Goal: Task Accomplishment & Management: Manage account settings

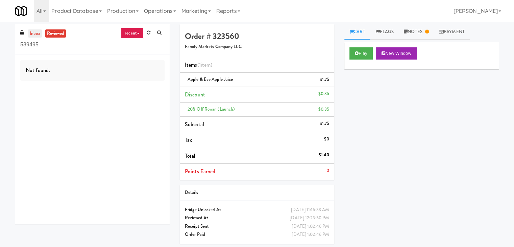
click at [39, 32] on link "inbox" at bounding box center [35, 33] width 14 height 8
click at [63, 47] on input "589495" at bounding box center [92, 45] width 144 height 12
paste input "Riverwalk at [GEOGRAPHIC_DATA]"
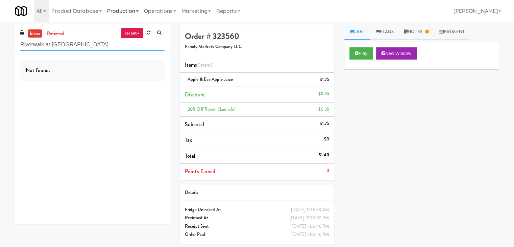
type input "Riverwalk at [GEOGRAPHIC_DATA]"
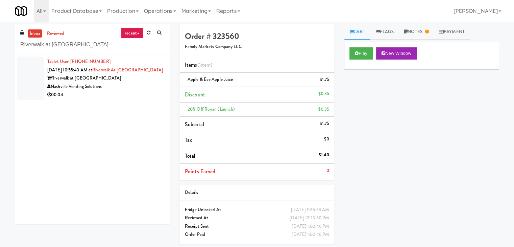
click at [137, 91] on div "Nashville Vending Solutions" at bounding box center [105, 86] width 117 height 8
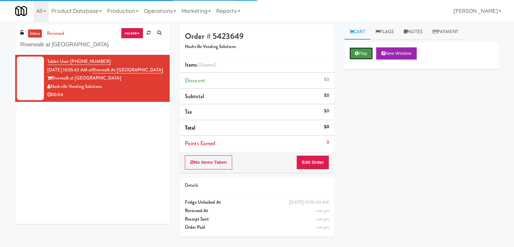
click at [362, 52] on button "Play" at bounding box center [360, 53] width 23 height 12
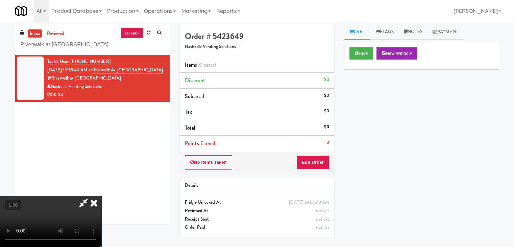
click at [101, 196] on video at bounding box center [50, 221] width 101 height 51
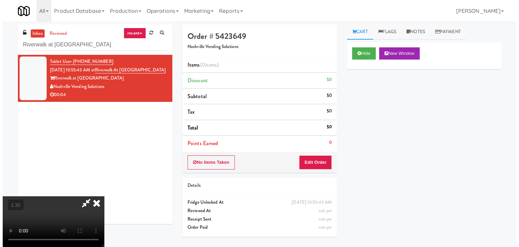
scroll to position [0, 0]
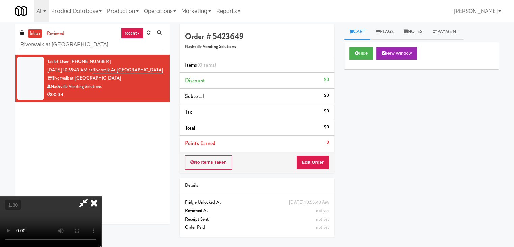
drag, startPoint x: 299, startPoint y: 29, endPoint x: 300, endPoint y: 69, distance: 40.5
click at [101, 196] on icon at bounding box center [93, 203] width 15 height 14
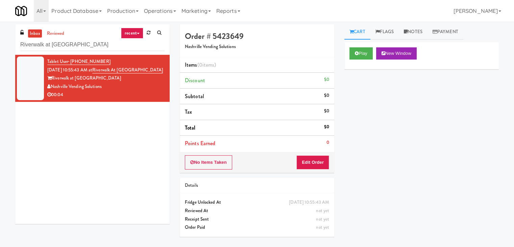
click at [310, 169] on div "No Items Taken Edit Order" at bounding box center [257, 162] width 154 height 21
click at [310, 161] on button "Edit Order" at bounding box center [312, 162] width 33 height 14
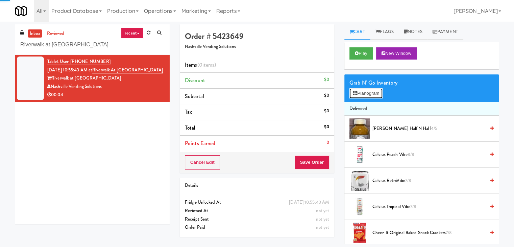
click at [355, 96] on button "Planogram" at bounding box center [365, 93] width 33 height 10
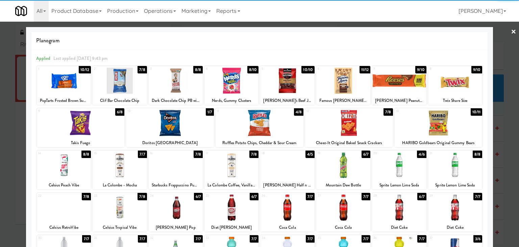
scroll to position [85, 0]
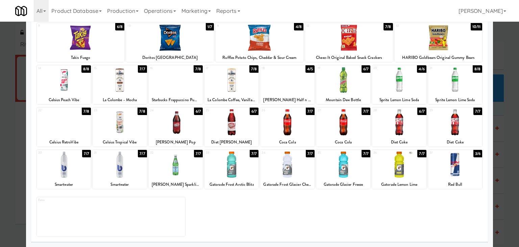
click at [119, 175] on div at bounding box center [120, 164] width 54 height 26
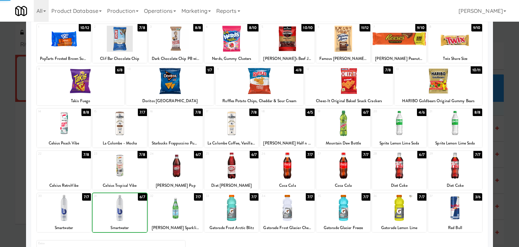
scroll to position [0, 0]
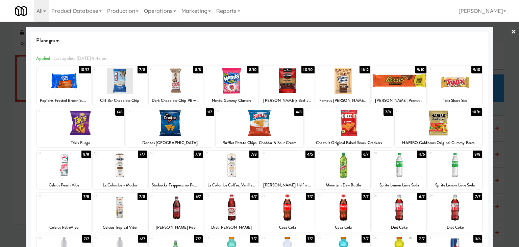
click at [511, 30] on div at bounding box center [259, 123] width 519 height 247
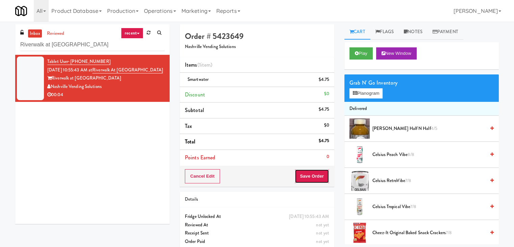
click at [313, 174] on button "Save Order" at bounding box center [311, 176] width 34 height 14
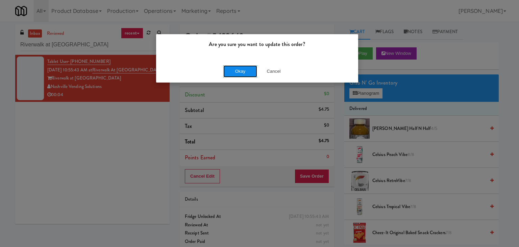
click at [237, 74] on button "Okay" at bounding box center [240, 71] width 34 height 12
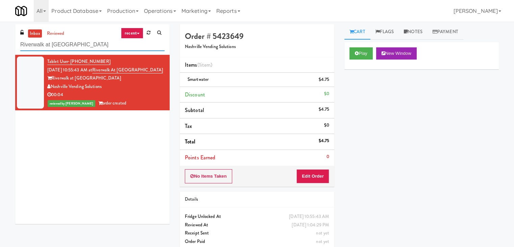
click at [104, 44] on input "Riverwalk at [GEOGRAPHIC_DATA]" at bounding box center [92, 45] width 144 height 12
paste input "520 N [PERSON_NAME] - Left - Fridge"
type input "520 N [PERSON_NAME] - Left - Fridge"
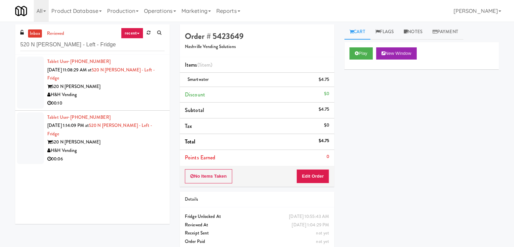
click at [151, 89] on div "520 N [PERSON_NAME]" at bounding box center [105, 86] width 117 height 8
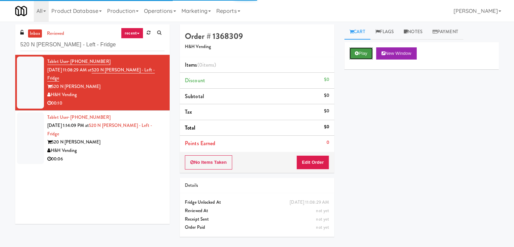
click at [353, 53] on button "Play" at bounding box center [360, 53] width 23 height 12
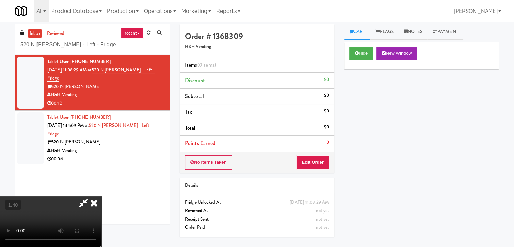
click at [101, 196] on video at bounding box center [50, 221] width 101 height 51
click at [101, 196] on icon at bounding box center [93, 203] width 15 height 14
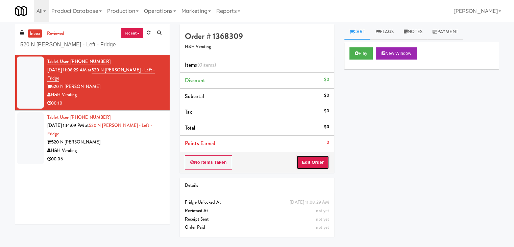
click at [308, 164] on button "Edit Order" at bounding box center [312, 162] width 33 height 14
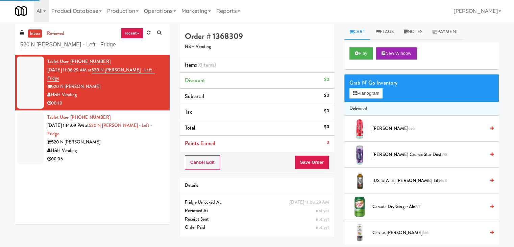
click at [362, 85] on div "Grab N' Go Inventory" at bounding box center [421, 83] width 144 height 10
click at [362, 91] on button "Planogram" at bounding box center [365, 93] width 33 height 10
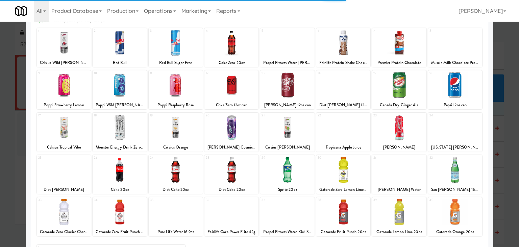
scroll to position [85, 0]
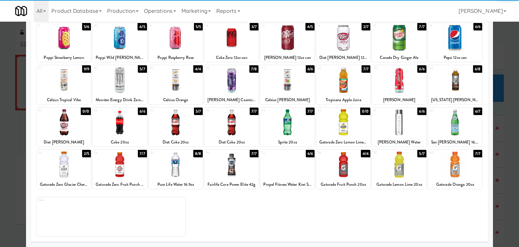
click at [73, 160] on div at bounding box center [64, 164] width 54 height 26
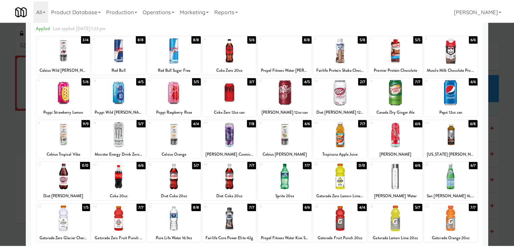
scroll to position [0, 0]
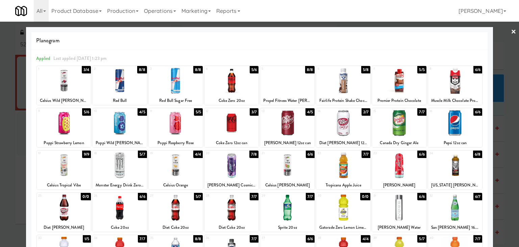
click at [511, 30] on link "×" at bounding box center [513, 32] width 5 height 21
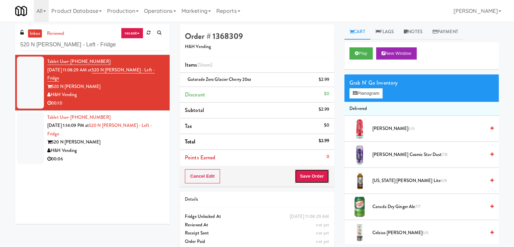
drag, startPoint x: 313, startPoint y: 180, endPoint x: 317, endPoint y: 179, distance: 3.6
click at [313, 180] on button "Save Order" at bounding box center [311, 176] width 34 height 14
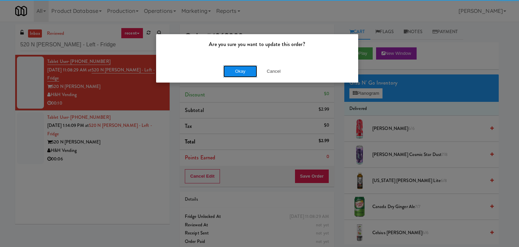
click at [245, 69] on button "Okay" at bounding box center [240, 71] width 34 height 12
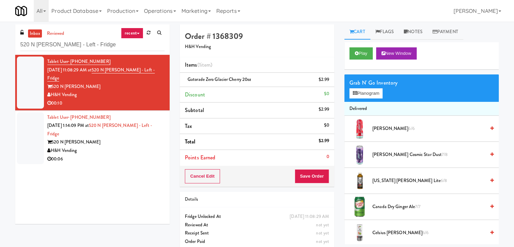
click at [144, 155] on div "00:06" at bounding box center [105, 159] width 117 height 8
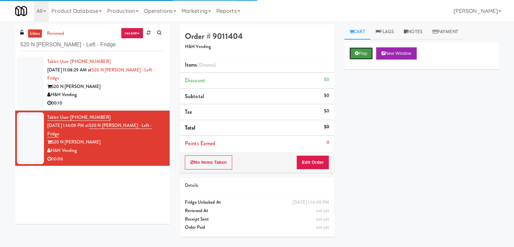
click at [362, 50] on button "Play" at bounding box center [360, 53] width 23 height 12
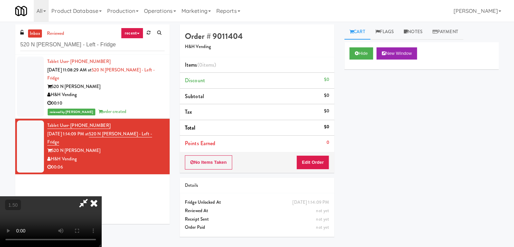
drag, startPoint x: 305, startPoint y: 79, endPoint x: 307, endPoint y: 106, distance: 26.8
click at [101, 196] on icon at bounding box center [93, 203] width 15 height 14
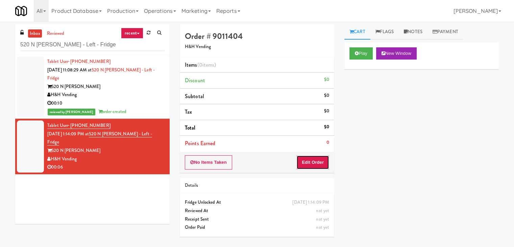
drag, startPoint x: 315, startPoint y: 161, endPoint x: 336, endPoint y: 137, distance: 31.6
click at [315, 160] on button "Edit Order" at bounding box center [312, 162] width 33 height 14
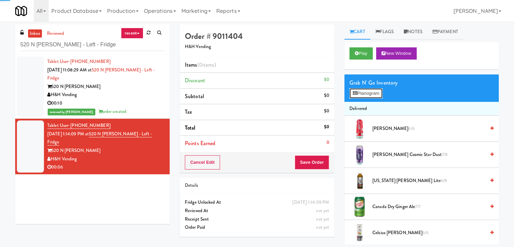
click at [365, 91] on button "Planogram" at bounding box center [365, 93] width 33 height 10
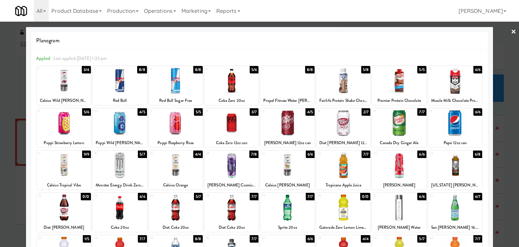
drag, startPoint x: 462, startPoint y: 123, endPoint x: 503, endPoint y: 83, distance: 56.8
click at [462, 123] on div at bounding box center [455, 123] width 54 height 26
click at [511, 30] on link "×" at bounding box center [513, 32] width 5 height 21
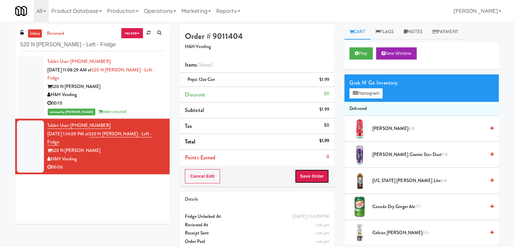
click at [316, 176] on button "Save Order" at bounding box center [311, 176] width 34 height 14
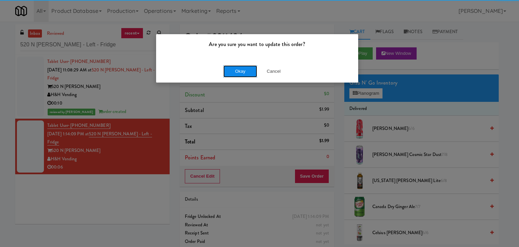
click at [241, 72] on button "Okay" at bounding box center [240, 71] width 34 height 12
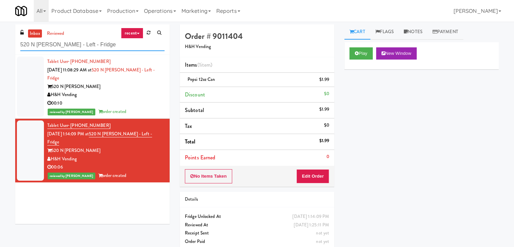
click at [93, 39] on input "520 N [PERSON_NAME] - Left - Fridge" at bounding box center [92, 45] width 144 height 12
paste input "Eleven55"
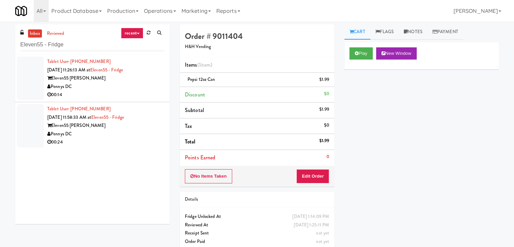
click at [151, 88] on div "Pennys DC" at bounding box center [105, 86] width 117 height 8
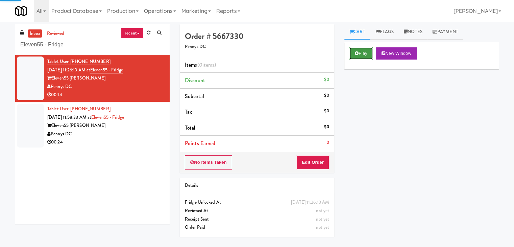
click at [357, 54] on icon at bounding box center [357, 53] width 4 height 4
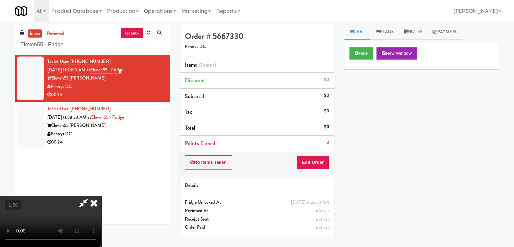
click at [101, 196] on video at bounding box center [50, 221] width 101 height 51
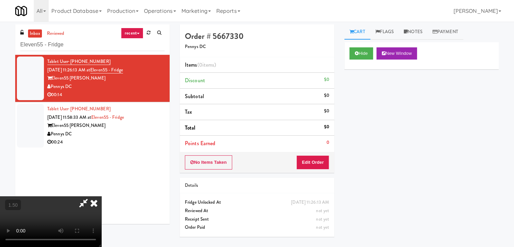
click at [101, 196] on video at bounding box center [50, 221] width 101 height 51
click at [101, 196] on icon at bounding box center [93, 203] width 15 height 14
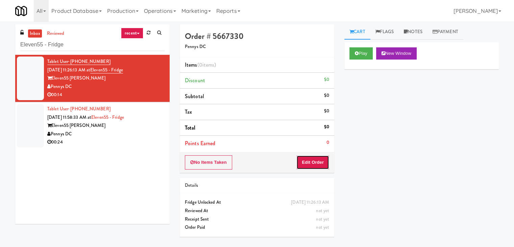
click at [313, 162] on button "Edit Order" at bounding box center [312, 162] width 33 height 14
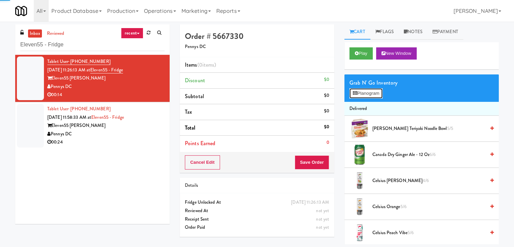
click at [360, 94] on button "Planogram" at bounding box center [365, 93] width 33 height 10
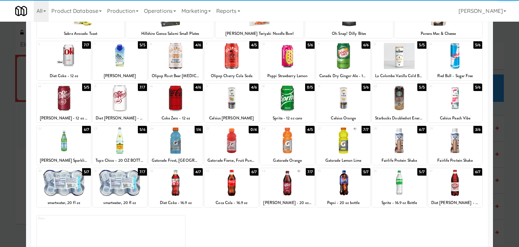
scroll to position [68, 0]
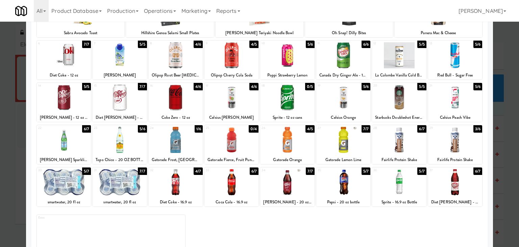
click at [240, 97] on div at bounding box center [231, 97] width 54 height 26
click at [58, 148] on div at bounding box center [64, 140] width 54 height 26
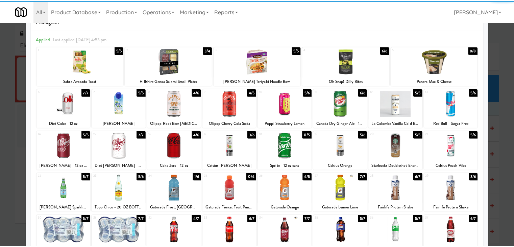
scroll to position [0, 0]
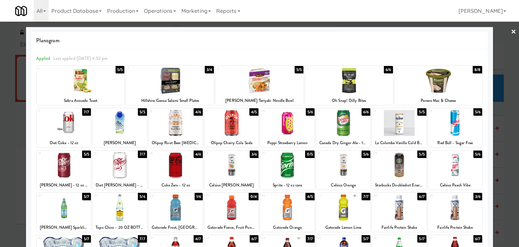
click at [511, 34] on link "×" at bounding box center [513, 32] width 5 height 21
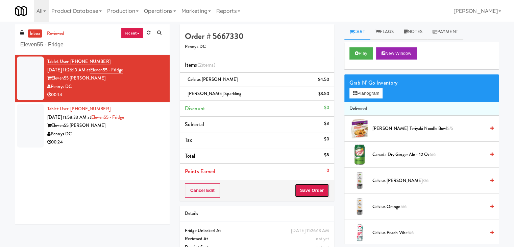
click at [308, 189] on button "Save Order" at bounding box center [311, 190] width 34 height 14
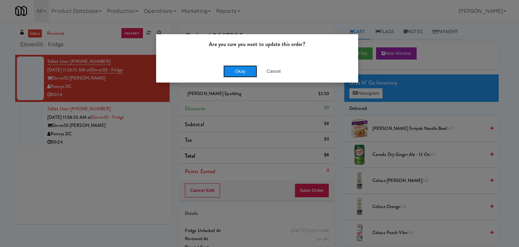
click at [245, 75] on button "Okay" at bounding box center [240, 71] width 34 height 12
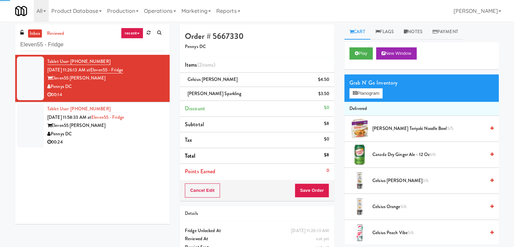
click at [139, 134] on div "Pennys DC" at bounding box center [105, 134] width 117 height 8
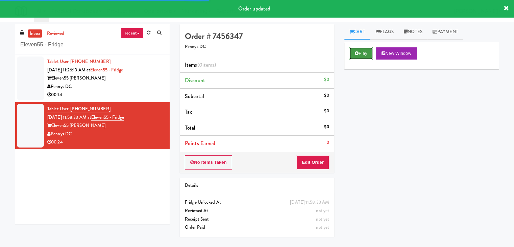
click at [365, 51] on button "Play" at bounding box center [360, 53] width 23 height 12
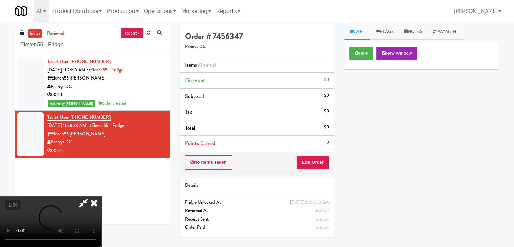
click at [101, 196] on video at bounding box center [50, 221] width 101 height 51
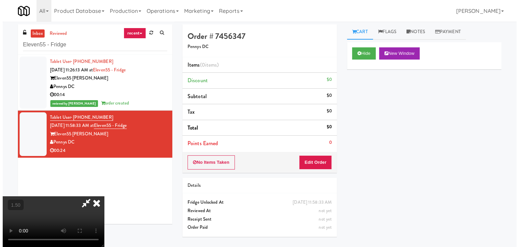
scroll to position [0, 0]
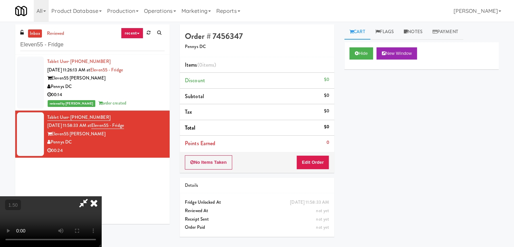
click at [101, 196] on icon at bounding box center [93, 203] width 15 height 14
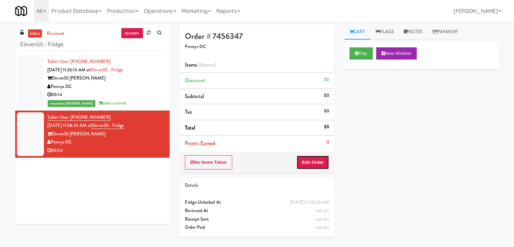
click at [314, 157] on button "Edit Order" at bounding box center [312, 162] width 33 height 14
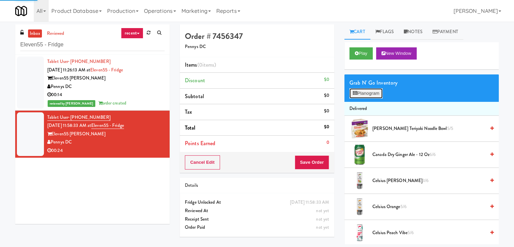
click at [360, 98] on button "Planogram" at bounding box center [365, 93] width 33 height 10
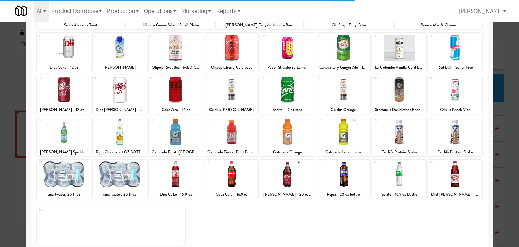
scroll to position [85, 0]
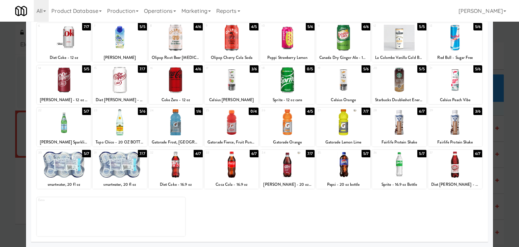
click at [233, 169] on div at bounding box center [231, 164] width 54 height 26
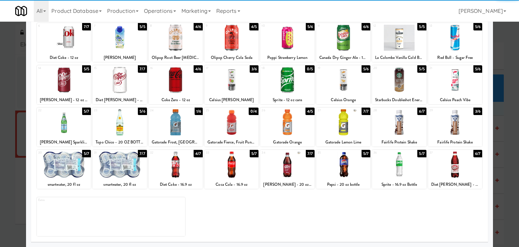
click at [291, 124] on div at bounding box center [287, 122] width 54 height 26
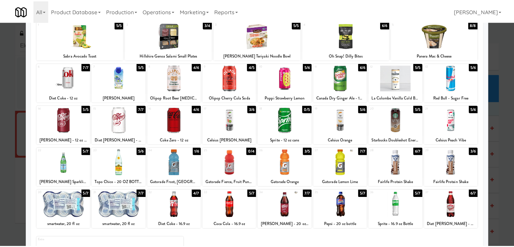
scroll to position [0, 0]
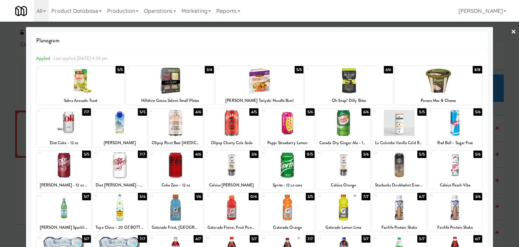
click at [511, 30] on link "×" at bounding box center [513, 32] width 5 height 21
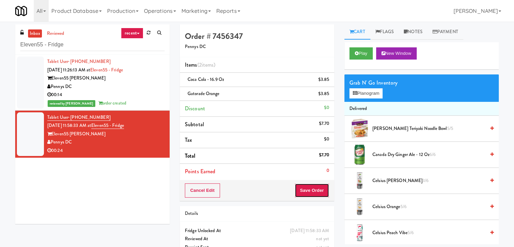
click at [310, 191] on button "Save Order" at bounding box center [311, 190] width 34 height 14
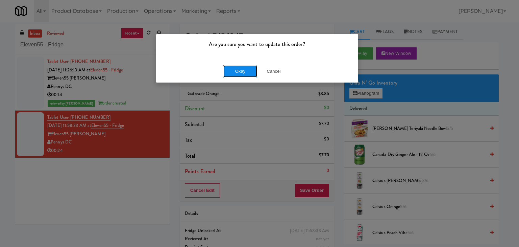
click at [249, 69] on button "Okay" at bounding box center [240, 71] width 34 height 12
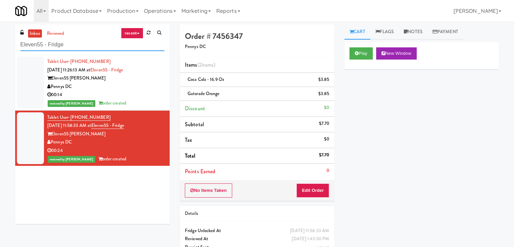
click at [80, 43] on input "Eleven55 - Fridge" at bounding box center [92, 45] width 144 height 12
paste input "ight80 - Gym Cooler"
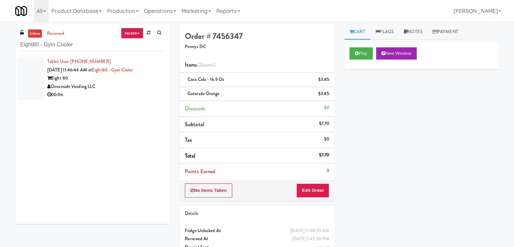
click at [136, 94] on div "00:06" at bounding box center [105, 95] width 117 height 8
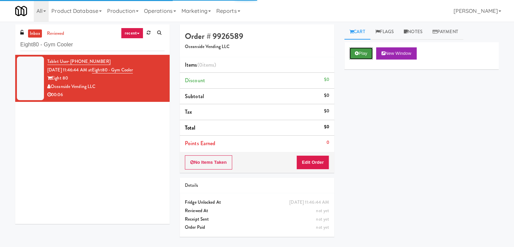
click at [355, 55] on button "Play" at bounding box center [360, 53] width 23 height 12
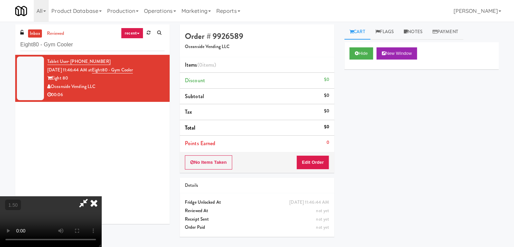
click at [101, 196] on video at bounding box center [50, 221] width 101 height 51
click at [101, 196] on icon at bounding box center [93, 203] width 15 height 14
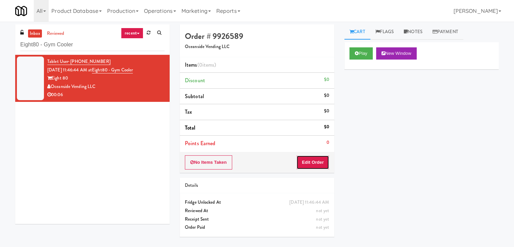
click at [314, 164] on button "Edit Order" at bounding box center [312, 162] width 33 height 14
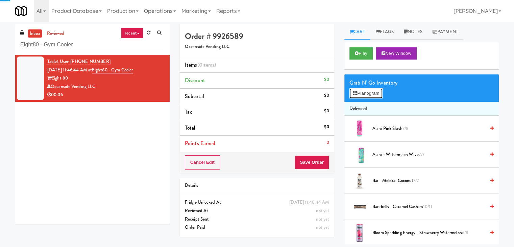
click at [364, 94] on button "Planogram" at bounding box center [365, 93] width 33 height 10
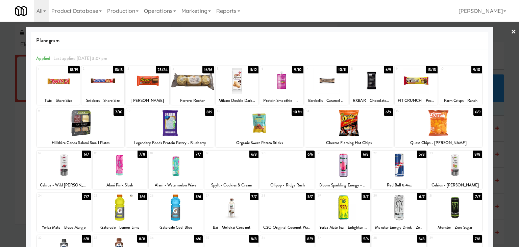
click at [68, 160] on div at bounding box center [64, 165] width 54 height 26
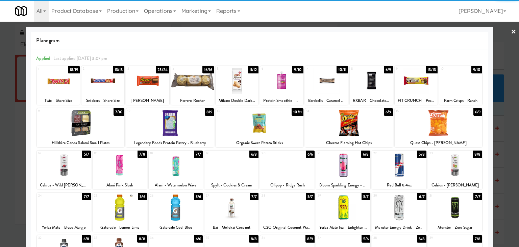
drag, startPoint x: 509, startPoint y: 32, endPoint x: 501, endPoint y: 36, distance: 8.8
click at [511, 32] on link "×" at bounding box center [513, 32] width 5 height 21
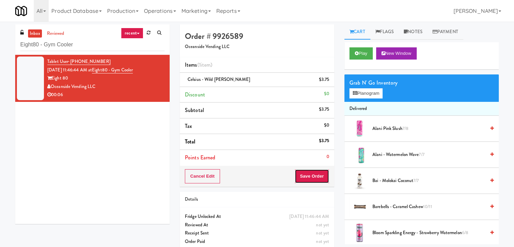
click at [307, 176] on button "Save Order" at bounding box center [311, 176] width 34 height 14
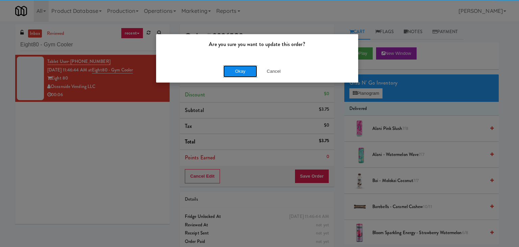
click at [243, 76] on button "Okay" at bounding box center [240, 71] width 34 height 12
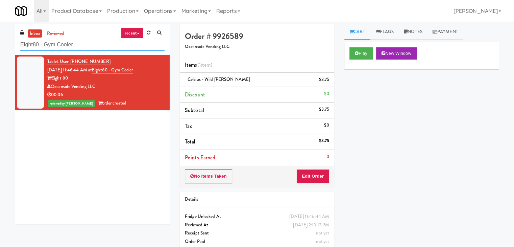
click at [103, 47] on input "Eight80 - Gym Cooler" at bounding box center [92, 45] width 144 height 12
paste input "Glasshouse [GEOGRAPHIC_DATA] -Coke"
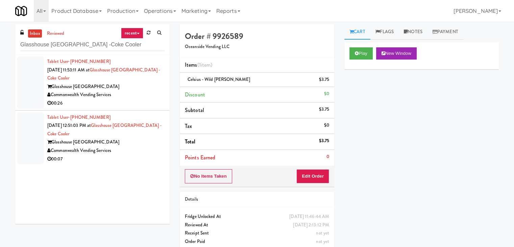
click at [157, 92] on div "Commonwealth Vending Services" at bounding box center [105, 95] width 117 height 8
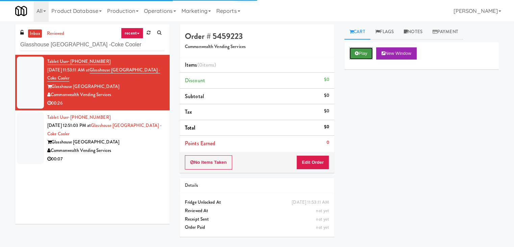
click at [358, 53] on button "Play" at bounding box center [360, 53] width 23 height 12
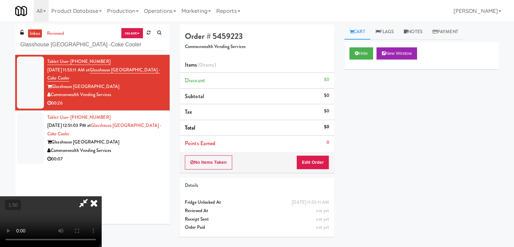
click at [101, 196] on icon at bounding box center [93, 203] width 15 height 14
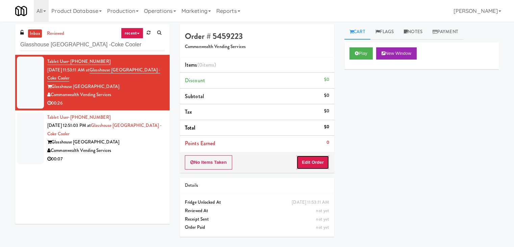
drag, startPoint x: 319, startPoint y: 159, endPoint x: 334, endPoint y: 148, distance: 18.4
click at [319, 158] on button "Edit Order" at bounding box center [312, 162] width 33 height 14
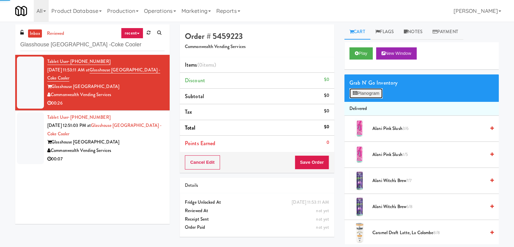
click at [366, 93] on button "Planogram" at bounding box center [365, 93] width 33 height 10
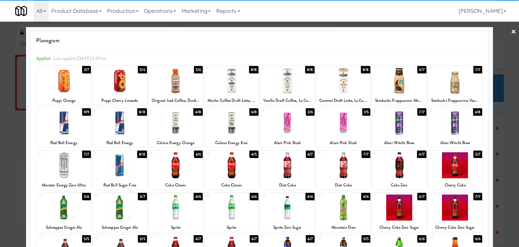
click at [343, 118] on div at bounding box center [343, 123] width 54 height 26
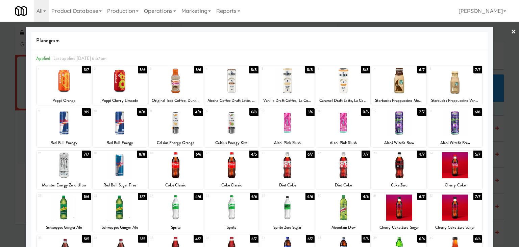
click at [511, 30] on link "×" at bounding box center [513, 32] width 5 height 21
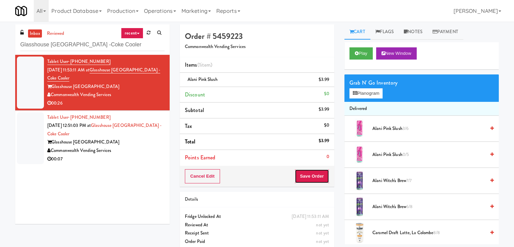
click at [318, 169] on button "Save Order" at bounding box center [311, 176] width 34 height 14
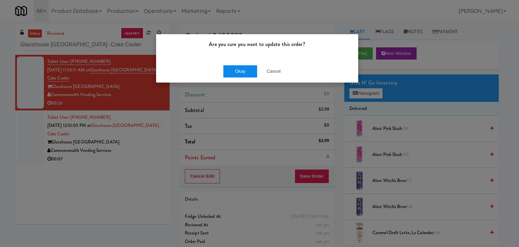
drag, startPoint x: 239, startPoint y: 57, endPoint x: 243, endPoint y: 69, distance: 13.1
click at [239, 57] on div "Are you sure you want to update this order?" at bounding box center [257, 47] width 202 height 26
click at [243, 69] on button "Okay" at bounding box center [240, 71] width 34 height 12
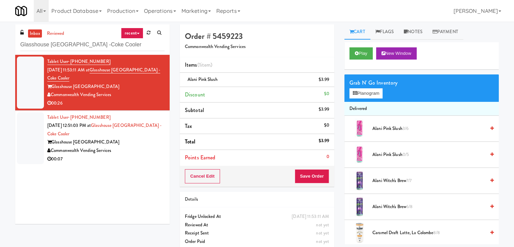
click at [139, 162] on li "Tablet User · (724) 290-2819 [DATE] 12:51:03 PM at [GEOGRAPHIC_DATA] -Coke Cool…" at bounding box center [92, 137] width 154 height 55
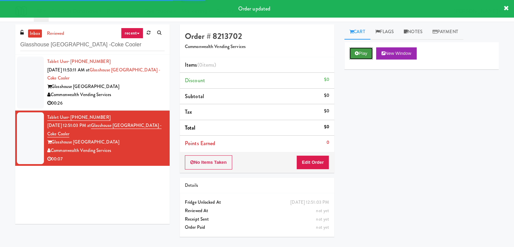
click at [368, 56] on button "Play" at bounding box center [360, 53] width 23 height 12
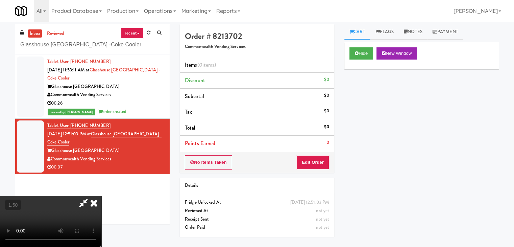
click at [101, 196] on icon at bounding box center [93, 203] width 15 height 14
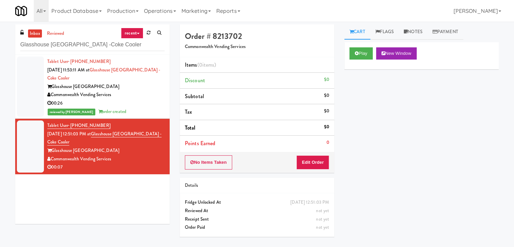
click at [314, 154] on div "No Items Taken Edit Order" at bounding box center [257, 162] width 154 height 21
click at [313, 162] on button "Edit Order" at bounding box center [312, 162] width 33 height 14
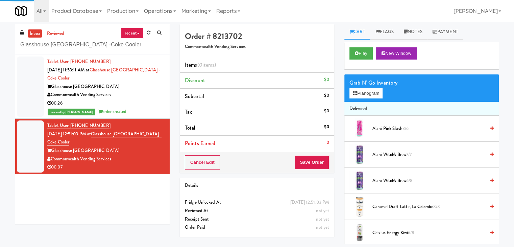
click at [363, 99] on div "Grab N' Go Inventory Planogram" at bounding box center [421, 87] width 154 height 27
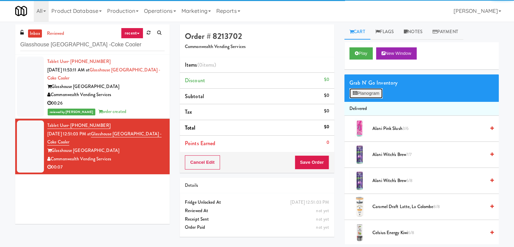
click at [365, 94] on button "Planogram" at bounding box center [365, 93] width 33 height 10
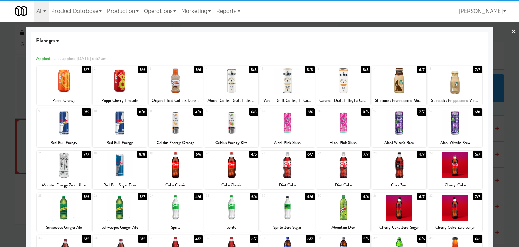
click at [288, 125] on div at bounding box center [287, 123] width 54 height 26
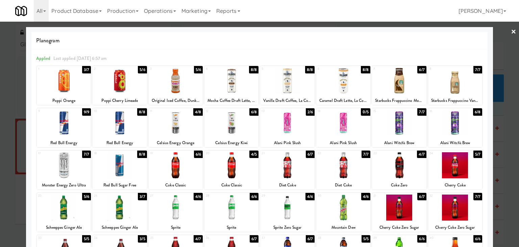
drag, startPoint x: 510, startPoint y: 29, endPoint x: 435, endPoint y: 103, distance: 104.8
click at [511, 29] on link "×" at bounding box center [513, 32] width 5 height 21
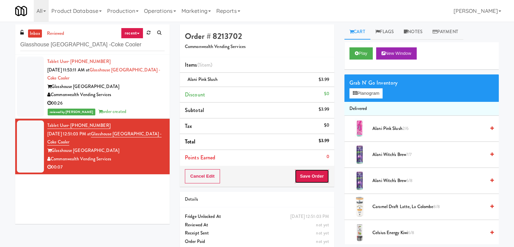
click at [315, 172] on button "Save Order" at bounding box center [311, 176] width 34 height 14
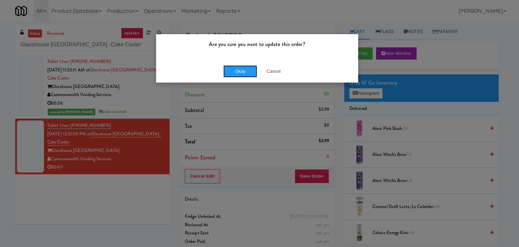
drag, startPoint x: 249, startPoint y: 70, endPoint x: 250, endPoint y: 49, distance: 20.6
click at [249, 69] on button "Okay" at bounding box center [240, 71] width 34 height 12
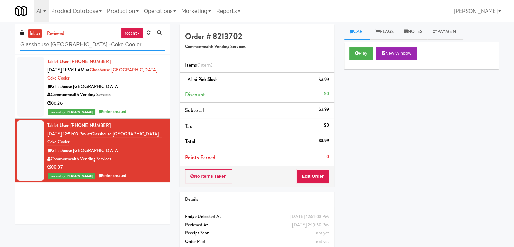
click at [99, 45] on input "Glasshouse [GEOGRAPHIC_DATA] -Coke Cooler" at bounding box center [92, 45] width 144 height 12
paste input "100 Capital Yards -"
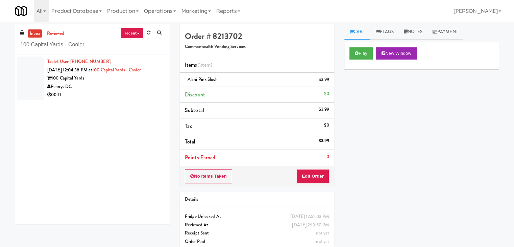
click at [130, 91] on div "00:11" at bounding box center [105, 95] width 117 height 8
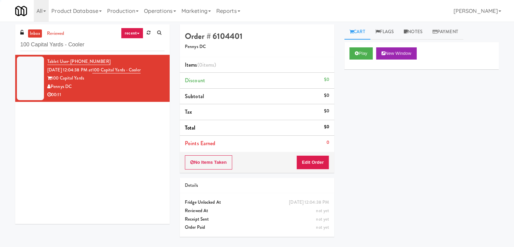
click at [358, 53] on icon at bounding box center [357, 53] width 4 height 4
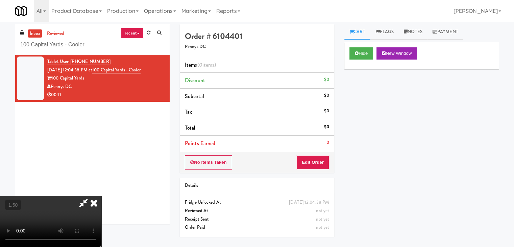
click at [101, 196] on video at bounding box center [50, 221] width 101 height 51
click at [101, 196] on icon at bounding box center [93, 203] width 15 height 14
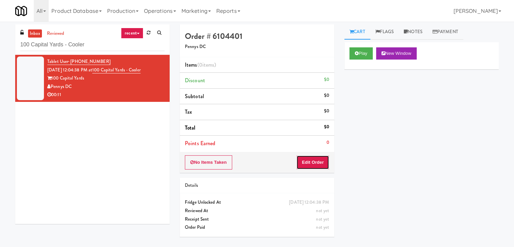
click at [315, 165] on button "Edit Order" at bounding box center [312, 162] width 33 height 14
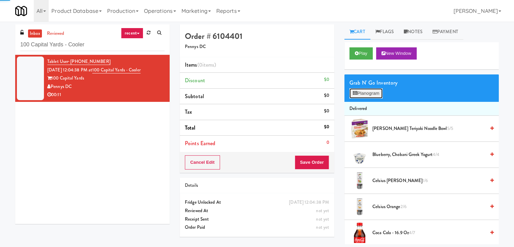
drag, startPoint x: 368, startPoint y: 92, endPoint x: 361, endPoint y: 87, distance: 8.7
click at [368, 92] on button "Planogram" at bounding box center [365, 93] width 33 height 10
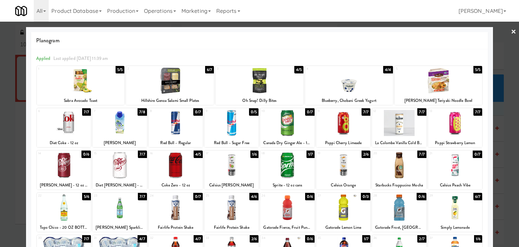
click at [347, 169] on div at bounding box center [343, 165] width 54 height 26
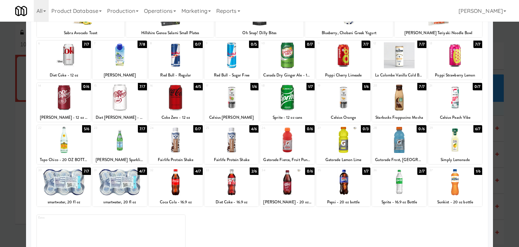
click at [240, 148] on div at bounding box center [231, 140] width 54 height 26
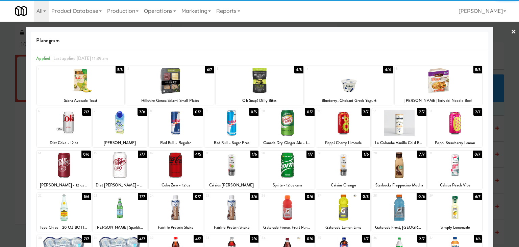
drag, startPoint x: 507, startPoint y: 30, endPoint x: 493, endPoint y: 41, distance: 17.8
click at [511, 30] on link "×" at bounding box center [513, 32] width 5 height 21
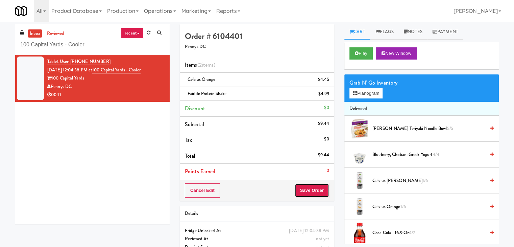
drag, startPoint x: 304, startPoint y: 191, endPoint x: 306, endPoint y: 186, distance: 5.7
click at [304, 191] on button "Save Order" at bounding box center [311, 190] width 34 height 14
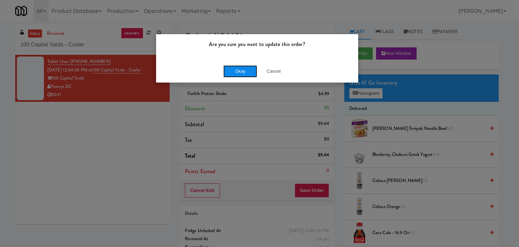
click at [239, 68] on button "Okay" at bounding box center [240, 71] width 34 height 12
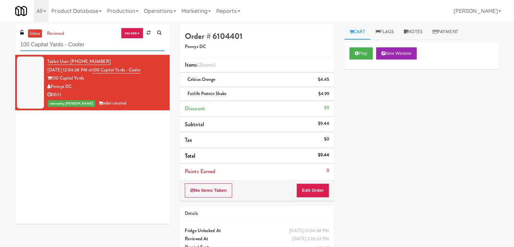
click at [94, 49] on input "100 Capital Yards - Cooler" at bounding box center [92, 45] width 144 height 12
paste input "Elara - Cooler - Middle"
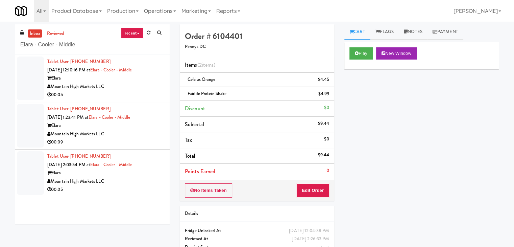
click at [132, 94] on div "00:05" at bounding box center [105, 95] width 117 height 8
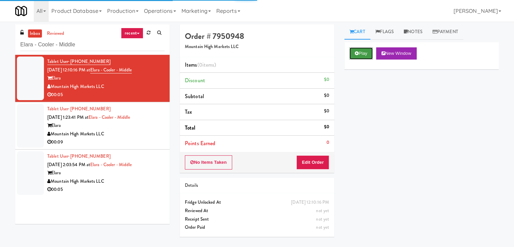
drag, startPoint x: 366, startPoint y: 50, endPoint x: 305, endPoint y: 26, distance: 65.8
click at [366, 50] on button "Play" at bounding box center [360, 53] width 23 height 12
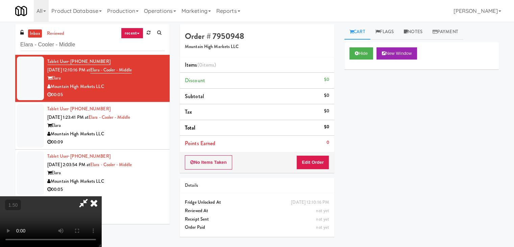
click at [101, 196] on video at bounding box center [50, 221] width 101 height 51
drag, startPoint x: 304, startPoint y: 79, endPoint x: 318, endPoint y: 119, distance: 42.2
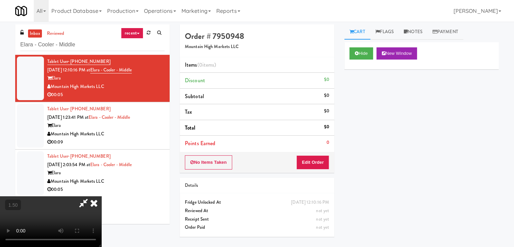
click at [101, 196] on icon at bounding box center [93, 203] width 15 height 14
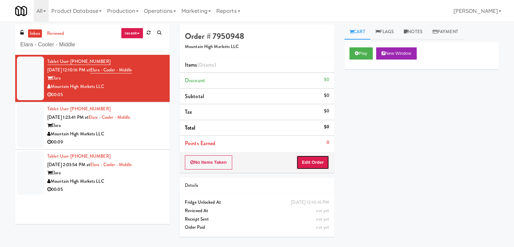
click at [318, 161] on button "Edit Order" at bounding box center [312, 162] width 33 height 14
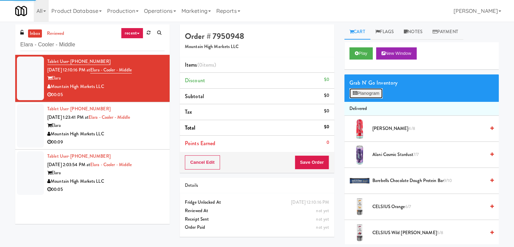
click at [362, 88] on button "Planogram" at bounding box center [365, 93] width 33 height 10
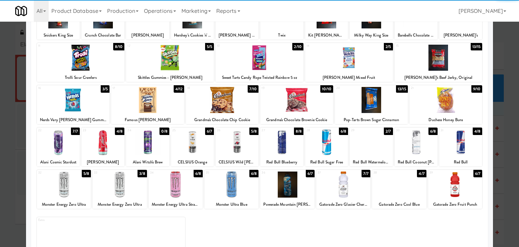
scroll to position [68, 0]
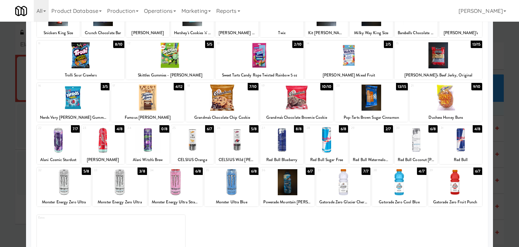
click at [103, 144] on div at bounding box center [102, 140] width 43 height 26
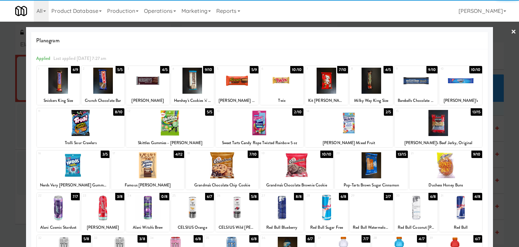
click at [511, 29] on link "×" at bounding box center [513, 32] width 5 height 21
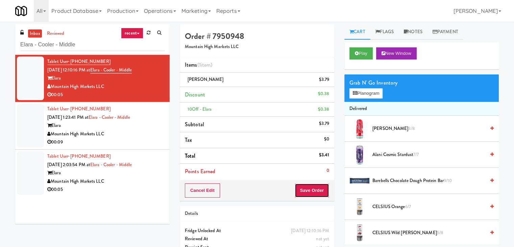
click at [311, 187] on button "Save Order" at bounding box center [311, 190] width 34 height 14
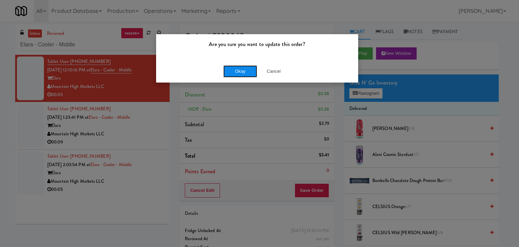
click at [236, 71] on button "Okay" at bounding box center [240, 71] width 34 height 12
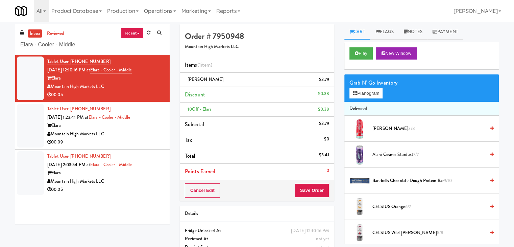
click at [139, 142] on div "00:09" at bounding box center [105, 142] width 117 height 8
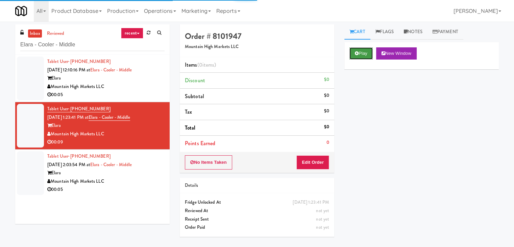
click at [367, 53] on button "Play" at bounding box center [360, 53] width 23 height 12
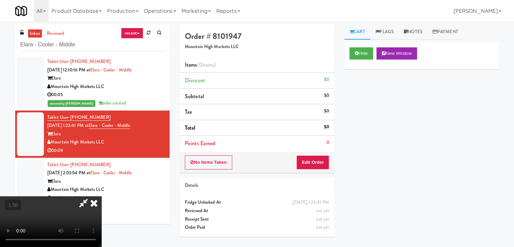
click at [101, 196] on video at bounding box center [50, 221] width 101 height 51
click at [91, 196] on icon at bounding box center [84, 203] width 16 height 14
click at [317, 154] on div "No Items Taken Edit Order" at bounding box center [257, 162] width 154 height 21
click at [318, 160] on button "Edit Order" at bounding box center [312, 162] width 33 height 14
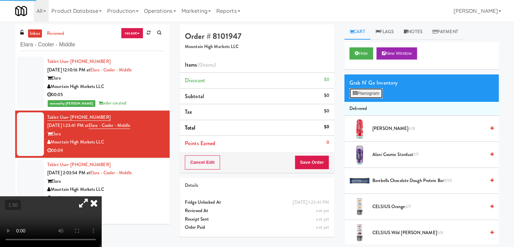
click at [358, 95] on button "Planogram" at bounding box center [365, 93] width 33 height 10
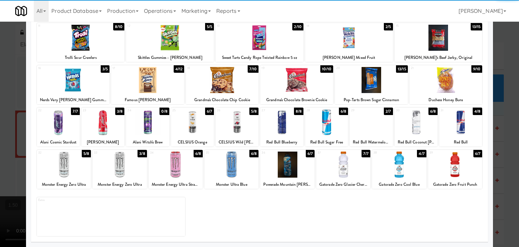
click at [108, 122] on div at bounding box center [102, 122] width 43 height 26
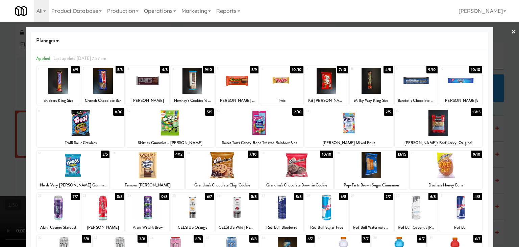
click at [511, 30] on link "×" at bounding box center [513, 32] width 5 height 21
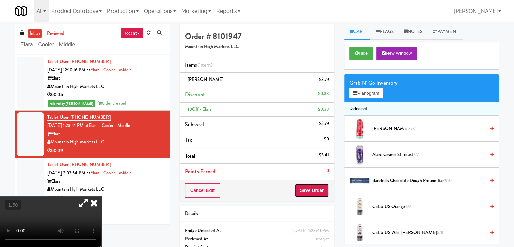
click at [311, 190] on button "Save Order" at bounding box center [311, 190] width 34 height 14
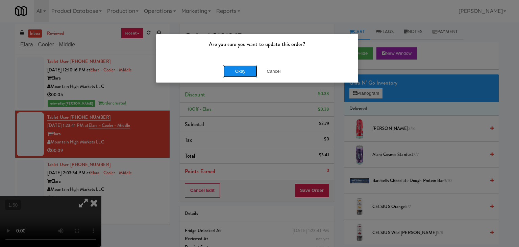
click at [234, 73] on button "Okay" at bounding box center [240, 71] width 34 height 12
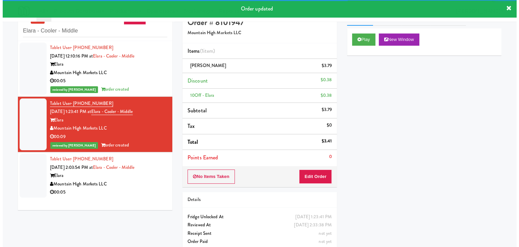
scroll to position [22, 0]
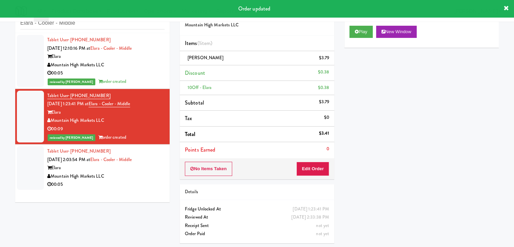
click at [144, 181] on div "00:05" at bounding box center [105, 184] width 117 height 8
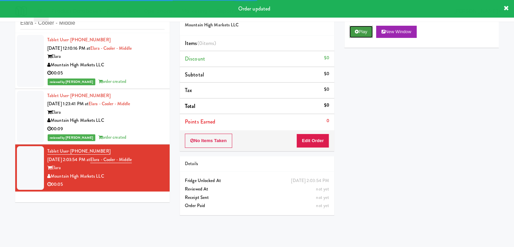
click at [357, 35] on button "Play" at bounding box center [360, 32] width 23 height 12
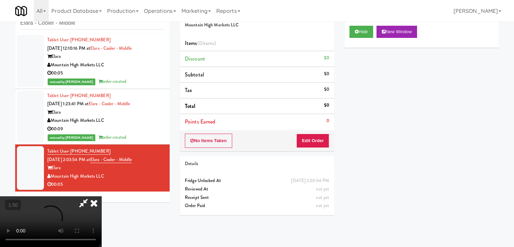
click at [101, 196] on video at bounding box center [50, 221] width 101 height 51
click at [101, 196] on icon at bounding box center [93, 203] width 15 height 14
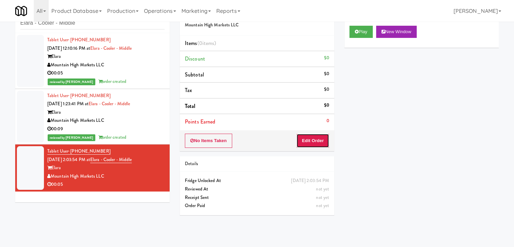
click at [318, 142] on button "Edit Order" at bounding box center [312, 140] width 33 height 14
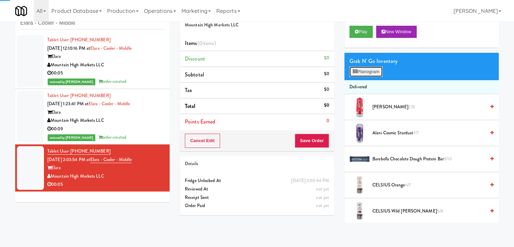
click at [368, 69] on button "Planogram" at bounding box center [365, 72] width 33 height 10
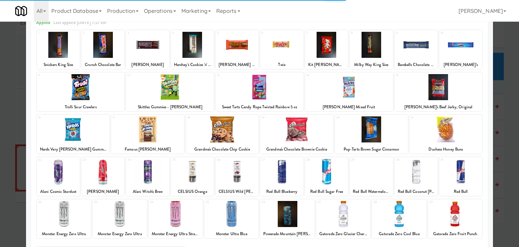
scroll to position [85, 0]
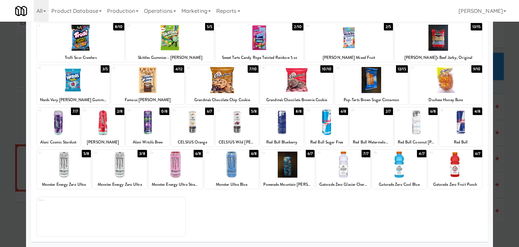
click at [320, 124] on div at bounding box center [326, 122] width 43 height 26
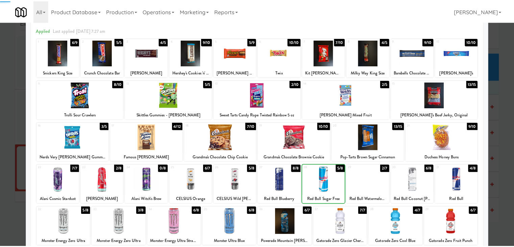
scroll to position [0, 0]
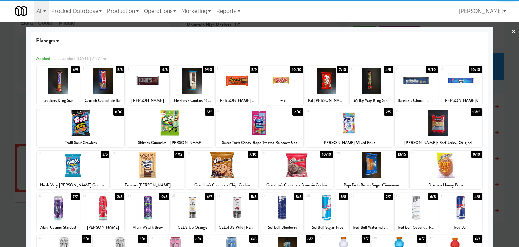
drag, startPoint x: 508, startPoint y: 29, endPoint x: 478, endPoint y: 60, distance: 43.2
click at [511, 29] on link "×" at bounding box center [513, 32] width 5 height 21
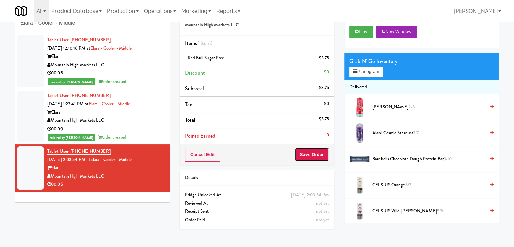
click at [309, 154] on button "Save Order" at bounding box center [311, 154] width 34 height 14
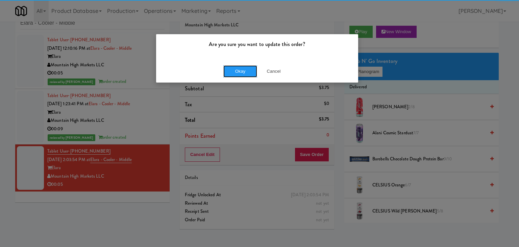
click at [245, 65] on button "Okay" at bounding box center [240, 71] width 34 height 12
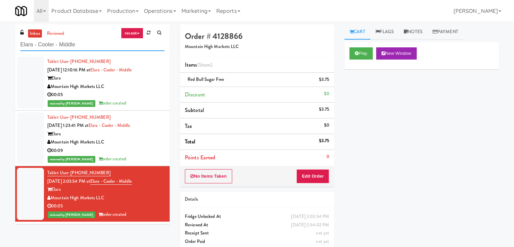
click at [81, 45] on input "Elara - Cooler - Middle" at bounding box center [92, 45] width 144 height 12
paste input "CBS NEWS - Cooler"
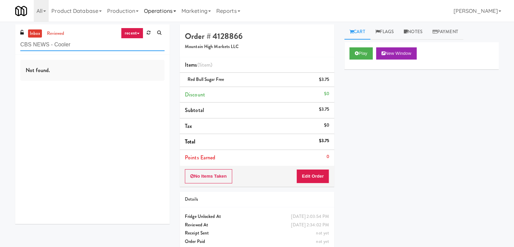
type input "CBS NEWS - Cooler"
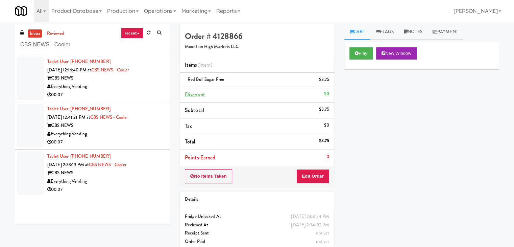
click at [142, 97] on div "00:07" at bounding box center [105, 95] width 117 height 8
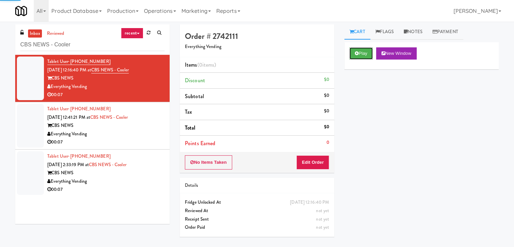
drag, startPoint x: 362, startPoint y: 56, endPoint x: 283, endPoint y: 25, distance: 85.0
click at [362, 55] on button "Play" at bounding box center [360, 53] width 23 height 12
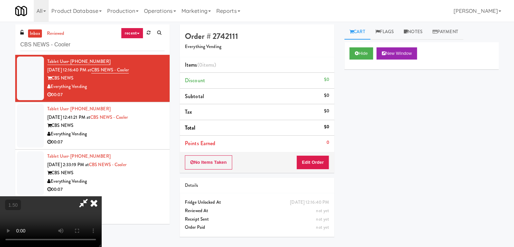
click at [101, 196] on video at bounding box center [50, 221] width 101 height 51
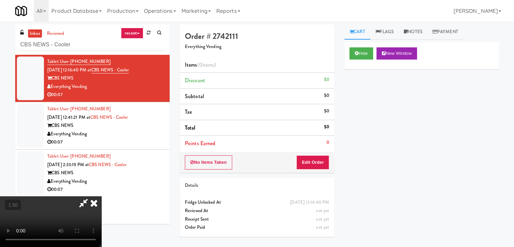
click at [101, 196] on video at bounding box center [50, 221] width 101 height 51
click at [101, 196] on icon at bounding box center [93, 203] width 15 height 14
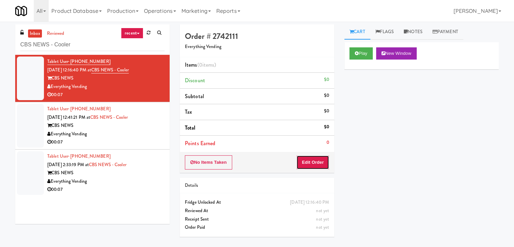
click at [316, 158] on button "Edit Order" at bounding box center [312, 162] width 33 height 14
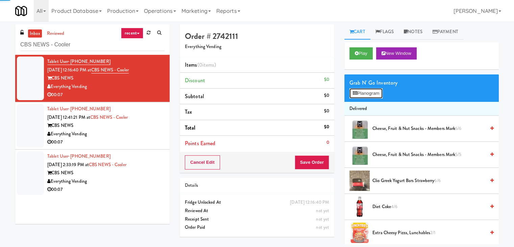
drag, startPoint x: 358, startPoint y: 93, endPoint x: 349, endPoint y: 93, distance: 9.1
click at [358, 92] on button "Planogram" at bounding box center [365, 93] width 33 height 10
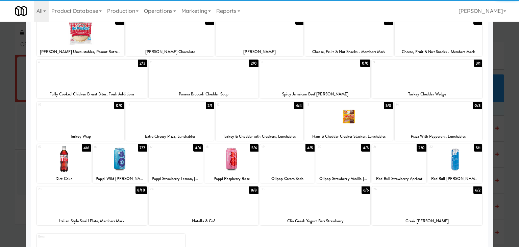
scroll to position [68, 0]
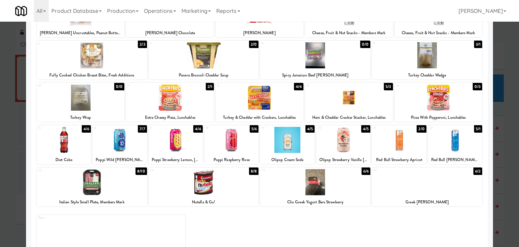
click at [268, 99] on div at bounding box center [259, 97] width 88 height 26
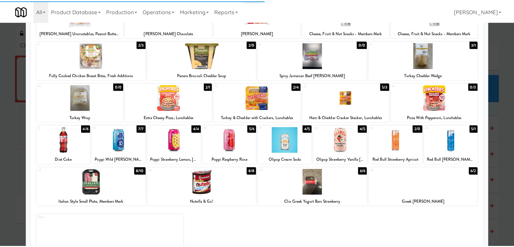
scroll to position [0, 0]
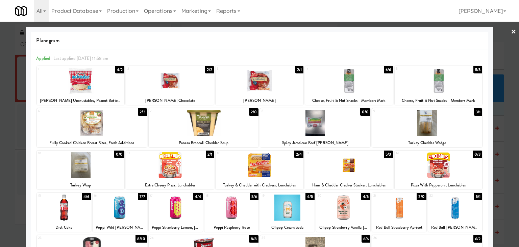
click at [511, 33] on link "×" at bounding box center [513, 32] width 5 height 21
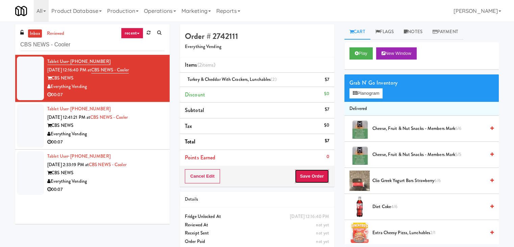
click at [309, 173] on button "Save Order" at bounding box center [311, 176] width 34 height 14
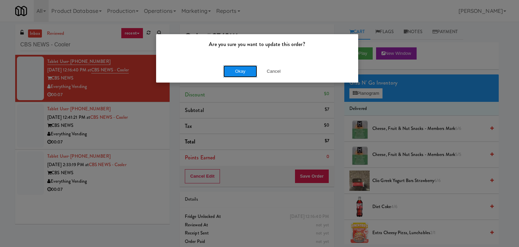
click at [229, 72] on button "Okay" at bounding box center [240, 71] width 34 height 12
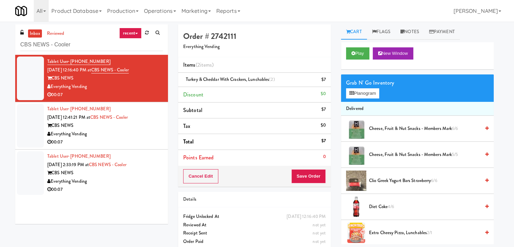
click at [141, 136] on div "Everything Vending" at bounding box center [105, 134] width 116 height 8
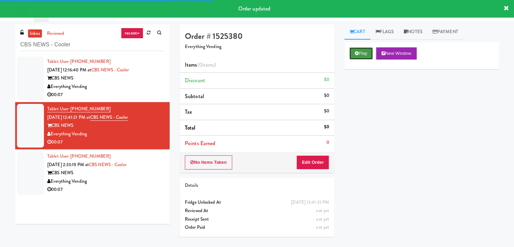
click at [356, 53] on icon at bounding box center [357, 53] width 4 height 4
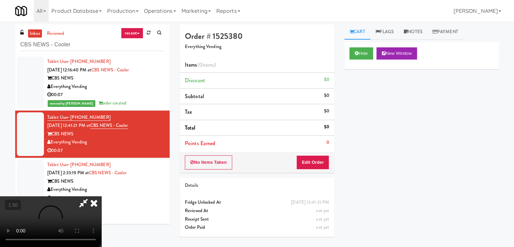
click at [101, 196] on video at bounding box center [50, 221] width 101 height 51
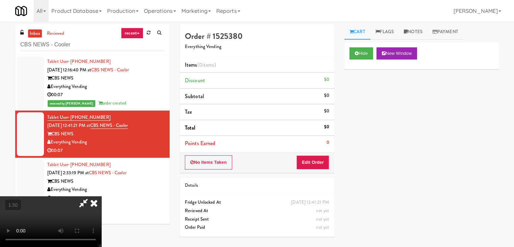
click at [101, 196] on video at bounding box center [50, 221] width 101 height 51
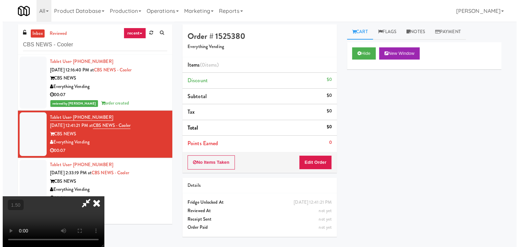
scroll to position [0, 0]
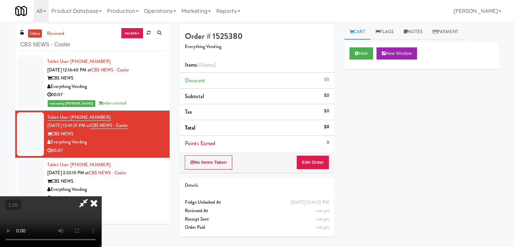
click at [101, 196] on icon at bounding box center [93, 203] width 15 height 14
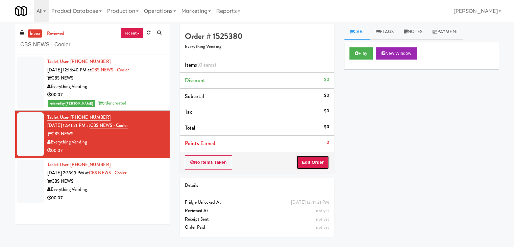
drag, startPoint x: 311, startPoint y: 157, endPoint x: 321, endPoint y: 147, distance: 14.6
click at [311, 157] on button "Edit Order" at bounding box center [312, 162] width 33 height 14
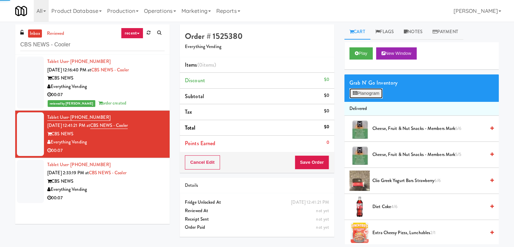
click at [362, 92] on button "Planogram" at bounding box center [365, 93] width 33 height 10
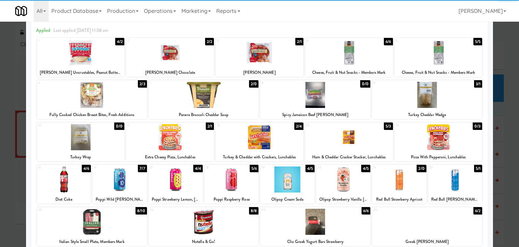
scroll to position [68, 0]
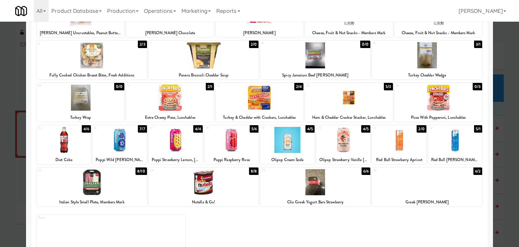
click at [70, 136] on div at bounding box center [64, 140] width 54 height 26
click at [213, 187] on div at bounding box center [204, 182] width 110 height 26
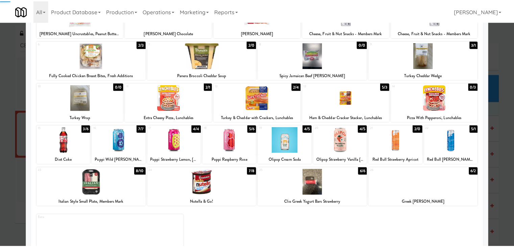
scroll to position [0, 0]
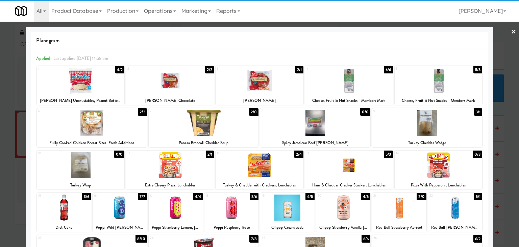
click at [511, 30] on link "×" at bounding box center [513, 32] width 5 height 21
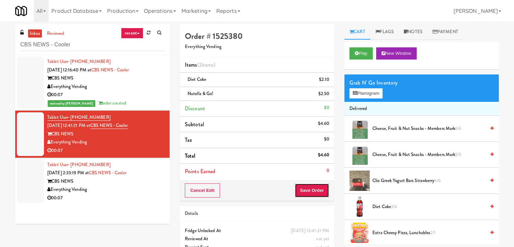
click at [309, 188] on button "Save Order" at bounding box center [311, 190] width 34 height 14
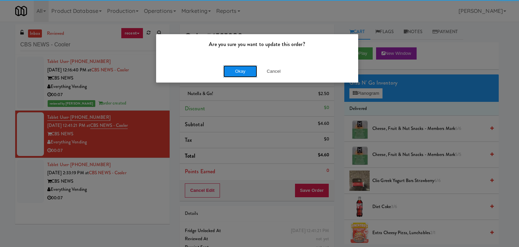
click at [243, 72] on button "Okay" at bounding box center [240, 71] width 34 height 12
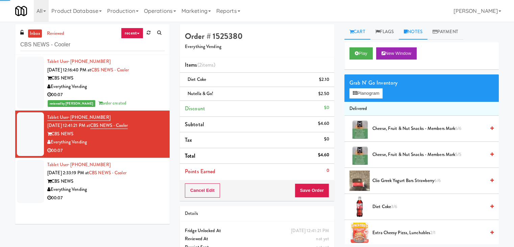
click at [407, 30] on icon at bounding box center [406, 31] width 4 height 4
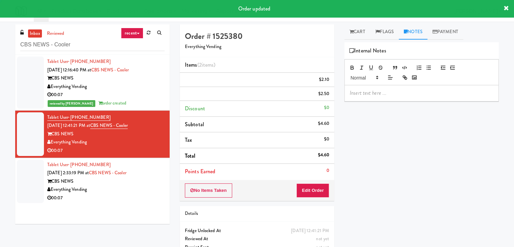
click at [381, 94] on p at bounding box center [422, 92] width 144 height 7
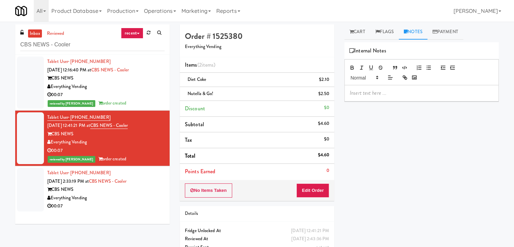
click at [1, 54] on div "inbox reviewed recent all unclear take inventory issue suspicious failed recent…" at bounding box center [257, 146] width 514 height 245
click at [363, 94] on p at bounding box center [422, 92] width 144 height 7
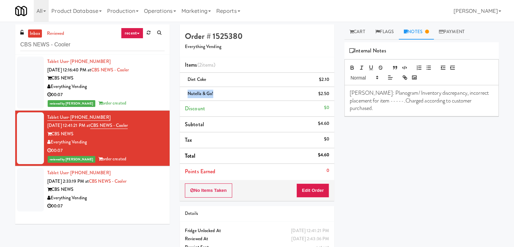
drag, startPoint x: 212, startPoint y: 93, endPoint x: 187, endPoint y: 91, distance: 24.7
click at [187, 91] on span "Nutella & Go!" at bounding box center [200, 93] width 26 height 6
copy span "Nutella & Go!"
drag, startPoint x: 373, startPoint y: 100, endPoint x: 360, endPoint y: 101, distance: 12.9
click at [360, 101] on p "[PERSON_NAME]: Planogram/ Inventory discrepancy, incorrect placement for item -…" at bounding box center [422, 100] width 144 height 23
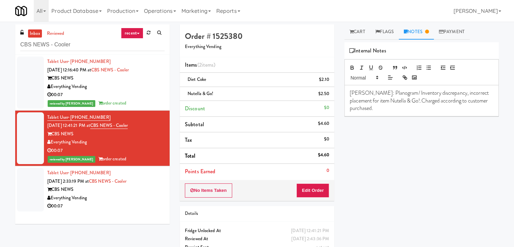
click at [392, 102] on p "[PERSON_NAME]: Planogram/ Inventory discrepancy, incorrect placement for item N…" at bounding box center [422, 100] width 144 height 23
click at [367, 164] on div "Play New Window Primary Flag Clear Flag if unable to determine what was taken o…" at bounding box center [421, 168] width 154 height 253
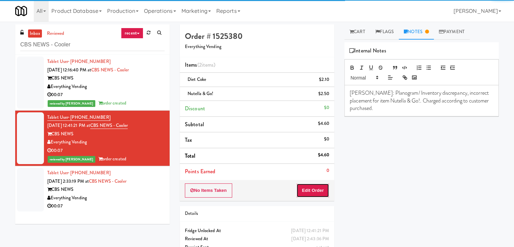
click at [314, 189] on button "Edit Order" at bounding box center [312, 190] width 33 height 14
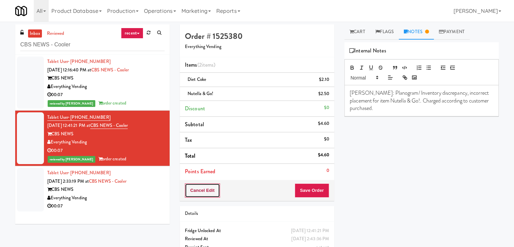
click at [205, 190] on button "Cancel Edit" at bounding box center [202, 190] width 35 height 14
click at [354, 33] on link "Cart" at bounding box center [357, 31] width 26 height 15
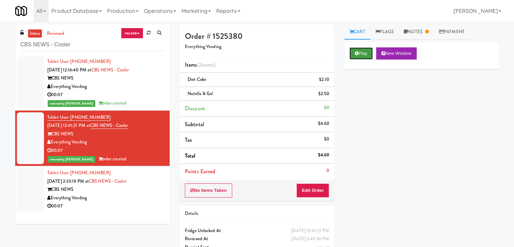
click at [354, 51] on button "Play" at bounding box center [360, 53] width 23 height 12
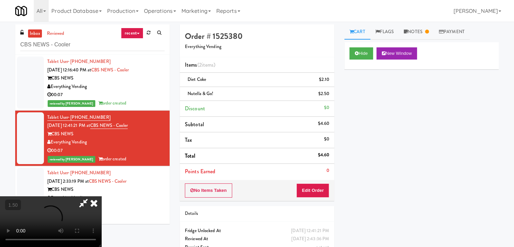
click at [101, 196] on video at bounding box center [50, 221] width 101 height 51
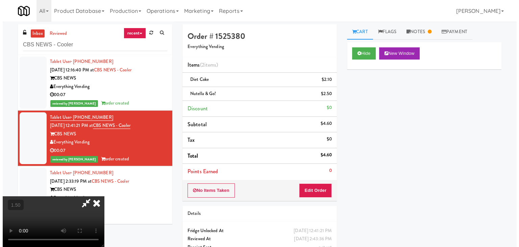
scroll to position [34, 0]
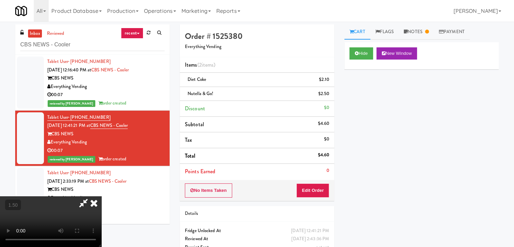
click at [101, 196] on video at bounding box center [50, 221] width 101 height 51
click at [317, 185] on button "Edit Order" at bounding box center [312, 190] width 33 height 14
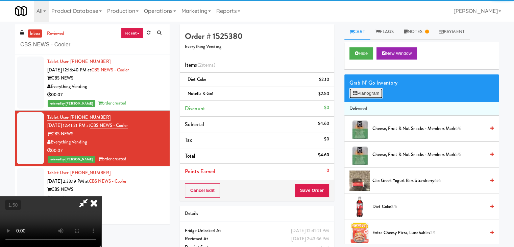
click at [357, 93] on icon at bounding box center [355, 93] width 4 height 4
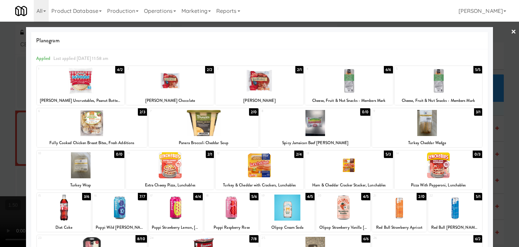
click at [511, 31] on link "×" at bounding box center [513, 32] width 5 height 21
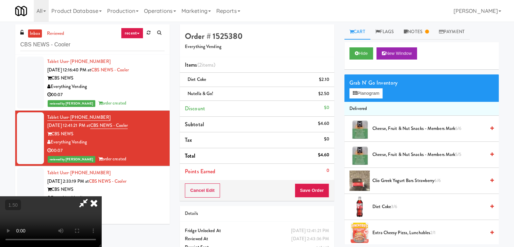
click at [101, 196] on icon at bounding box center [93, 203] width 15 height 14
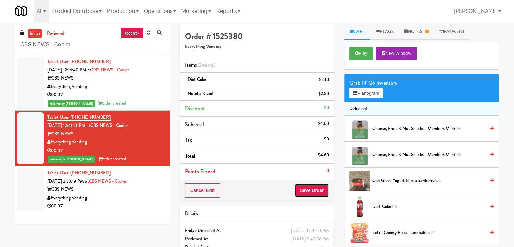
click at [314, 188] on button "Save Order" at bounding box center [311, 190] width 34 height 14
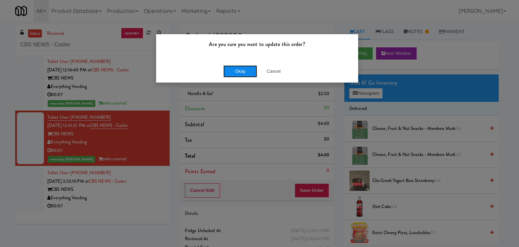
click at [235, 71] on button "Okay" at bounding box center [240, 71] width 34 height 12
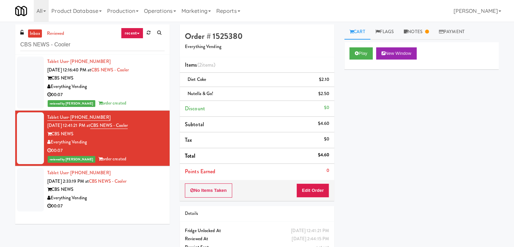
click at [139, 196] on div "Everything Vending" at bounding box center [105, 198] width 117 height 8
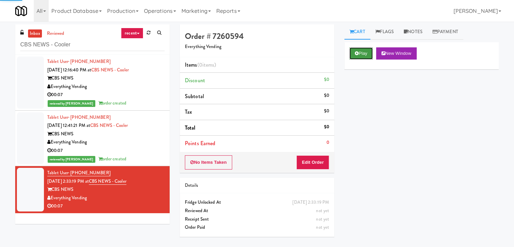
click at [360, 53] on button "Play" at bounding box center [360, 53] width 23 height 12
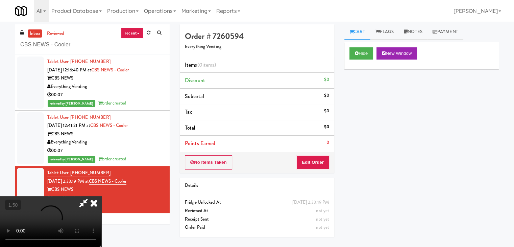
click at [101, 196] on video at bounding box center [50, 221] width 101 height 51
click at [101, 196] on icon at bounding box center [93, 203] width 15 height 14
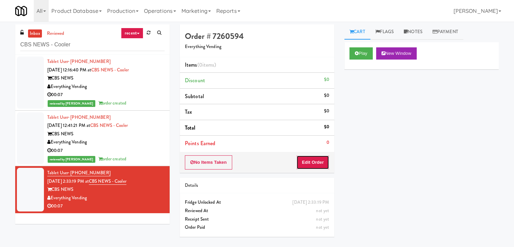
click at [309, 162] on button "Edit Order" at bounding box center [312, 162] width 33 height 14
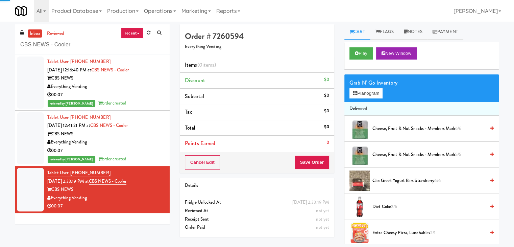
click at [368, 98] on div "Grab N' Go Inventory Planogram" at bounding box center [421, 87] width 154 height 27
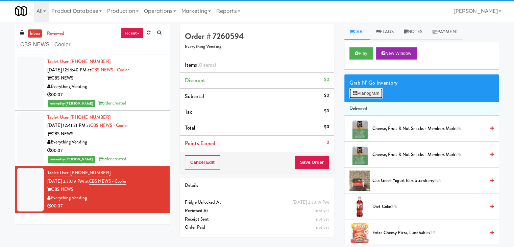
click at [353, 94] on icon at bounding box center [355, 93] width 4 height 4
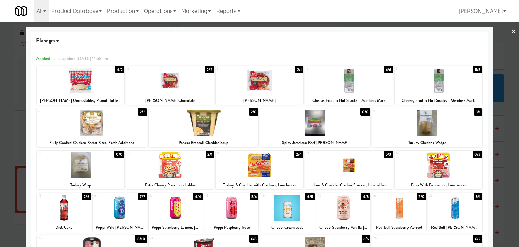
click at [324, 126] on div at bounding box center [315, 123] width 110 height 26
click at [511, 31] on link "×" at bounding box center [513, 32] width 5 height 21
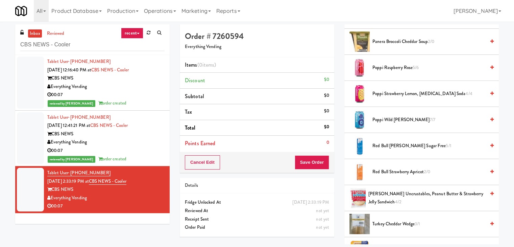
scroll to position [546, 0]
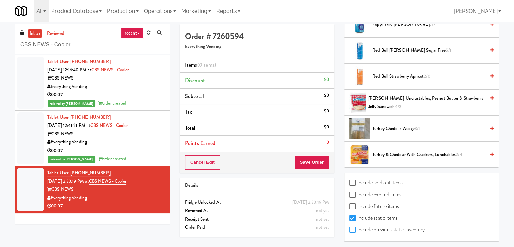
click at [352, 227] on input "Include previous static inventory" at bounding box center [353, 229] width 8 height 5
checkbox input "true"
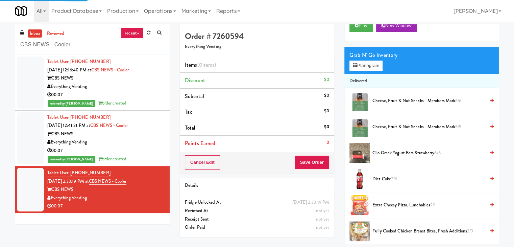
scroll to position [0, 0]
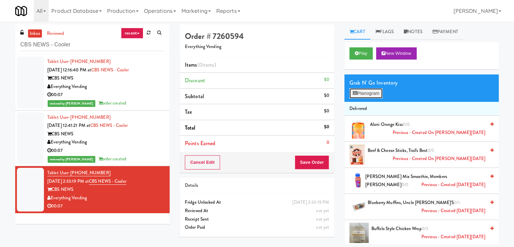
click at [374, 94] on button "Planogram" at bounding box center [365, 93] width 33 height 10
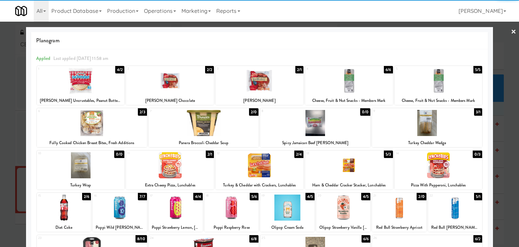
click at [310, 128] on div at bounding box center [315, 123] width 110 height 26
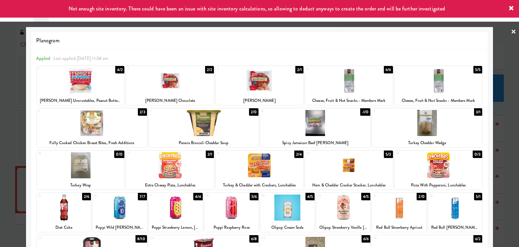
drag, startPoint x: 506, startPoint y: 30, endPoint x: 474, endPoint y: 54, distance: 39.6
click at [511, 30] on link "×" at bounding box center [513, 32] width 5 height 21
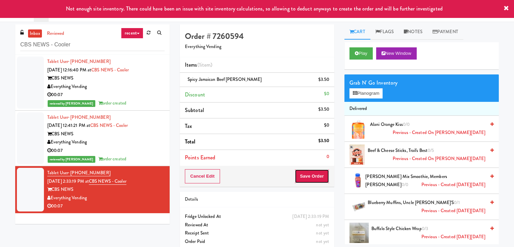
click at [314, 171] on button "Save Order" at bounding box center [311, 176] width 34 height 14
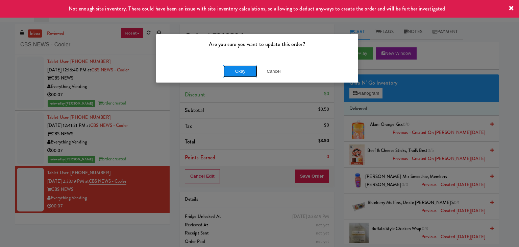
drag, startPoint x: 253, startPoint y: 72, endPoint x: 250, endPoint y: 69, distance: 3.9
click at [252, 72] on button "Okay" at bounding box center [240, 71] width 34 height 12
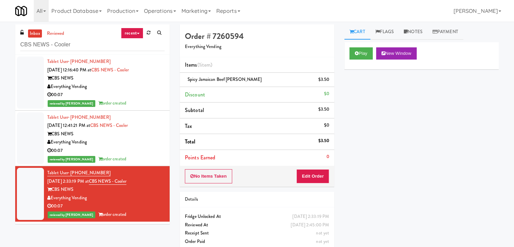
click at [136, 137] on div "CBS NEWS" at bounding box center [105, 134] width 117 height 8
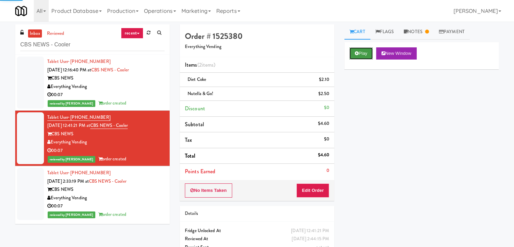
click at [365, 48] on button "Play" at bounding box center [360, 53] width 23 height 12
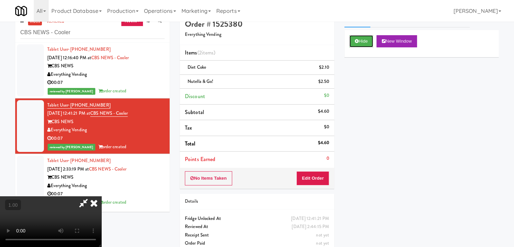
scroll to position [22, 0]
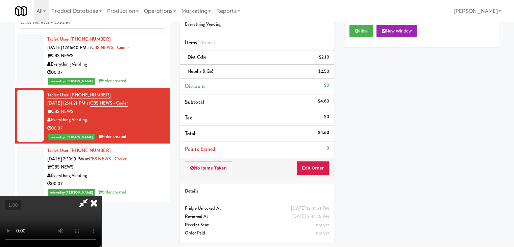
click at [101, 196] on video at bounding box center [50, 221] width 101 height 51
click at [101, 196] on icon at bounding box center [93, 203] width 15 height 14
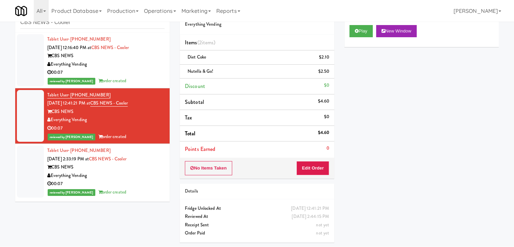
drag, startPoint x: 372, startPoint y: 133, endPoint x: 338, endPoint y: 109, distance: 41.1
click at [372, 132] on div "Play New Window Primary Flag Clear Flag if unable to determine what was taken o…" at bounding box center [421, 146] width 154 height 253
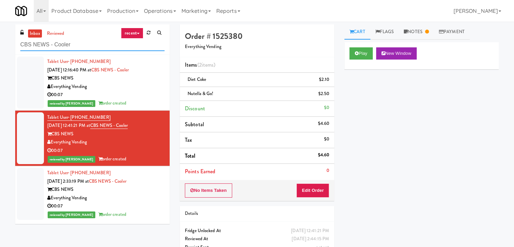
click at [100, 47] on input "CBS NEWS - Cooler" at bounding box center [92, 45] width 144 height 12
paste input "680 LSD Pantry"
type input "680 LSD Pantry"
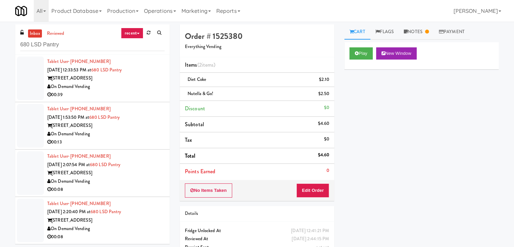
click at [144, 96] on div "00:39" at bounding box center [105, 95] width 117 height 8
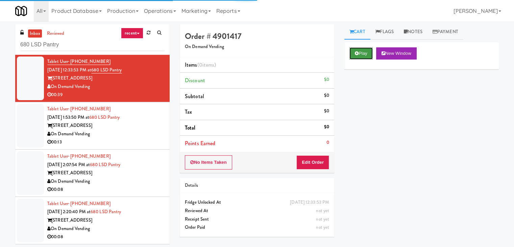
click at [364, 49] on button "Play" at bounding box center [360, 53] width 23 height 12
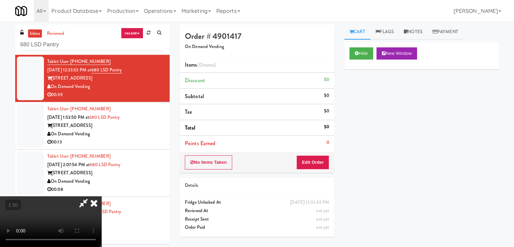
drag, startPoint x: 201, startPoint y: 135, endPoint x: 325, endPoint y: 110, distance: 126.4
click at [101, 196] on video at bounding box center [50, 221] width 101 height 51
click at [422, 33] on link "Notes" at bounding box center [413, 31] width 29 height 15
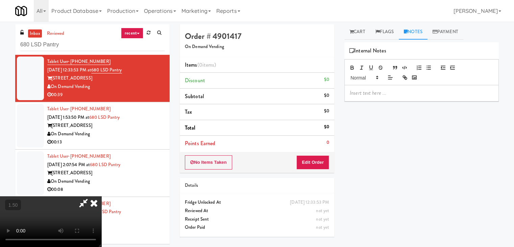
click at [381, 85] on div at bounding box center [421, 93] width 154 height 16
drag, startPoint x: 0, startPoint y: 19, endPoint x: 5, endPoint y: 22, distance: 5.4
click at [0, 19] on div "Toggle navigation All 325 Vending [URL][DOMAIN_NAME] 901 Smrt Mrkt [URL][DOMAIN…" at bounding box center [257, 11] width 514 height 22
click at [367, 95] on p at bounding box center [422, 92] width 144 height 7
click at [101, 196] on video at bounding box center [50, 221] width 101 height 51
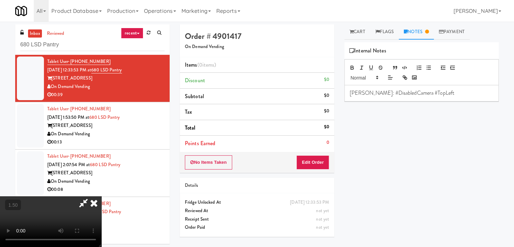
click at [101, 196] on video at bounding box center [50, 221] width 101 height 51
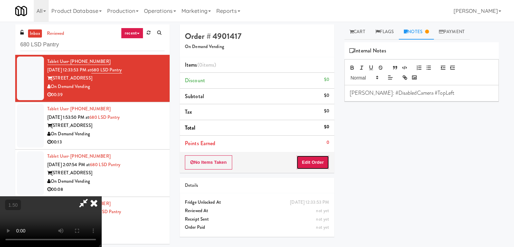
click at [317, 157] on button "Edit Order" at bounding box center [312, 162] width 33 height 14
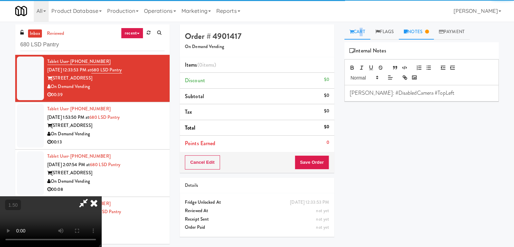
drag, startPoint x: 359, startPoint y: 25, endPoint x: 359, endPoint y: 36, distance: 11.2
click at [359, 26] on div "inbox reviewed recent all unclear take inventory issue suspicious failed recent…" at bounding box center [257, 135] width 514 height 227
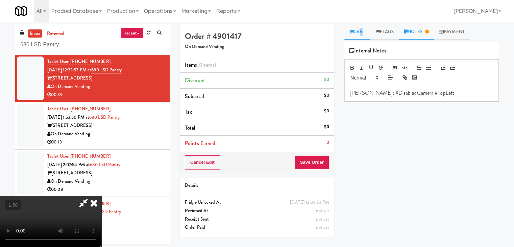
click at [360, 27] on link "Cart" at bounding box center [357, 31] width 26 height 15
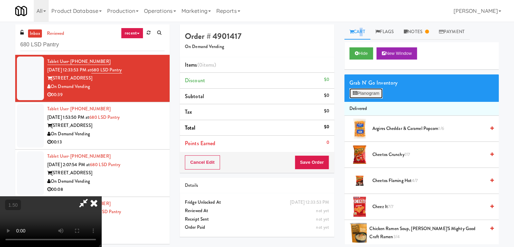
click at [363, 97] on button "Planogram" at bounding box center [365, 93] width 33 height 10
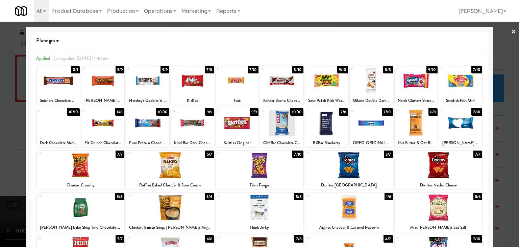
click at [449, 213] on div at bounding box center [438, 207] width 88 height 26
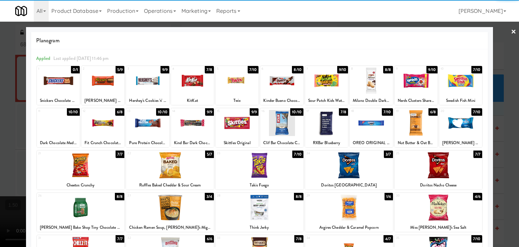
drag, startPoint x: 165, startPoint y: 163, endPoint x: 152, endPoint y: 155, distance: 14.9
click at [164, 163] on div at bounding box center [170, 165] width 88 height 26
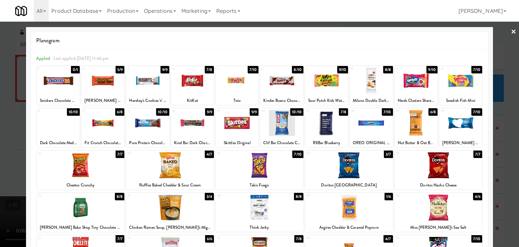
click at [183, 124] on div at bounding box center [192, 123] width 43 height 26
click at [511, 31] on link "×" at bounding box center [513, 32] width 5 height 21
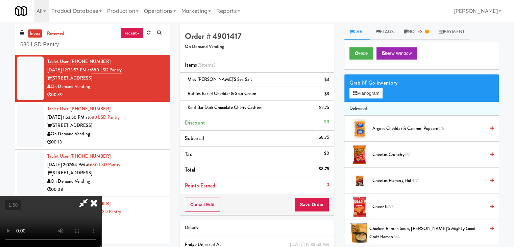
click at [101, 196] on video at bounding box center [50, 221] width 101 height 51
click at [101, 196] on icon at bounding box center [93, 203] width 15 height 14
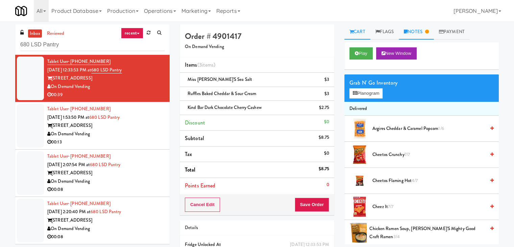
click at [417, 31] on link "Notes" at bounding box center [416, 31] width 35 height 15
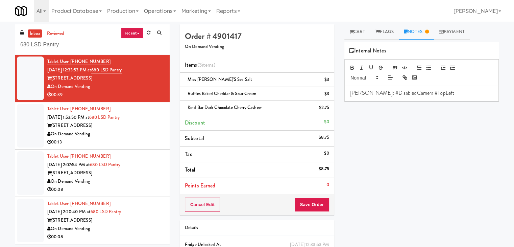
click at [432, 93] on p "[PERSON_NAME]: #DisabledCamera #TopLeft" at bounding box center [422, 92] width 144 height 7
drag, startPoint x: 0, startPoint y: 67, endPoint x: 25, endPoint y: 71, distance: 25.7
click at [0, 67] on div "inbox reviewed recent all unclear take inventory issue suspicious failed recent…" at bounding box center [257, 153] width 514 height 259
click at [363, 98] on p at bounding box center [422, 100] width 144 height 7
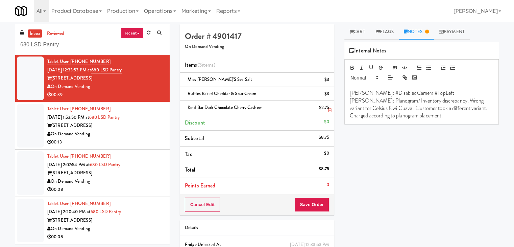
drag, startPoint x: 262, startPoint y: 107, endPoint x: 186, endPoint y: 106, distance: 76.3
click at [186, 106] on div "Kind Bar Dark Chocolate Cherry Cashew $2.75" at bounding box center [257, 107] width 144 height 8
copy span "Kind Bar Dark Chocolate Cherry Cashew"
drag, startPoint x: 390, startPoint y: 109, endPoint x: 346, endPoint y: 108, distance: 43.9
click at [346, 108] on div "[PERSON_NAME]: #DisabledCamera #TopLeft [PERSON_NAME]: Planogram/ Inventory dis…" at bounding box center [421, 104] width 154 height 39
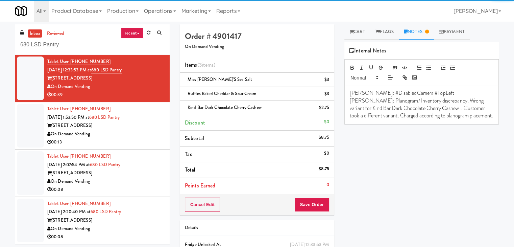
click at [419, 177] on div "Play New Window Grab N' Go Inventory Planogram Delivered Argires Cheddar & Cara…" at bounding box center [421, 168] width 154 height 253
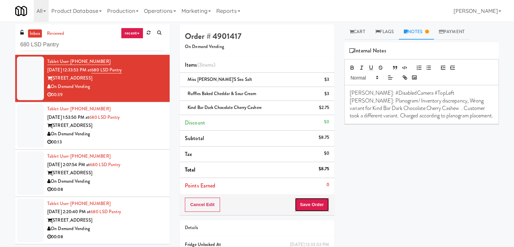
click at [306, 200] on button "Save Order" at bounding box center [311, 204] width 34 height 14
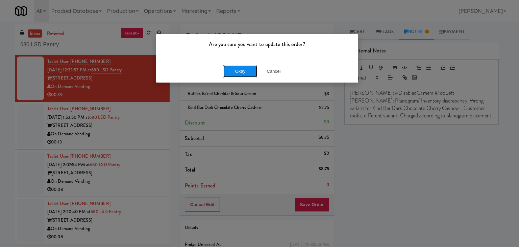
click at [236, 75] on button "Okay" at bounding box center [240, 71] width 34 height 12
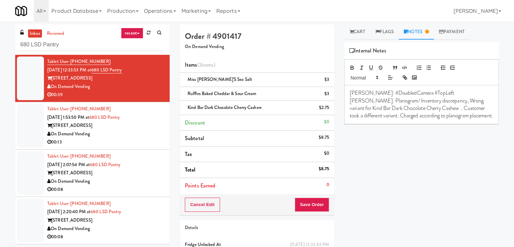
click at [137, 130] on div "On Demand Vending" at bounding box center [105, 134] width 117 height 8
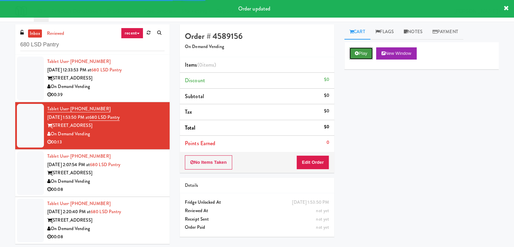
click at [363, 54] on button "Play" at bounding box center [360, 53] width 23 height 12
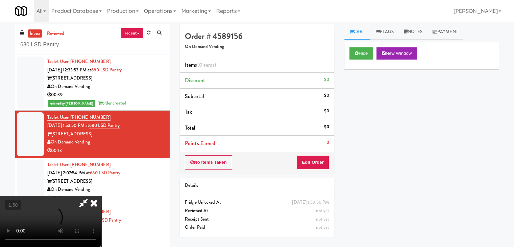
click at [101, 196] on video at bounding box center [50, 221] width 101 height 51
click at [413, 34] on link "Notes" at bounding box center [413, 31] width 29 height 15
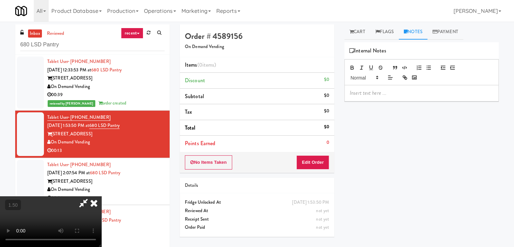
click at [381, 95] on p at bounding box center [422, 92] width 144 height 7
click at [4, 30] on div "inbox reviewed recent all unclear take inventory issue suspicious failed recent…" at bounding box center [257, 140] width 514 height 232
click at [370, 95] on p at bounding box center [422, 92] width 144 height 7
click at [101, 196] on video at bounding box center [50, 221] width 101 height 51
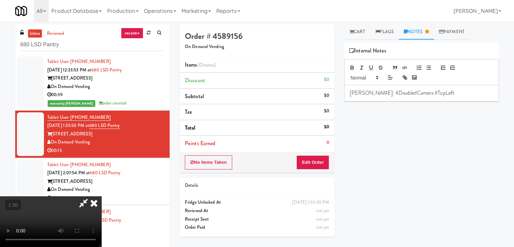
click at [101, 196] on video at bounding box center [50, 221] width 101 height 51
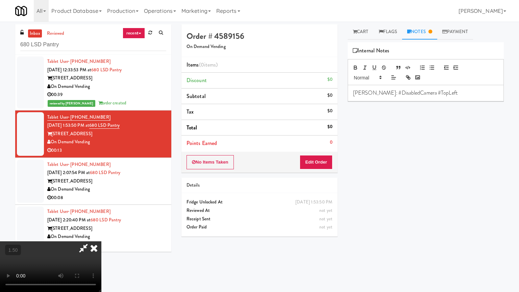
click at [101, 241] on video at bounding box center [50, 266] width 101 height 51
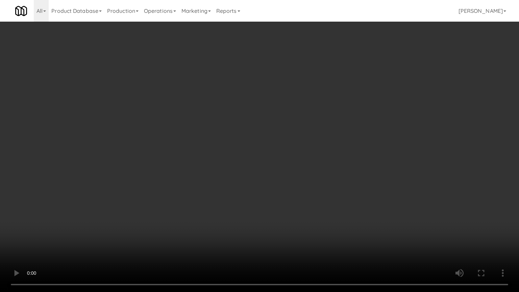
click at [276, 163] on video at bounding box center [259, 146] width 519 height 292
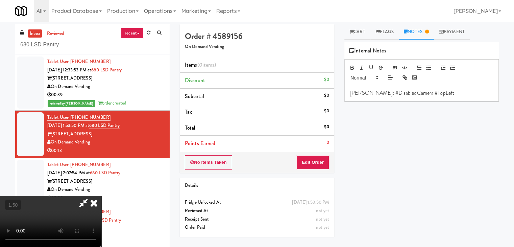
click at [101, 196] on icon at bounding box center [93, 203] width 15 height 14
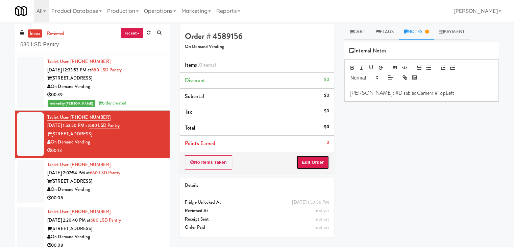
click at [313, 165] on button "Edit Order" at bounding box center [312, 162] width 33 height 14
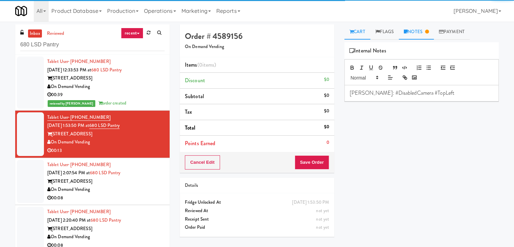
click at [354, 35] on link "Cart" at bounding box center [357, 31] width 26 height 15
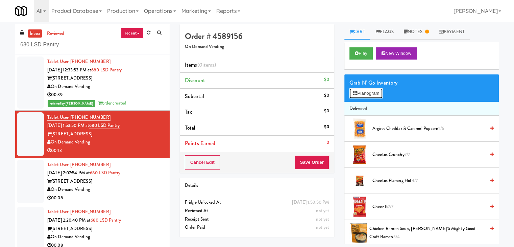
click at [366, 88] on button "Planogram" at bounding box center [365, 93] width 33 height 10
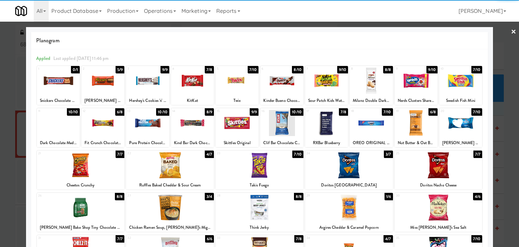
scroll to position [34, 0]
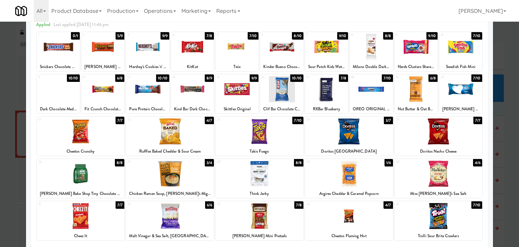
click at [251, 180] on div at bounding box center [259, 173] width 88 height 26
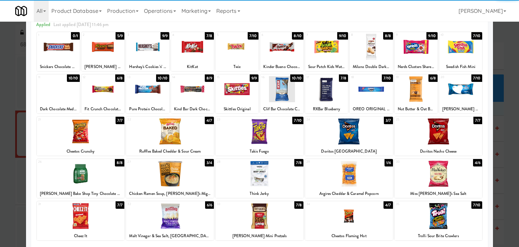
click at [96, 127] on div at bounding box center [81, 131] width 88 height 26
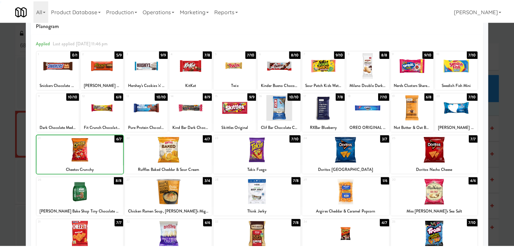
scroll to position [0, 0]
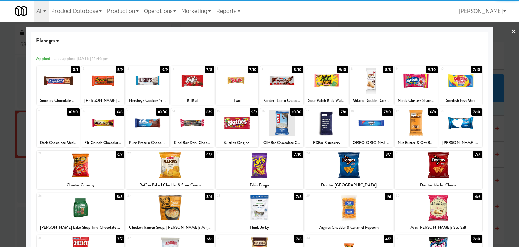
click at [511, 35] on div at bounding box center [259, 123] width 519 height 247
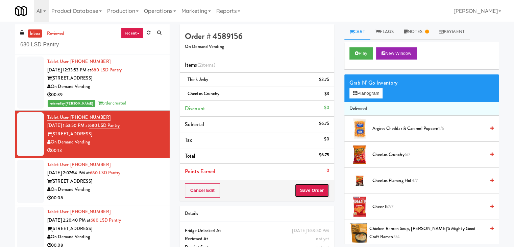
click at [308, 195] on button "Save Order" at bounding box center [311, 190] width 34 height 14
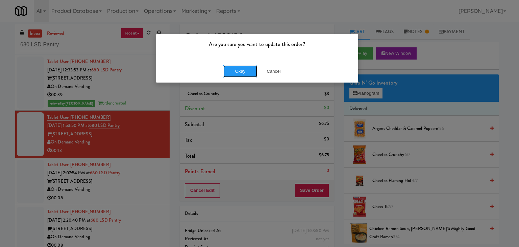
drag, startPoint x: 234, startPoint y: 71, endPoint x: 172, endPoint y: 114, distance: 75.2
click at [232, 71] on button "Okay" at bounding box center [240, 71] width 34 height 12
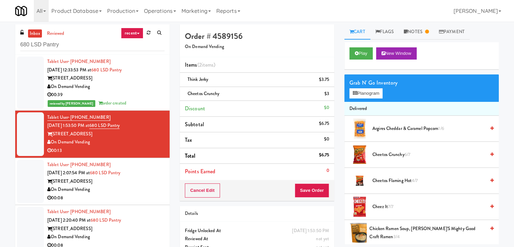
drag, startPoint x: 153, startPoint y: 192, endPoint x: 182, endPoint y: 185, distance: 30.4
click at [153, 192] on div "On Demand Vending" at bounding box center [105, 189] width 117 height 8
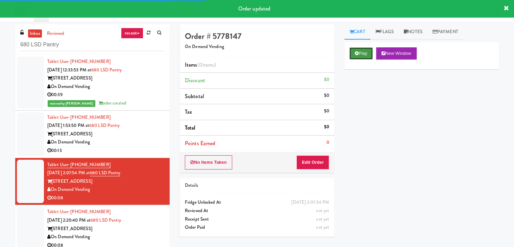
click at [360, 54] on button "Play" at bounding box center [360, 53] width 23 height 12
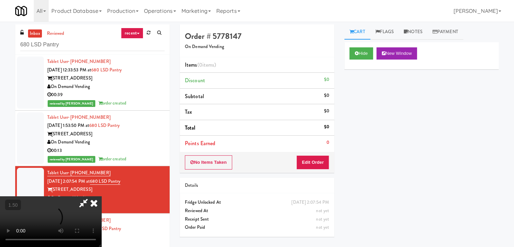
click at [101, 196] on video at bounding box center [50, 221] width 101 height 51
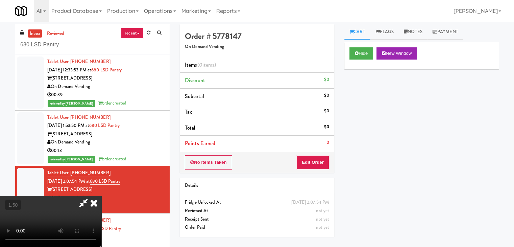
click at [101, 196] on video at bounding box center [50, 221] width 101 height 51
click at [101, 196] on icon at bounding box center [93, 203] width 15 height 14
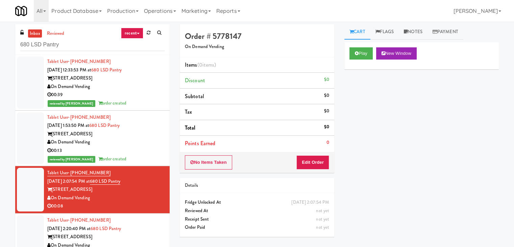
click at [313, 169] on div "No Items Taken Edit Order" at bounding box center [257, 162] width 154 height 21
click at [409, 32] on link "Notes" at bounding box center [413, 31] width 29 height 15
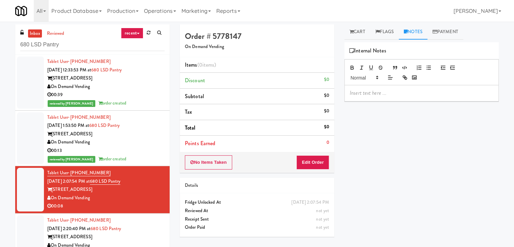
click at [374, 96] on p at bounding box center [422, 92] width 144 height 7
click at [0, 46] on div "inbox reviewed recent all unclear take inventory issue suspicious failed recent…" at bounding box center [257, 143] width 514 height 238
click at [359, 93] on p at bounding box center [422, 92] width 144 height 7
drag, startPoint x: 309, startPoint y: 162, endPoint x: 356, endPoint y: 116, distance: 66.4
click at [309, 162] on button "Edit Order" at bounding box center [312, 162] width 33 height 14
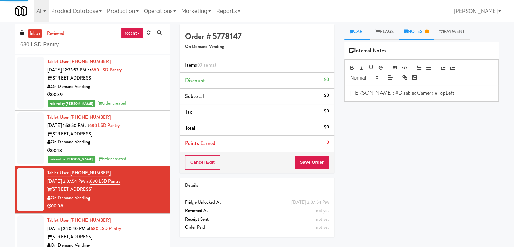
click at [359, 34] on link "Cart" at bounding box center [357, 31] width 26 height 15
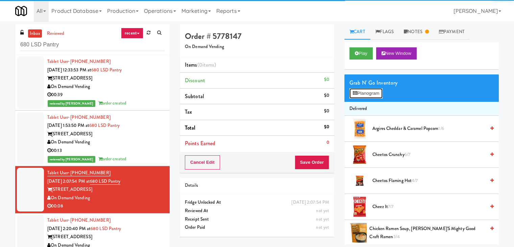
click at [367, 96] on button "Planogram" at bounding box center [365, 93] width 33 height 10
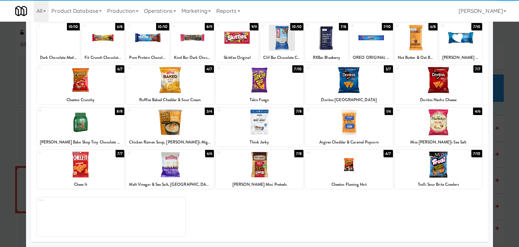
drag, startPoint x: 354, startPoint y: 172, endPoint x: 358, endPoint y: 172, distance: 4.4
click at [354, 172] on div at bounding box center [349, 164] width 88 height 26
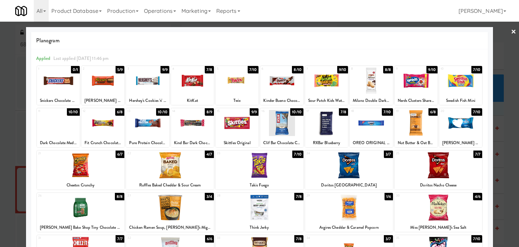
click at [511, 31] on link "×" at bounding box center [513, 32] width 5 height 21
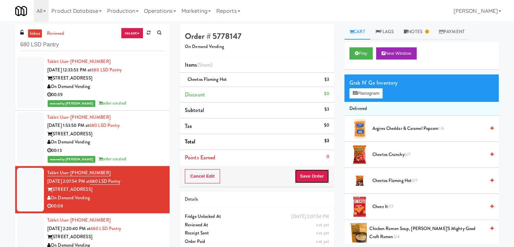
click at [307, 172] on button "Save Order" at bounding box center [311, 176] width 34 height 14
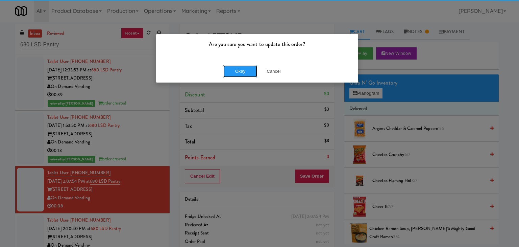
click at [236, 64] on div "Okay Cancel" at bounding box center [257, 71] width 202 height 23
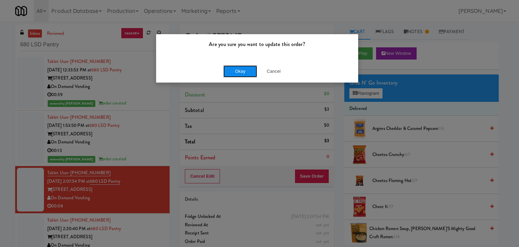
drag, startPoint x: 229, startPoint y: 72, endPoint x: 226, endPoint y: 75, distance: 4.1
click at [229, 72] on button "Okay" at bounding box center [240, 71] width 34 height 12
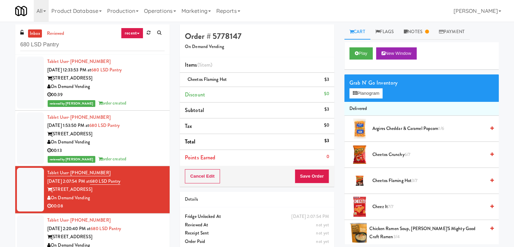
scroll to position [3, 0]
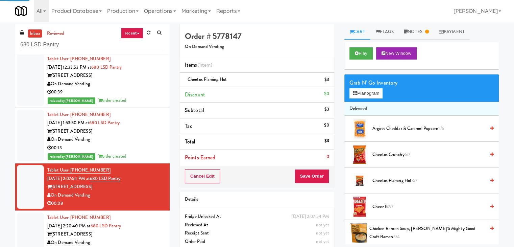
click at [143, 238] on div "On Demand Vending" at bounding box center [105, 242] width 117 height 8
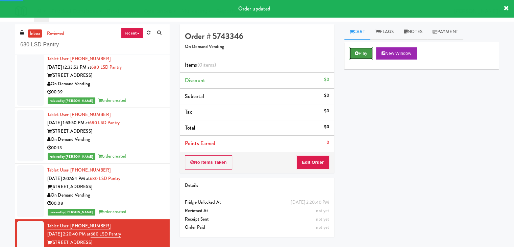
click at [360, 51] on button "Play" at bounding box center [360, 53] width 23 height 12
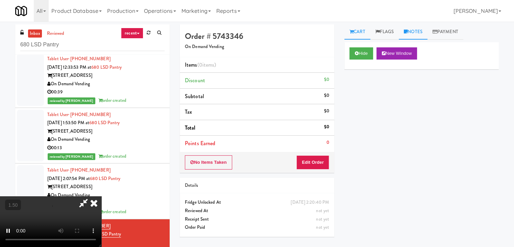
click at [413, 32] on link "Notes" at bounding box center [413, 31] width 29 height 15
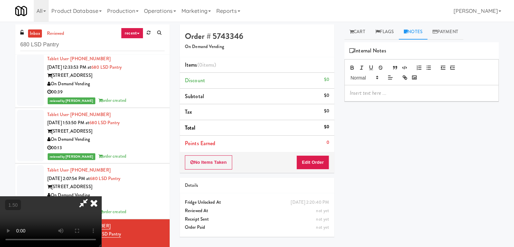
drag, startPoint x: 230, startPoint y: 129, endPoint x: 237, endPoint y: 128, distance: 7.5
click at [101, 196] on video at bounding box center [50, 221] width 101 height 51
click at [389, 92] on p at bounding box center [422, 92] width 144 height 7
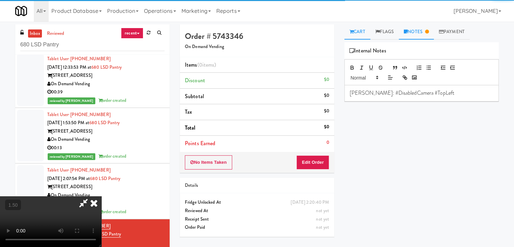
click at [365, 30] on link "Cart" at bounding box center [357, 31] width 26 height 15
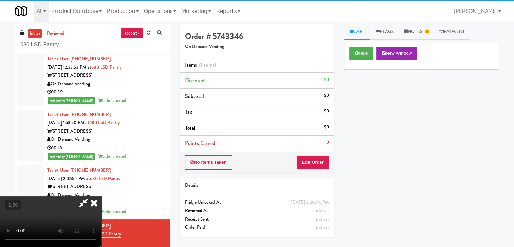
click at [101, 196] on video at bounding box center [50, 221] width 101 height 51
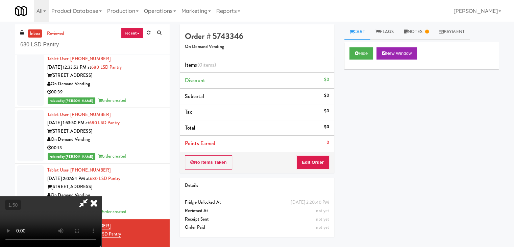
click at [101, 196] on icon at bounding box center [93, 203] width 15 height 14
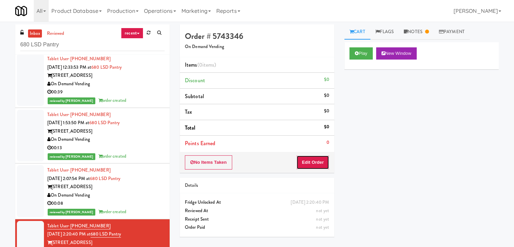
click at [315, 158] on button "Edit Order" at bounding box center [312, 162] width 33 height 14
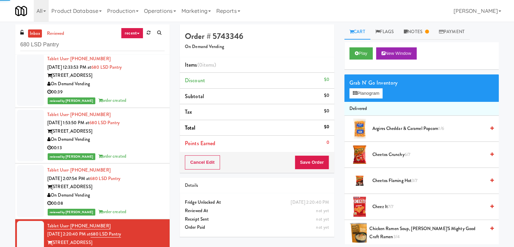
click at [366, 98] on div "Grab N' Go Inventory Planogram" at bounding box center [421, 87] width 154 height 27
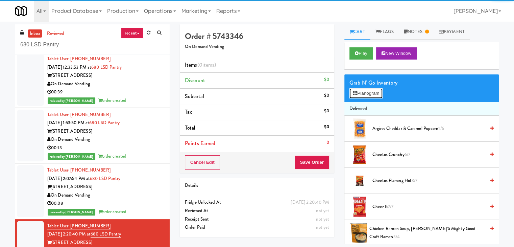
click at [366, 95] on button "Planogram" at bounding box center [365, 93] width 33 height 10
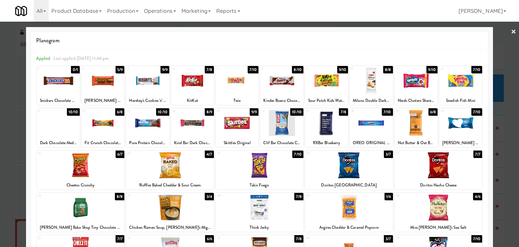
click at [184, 170] on div at bounding box center [170, 165] width 88 height 26
click at [511, 31] on link "×" at bounding box center [513, 32] width 5 height 21
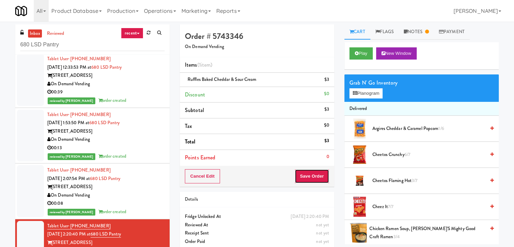
click at [303, 177] on button "Save Order" at bounding box center [311, 176] width 34 height 14
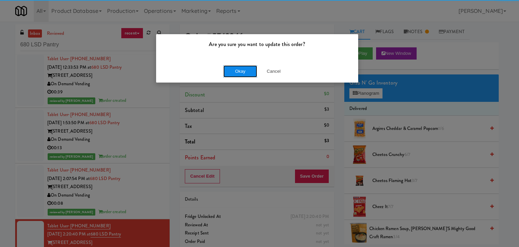
click at [250, 74] on button "Okay" at bounding box center [240, 71] width 34 height 12
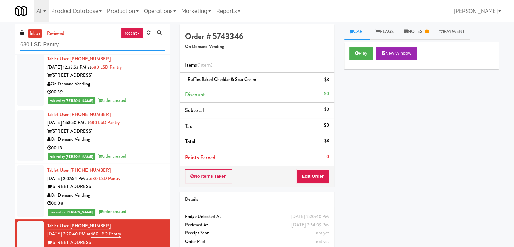
click at [88, 50] on input "680 LSD Pantry" at bounding box center [92, 45] width 144 height 12
click at [88, 49] on input "680 LSD Pantry" at bounding box center [92, 45] width 144 height 12
click at [88, 48] on input "680 LSD Pantry" at bounding box center [92, 45] width 144 height 12
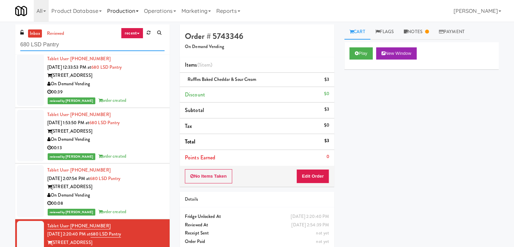
paste input "Icon - Ambient - Left"
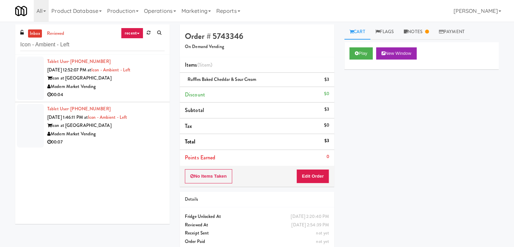
click at [140, 93] on div "00:04" at bounding box center [105, 95] width 117 height 8
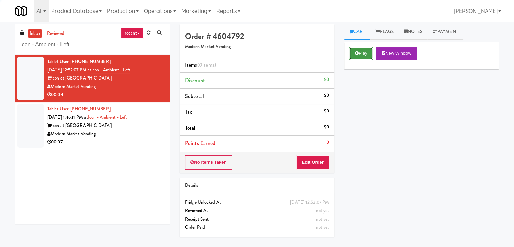
click at [358, 54] on icon at bounding box center [357, 53] width 4 height 4
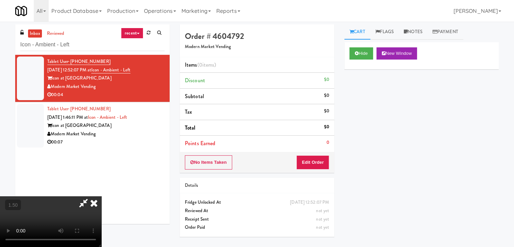
click at [101, 196] on video at bounding box center [50, 221] width 101 height 51
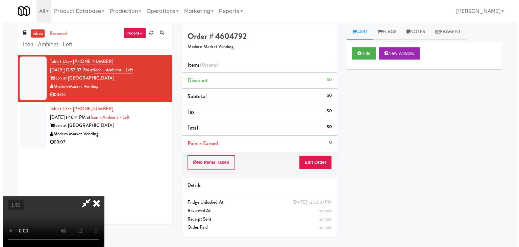
scroll to position [0, 0]
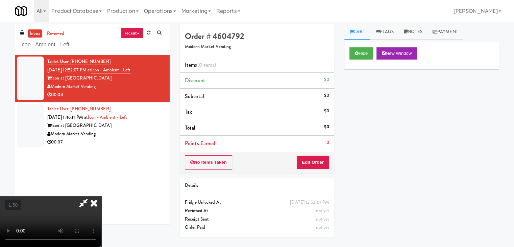
click at [101, 196] on icon at bounding box center [93, 203] width 15 height 14
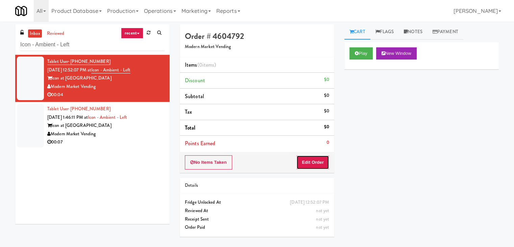
click at [313, 160] on button "Edit Order" at bounding box center [312, 162] width 33 height 14
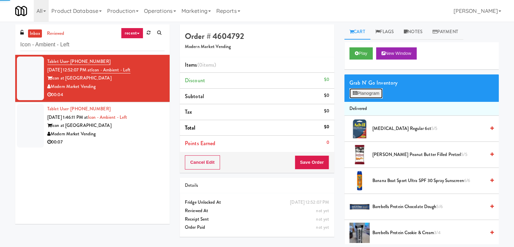
click at [368, 94] on button "Planogram" at bounding box center [365, 93] width 33 height 10
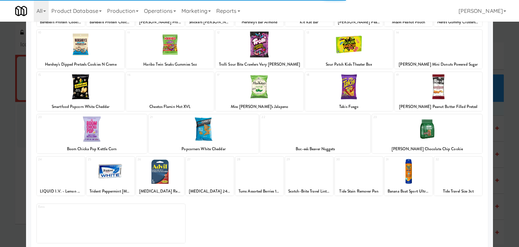
scroll to position [85, 0]
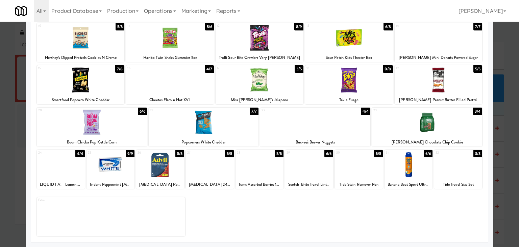
click at [161, 159] on div at bounding box center [160, 164] width 48 height 26
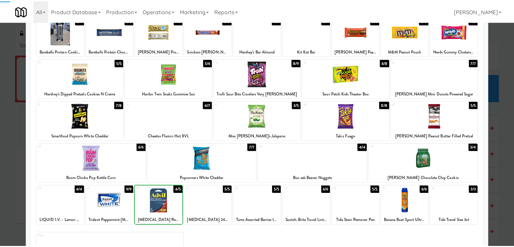
scroll to position [0, 0]
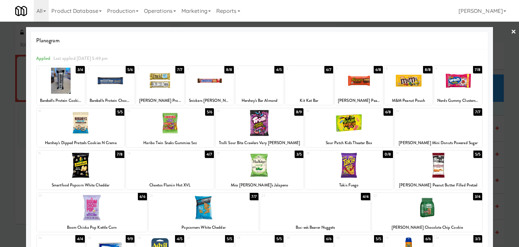
drag, startPoint x: 509, startPoint y: 30, endPoint x: 432, endPoint y: 94, distance: 99.9
click at [511, 30] on link "×" at bounding box center [513, 32] width 5 height 21
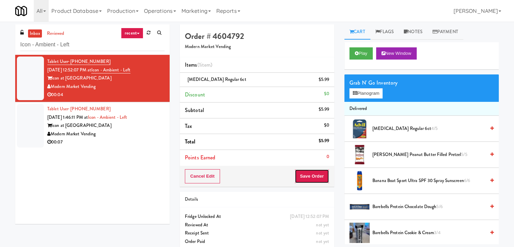
click at [309, 172] on button "Save Order" at bounding box center [311, 176] width 34 height 14
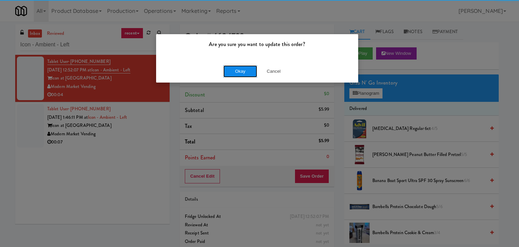
click at [248, 71] on button "Okay" at bounding box center [240, 71] width 34 height 12
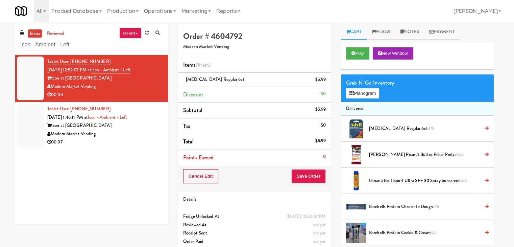
click at [141, 138] on div "00:07" at bounding box center [105, 142] width 116 height 8
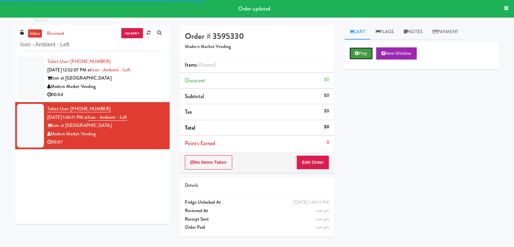
click at [372, 52] on button "Play" at bounding box center [360, 53] width 23 height 12
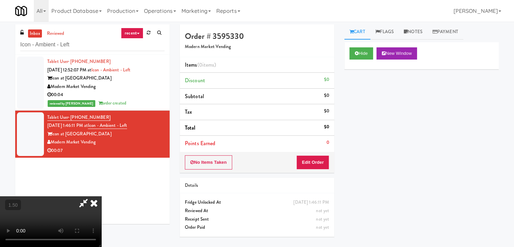
click at [101, 196] on video at bounding box center [50, 221] width 101 height 51
click at [101, 196] on icon at bounding box center [93, 203] width 15 height 14
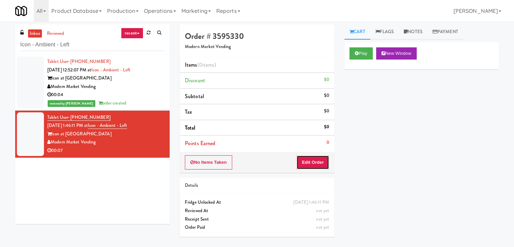
click at [312, 163] on button "Edit Order" at bounding box center [312, 162] width 33 height 14
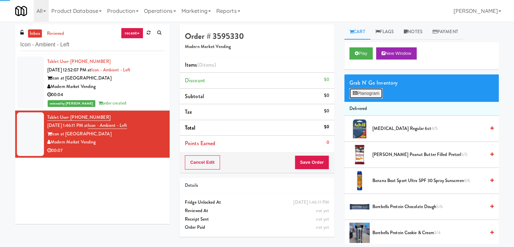
click at [369, 95] on button "Planogram" at bounding box center [365, 93] width 33 height 10
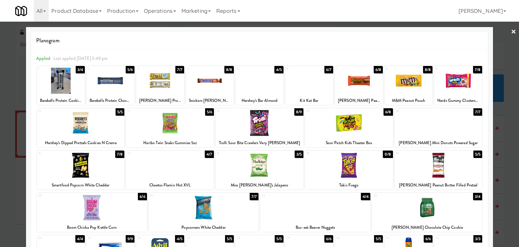
click at [168, 78] on div at bounding box center [160, 81] width 48 height 26
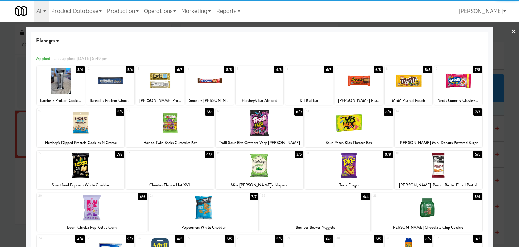
click at [511, 33] on link "×" at bounding box center [513, 32] width 5 height 21
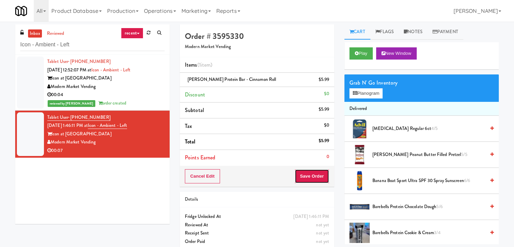
click at [307, 175] on button "Save Order" at bounding box center [311, 176] width 34 height 14
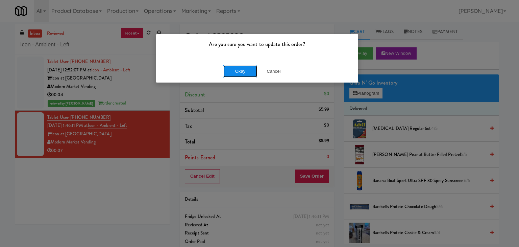
click at [242, 70] on button "Okay" at bounding box center [240, 71] width 34 height 12
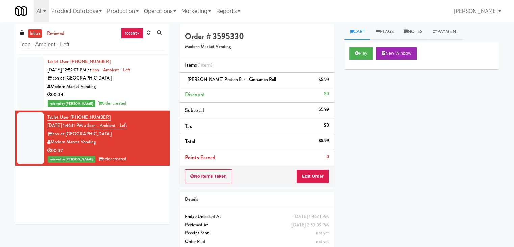
click at [112, 102] on div "reviewed by [PERSON_NAME] A order created" at bounding box center [105, 103] width 117 height 8
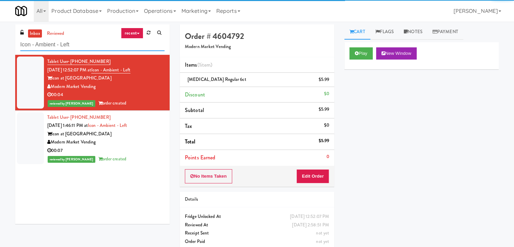
click at [68, 47] on input "Icon - Ambient - Left" at bounding box center [92, 45] width 144 height 12
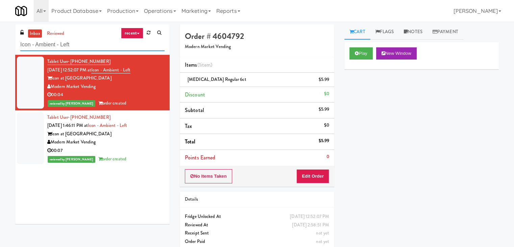
paste input "Fridge Right-[PERSON_NAME]"
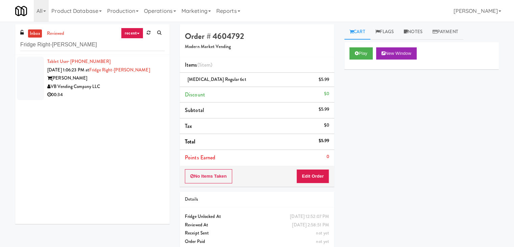
click at [145, 93] on div "00:34" at bounding box center [105, 95] width 117 height 8
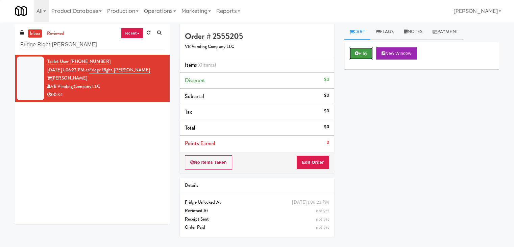
click at [355, 54] on icon at bounding box center [357, 53] width 4 height 4
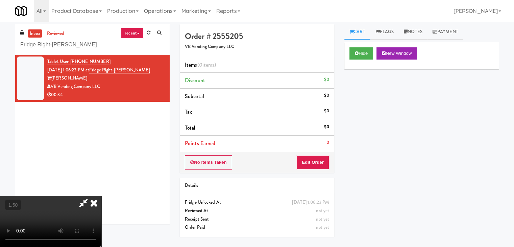
click at [101, 196] on video at bounding box center [50, 221] width 101 height 51
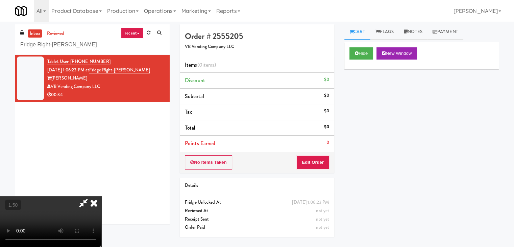
click at [101, 196] on video at bounding box center [50, 221] width 101 height 51
click at [101, 196] on icon at bounding box center [93, 203] width 15 height 14
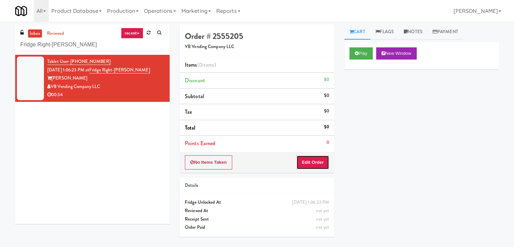
click at [313, 161] on button "Edit Order" at bounding box center [312, 162] width 33 height 14
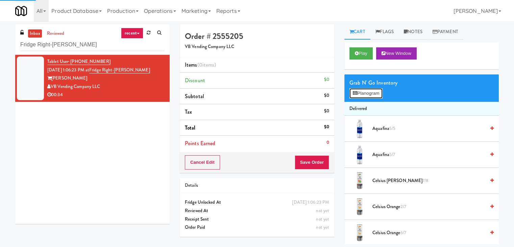
drag, startPoint x: 359, startPoint y: 96, endPoint x: 354, endPoint y: 95, distance: 5.8
click at [359, 96] on button "Planogram" at bounding box center [365, 93] width 33 height 10
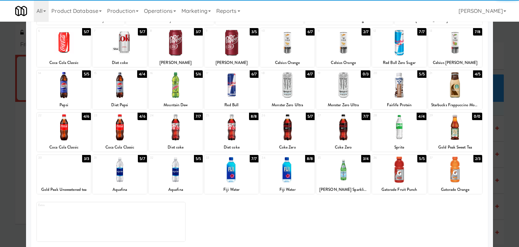
scroll to position [85, 0]
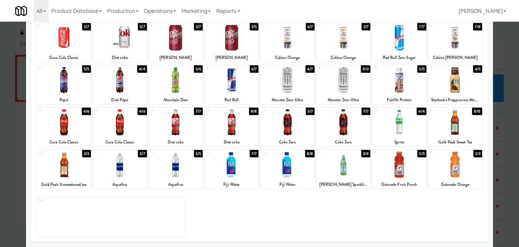
click at [300, 126] on div at bounding box center [287, 122] width 54 height 26
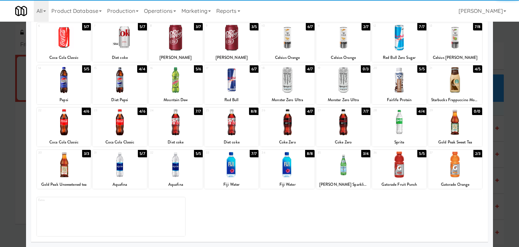
click at [300, 126] on div at bounding box center [287, 122] width 54 height 26
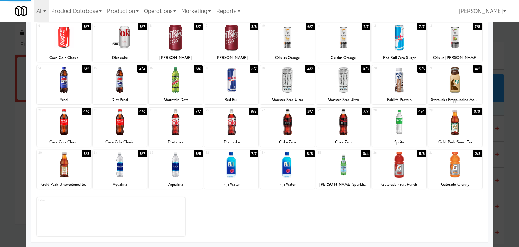
click at [175, 83] on div at bounding box center [176, 80] width 54 height 26
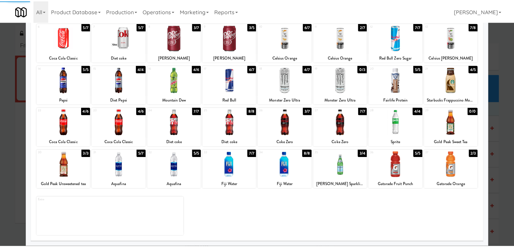
scroll to position [0, 0]
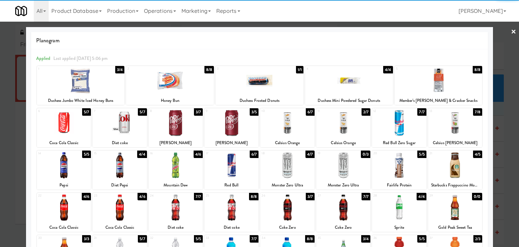
click at [511, 31] on link "×" at bounding box center [513, 32] width 5 height 21
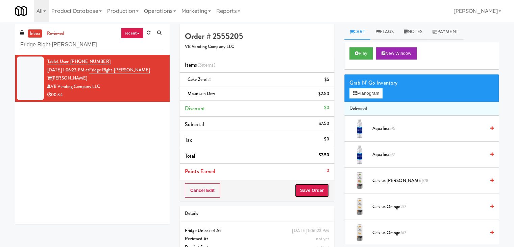
click at [319, 188] on button "Save Order" at bounding box center [311, 190] width 34 height 14
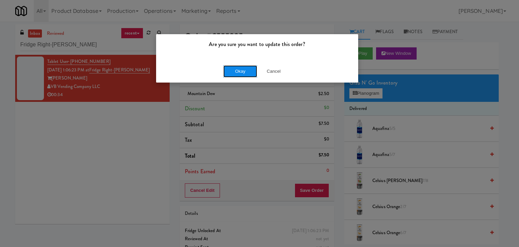
click at [236, 67] on button "Okay" at bounding box center [240, 71] width 34 height 12
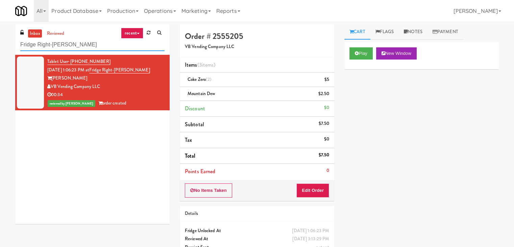
click at [93, 48] on input "Fridge Right-[PERSON_NAME]" at bounding box center [92, 45] width 144 height 12
paste input "Alameda West - Snack"
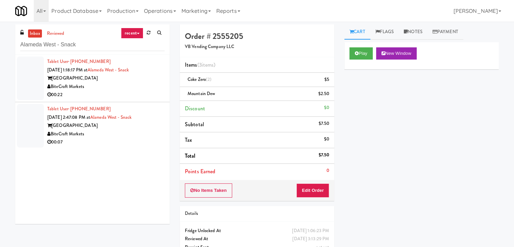
click at [153, 88] on div "BiteCraft Markets" at bounding box center [105, 86] width 117 height 8
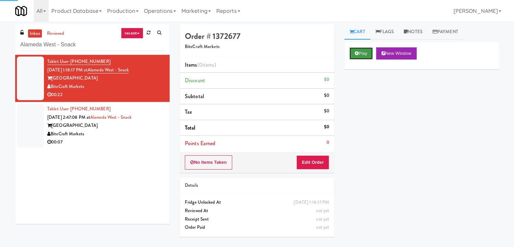
click at [355, 53] on icon at bounding box center [357, 53] width 4 height 4
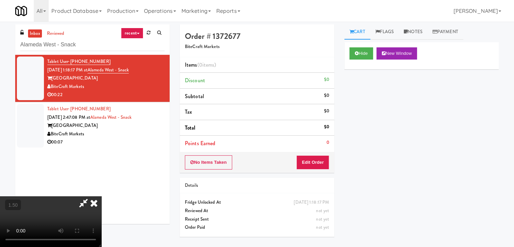
click at [101, 196] on video at bounding box center [50, 221] width 101 height 51
click at [101, 196] on icon at bounding box center [93, 203] width 15 height 14
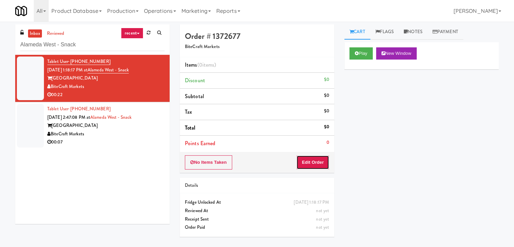
click at [308, 159] on button "Edit Order" at bounding box center [312, 162] width 33 height 14
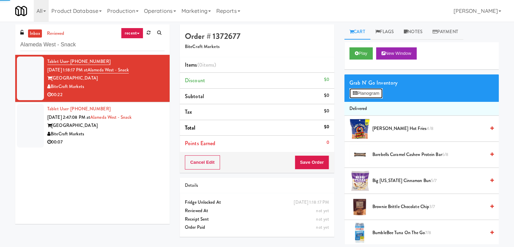
click at [357, 97] on button "Planogram" at bounding box center [365, 93] width 33 height 10
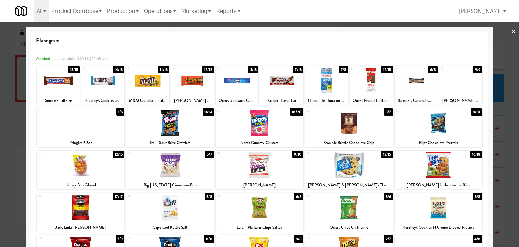
click at [176, 120] on div at bounding box center [170, 123] width 88 height 26
click at [511, 33] on link "×" at bounding box center [513, 32] width 5 height 21
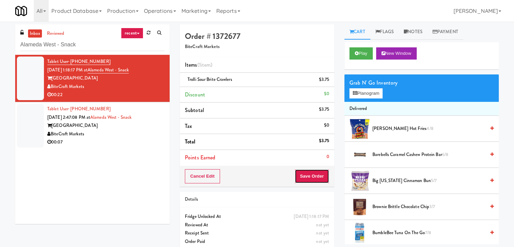
click at [310, 171] on button "Save Order" at bounding box center [311, 176] width 34 height 14
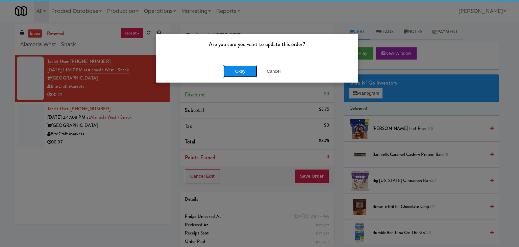
click at [246, 72] on button "Okay" at bounding box center [240, 71] width 34 height 12
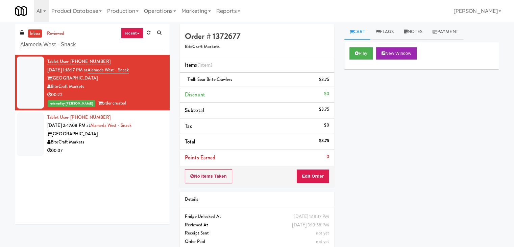
click at [153, 148] on div "00:07" at bounding box center [105, 150] width 117 height 8
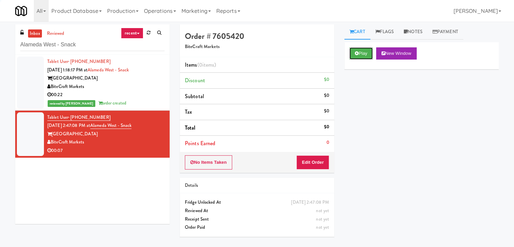
click at [362, 52] on button "Play" at bounding box center [360, 53] width 23 height 12
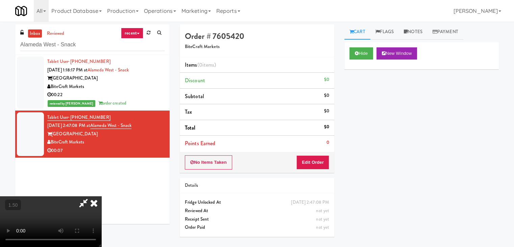
click at [101, 196] on video at bounding box center [50, 221] width 101 height 51
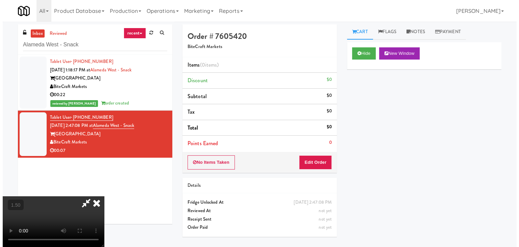
scroll to position [0, 0]
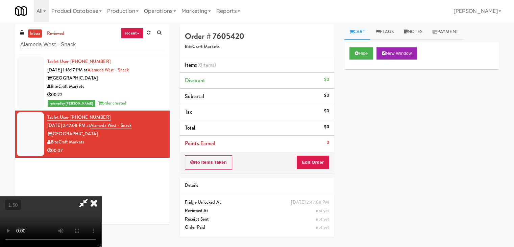
drag, startPoint x: 293, startPoint y: 26, endPoint x: 296, endPoint y: 35, distance: 10.1
click at [101, 196] on icon at bounding box center [93, 203] width 15 height 14
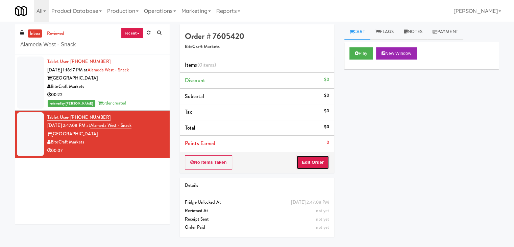
drag, startPoint x: 308, startPoint y: 158, endPoint x: 329, endPoint y: 141, distance: 26.9
click at [308, 158] on button "Edit Order" at bounding box center [312, 162] width 33 height 14
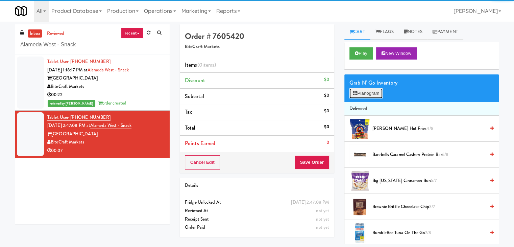
click at [367, 91] on button "Planogram" at bounding box center [365, 93] width 33 height 10
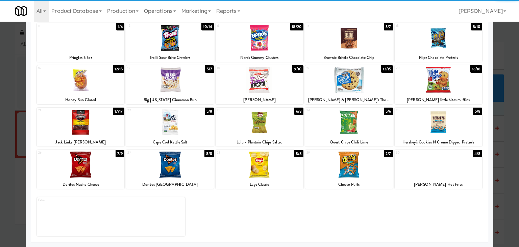
click at [177, 167] on div at bounding box center [170, 164] width 88 height 26
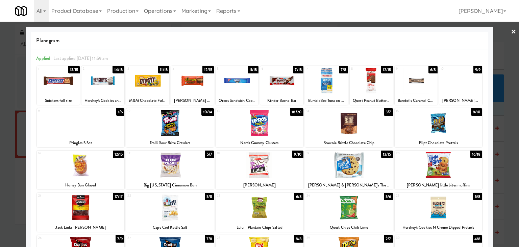
click at [511, 33] on link "×" at bounding box center [513, 32] width 5 height 21
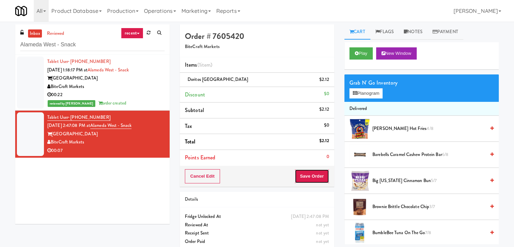
click at [308, 173] on button "Save Order" at bounding box center [311, 176] width 34 height 14
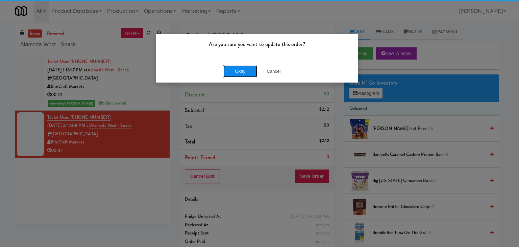
click at [246, 72] on button "Okay" at bounding box center [240, 71] width 34 height 12
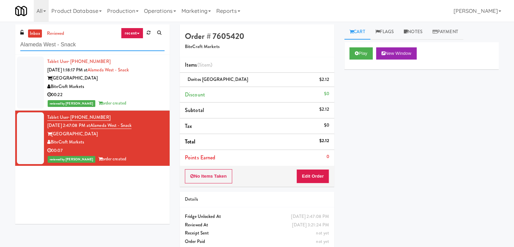
click at [89, 44] on input "Alameda West - Snack" at bounding box center [92, 45] width 144 height 12
paste input "The Mo - Fridge"
type input "The Mo - Fridge"
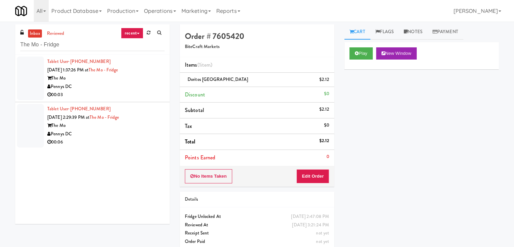
click at [128, 89] on div "Pennys DC" at bounding box center [105, 86] width 117 height 8
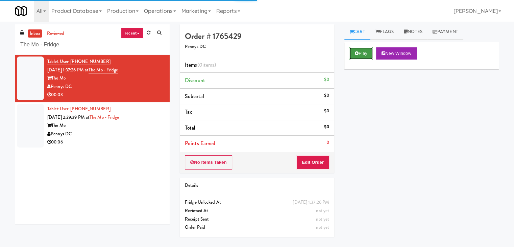
click at [362, 52] on button "Play" at bounding box center [360, 53] width 23 height 12
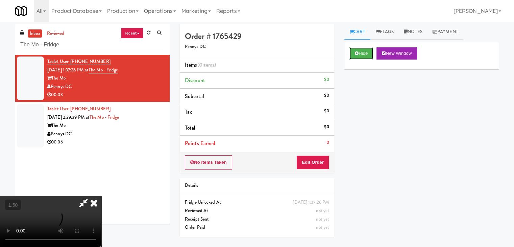
scroll to position [95, 0]
click at [101, 196] on video at bounding box center [50, 221] width 101 height 51
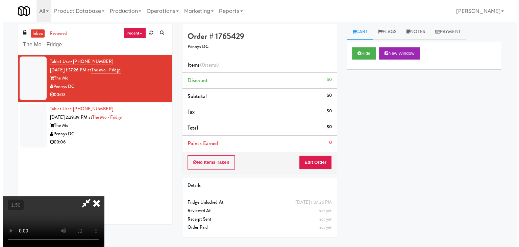
scroll to position [0, 0]
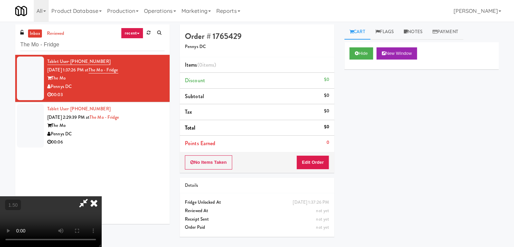
click at [101, 196] on icon at bounding box center [93, 203] width 15 height 14
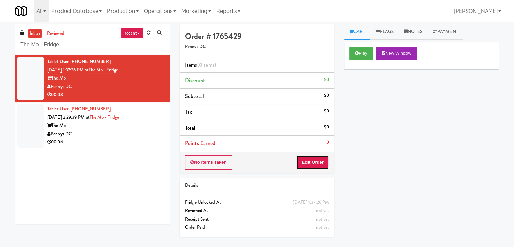
drag, startPoint x: 312, startPoint y: 161, endPoint x: 329, endPoint y: 146, distance: 22.5
click at [312, 160] on button "Edit Order" at bounding box center [312, 162] width 33 height 14
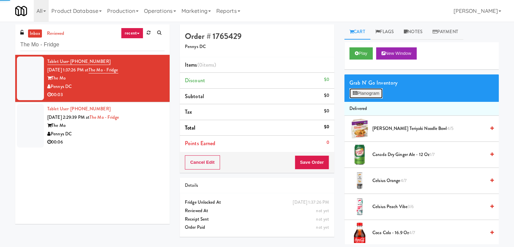
click at [363, 93] on button "Planogram" at bounding box center [365, 93] width 33 height 10
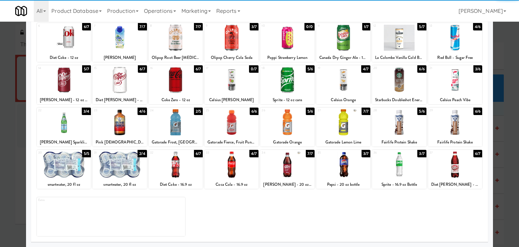
click at [121, 132] on div at bounding box center [120, 122] width 54 height 26
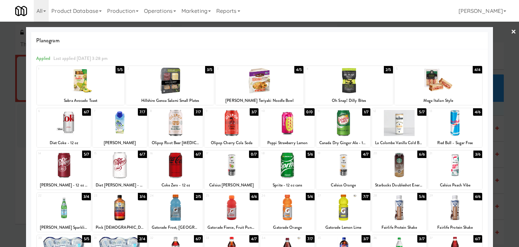
click at [511, 32] on link "×" at bounding box center [513, 32] width 5 height 21
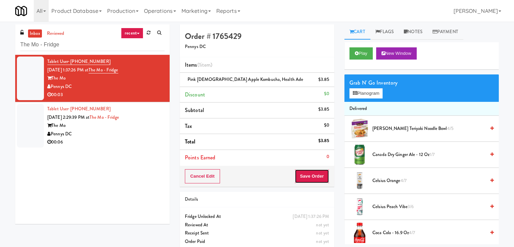
drag, startPoint x: 316, startPoint y: 177, endPoint x: 320, endPoint y: 175, distance: 4.6
click at [316, 177] on button "Save Order" at bounding box center [311, 176] width 34 height 14
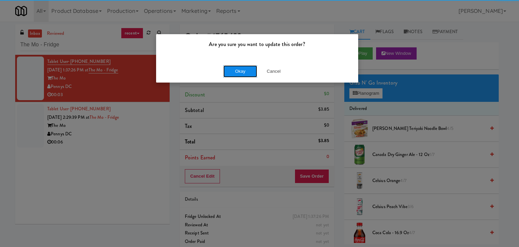
drag, startPoint x: 244, startPoint y: 68, endPoint x: 167, endPoint y: 23, distance: 89.4
click at [244, 68] on button "Okay" at bounding box center [240, 71] width 34 height 12
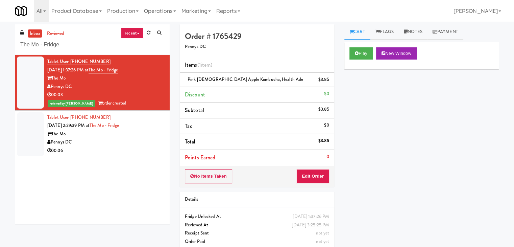
click at [121, 142] on div "Pennys DC" at bounding box center [105, 142] width 117 height 8
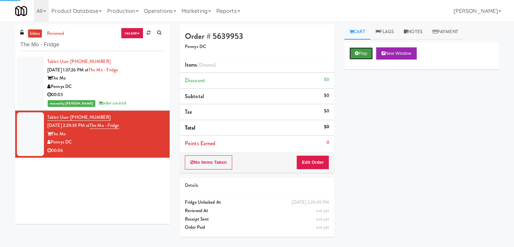
drag, startPoint x: 355, startPoint y: 55, endPoint x: 352, endPoint y: 56, distance: 3.4
click at [355, 55] on button "Play" at bounding box center [360, 53] width 23 height 12
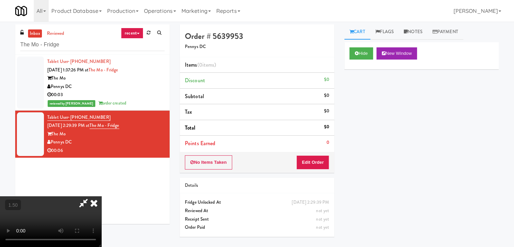
click at [101, 196] on video at bounding box center [50, 221] width 101 height 51
click at [101, 196] on icon at bounding box center [93, 203] width 15 height 14
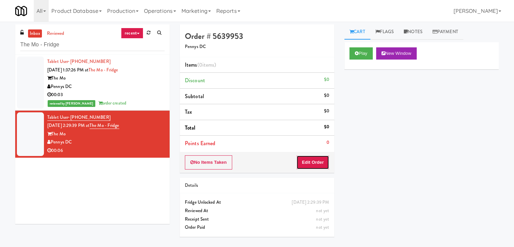
click at [307, 156] on button "Edit Order" at bounding box center [312, 162] width 33 height 14
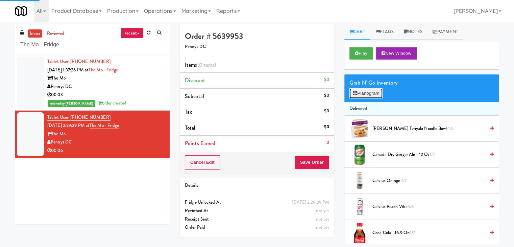
click at [367, 92] on button "Planogram" at bounding box center [365, 93] width 33 height 10
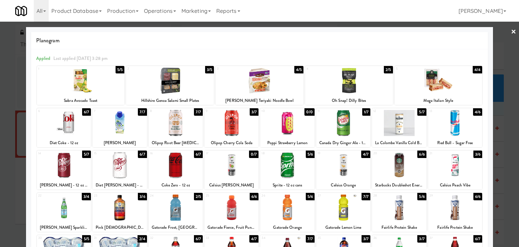
click at [353, 123] on div at bounding box center [343, 123] width 54 height 26
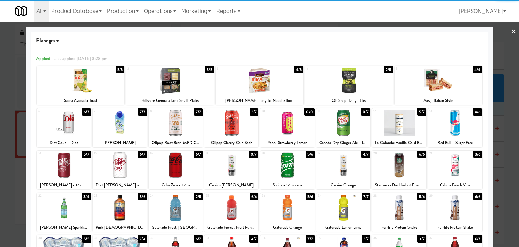
click at [511, 29] on link "×" at bounding box center [513, 32] width 5 height 21
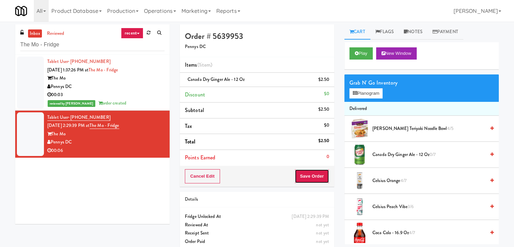
drag, startPoint x: 314, startPoint y: 177, endPoint x: 318, endPoint y: 171, distance: 7.0
click at [314, 175] on button "Save Order" at bounding box center [311, 176] width 34 height 14
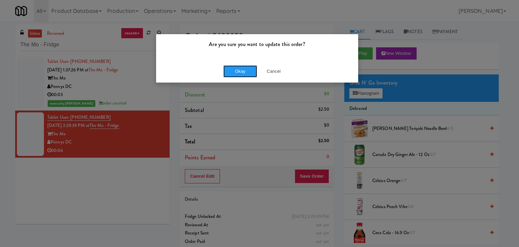
click at [246, 69] on button "Okay" at bounding box center [240, 71] width 34 height 12
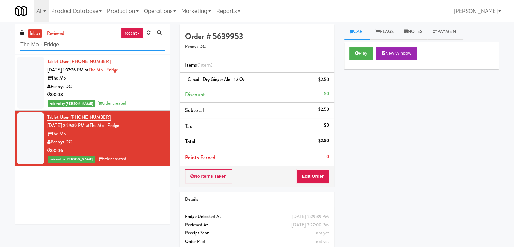
click at [80, 48] on input "The Mo - Fridge" at bounding box center [92, 45] width 144 height 12
paste input "1407 [US_STATE] - Left"
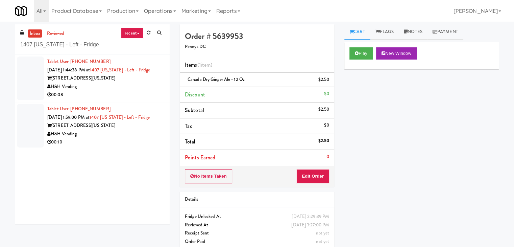
click at [154, 81] on div "[STREET_ADDRESS][US_STATE]" at bounding box center [105, 78] width 117 height 8
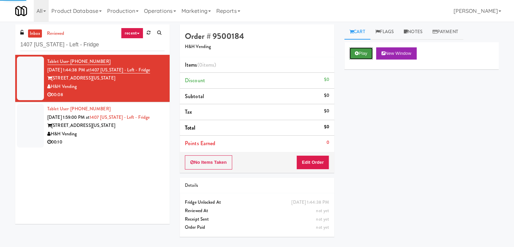
click at [363, 52] on button "Play" at bounding box center [360, 53] width 23 height 12
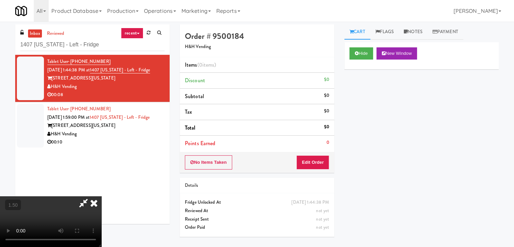
click at [101, 196] on video at bounding box center [50, 221] width 101 height 51
click at [101, 196] on icon at bounding box center [93, 203] width 15 height 14
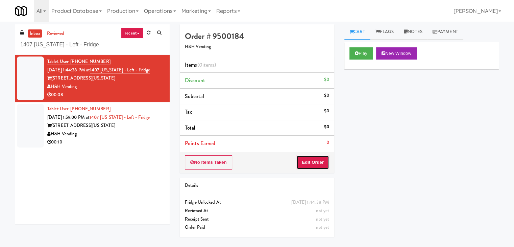
drag, startPoint x: 313, startPoint y: 160, endPoint x: 322, endPoint y: 150, distance: 13.4
click at [313, 161] on button "Edit Order" at bounding box center [312, 162] width 33 height 14
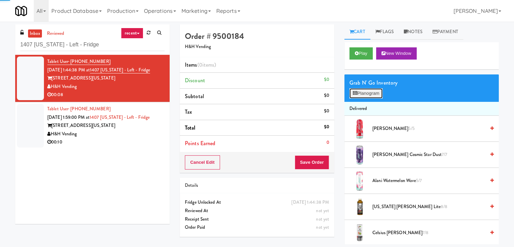
click at [363, 96] on button "Planogram" at bounding box center [365, 93] width 33 height 10
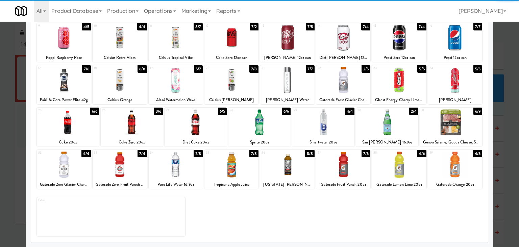
click at [173, 169] on div at bounding box center [176, 164] width 54 height 26
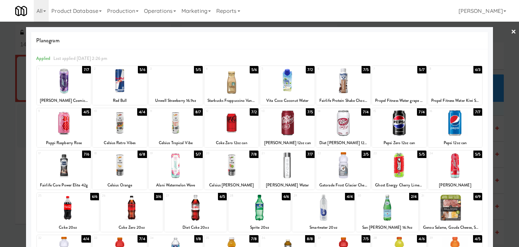
click at [511, 31] on link "×" at bounding box center [513, 32] width 5 height 21
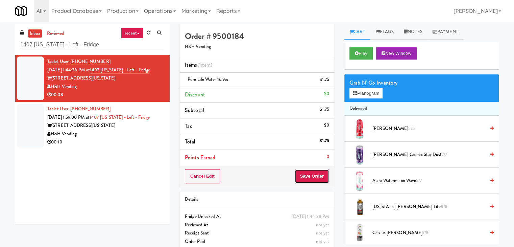
click at [305, 174] on button "Save Order" at bounding box center [311, 176] width 34 height 14
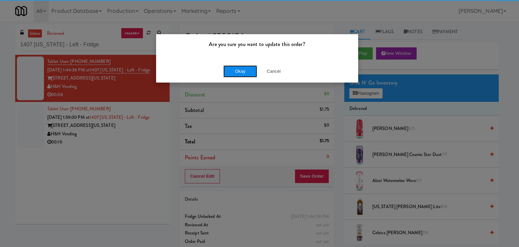
click at [243, 70] on button "Okay" at bounding box center [240, 71] width 34 height 12
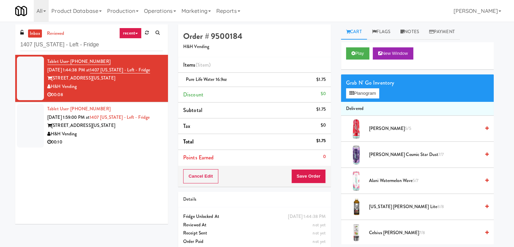
click at [138, 139] on div "00:10" at bounding box center [105, 142] width 116 height 8
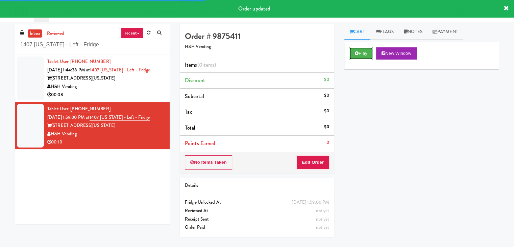
drag, startPoint x: 368, startPoint y: 67, endPoint x: 341, endPoint y: 67, distance: 26.7
click at [364, 52] on button "Play" at bounding box center [360, 53] width 23 height 12
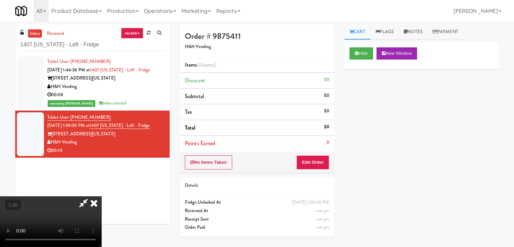
click at [101, 196] on video at bounding box center [50, 221] width 101 height 51
click at [101, 196] on icon at bounding box center [93, 203] width 15 height 14
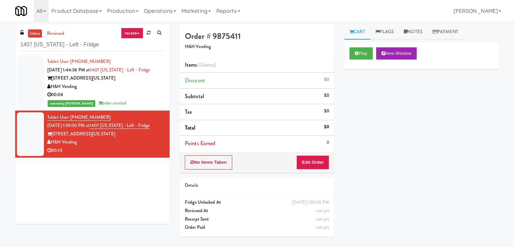
drag, startPoint x: 309, startPoint y: 153, endPoint x: 322, endPoint y: 146, distance: 15.0
click at [309, 154] on div "No Items Taken Edit Order" at bounding box center [257, 162] width 154 height 21
click at [321, 157] on button "Edit Order" at bounding box center [312, 162] width 33 height 14
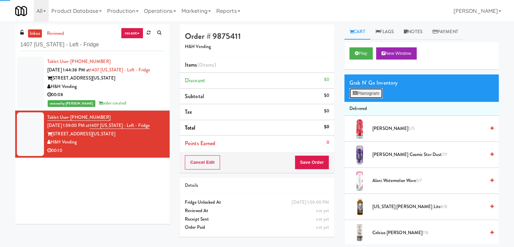
click at [356, 94] on icon at bounding box center [355, 93] width 4 height 4
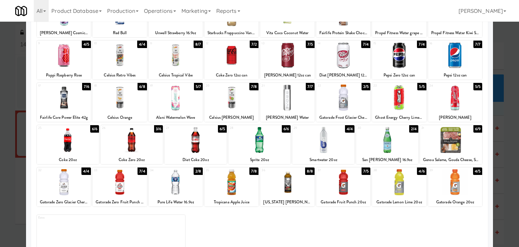
click at [142, 140] on div at bounding box center [132, 140] width 62 height 26
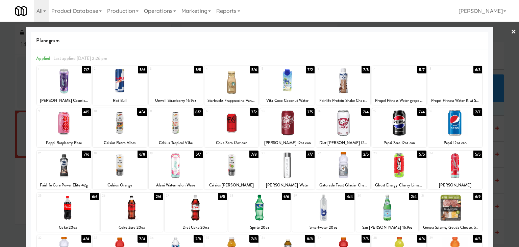
click at [511, 30] on link "×" at bounding box center [513, 32] width 5 height 21
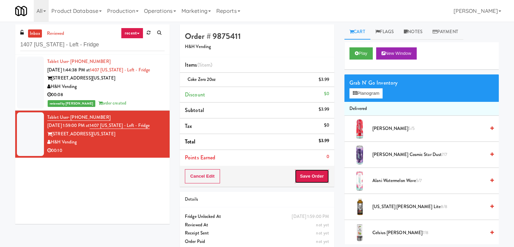
click at [300, 177] on button "Save Order" at bounding box center [311, 176] width 34 height 14
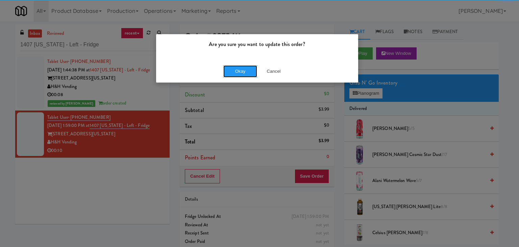
drag, startPoint x: 239, startPoint y: 74, endPoint x: 236, endPoint y: 41, distance: 33.2
click at [238, 73] on button "Okay" at bounding box center [240, 71] width 34 height 12
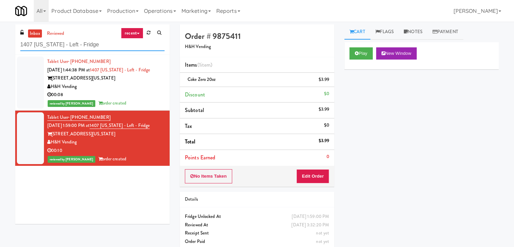
click at [113, 40] on input "1407 [US_STATE] - Left - Fridge" at bounding box center [92, 45] width 144 height 12
paste input "UHN - [GEOGRAPHIC_DATA] - Cafe Lobby"
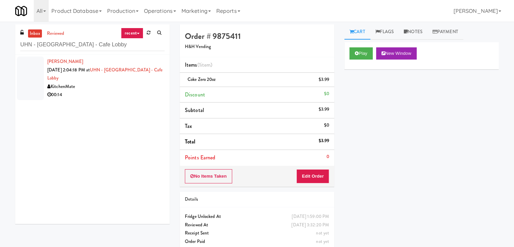
click at [146, 88] on div "KitchenMate" at bounding box center [105, 86] width 117 height 8
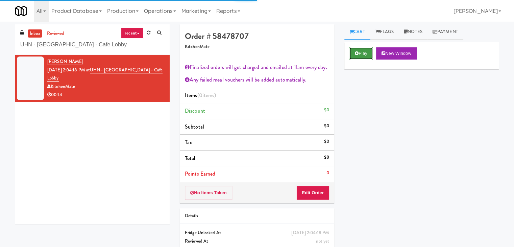
click at [359, 54] on button "Play" at bounding box center [360, 53] width 23 height 12
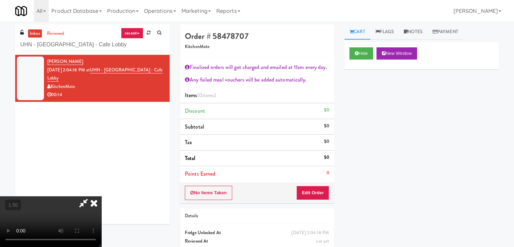
click at [101, 196] on video at bounding box center [50, 221] width 101 height 51
drag, startPoint x: 301, startPoint y: 26, endPoint x: 311, endPoint y: 33, distance: 12.6
click at [101, 196] on icon at bounding box center [93, 203] width 15 height 14
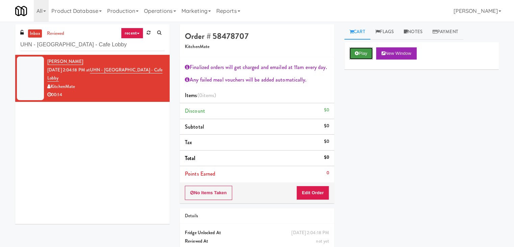
click at [365, 54] on button "Play" at bounding box center [360, 53] width 23 height 12
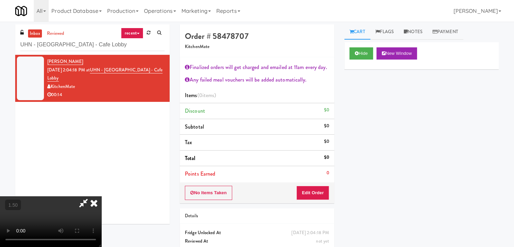
drag, startPoint x: 296, startPoint y: 26, endPoint x: 258, endPoint y: 120, distance: 100.8
click at [101, 196] on icon at bounding box center [93, 203] width 15 height 14
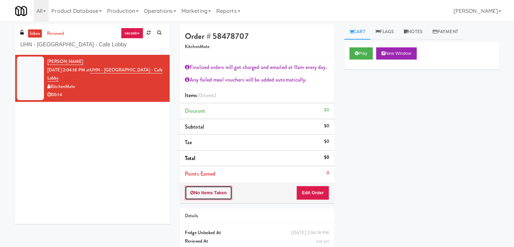
click at [210, 190] on button "No Items Taken" at bounding box center [208, 192] width 47 height 14
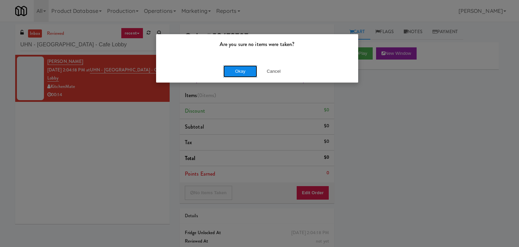
drag, startPoint x: 237, startPoint y: 76, endPoint x: 239, endPoint y: 69, distance: 6.7
click at [237, 75] on button "Okay" at bounding box center [240, 71] width 34 height 12
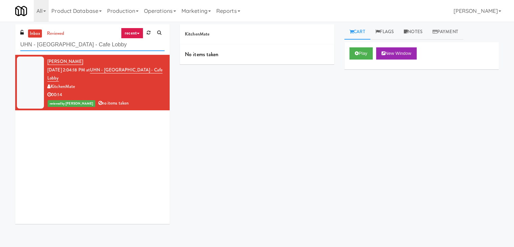
click at [106, 42] on input "UHN - [GEOGRAPHIC_DATA] - Cafe Lobby" at bounding box center [92, 45] width 144 height 12
click at [106, 41] on input "UHN - [GEOGRAPHIC_DATA] - Cafe Lobby" at bounding box center [92, 45] width 144 height 12
paste input "Alloy 1"
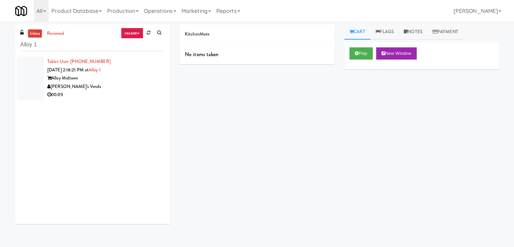
click at [146, 88] on div "[PERSON_NAME]'s Vends" at bounding box center [105, 86] width 117 height 8
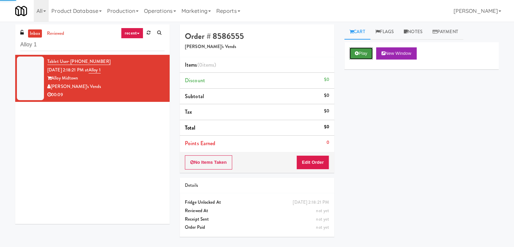
click at [362, 54] on button "Play" at bounding box center [360, 53] width 23 height 12
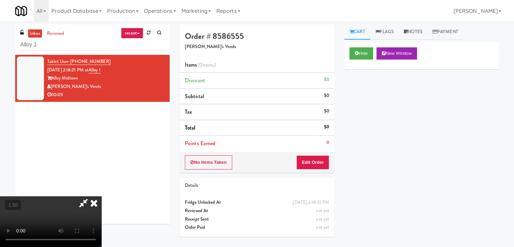
click at [101, 196] on video at bounding box center [50, 221] width 101 height 51
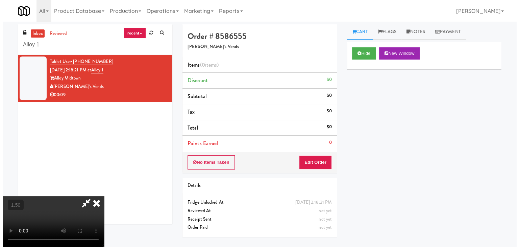
scroll to position [0, 0]
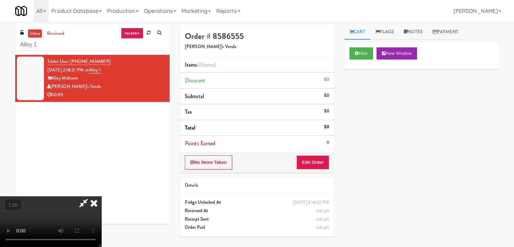
click at [101, 196] on icon at bounding box center [93, 203] width 15 height 14
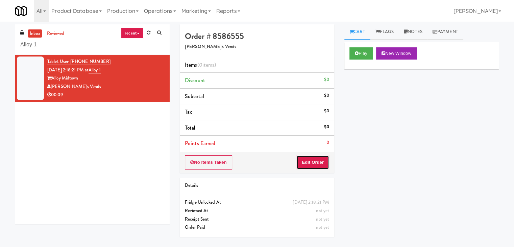
click at [314, 162] on button "Edit Order" at bounding box center [312, 162] width 33 height 14
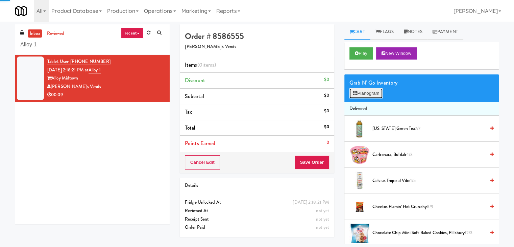
click at [378, 94] on button "Planogram" at bounding box center [365, 93] width 33 height 10
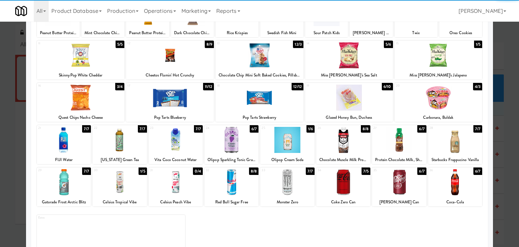
click at [343, 139] on div at bounding box center [343, 140] width 54 height 26
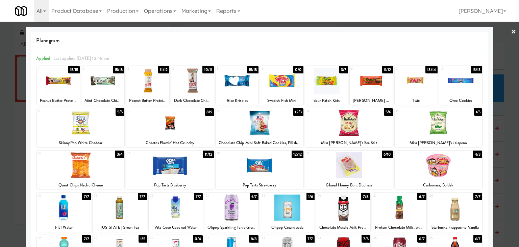
click at [511, 31] on link "×" at bounding box center [513, 32] width 5 height 21
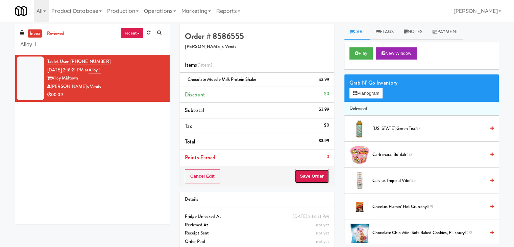
click at [319, 173] on button "Save Order" at bounding box center [311, 176] width 34 height 14
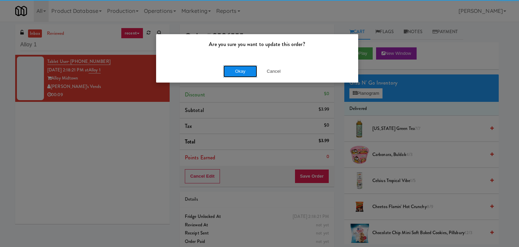
click at [247, 69] on button "Okay" at bounding box center [240, 71] width 34 height 12
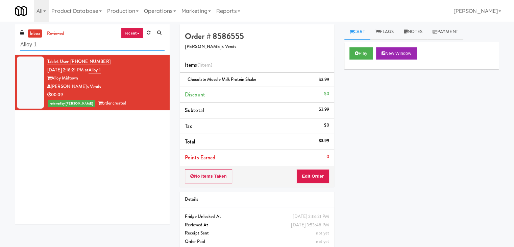
click at [67, 48] on input "Alloy 1" at bounding box center [92, 45] width 144 height 12
paste input "[PERSON_NAME]"
type input "[PERSON_NAME]"
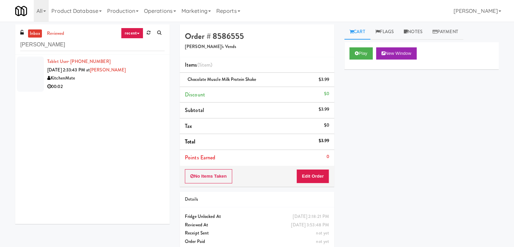
click at [148, 87] on div "00:02" at bounding box center [105, 86] width 117 height 8
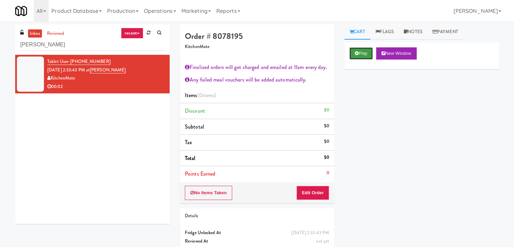
click at [365, 52] on button "Play" at bounding box center [360, 53] width 23 height 12
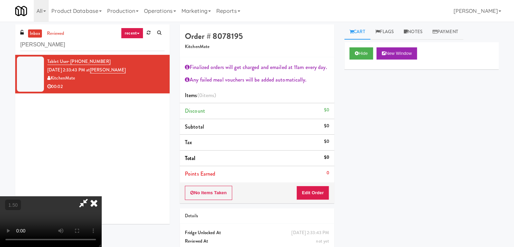
click at [101, 196] on video at bounding box center [50, 221] width 101 height 51
click at [91, 196] on icon at bounding box center [84, 203] width 16 height 14
drag, startPoint x: 310, startPoint y: 191, endPoint x: 336, endPoint y: 172, distance: 32.9
click at [310, 193] on button "Edit Order" at bounding box center [312, 192] width 33 height 14
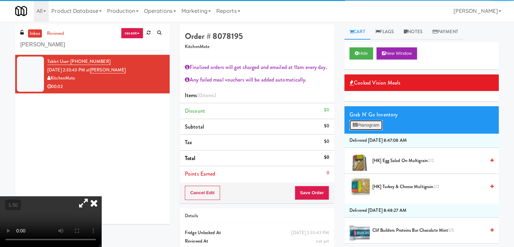
click at [366, 123] on button "Planogram" at bounding box center [365, 125] width 33 height 10
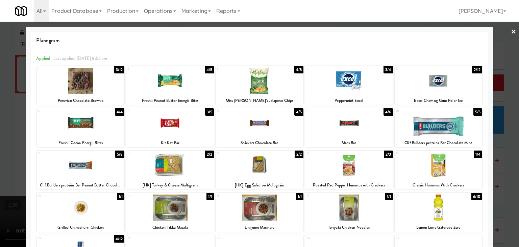
click at [187, 86] on div at bounding box center [170, 81] width 88 height 26
click at [511, 32] on link "×" at bounding box center [513, 32] width 5 height 21
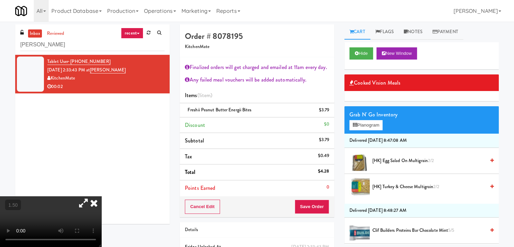
click at [306, 211] on div "Cancel Edit Save Order" at bounding box center [257, 206] width 154 height 21
click at [305, 205] on button "Save Order" at bounding box center [311, 206] width 34 height 14
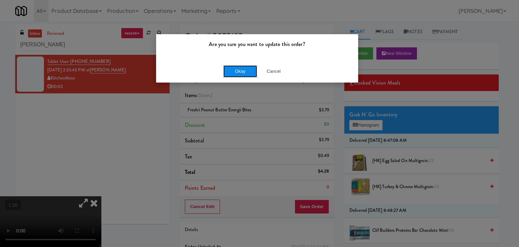
click at [240, 73] on button "Okay" at bounding box center [240, 71] width 34 height 12
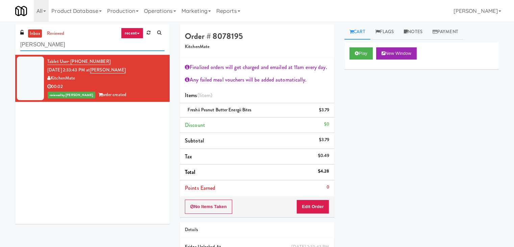
click at [71, 46] on input "[PERSON_NAME]" at bounding box center [92, 45] width 144 height 12
click at [71, 48] on input "[PERSON_NAME]" at bounding box center [92, 45] width 144 height 12
paste input "[PERSON_NAME][GEOGRAPHIC_DATA] - [GEOGRAPHIC_DATA]"
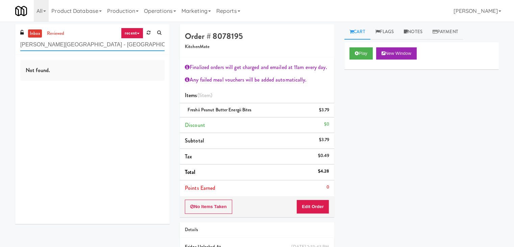
drag, startPoint x: 112, startPoint y: 43, endPoint x: 61, endPoint y: 43, distance: 50.7
click at [61, 43] on input "[PERSON_NAME][GEOGRAPHIC_DATA] - [GEOGRAPHIC_DATA]" at bounding box center [92, 45] width 144 height 12
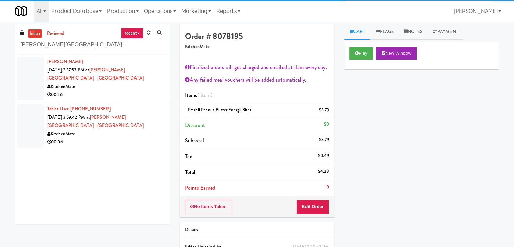
click at [132, 92] on div "00:26" at bounding box center [105, 95] width 117 height 8
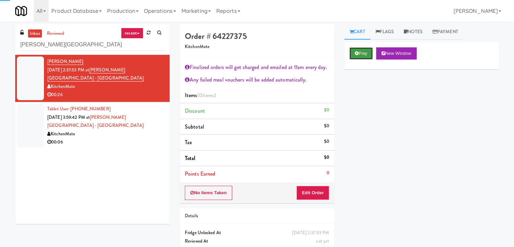
click at [358, 53] on button "Play" at bounding box center [360, 53] width 23 height 12
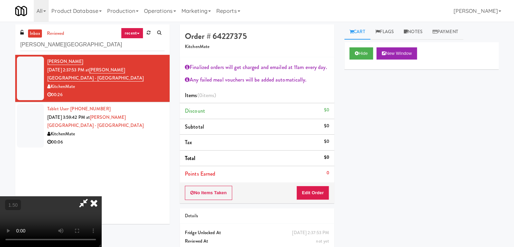
drag, startPoint x: 194, startPoint y: 138, endPoint x: 187, endPoint y: 121, distance: 18.4
click at [101, 196] on video at bounding box center [50, 221] width 101 height 51
click at [91, 196] on icon at bounding box center [84, 203] width 16 height 14
click at [308, 185] on div "No Items Taken Edit Order" at bounding box center [257, 192] width 154 height 21
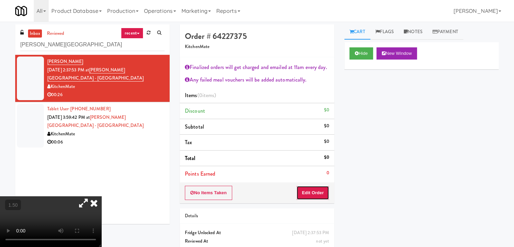
click at [314, 195] on button "Edit Order" at bounding box center [312, 192] width 33 height 14
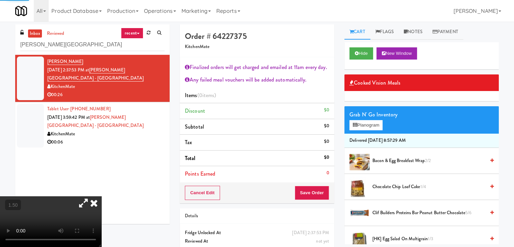
click at [366, 115] on div "Grab N' Go Inventory" at bounding box center [421, 114] width 144 height 10
click at [366, 123] on button "Planogram" at bounding box center [365, 125] width 33 height 10
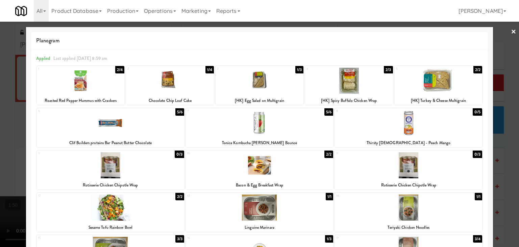
click at [264, 122] on div at bounding box center [259, 123] width 147 height 26
click at [179, 78] on div at bounding box center [170, 81] width 88 height 26
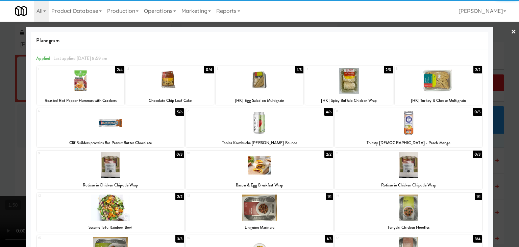
click at [511, 31] on link "×" at bounding box center [513, 32] width 5 height 21
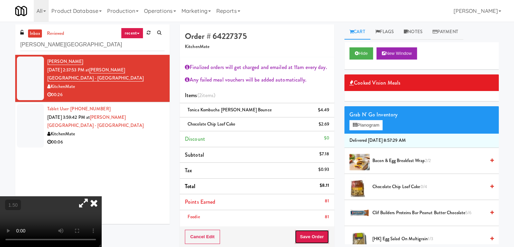
click at [309, 232] on button "Save Order" at bounding box center [311, 236] width 34 height 14
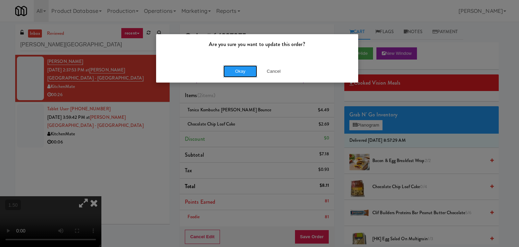
drag, startPoint x: 243, startPoint y: 69, endPoint x: 244, endPoint y: 58, distance: 10.9
click at [243, 68] on button "Okay" at bounding box center [240, 71] width 34 height 12
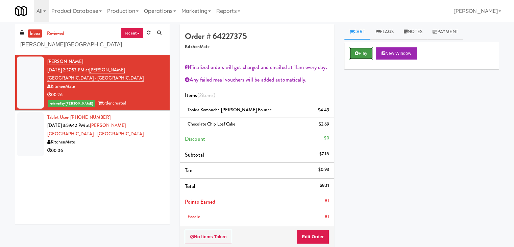
click at [357, 57] on button "Play" at bounding box center [360, 53] width 23 height 12
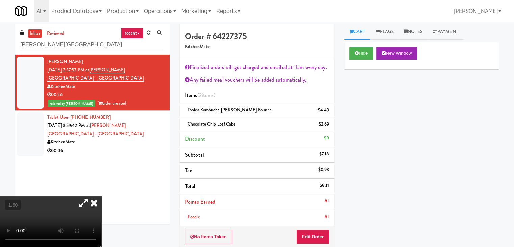
click at [101, 196] on icon at bounding box center [93, 203] width 15 height 14
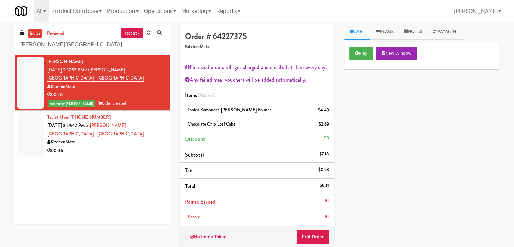
click at [130, 149] on div "00:06" at bounding box center [105, 150] width 117 height 8
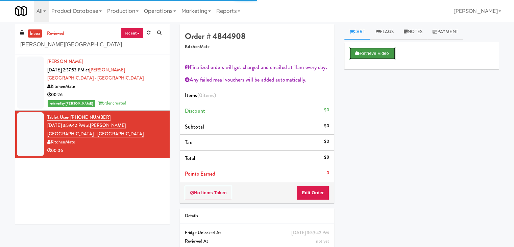
click at [366, 54] on button "Retrieve Video" at bounding box center [372, 53] width 46 height 12
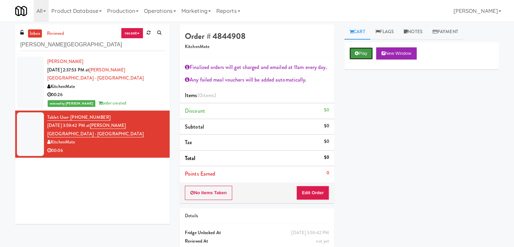
click at [359, 54] on button "Play" at bounding box center [360, 53] width 23 height 12
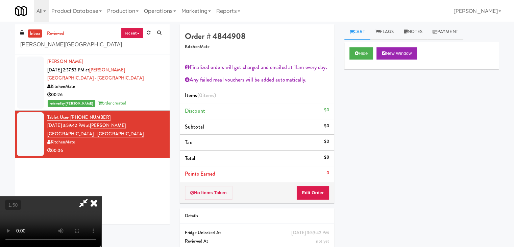
click at [101, 196] on video at bounding box center [50, 221] width 101 height 51
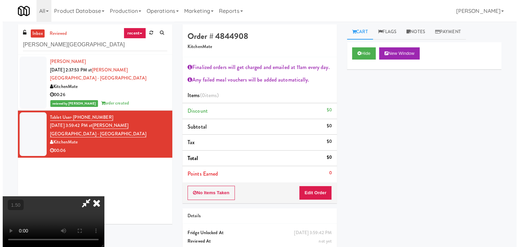
scroll to position [0, 0]
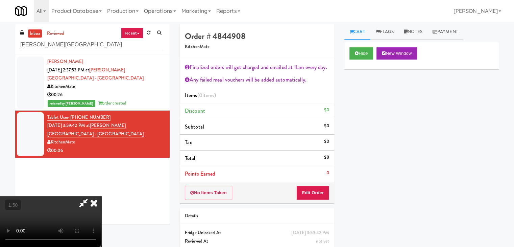
click at [101, 196] on icon at bounding box center [93, 203] width 15 height 14
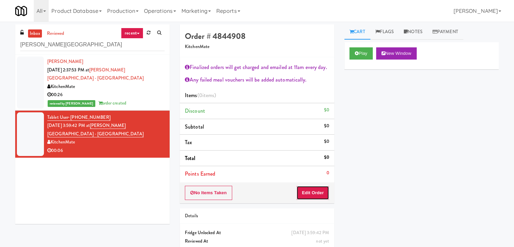
click at [316, 194] on button "Edit Order" at bounding box center [312, 192] width 33 height 14
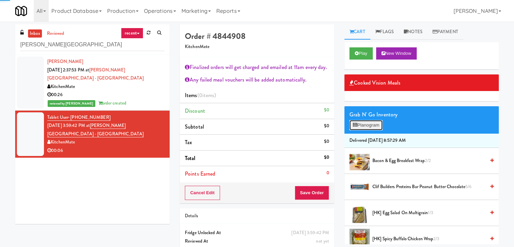
click at [367, 126] on button "Planogram" at bounding box center [365, 125] width 33 height 10
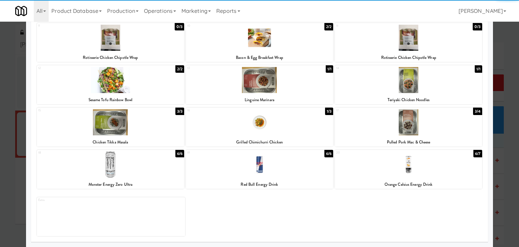
drag, startPoint x: 134, startPoint y: 164, endPoint x: 157, endPoint y: 164, distance: 22.3
click at [134, 164] on div at bounding box center [110, 164] width 147 height 26
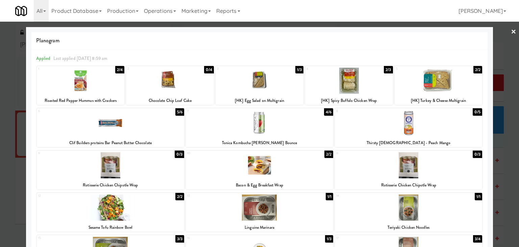
click at [511, 31] on link "×" at bounding box center [513, 32] width 5 height 21
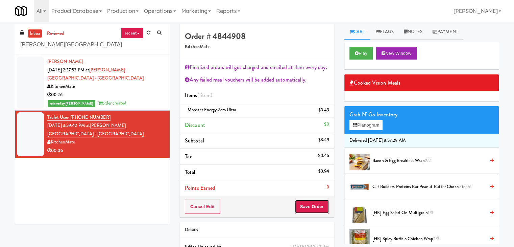
click at [298, 209] on button "Save Order" at bounding box center [311, 206] width 34 height 14
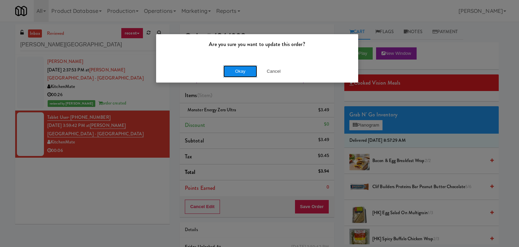
click at [249, 72] on button "Okay" at bounding box center [240, 71] width 34 height 12
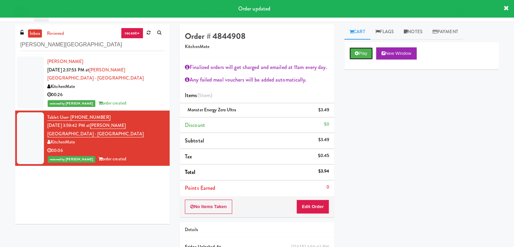
drag, startPoint x: 358, startPoint y: 55, endPoint x: 224, endPoint y: 87, distance: 137.9
click at [357, 55] on button "Play" at bounding box center [360, 53] width 23 height 12
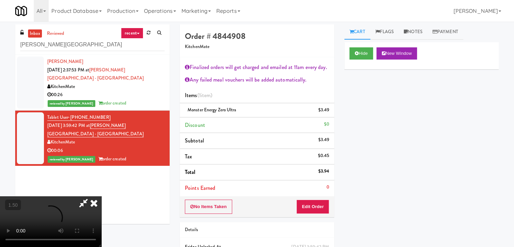
click at [101, 196] on video at bounding box center [50, 221] width 101 height 51
click at [101, 196] on icon at bounding box center [93, 203] width 15 height 14
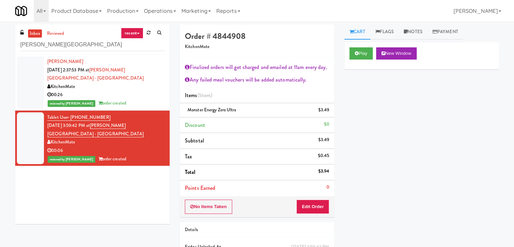
click at [154, 98] on div "00:26" at bounding box center [105, 95] width 117 height 8
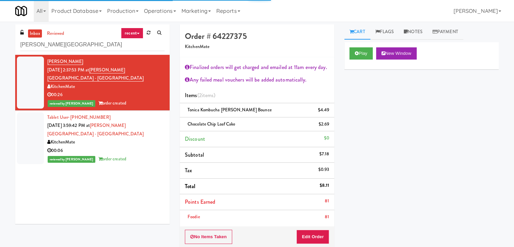
click at [146, 155] on div "reviewed by [PERSON_NAME] A order created" at bounding box center [105, 159] width 117 height 8
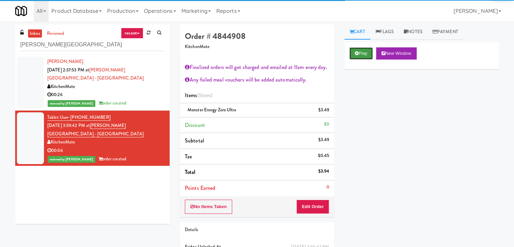
click at [364, 53] on button "Play" at bounding box center [360, 53] width 23 height 12
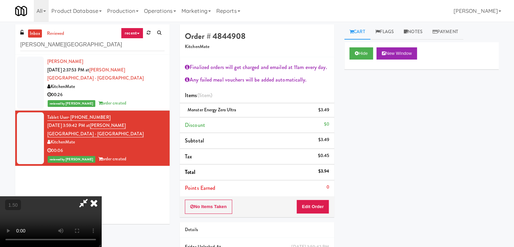
click at [101, 196] on icon at bounding box center [93, 203] width 15 height 14
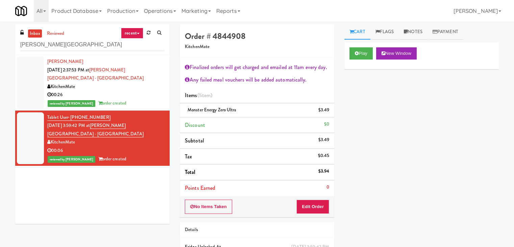
click at [150, 101] on div "reviewed by [PERSON_NAME] A order created" at bounding box center [105, 103] width 117 height 8
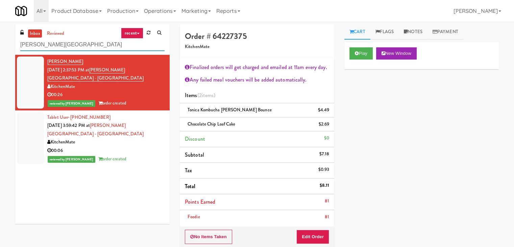
click at [90, 49] on input "[PERSON_NAME][GEOGRAPHIC_DATA]" at bounding box center [92, 45] width 144 height 12
paste input "[GEOGRAPHIC_DATA]"
type input "[GEOGRAPHIC_DATA]"
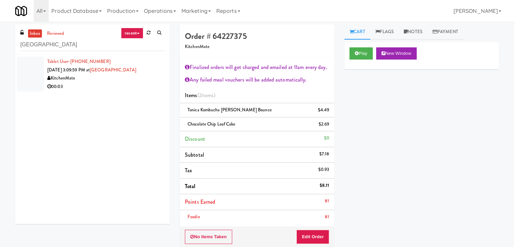
click at [142, 81] on div "KitchenMate" at bounding box center [105, 78] width 117 height 8
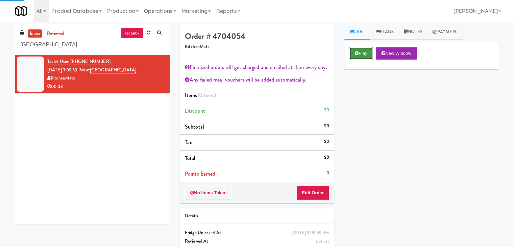
drag, startPoint x: 363, startPoint y: 51, endPoint x: 263, endPoint y: 15, distance: 106.8
click at [363, 51] on button "Play" at bounding box center [360, 53] width 23 height 12
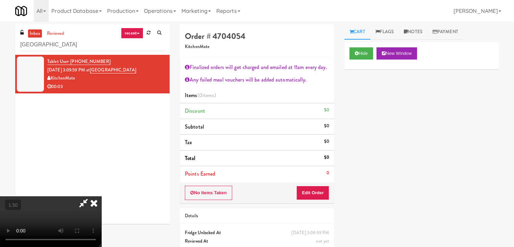
click at [101, 196] on video at bounding box center [50, 221] width 101 height 51
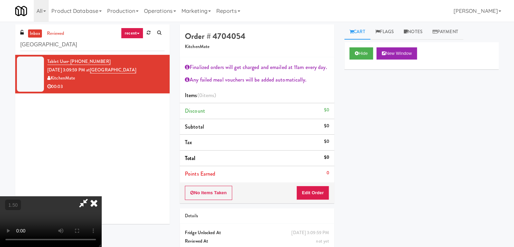
click at [101, 196] on video at bounding box center [50, 221] width 101 height 51
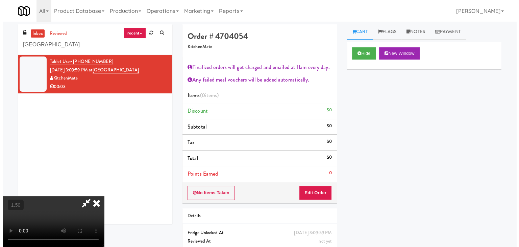
scroll to position [15, 0]
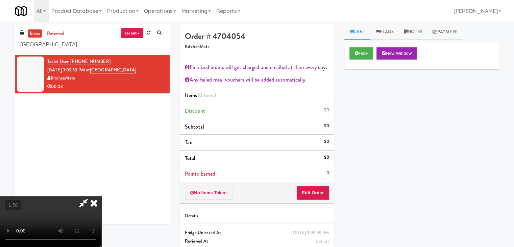
click at [101, 196] on video at bounding box center [50, 221] width 101 height 51
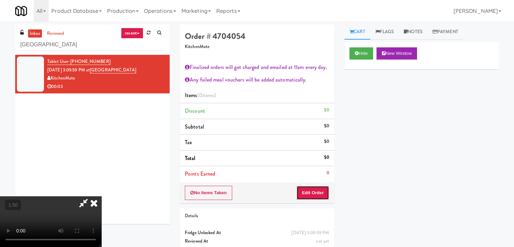
click at [319, 195] on button "Edit Order" at bounding box center [312, 192] width 33 height 14
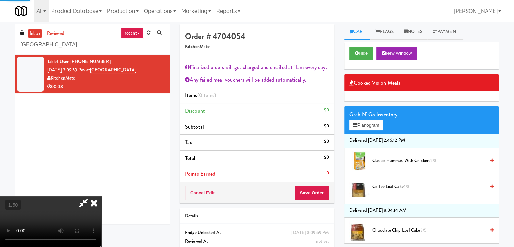
click at [359, 117] on div "Grab N' Go Inventory" at bounding box center [421, 114] width 144 height 10
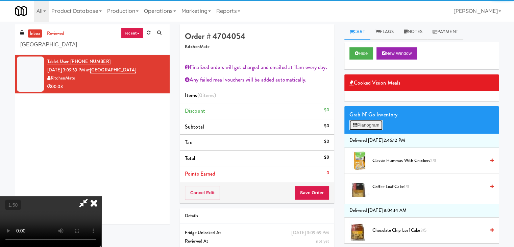
click at [359, 124] on button "Planogram" at bounding box center [365, 125] width 33 height 10
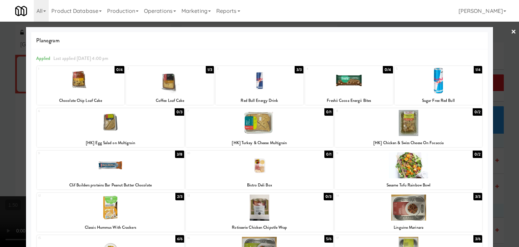
click at [144, 162] on div at bounding box center [110, 165] width 147 height 26
click at [511, 31] on link "×" at bounding box center [513, 32] width 5 height 21
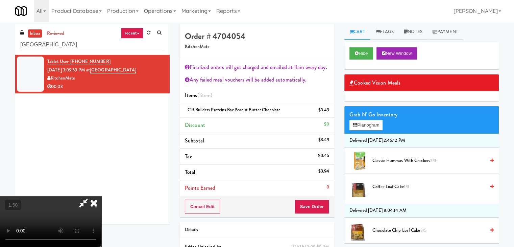
drag, startPoint x: 295, startPoint y: 29, endPoint x: 295, endPoint y: 35, distance: 6.1
click at [101, 196] on icon at bounding box center [93, 203] width 15 height 14
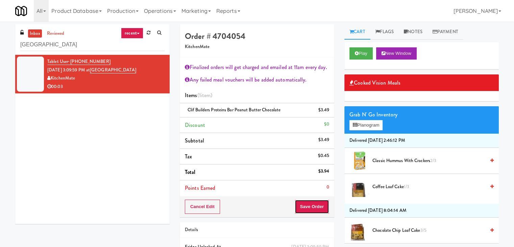
click at [313, 208] on button "Save Order" at bounding box center [311, 206] width 34 height 14
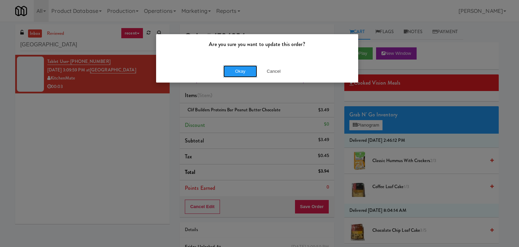
drag, startPoint x: 248, startPoint y: 68, endPoint x: 245, endPoint y: 40, distance: 28.9
click at [248, 68] on button "Okay" at bounding box center [240, 71] width 34 height 12
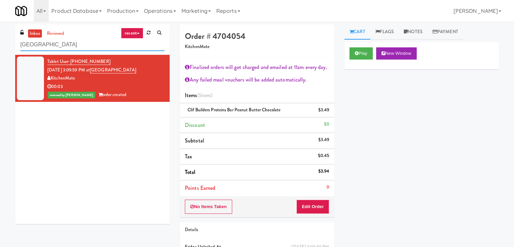
click at [87, 45] on input "[GEOGRAPHIC_DATA]" at bounding box center [92, 45] width 144 height 12
paste input "achs-Cooler-Right"
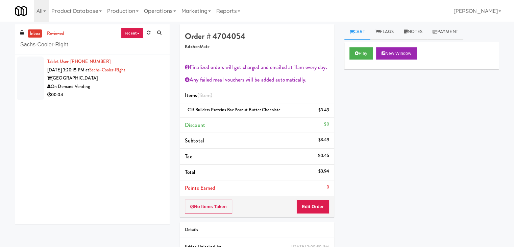
click at [151, 86] on div "On Demand Vending" at bounding box center [105, 86] width 117 height 8
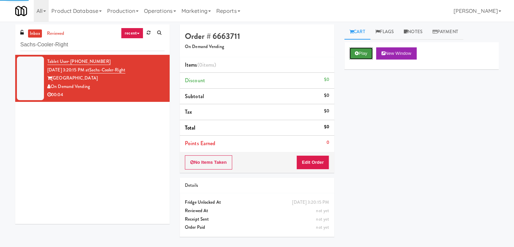
click at [361, 51] on button "Play" at bounding box center [360, 53] width 23 height 12
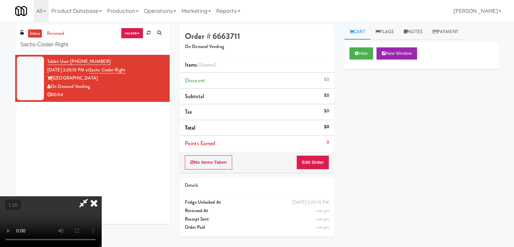
click at [101, 196] on video at bounding box center [50, 221] width 101 height 51
drag, startPoint x: 301, startPoint y: 77, endPoint x: 312, endPoint y: 152, distance: 76.2
click at [101, 196] on icon at bounding box center [93, 203] width 15 height 14
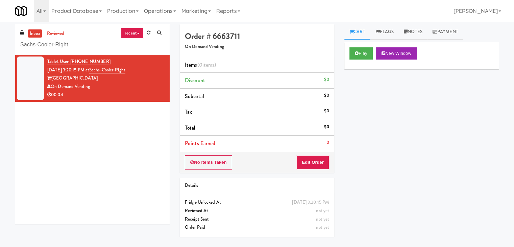
click at [310, 173] on div "Order # 6663711 On Demand Vending Items (0 items ) Discount $0 Subtotal $0 Tax …" at bounding box center [257, 132] width 164 height 217
drag, startPoint x: 316, startPoint y: 160, endPoint x: 337, endPoint y: 145, distance: 25.7
click at [316, 159] on button "Edit Order" at bounding box center [312, 162] width 33 height 14
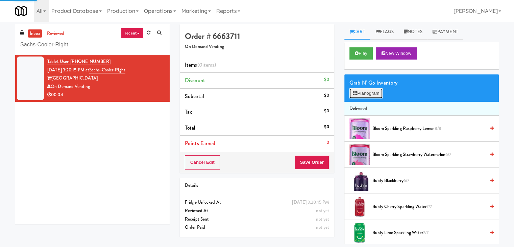
click at [367, 92] on button "Planogram" at bounding box center [365, 93] width 33 height 10
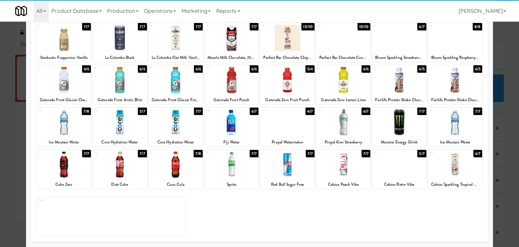
click at [71, 171] on div at bounding box center [64, 164] width 54 height 26
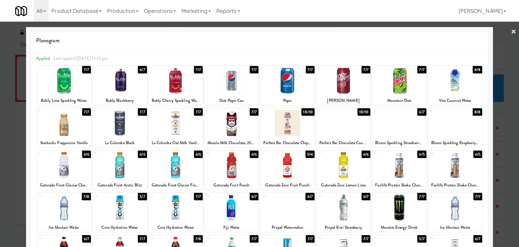
click at [511, 30] on link "×" at bounding box center [513, 32] width 5 height 21
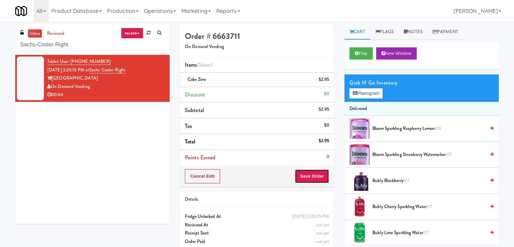
click at [302, 173] on button "Save Order" at bounding box center [311, 176] width 34 height 14
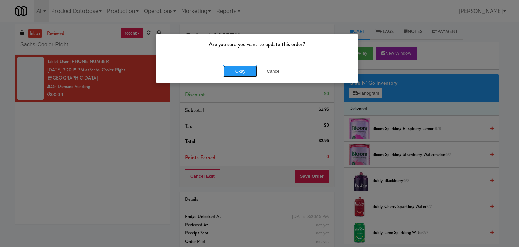
drag, startPoint x: 232, startPoint y: 70, endPoint x: 228, endPoint y: 37, distance: 33.7
click at [232, 69] on button "Okay" at bounding box center [240, 71] width 34 height 12
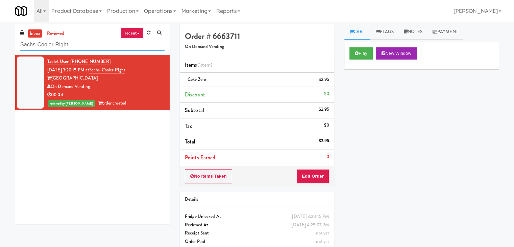
click at [93, 45] on input "Sachs-Cooler-Right" at bounding box center [92, 45] width 144 height 12
paste input "[STREET_ADDRESS]"
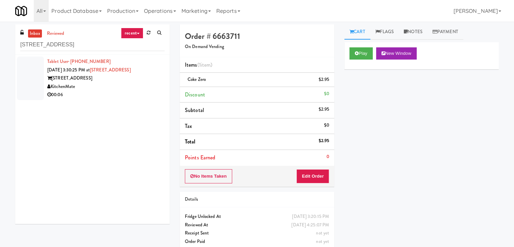
click at [151, 77] on div "[STREET_ADDRESS]" at bounding box center [105, 78] width 117 height 8
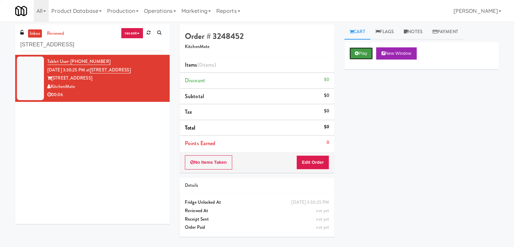
click at [360, 55] on button "Play" at bounding box center [360, 53] width 23 height 12
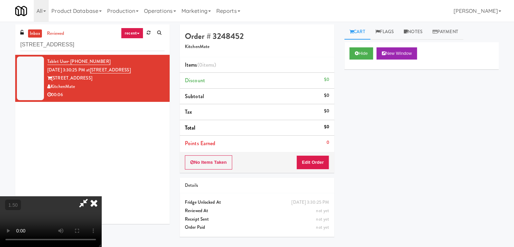
click at [101, 196] on video at bounding box center [50, 221] width 101 height 51
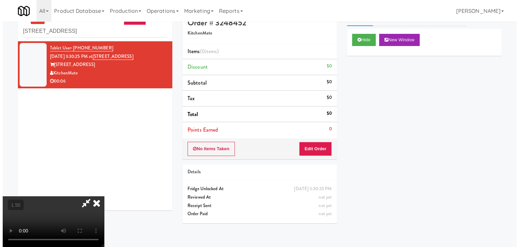
scroll to position [22, 0]
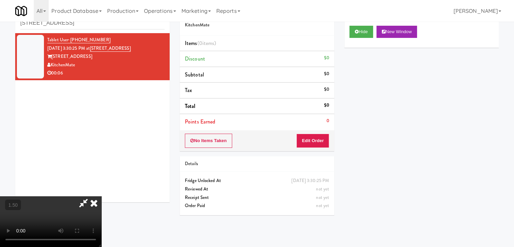
click at [101, 196] on video at bounding box center [50, 221] width 101 height 51
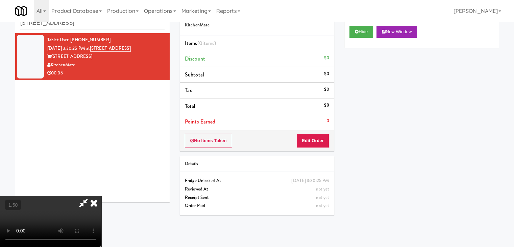
click at [101, 196] on icon at bounding box center [93, 203] width 15 height 14
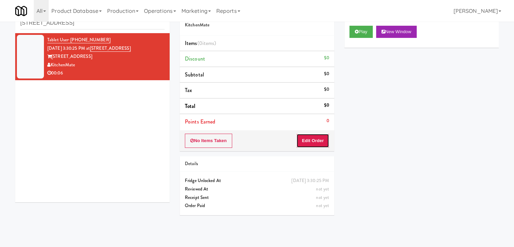
click at [313, 142] on button "Edit Order" at bounding box center [312, 140] width 33 height 14
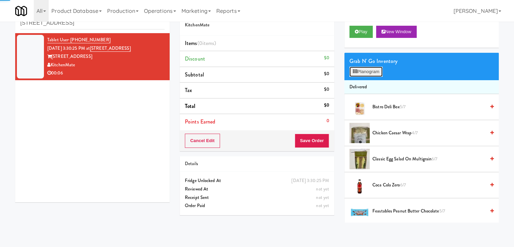
click at [368, 72] on button "Planogram" at bounding box center [365, 72] width 33 height 10
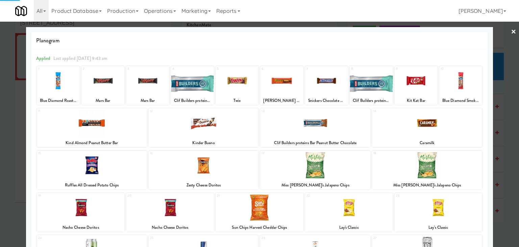
scroll to position [68, 0]
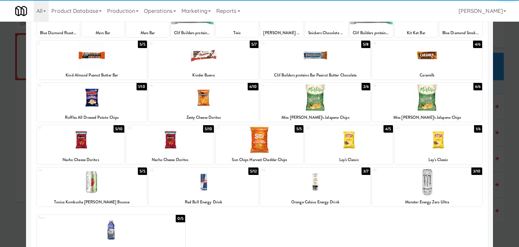
click at [257, 139] on div at bounding box center [259, 140] width 88 height 26
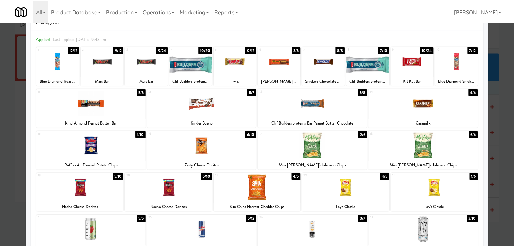
scroll to position [0, 0]
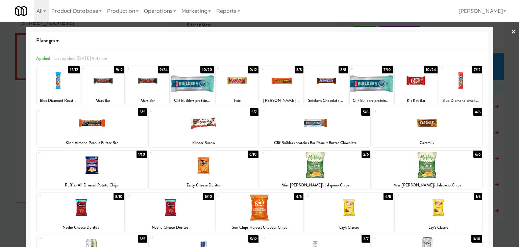
click at [511, 33] on link "×" at bounding box center [513, 32] width 5 height 21
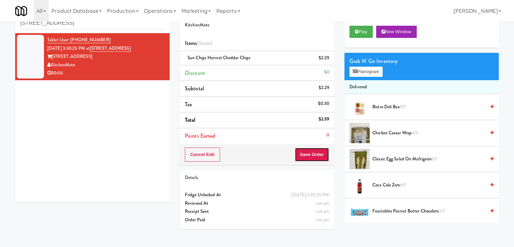
click at [306, 157] on button "Save Order" at bounding box center [311, 154] width 34 height 14
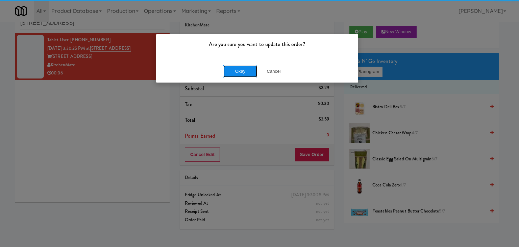
click at [252, 73] on button "Okay" at bounding box center [240, 71] width 34 height 12
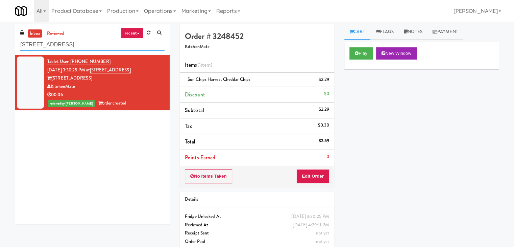
click at [89, 48] on input "[STREET_ADDRESS]" at bounding box center [92, 45] width 144 height 12
paste input "750 N Dearborn - Left - Fridge"
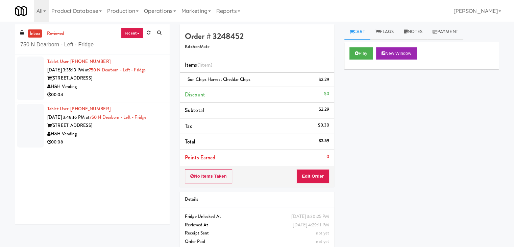
click at [152, 74] on div "[STREET_ADDRESS]" at bounding box center [105, 78] width 117 height 8
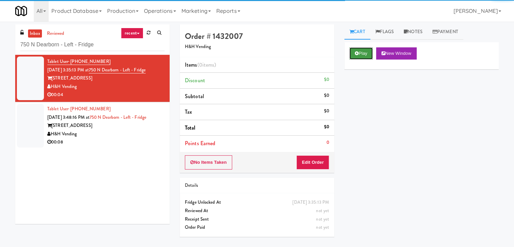
click at [362, 54] on button "Play" at bounding box center [360, 53] width 23 height 12
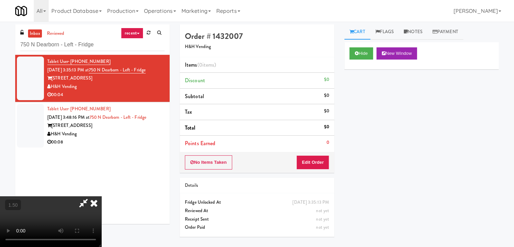
click at [91, 196] on icon at bounding box center [84, 203] width 16 height 14
click at [317, 158] on button "Edit Order" at bounding box center [312, 162] width 33 height 14
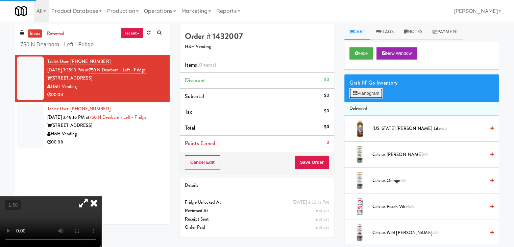
click at [368, 97] on button "Planogram" at bounding box center [365, 93] width 33 height 10
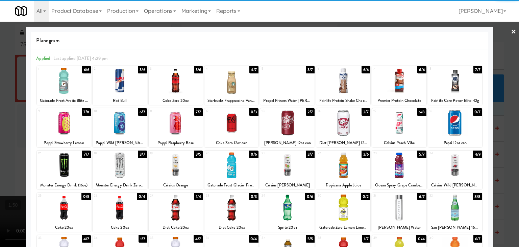
click at [408, 79] on div at bounding box center [399, 81] width 54 height 26
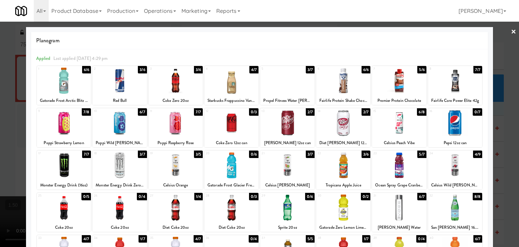
drag, startPoint x: 510, startPoint y: 30, endPoint x: 502, endPoint y: 34, distance: 8.6
click at [511, 30] on link "×" at bounding box center [513, 32] width 5 height 21
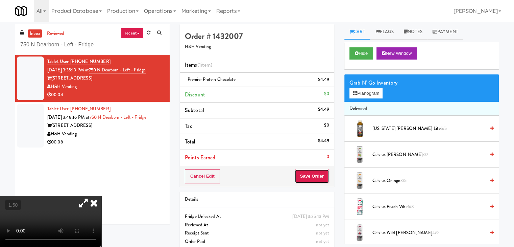
drag, startPoint x: 313, startPoint y: 174, endPoint x: 311, endPoint y: 171, distance: 3.6
click at [313, 174] on button "Save Order" at bounding box center [311, 176] width 34 height 14
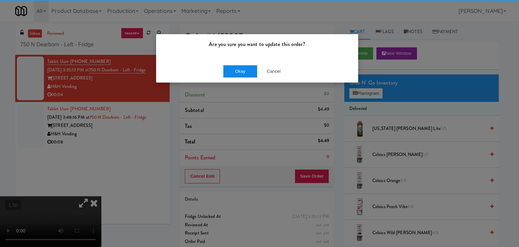
click at [245, 65] on div "Okay Cancel" at bounding box center [257, 71] width 202 height 23
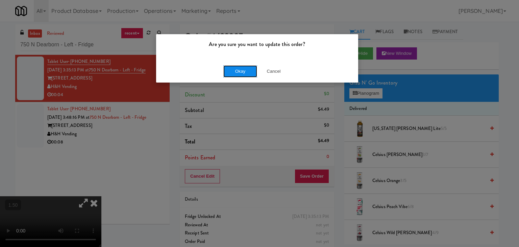
click at [245, 69] on button "Okay" at bounding box center [240, 71] width 34 height 12
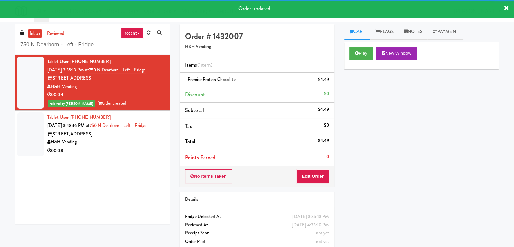
click at [139, 134] on div "[STREET_ADDRESS]" at bounding box center [105, 134] width 117 height 8
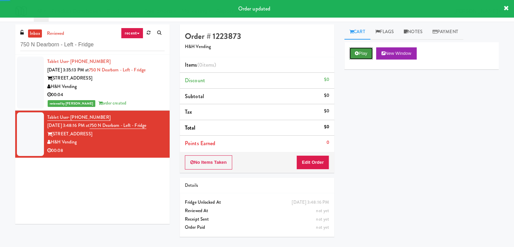
click at [358, 55] on button "Play" at bounding box center [360, 53] width 23 height 12
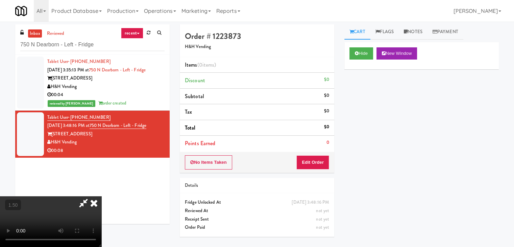
click at [101, 196] on video at bounding box center [50, 221] width 101 height 51
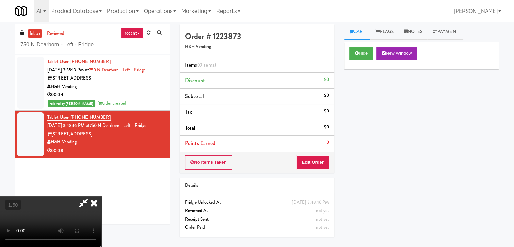
click at [101, 196] on video at bounding box center [50, 221] width 101 height 51
click at [101, 196] on icon at bounding box center [93, 203] width 15 height 14
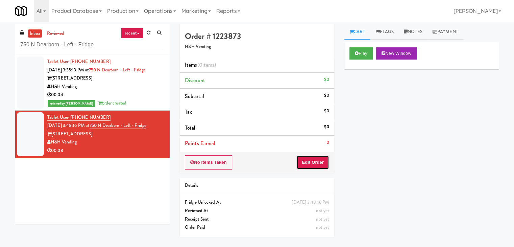
click at [316, 158] on button "Edit Order" at bounding box center [312, 162] width 33 height 14
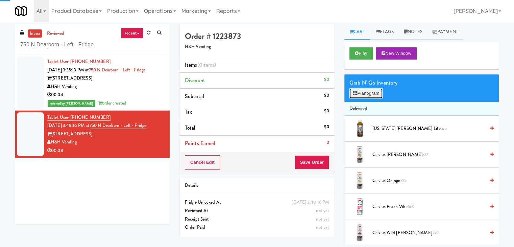
click at [359, 93] on button "Planogram" at bounding box center [365, 93] width 33 height 10
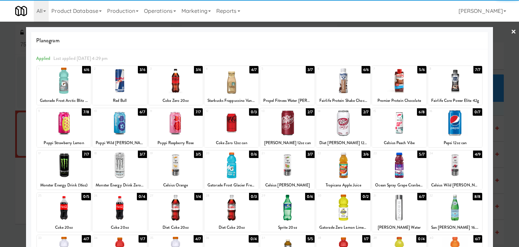
click at [288, 164] on div at bounding box center [287, 165] width 54 height 26
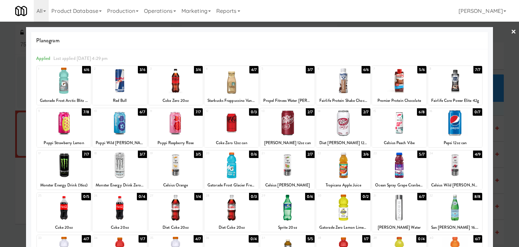
drag, startPoint x: 509, startPoint y: 29, endPoint x: 481, endPoint y: 45, distance: 31.5
click at [511, 30] on link "×" at bounding box center [513, 32] width 5 height 21
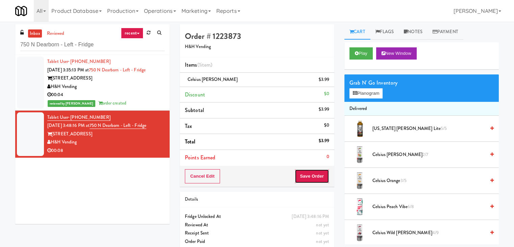
drag, startPoint x: 308, startPoint y: 176, endPoint x: 309, endPoint y: 172, distance: 4.3
click at [308, 176] on button "Save Order" at bounding box center [311, 176] width 34 height 14
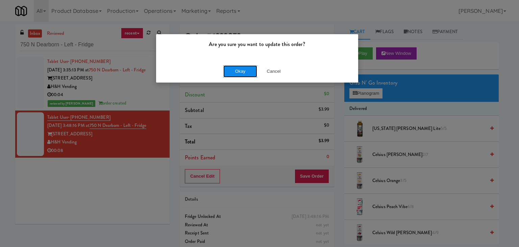
drag, startPoint x: 234, startPoint y: 72, endPoint x: 230, endPoint y: 36, distance: 36.4
click at [234, 71] on button "Okay" at bounding box center [240, 71] width 34 height 12
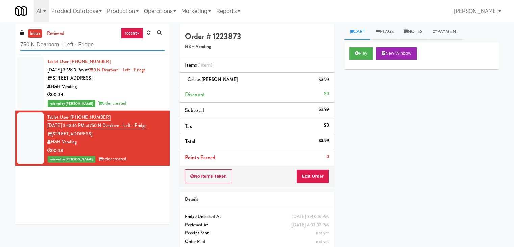
click at [86, 43] on input "750 N Dearborn - Left - Fridge" at bounding box center [92, 45] width 144 height 12
click at [86, 44] on input "750 N Dearborn - Left - Fridge" at bounding box center [92, 45] width 144 height 12
paste input "The Legacy at [GEOGRAPHIC_DATA] Ambient"
type input "The Legacy at [GEOGRAPHIC_DATA] Ambient"
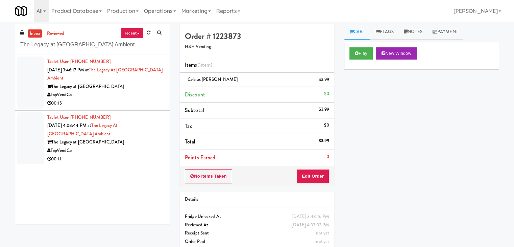
click at [138, 94] on div "TopVendCo" at bounding box center [105, 95] width 117 height 8
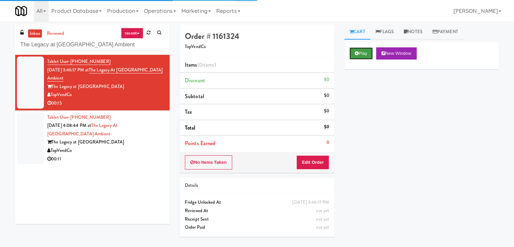
click at [357, 57] on button "Play" at bounding box center [360, 53] width 23 height 12
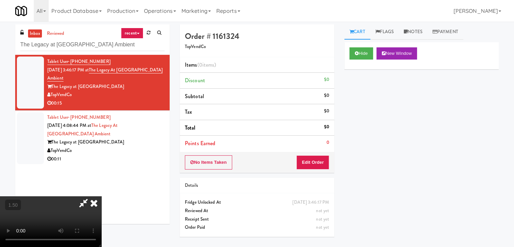
click at [101, 196] on video at bounding box center [50, 221] width 101 height 51
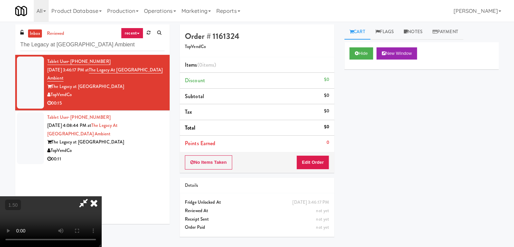
click at [101, 196] on video at bounding box center [50, 221] width 101 height 51
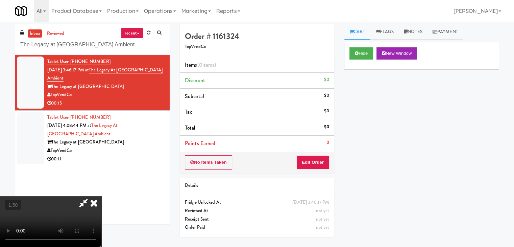
click at [101, 196] on video at bounding box center [50, 221] width 101 height 51
click at [101, 196] on icon at bounding box center [93, 203] width 15 height 14
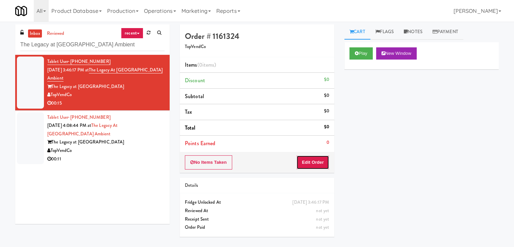
click at [311, 157] on button "Edit Order" at bounding box center [312, 162] width 33 height 14
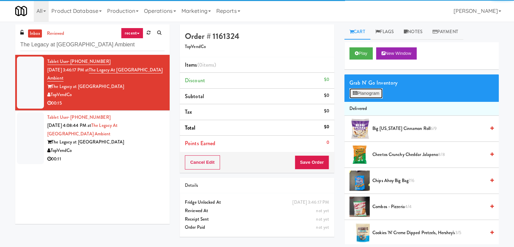
click at [359, 94] on button "Planogram" at bounding box center [365, 93] width 33 height 10
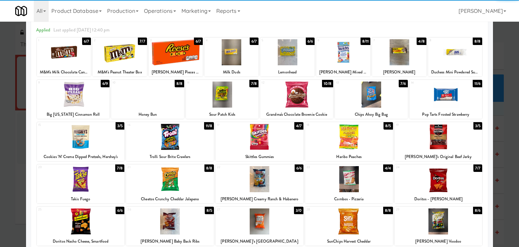
scroll to position [85, 0]
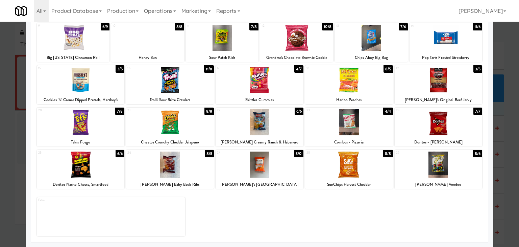
click at [436, 160] on div at bounding box center [438, 164] width 88 height 26
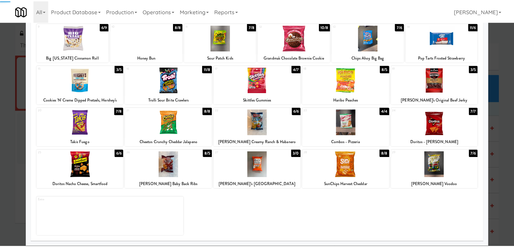
scroll to position [0, 0]
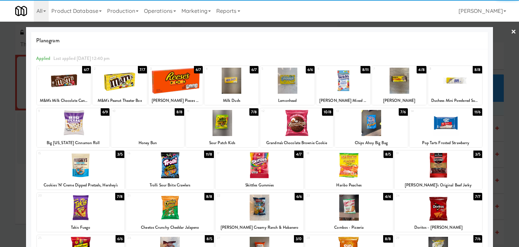
click at [458, 79] on div at bounding box center [455, 81] width 54 height 26
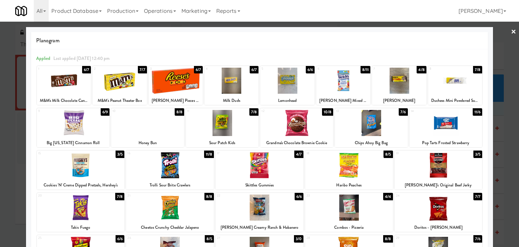
click at [511, 34] on link "×" at bounding box center [513, 32] width 5 height 21
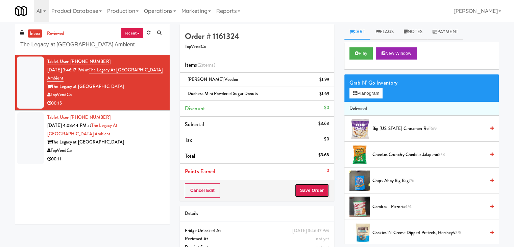
click at [314, 188] on button "Save Order" at bounding box center [311, 190] width 34 height 14
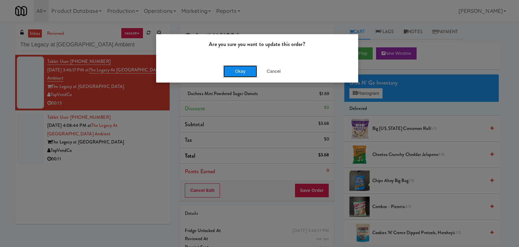
click at [245, 69] on button "Okay" at bounding box center [240, 71] width 34 height 12
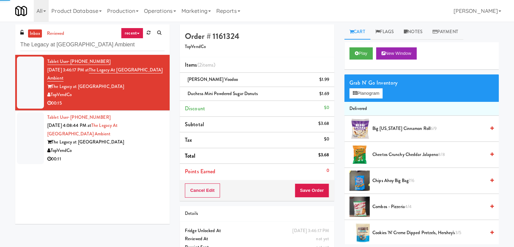
click at [158, 146] on div "Tablet User · (484) 773-7569 [DATE] 4:08:44 PM at The Legacy at [GEOGRAPHIC_DAT…" at bounding box center [105, 138] width 117 height 50
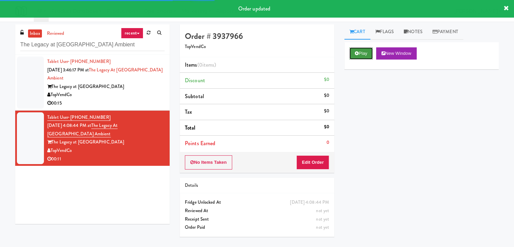
click at [364, 56] on button "Play" at bounding box center [360, 53] width 23 height 12
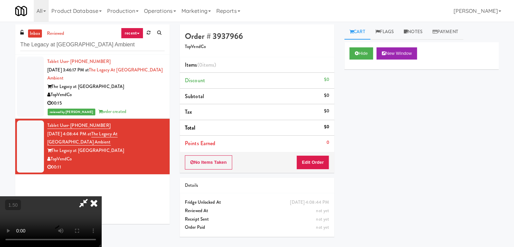
click at [101, 196] on video at bounding box center [50, 221] width 101 height 51
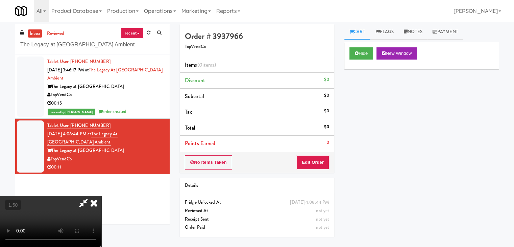
click at [101, 196] on video at bounding box center [50, 221] width 101 height 51
click at [101, 196] on icon at bounding box center [93, 203] width 15 height 14
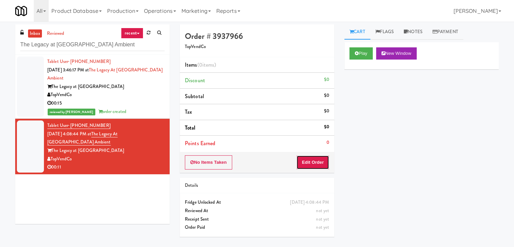
click at [316, 163] on button "Edit Order" at bounding box center [312, 162] width 33 height 14
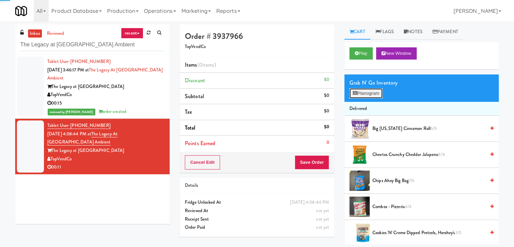
click at [364, 92] on button "Planogram" at bounding box center [365, 93] width 33 height 10
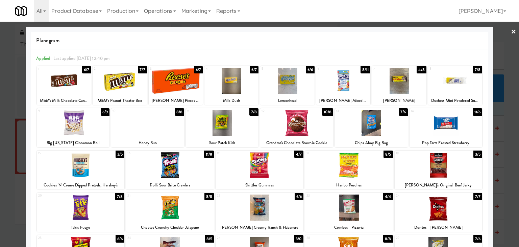
click at [76, 160] on div at bounding box center [81, 165] width 88 height 26
click at [150, 125] on div at bounding box center [147, 123] width 73 height 26
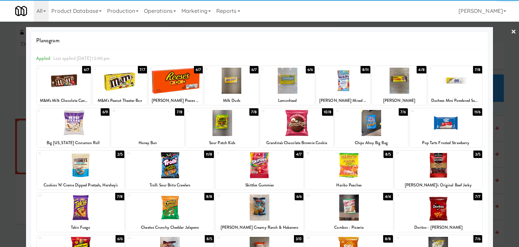
click at [505, 32] on div at bounding box center [259, 123] width 519 height 247
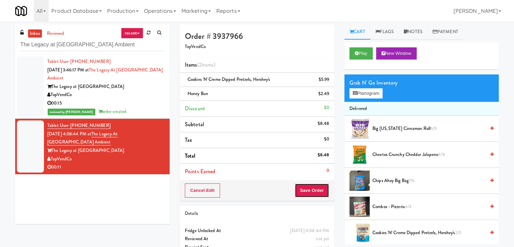
click at [308, 189] on button "Save Order" at bounding box center [311, 190] width 34 height 14
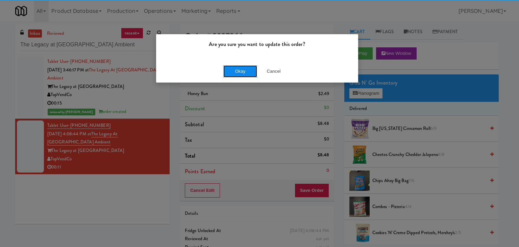
click at [226, 71] on button "Okay" at bounding box center [240, 71] width 34 height 12
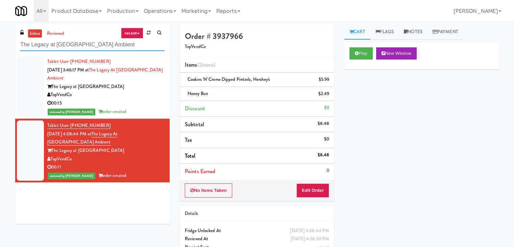
click at [100, 47] on input "The Legacy at [GEOGRAPHIC_DATA] Ambient" at bounding box center [92, 45] width 144 height 12
paste input "Clay Rec. Center"
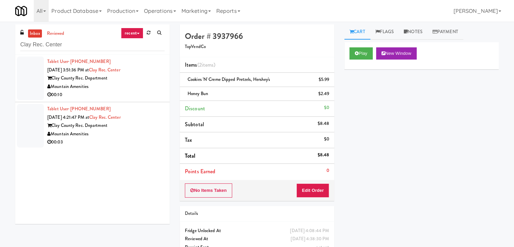
click at [142, 82] on div "Mountain Amenities" at bounding box center [105, 86] width 117 height 8
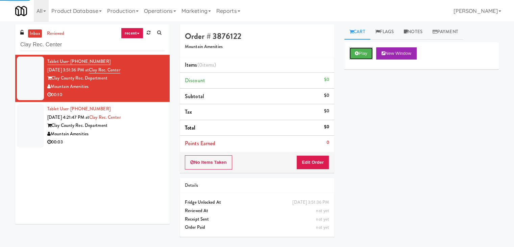
drag, startPoint x: 359, startPoint y: 55, endPoint x: 315, endPoint y: 36, distance: 47.9
click at [359, 54] on button "Play" at bounding box center [360, 53] width 23 height 12
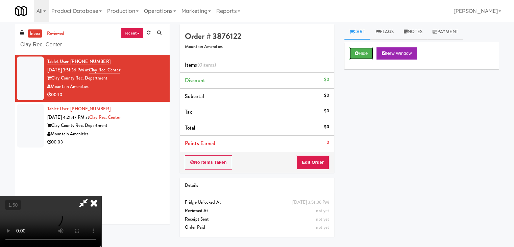
scroll to position [95, 0]
click at [101, 196] on video at bounding box center [50, 221] width 101 height 51
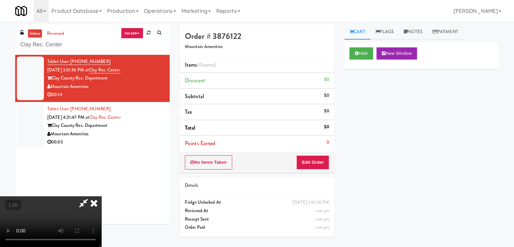
click at [101, 196] on video at bounding box center [50, 221] width 101 height 51
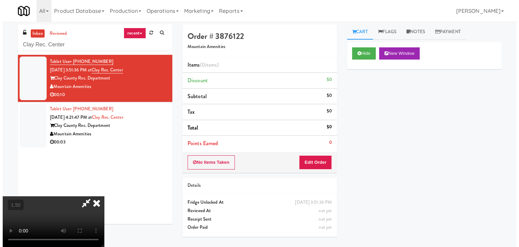
scroll to position [0, 0]
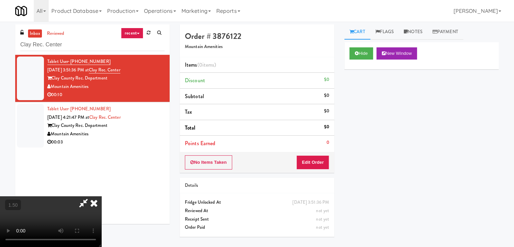
drag, startPoint x: 297, startPoint y: 26, endPoint x: 298, endPoint y: 48, distance: 22.0
click at [101, 196] on icon at bounding box center [93, 203] width 15 height 14
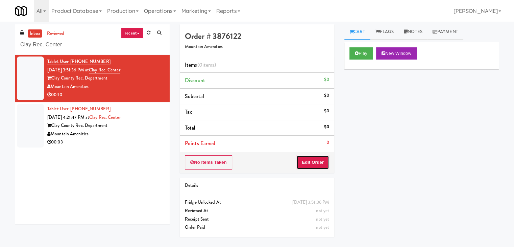
click at [310, 165] on button "Edit Order" at bounding box center [312, 162] width 33 height 14
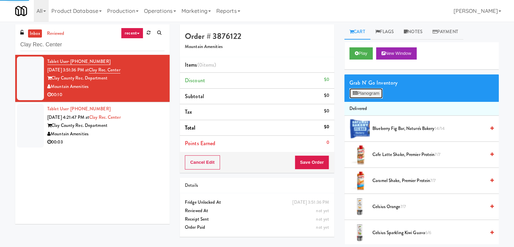
click at [358, 93] on button "Planogram" at bounding box center [365, 93] width 33 height 10
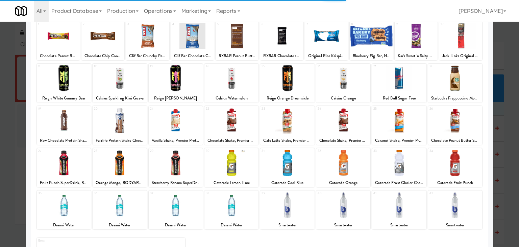
scroll to position [85, 0]
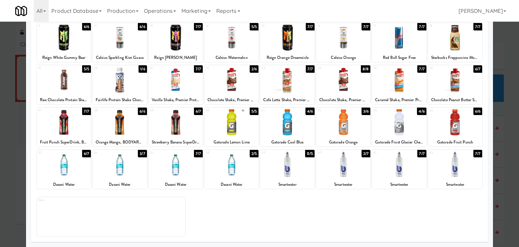
click at [394, 120] on div at bounding box center [399, 122] width 54 height 26
click at [291, 123] on div at bounding box center [287, 122] width 54 height 26
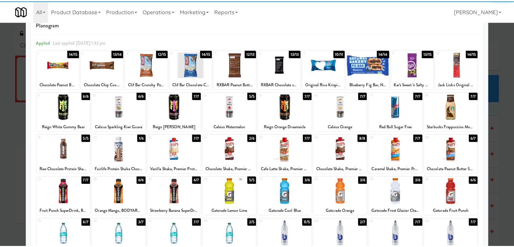
scroll to position [0, 0]
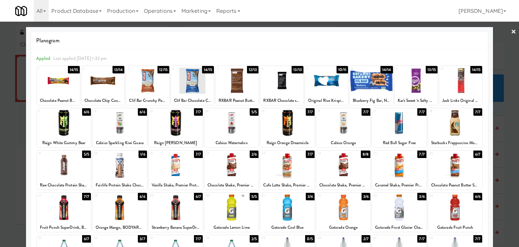
drag, startPoint x: 509, startPoint y: 30, endPoint x: 446, endPoint y: 64, distance: 71.0
click at [511, 30] on link "×" at bounding box center [513, 32] width 5 height 21
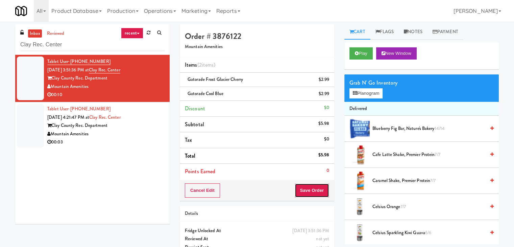
click at [307, 186] on button "Save Order" at bounding box center [311, 190] width 34 height 14
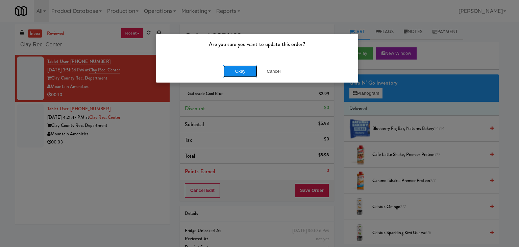
click at [236, 76] on button "Okay" at bounding box center [240, 71] width 34 height 12
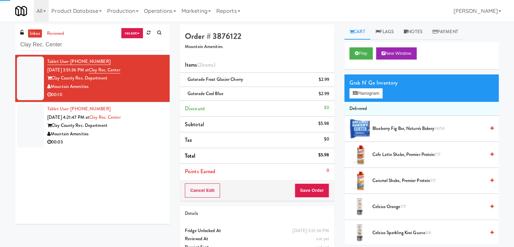
click at [148, 135] on div "Mountain Amenities" at bounding box center [105, 134] width 117 height 8
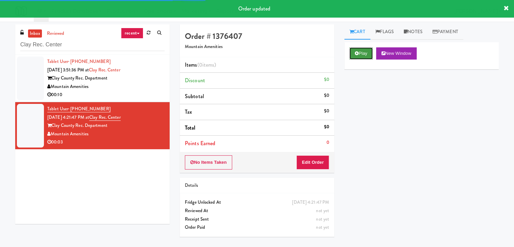
click at [356, 49] on button "Play" at bounding box center [360, 53] width 23 height 12
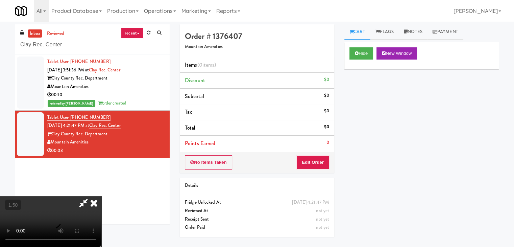
click at [101, 196] on video at bounding box center [50, 221] width 101 height 51
drag, startPoint x: 300, startPoint y: 27, endPoint x: 299, endPoint y: 33, distance: 6.1
click at [101, 196] on icon at bounding box center [93, 203] width 15 height 14
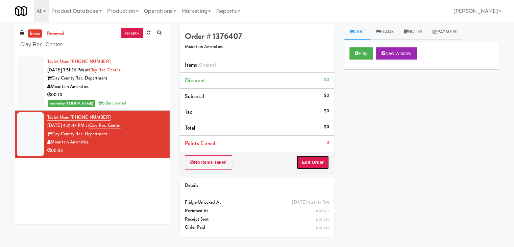
drag, startPoint x: 307, startPoint y: 159, endPoint x: 320, endPoint y: 147, distance: 17.9
click at [307, 159] on button "Edit Order" at bounding box center [312, 162] width 33 height 14
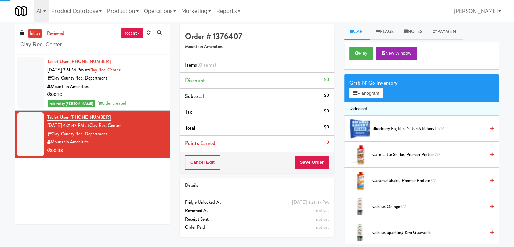
click at [373, 87] on div "Grab N' Go Inventory" at bounding box center [421, 83] width 144 height 10
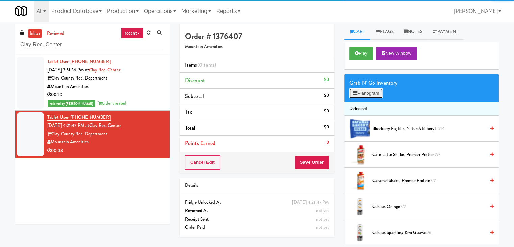
click at [373, 90] on button "Planogram" at bounding box center [365, 93] width 33 height 10
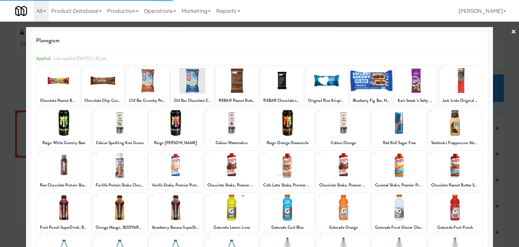
scroll to position [85, 0]
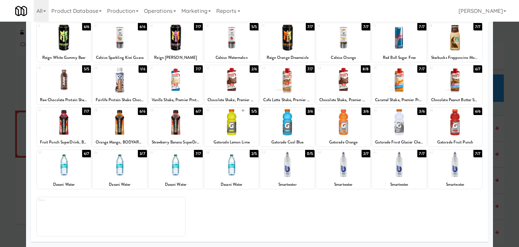
click at [335, 168] on div at bounding box center [343, 164] width 54 height 26
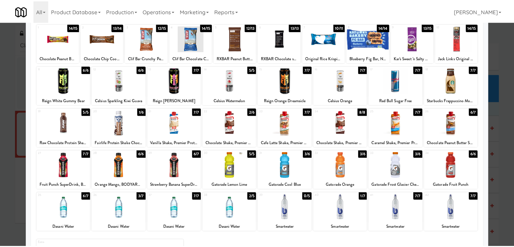
scroll to position [0, 0]
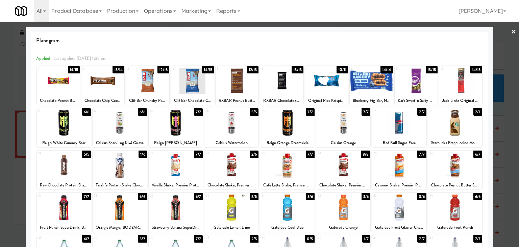
click at [511, 29] on link "×" at bounding box center [513, 32] width 5 height 21
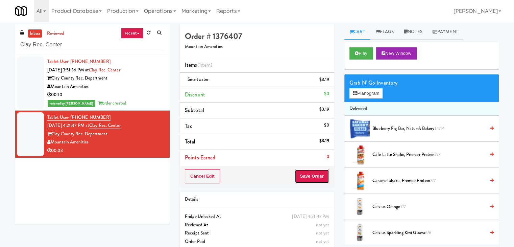
click at [307, 172] on button "Save Order" at bounding box center [311, 176] width 34 height 14
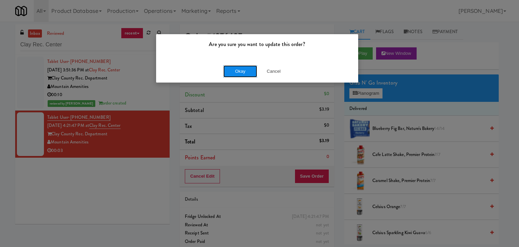
click at [244, 68] on button "Okay" at bounding box center [240, 71] width 34 height 12
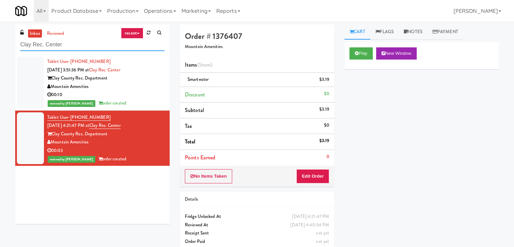
click at [92, 44] on input "Clay Rec. Center" at bounding box center [92, 45] width 144 height 12
paste input "The Iris - Cooler - Right"
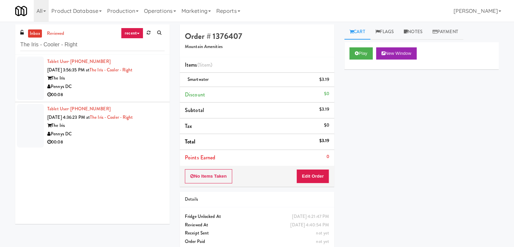
click at [147, 83] on div "Pennys DC" at bounding box center [105, 86] width 117 height 8
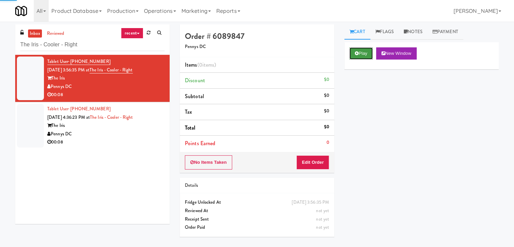
click at [361, 55] on button "Play" at bounding box center [360, 53] width 23 height 12
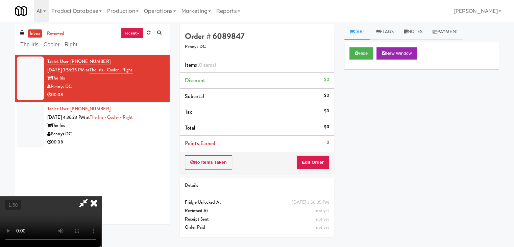
click at [101, 196] on video at bounding box center [50, 221] width 101 height 51
click at [419, 34] on link "Notes" at bounding box center [413, 31] width 29 height 15
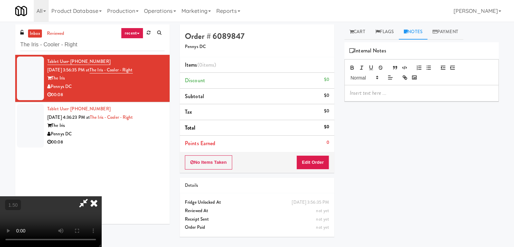
click at [384, 102] on div "Hide New Window Primary Flag Clear Flag if unable to determine what was taken o…" at bounding box center [421, 168] width 154 height 253
click at [380, 100] on div at bounding box center [421, 93] width 154 height 16
drag, startPoint x: 0, startPoint y: 33, endPoint x: 62, endPoint y: 51, distance: 65.0
click at [3, 34] on div "inbox reviewed recent all unclear take inventory issue suspicious failed recent…" at bounding box center [257, 134] width 514 height 220
click at [345, 96] on div at bounding box center [421, 93] width 154 height 16
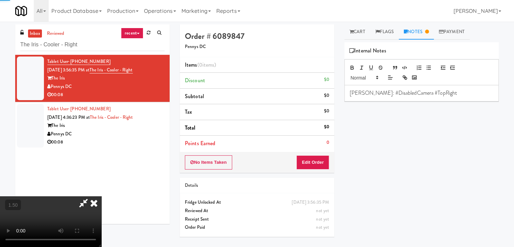
click at [101, 196] on video at bounding box center [50, 221] width 101 height 51
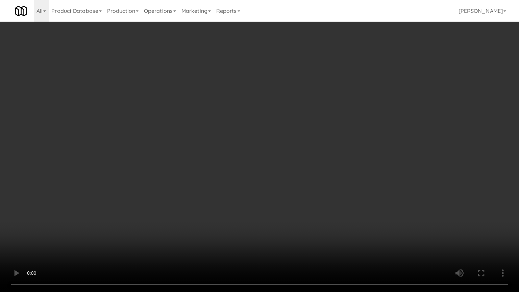
click at [211, 129] on video at bounding box center [259, 146] width 519 height 292
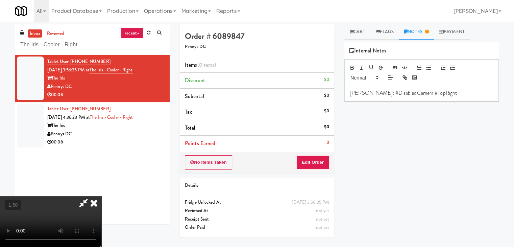
click at [101, 196] on icon at bounding box center [93, 203] width 15 height 14
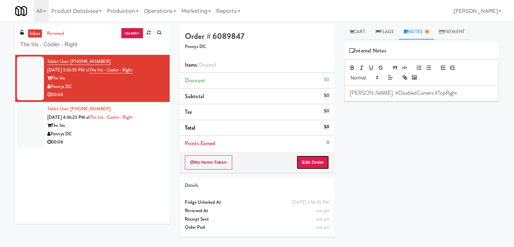
click at [317, 158] on button "Edit Order" at bounding box center [312, 162] width 33 height 14
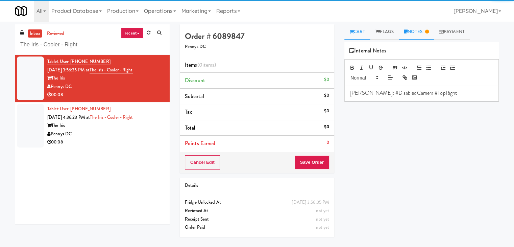
click at [354, 33] on link "Cart" at bounding box center [357, 31] width 26 height 15
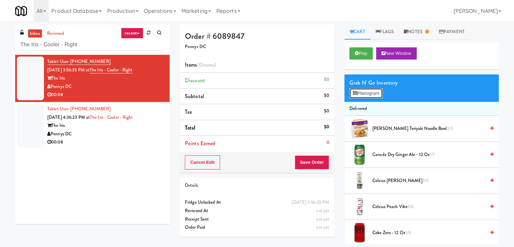
drag, startPoint x: 370, startPoint y: 97, endPoint x: 370, endPoint y: 91, distance: 6.8
click at [370, 97] on button "Planogram" at bounding box center [365, 93] width 33 height 10
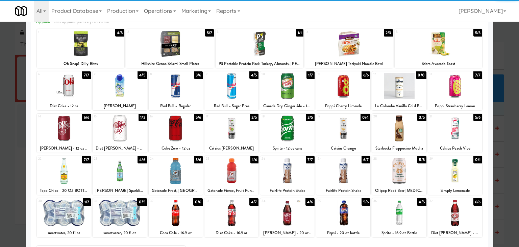
scroll to position [85, 0]
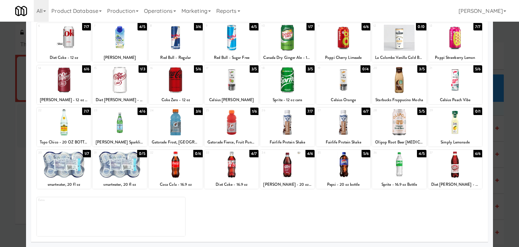
click at [394, 165] on div at bounding box center [399, 164] width 54 height 26
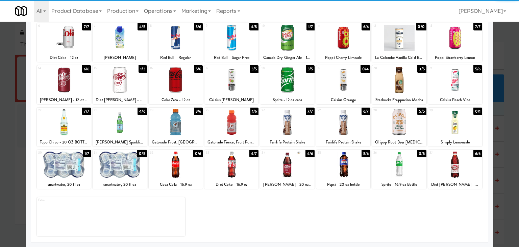
click at [455, 167] on div at bounding box center [455, 164] width 54 height 26
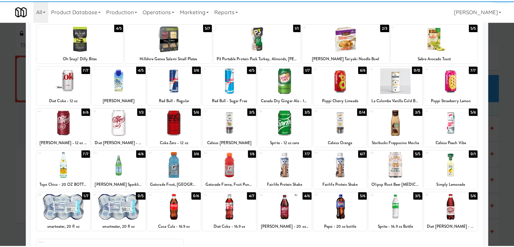
scroll to position [0, 0]
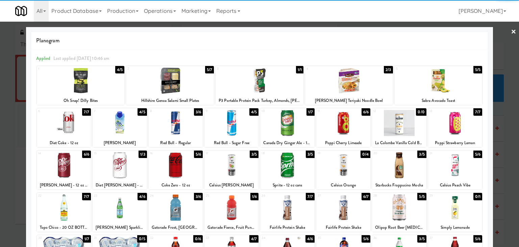
click at [511, 31] on link "×" at bounding box center [513, 32] width 5 height 21
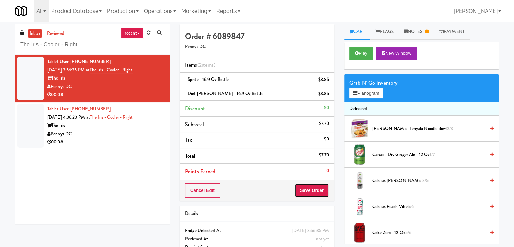
click at [318, 188] on button "Save Order" at bounding box center [311, 190] width 34 height 14
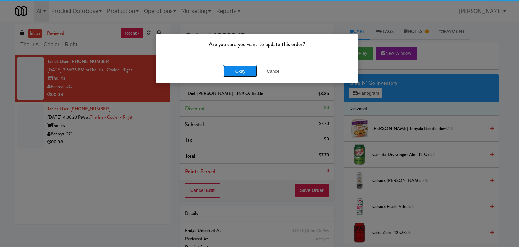
click at [237, 74] on button "Okay" at bounding box center [240, 71] width 34 height 12
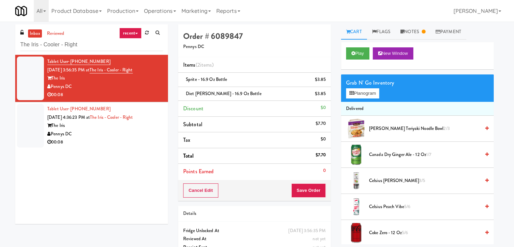
click at [142, 138] on div "00:08" at bounding box center [105, 142] width 116 height 8
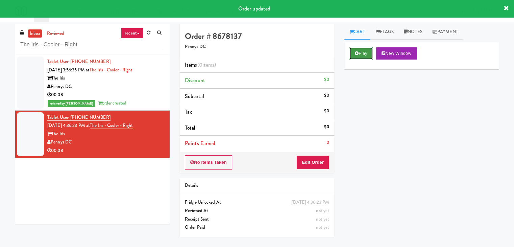
click at [357, 48] on button "Play" at bounding box center [360, 53] width 23 height 12
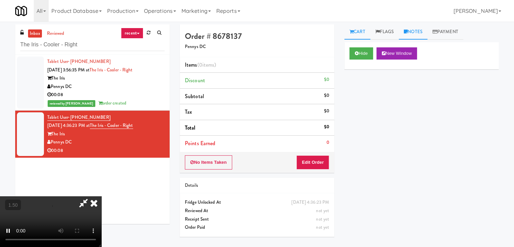
click at [419, 33] on link "Notes" at bounding box center [413, 31] width 29 height 15
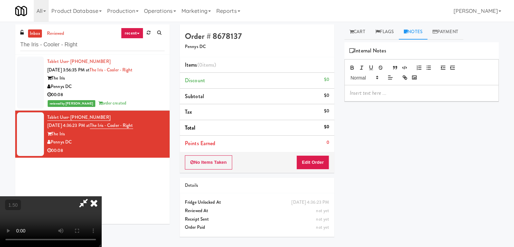
drag, startPoint x: 389, startPoint y: 89, endPoint x: 386, endPoint y: 99, distance: 10.4
click at [386, 99] on div at bounding box center [421, 93] width 154 height 16
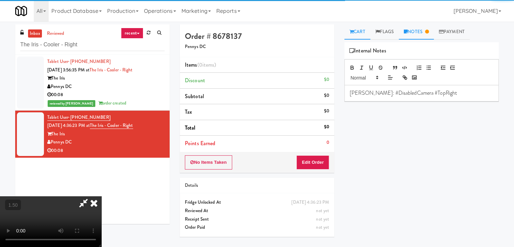
click at [360, 35] on link "Cart" at bounding box center [357, 31] width 26 height 15
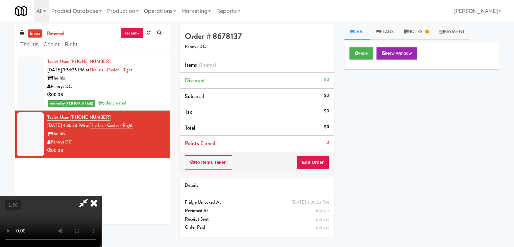
click at [94, 196] on video at bounding box center [50, 221] width 101 height 51
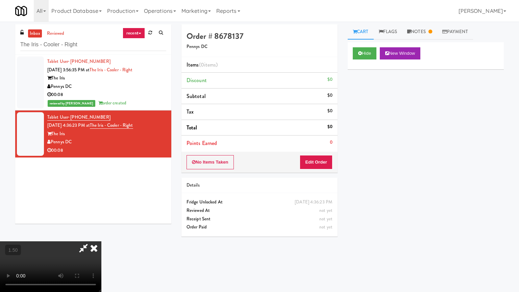
click at [101, 241] on video at bounding box center [50, 266] width 101 height 51
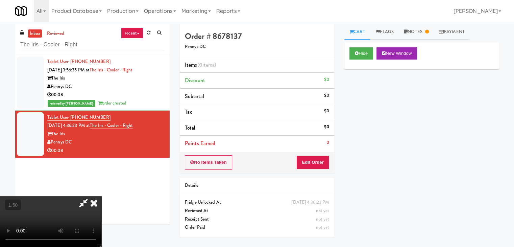
click at [101, 196] on icon at bounding box center [93, 203] width 15 height 14
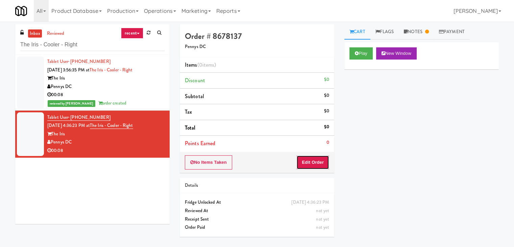
click at [315, 166] on button "Edit Order" at bounding box center [312, 162] width 33 height 14
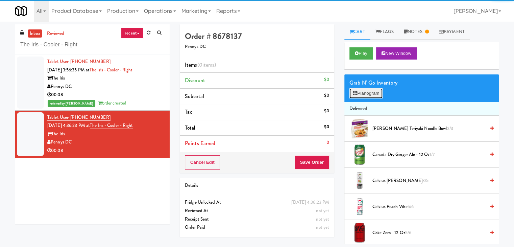
click at [366, 95] on button "Planogram" at bounding box center [365, 93] width 33 height 10
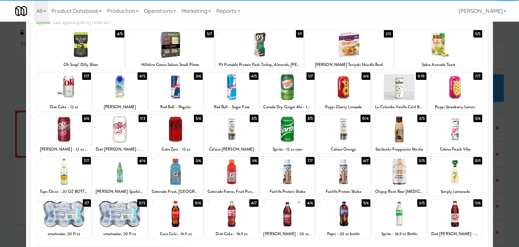
scroll to position [68, 0]
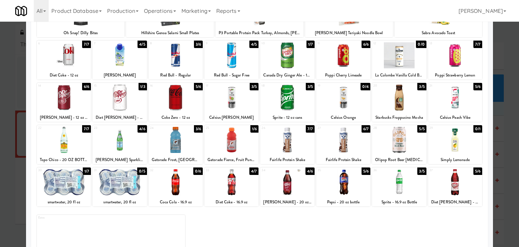
click at [185, 142] on div at bounding box center [176, 140] width 54 height 26
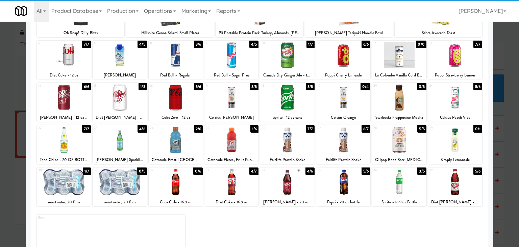
click at [234, 103] on div at bounding box center [231, 97] width 54 height 26
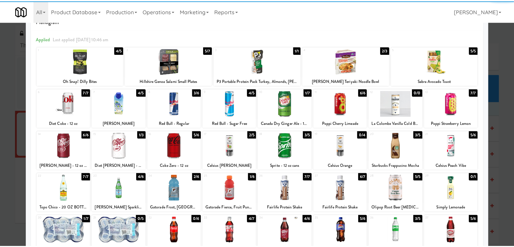
scroll to position [0, 0]
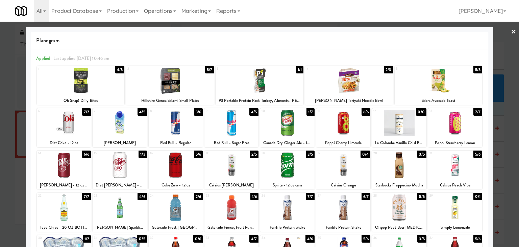
click at [511, 32] on link "×" at bounding box center [513, 32] width 5 height 21
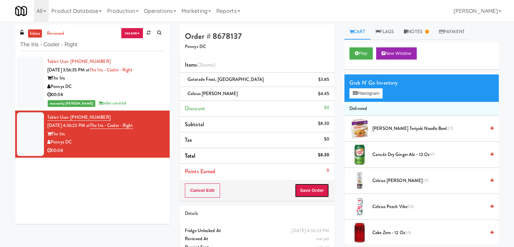
click at [312, 186] on button "Save Order" at bounding box center [311, 190] width 34 height 14
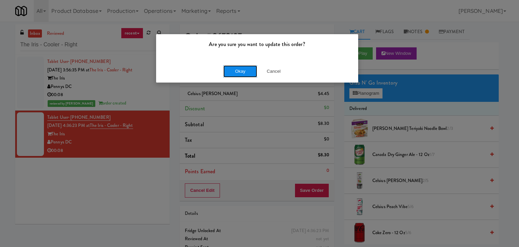
click at [240, 75] on button "Okay" at bounding box center [240, 71] width 34 height 12
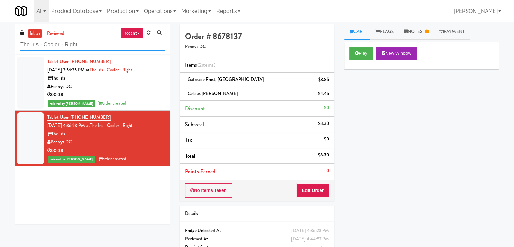
click at [93, 47] on input "The Iris - Cooler - Right" at bounding box center [92, 45] width 144 height 12
click at [93, 46] on input "The Iris - Cooler - Right" at bounding box center [92, 45] width 144 height 12
paste input "399 Fremont - Cooler"
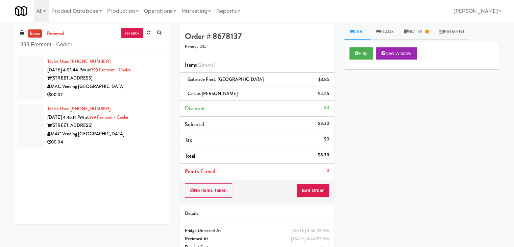
click at [148, 87] on div "MAC Vending [GEOGRAPHIC_DATA]" at bounding box center [105, 86] width 117 height 8
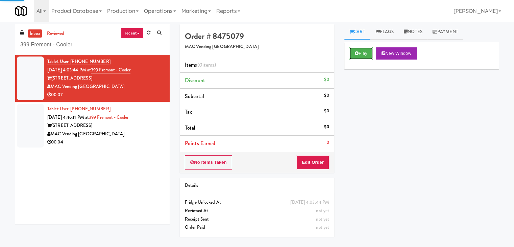
drag, startPoint x: 363, startPoint y: 57, endPoint x: 319, endPoint y: 37, distance: 48.7
click at [363, 57] on button "Play" at bounding box center [360, 53] width 23 height 12
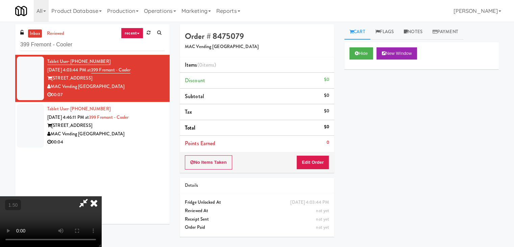
drag, startPoint x: 180, startPoint y: 155, endPoint x: 184, endPoint y: 153, distance: 3.8
click at [101, 196] on video at bounding box center [50, 221] width 101 height 51
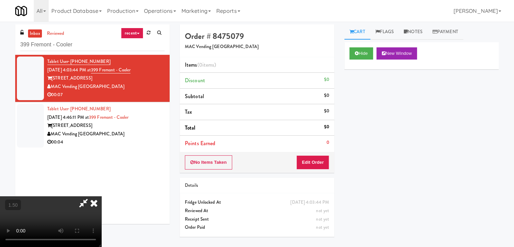
click at [101, 196] on video at bounding box center [50, 221] width 101 height 51
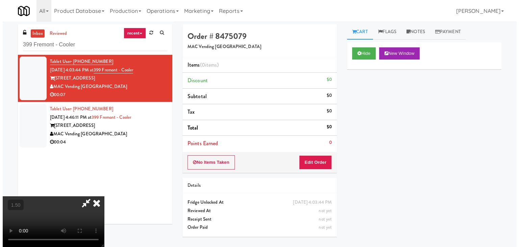
scroll to position [0, 0]
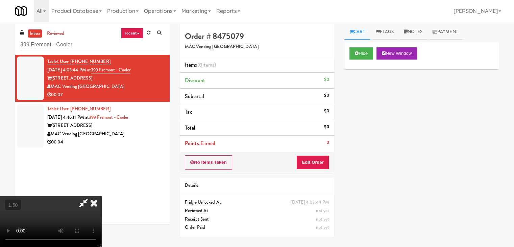
click at [101, 196] on icon at bounding box center [93, 203] width 15 height 14
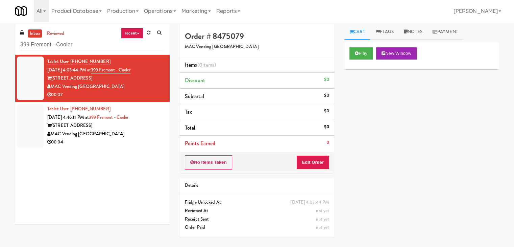
click at [308, 154] on div "No Items Taken Edit Order" at bounding box center [257, 162] width 154 height 21
click at [302, 169] on div "No Items Taken Edit Order" at bounding box center [257, 162] width 154 height 21
click at [312, 159] on button "Edit Order" at bounding box center [312, 162] width 33 height 14
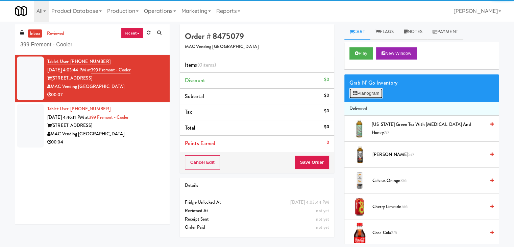
click at [369, 92] on button "Planogram" at bounding box center [365, 93] width 33 height 10
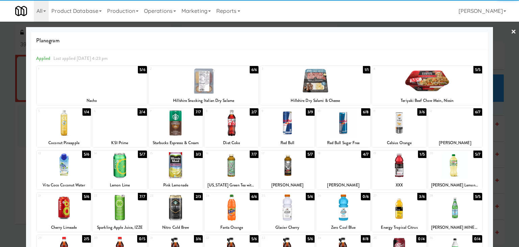
scroll to position [68, 0]
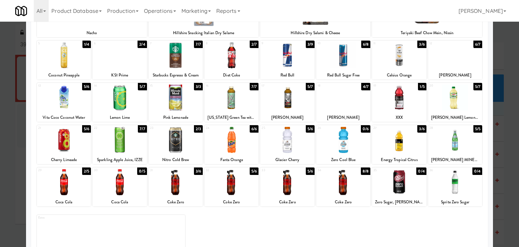
click at [178, 145] on div at bounding box center [176, 140] width 54 height 26
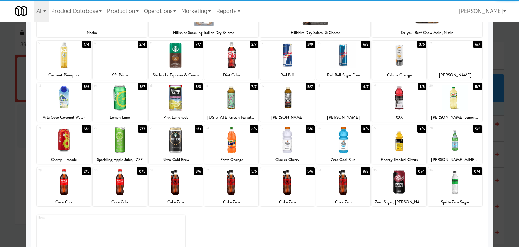
click at [224, 179] on div at bounding box center [231, 182] width 54 height 26
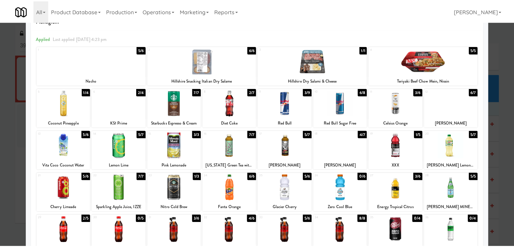
scroll to position [0, 0]
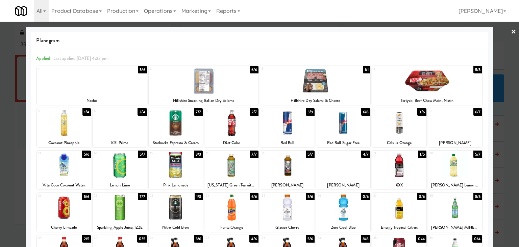
click at [511, 31] on link "×" at bounding box center [513, 32] width 5 height 21
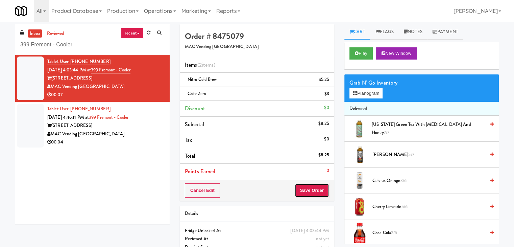
click at [307, 187] on button "Save Order" at bounding box center [311, 190] width 34 height 14
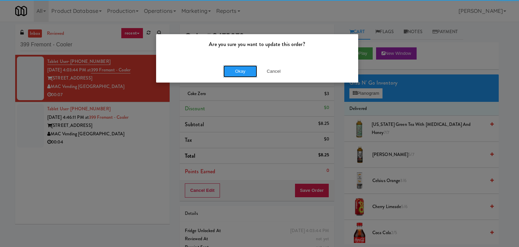
click at [249, 74] on button "Okay" at bounding box center [240, 71] width 34 height 12
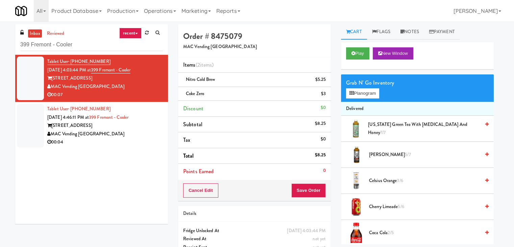
click at [129, 144] on div "00:04" at bounding box center [105, 142] width 116 height 8
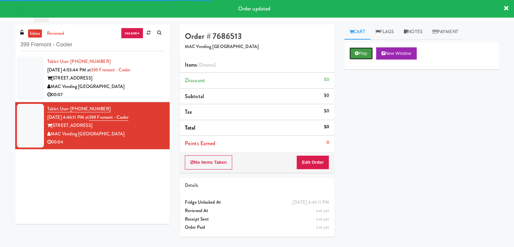
click at [357, 52] on icon at bounding box center [357, 53] width 4 height 4
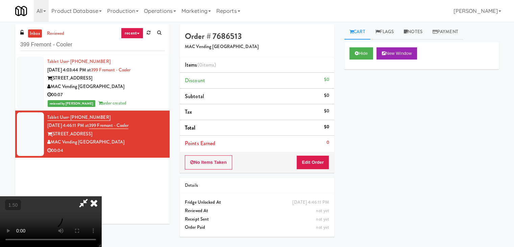
click at [101, 196] on video at bounding box center [50, 221] width 101 height 51
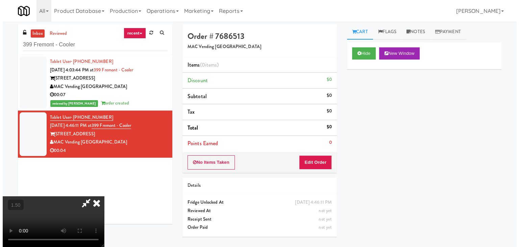
scroll to position [0, 0]
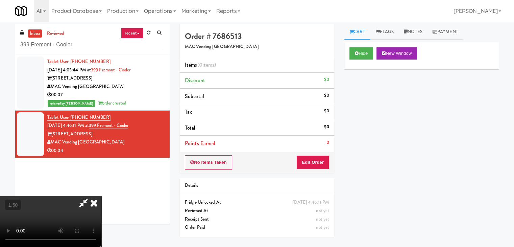
drag, startPoint x: 299, startPoint y: 29, endPoint x: 310, endPoint y: 96, distance: 68.5
click at [101, 196] on icon at bounding box center [93, 203] width 15 height 14
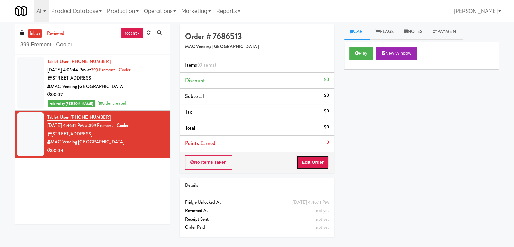
drag, startPoint x: 313, startPoint y: 161, endPoint x: 322, endPoint y: 147, distance: 16.9
click at [313, 161] on button "Edit Order" at bounding box center [312, 162] width 33 height 14
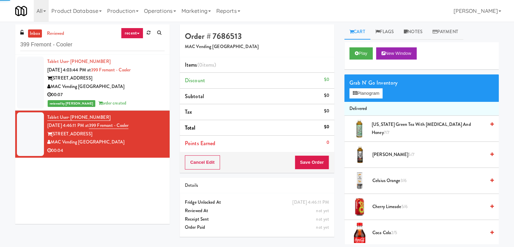
click at [360, 86] on div "Grab N' Go Inventory" at bounding box center [421, 83] width 144 height 10
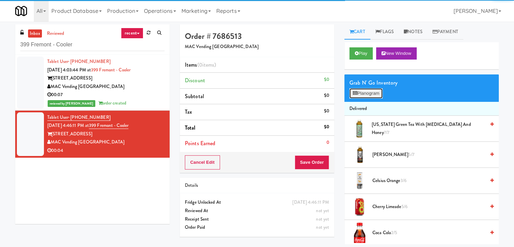
click at [360, 94] on button "Planogram" at bounding box center [365, 93] width 33 height 10
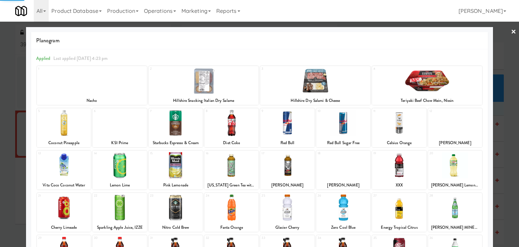
scroll to position [68, 0]
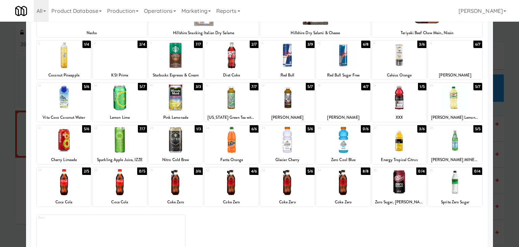
click at [181, 180] on div at bounding box center [176, 182] width 54 height 26
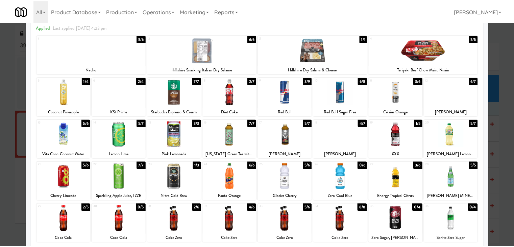
scroll to position [0, 0]
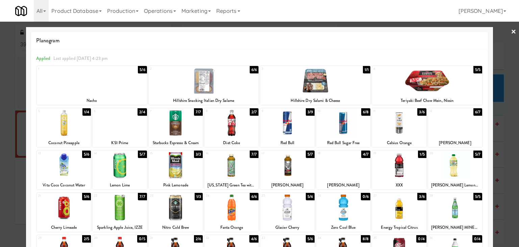
drag, startPoint x: 507, startPoint y: 31, endPoint x: 503, endPoint y: 35, distance: 6.5
click at [511, 31] on link "×" at bounding box center [513, 32] width 5 height 21
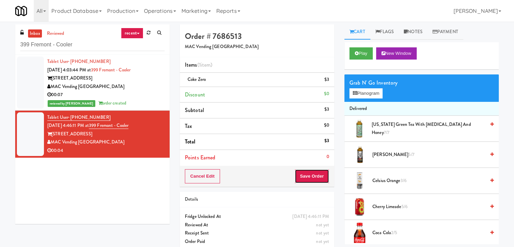
click at [305, 172] on button "Save Order" at bounding box center [311, 176] width 34 height 14
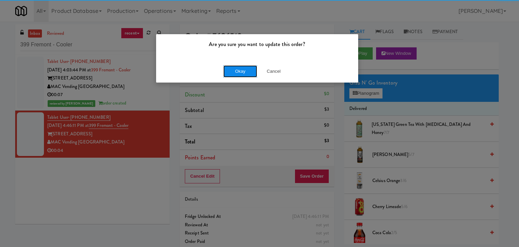
click at [249, 67] on button "Okay" at bounding box center [240, 71] width 34 height 12
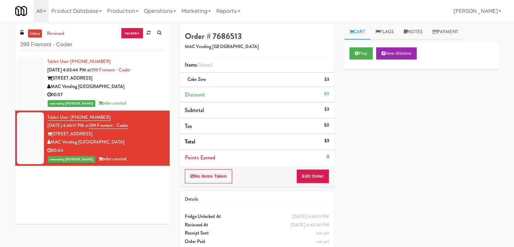
click at [140, 94] on div "00:07" at bounding box center [105, 95] width 117 height 8
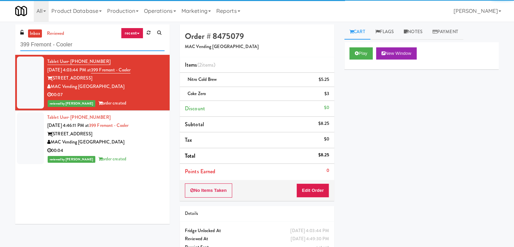
click at [81, 47] on input "399 Fremont - Cooler" at bounding box center [92, 45] width 144 height 12
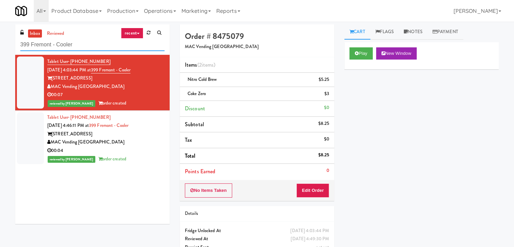
paste input "Cosmo Combo Unit"
type input "Cosmo Combo Unit"
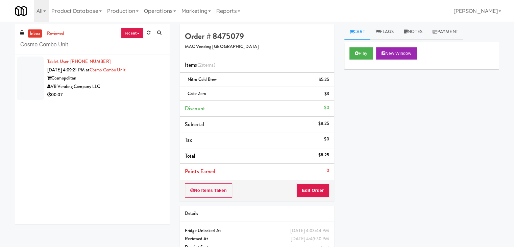
click at [149, 89] on div "VB Vending Company LLC" at bounding box center [105, 86] width 117 height 8
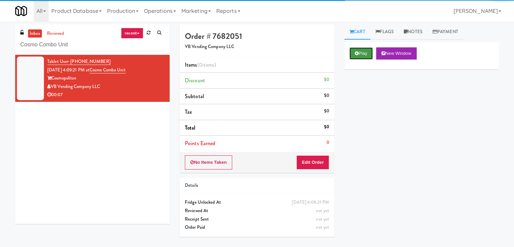
click at [360, 50] on button "Play" at bounding box center [360, 53] width 23 height 12
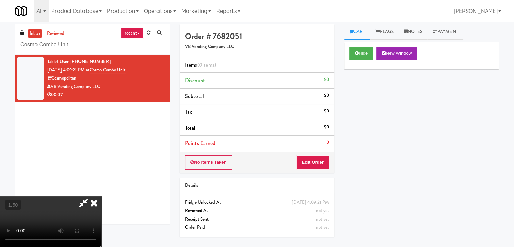
click at [101, 196] on video at bounding box center [50, 221] width 101 height 51
click at [411, 34] on link "Notes" at bounding box center [413, 31] width 29 height 15
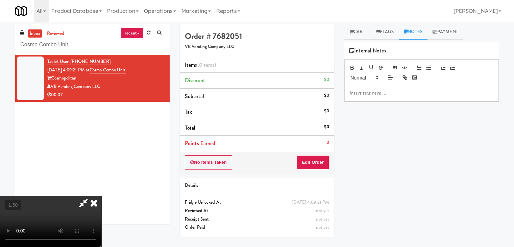
click at [367, 89] on p at bounding box center [422, 92] width 144 height 7
drag, startPoint x: 3, startPoint y: 32, endPoint x: 60, endPoint y: 53, distance: 60.4
click at [3, 32] on div "inbox reviewed recent all unclear take inventory issue suspicious failed recent…" at bounding box center [257, 134] width 514 height 220
click at [384, 98] on div at bounding box center [421, 93] width 154 height 16
click at [101, 196] on video at bounding box center [50, 221] width 101 height 51
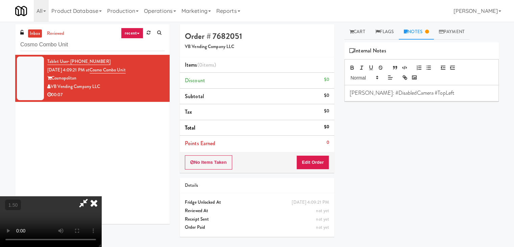
click at [101, 196] on video at bounding box center [50, 221] width 101 height 51
click at [318, 160] on button "Edit Order" at bounding box center [312, 162] width 33 height 14
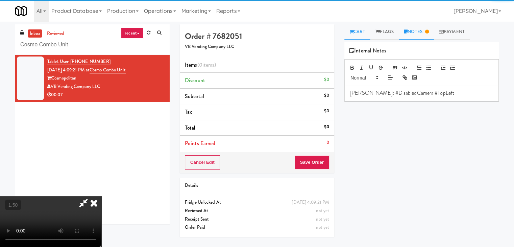
click at [364, 33] on link "Cart" at bounding box center [357, 31] width 26 height 15
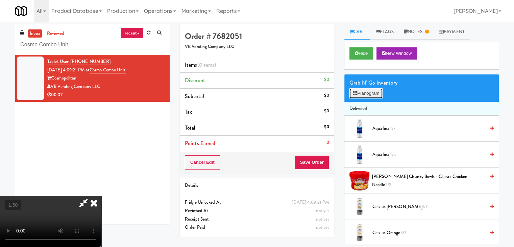
click at [362, 91] on button "Planogram" at bounding box center [365, 93] width 33 height 10
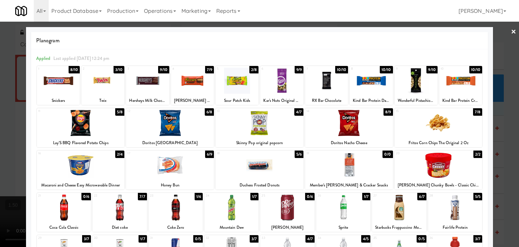
click at [57, 82] on div at bounding box center [58, 81] width 43 height 26
click at [511, 31] on link "×" at bounding box center [513, 32] width 5 height 21
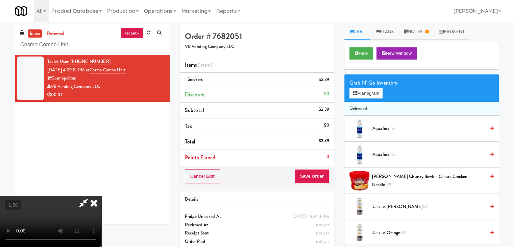
click at [101, 196] on icon at bounding box center [93, 203] width 15 height 14
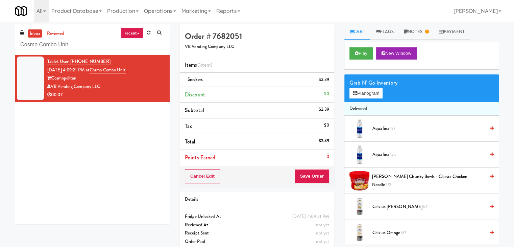
click at [301, 172] on div "Cancel Edit Save Order" at bounding box center [257, 175] width 154 height 21
click at [301, 172] on button "Save Order" at bounding box center [311, 176] width 34 height 14
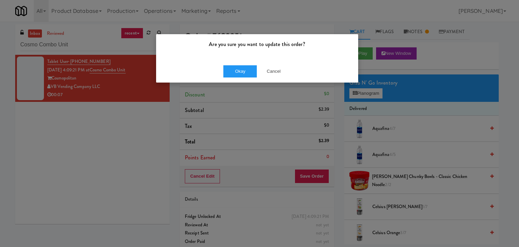
click at [241, 80] on div "Okay Cancel" at bounding box center [257, 71] width 202 height 23
click at [240, 71] on button "Okay" at bounding box center [240, 71] width 34 height 12
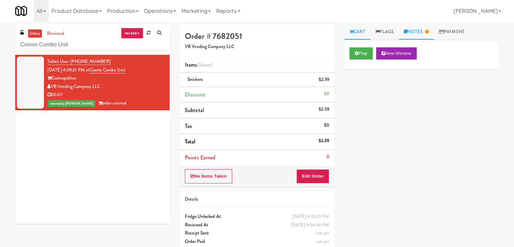
click at [419, 32] on link "Notes" at bounding box center [416, 31] width 35 height 15
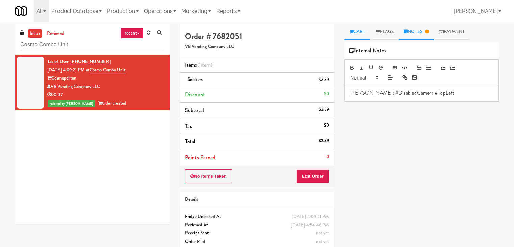
click at [354, 30] on link "Cart" at bounding box center [357, 31] width 26 height 15
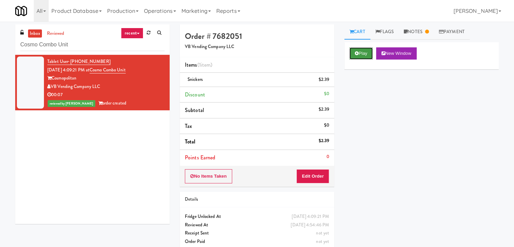
click at [359, 52] on button "Play" at bounding box center [360, 53] width 23 height 12
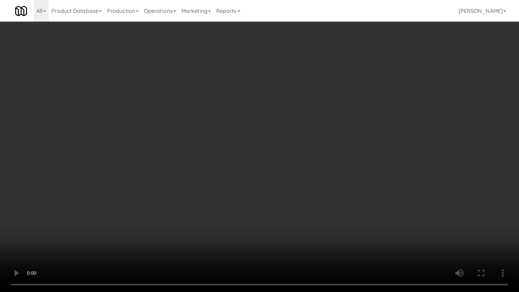
click at [307, 86] on video at bounding box center [259, 146] width 519 height 292
click at [304, 117] on video at bounding box center [259, 146] width 519 height 292
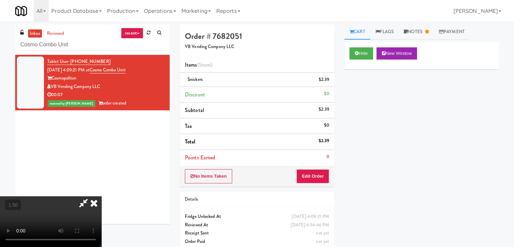
click at [101, 196] on icon at bounding box center [93, 203] width 15 height 14
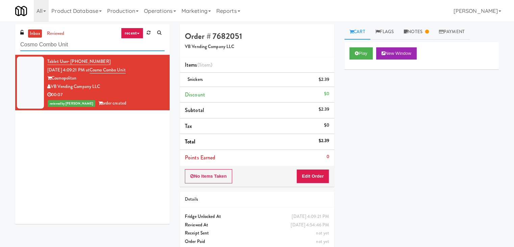
click at [87, 48] on input "Cosmo Combo Unit" at bounding box center [92, 45] width 144 height 12
paste input "TC Cooler Combo Righ"
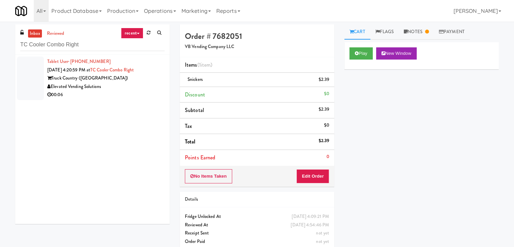
click at [146, 96] on div "00:06" at bounding box center [105, 95] width 117 height 8
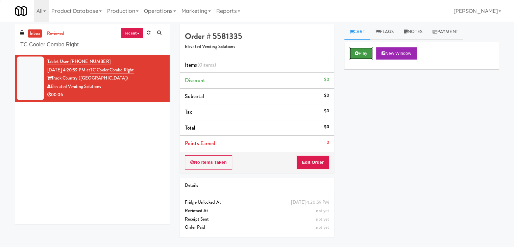
click at [362, 58] on button "Play" at bounding box center [360, 53] width 23 height 12
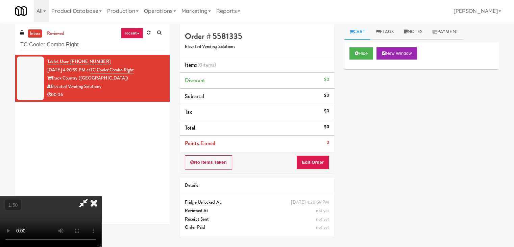
click at [294, 23] on body "Are you sure you want to update this order? Okay Cancel Okay Are you sure you w…" at bounding box center [257, 145] width 514 height 247
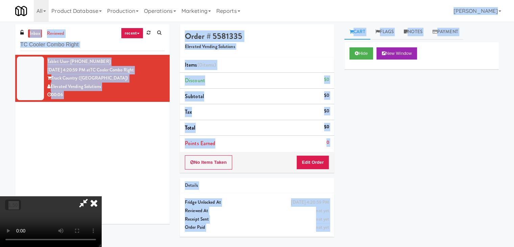
drag, startPoint x: 299, startPoint y: 27, endPoint x: 308, endPoint y: 60, distance: 34.9
click at [101, 196] on icon at bounding box center [93, 203] width 15 height 14
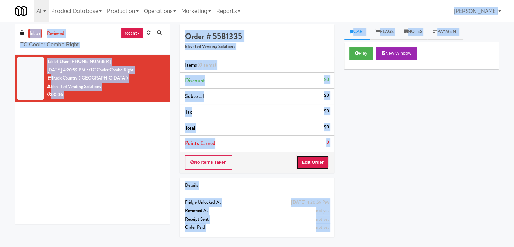
drag, startPoint x: 316, startPoint y: 159, endPoint x: 338, endPoint y: 137, distance: 31.5
click at [316, 159] on button "Edit Order" at bounding box center [312, 162] width 33 height 14
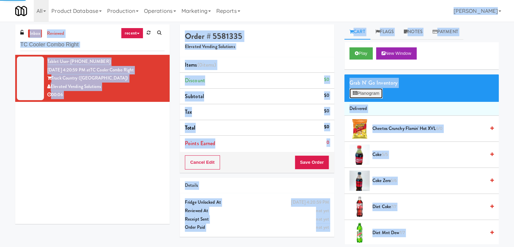
click at [362, 88] on button "Planogram" at bounding box center [365, 93] width 33 height 10
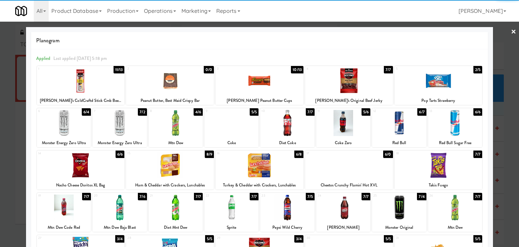
drag, startPoint x: 119, startPoint y: 129, endPoint x: 137, endPoint y: 127, distance: 18.3
click at [119, 129] on div at bounding box center [120, 123] width 54 height 26
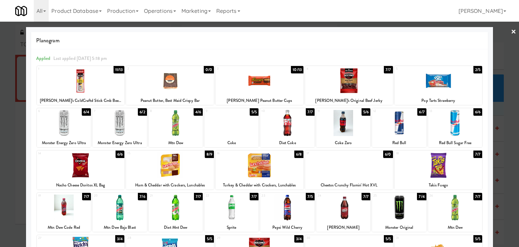
drag, startPoint x: 507, startPoint y: 32, endPoint x: 494, endPoint y: 44, distance: 17.2
click at [511, 33] on link "×" at bounding box center [513, 32] width 5 height 21
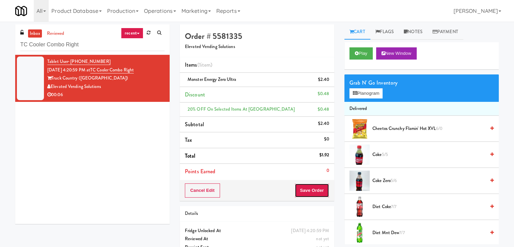
click at [315, 188] on button "Save Order" at bounding box center [311, 190] width 34 height 14
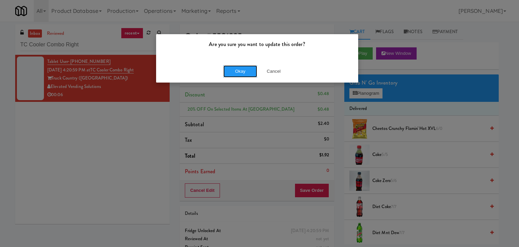
drag, startPoint x: 234, startPoint y: 76, endPoint x: 189, endPoint y: 40, distance: 57.9
click at [234, 75] on button "Okay" at bounding box center [240, 71] width 34 height 12
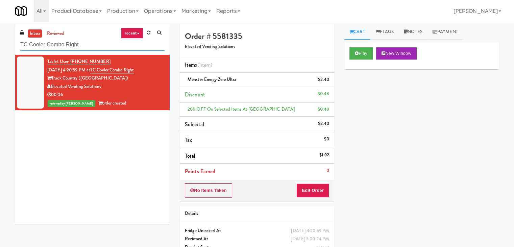
click at [105, 47] on input "TC Cooler Combo Right" at bounding box center [92, 45] width 144 height 12
click at [105, 48] on input "TC Cooler Combo Right" at bounding box center [92, 45] width 144 height 12
paste input "70 Capitol Yards - Cooler"
type input "70 Capitol Yards - Cooler"
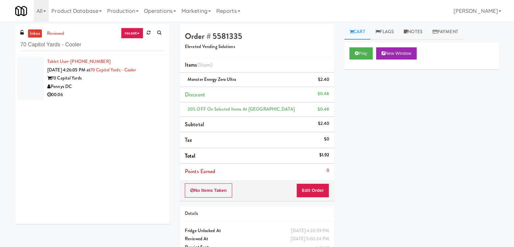
click at [141, 84] on div "Pennys DC" at bounding box center [105, 86] width 117 height 8
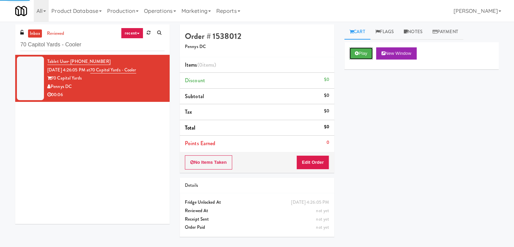
click at [361, 54] on button "Play" at bounding box center [360, 53] width 23 height 12
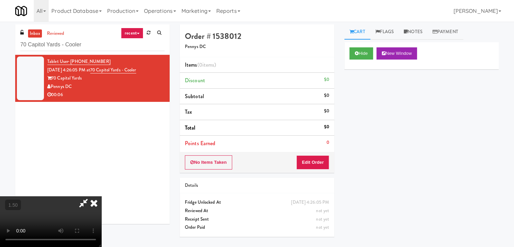
click at [101, 196] on video at bounding box center [50, 221] width 101 height 51
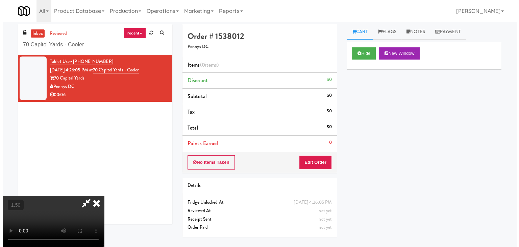
scroll to position [0, 0]
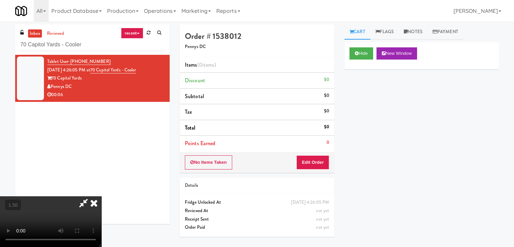
drag, startPoint x: 298, startPoint y: 27, endPoint x: 299, endPoint y: 65, distance: 37.5
click at [101, 196] on icon at bounding box center [93, 203] width 15 height 14
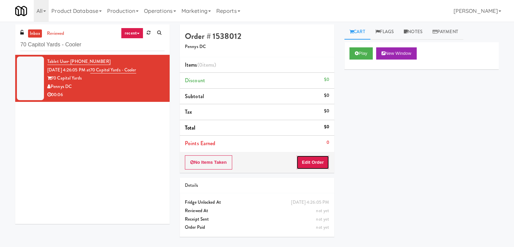
click at [314, 159] on button "Edit Order" at bounding box center [312, 162] width 33 height 14
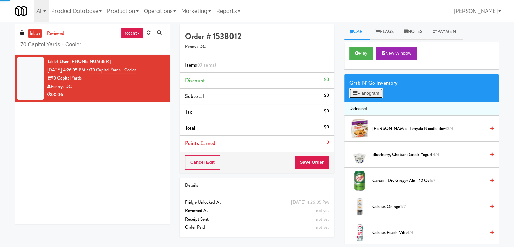
click at [382, 94] on button "Planogram" at bounding box center [365, 93] width 33 height 10
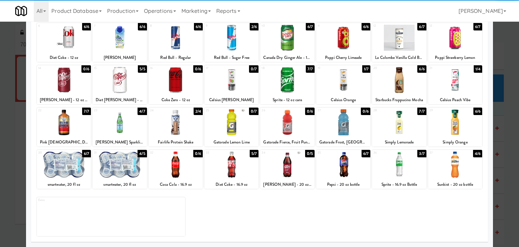
click at [66, 124] on div at bounding box center [64, 122] width 54 height 26
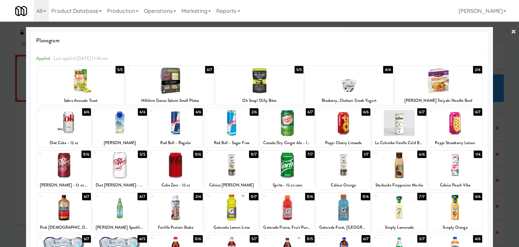
click at [511, 32] on link "×" at bounding box center [513, 32] width 5 height 21
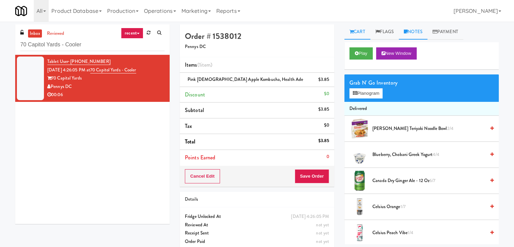
click at [412, 31] on link "Notes" at bounding box center [413, 31] width 29 height 15
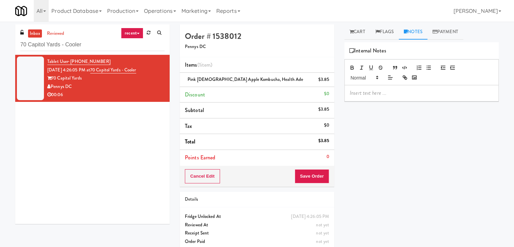
click at [397, 95] on p at bounding box center [422, 92] width 144 height 7
click at [38, 142] on div "Tablet User · (619) 578-4225 [DATE] 4:26:05 PM at [GEOGRAPHIC_DATA] - Cooler 70…" at bounding box center [92, 139] width 154 height 169
click at [362, 92] on p at bounding box center [422, 92] width 144 height 7
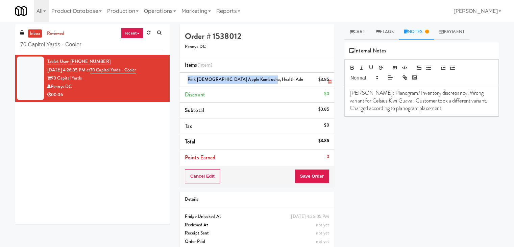
drag, startPoint x: 249, startPoint y: 80, endPoint x: 185, endPoint y: 79, distance: 63.2
click at [185, 79] on div "Pink [DEMOGRAPHIC_DATA] Apple Kombucha, Health Ade $3.85" at bounding box center [257, 79] width 144 height 8
copy span "Pink [DEMOGRAPHIC_DATA] Apple Kombucha, Health Ade"
drag, startPoint x: 389, startPoint y: 101, endPoint x: 344, endPoint y: 98, distance: 45.0
click at [344, 98] on div "[PERSON_NAME]: Planogram/ Inventory discrepancy, Wrong variant for Celsius Kiwi…" at bounding box center [421, 100] width 154 height 31
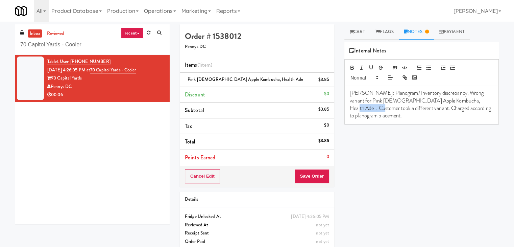
drag, startPoint x: 486, startPoint y: 99, endPoint x: 463, endPoint y: 99, distance: 23.3
click at [463, 99] on p "[PERSON_NAME]: Planogram/ Inventory discrepancy, Wrong variant for Pink [DEMOGR…" at bounding box center [422, 104] width 144 height 30
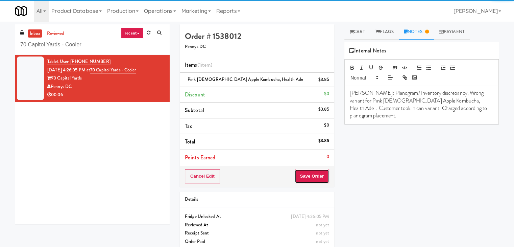
click at [320, 175] on button "Save Order" at bounding box center [311, 176] width 34 height 14
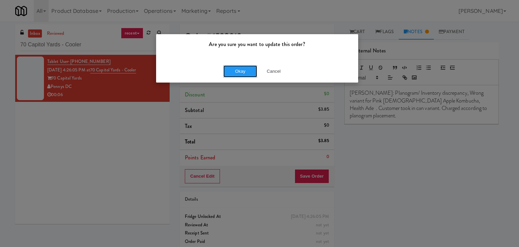
drag, startPoint x: 248, startPoint y: 73, endPoint x: 244, endPoint y: 31, distance: 42.4
click at [248, 73] on button "Okay" at bounding box center [240, 71] width 34 height 12
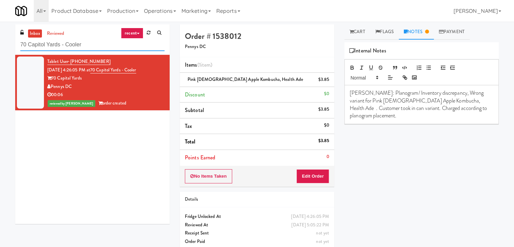
click at [106, 40] on input "70 Capitol Yards - Cooler" at bounding box center [92, 45] width 144 height 12
paste input "Paradox - Cooler - Right"
type input "Paradox - Cooler - Right"
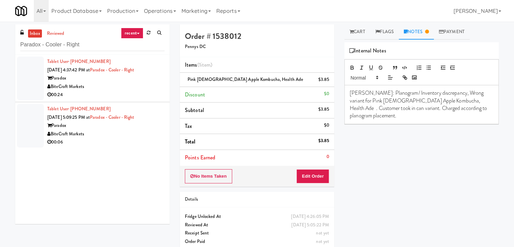
click at [142, 85] on div "BiteCraft Markets" at bounding box center [105, 86] width 117 height 8
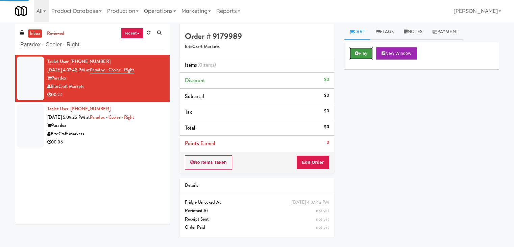
click at [368, 50] on button "Play" at bounding box center [360, 53] width 23 height 12
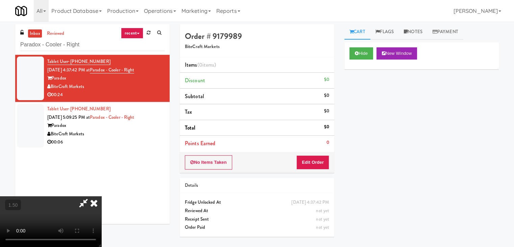
drag, startPoint x: 293, startPoint y: 30, endPoint x: 295, endPoint y: 111, distance: 81.1
click at [101, 196] on icon at bounding box center [93, 203] width 15 height 14
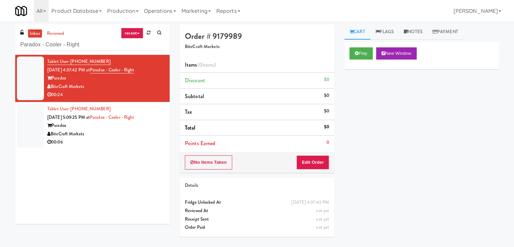
drag, startPoint x: 299, startPoint y: 170, endPoint x: 303, endPoint y: 162, distance: 8.6
click at [299, 169] on div "No Items Taken Edit Order" at bounding box center [257, 162] width 154 height 21
click at [303, 162] on button "Edit Order" at bounding box center [312, 162] width 33 height 14
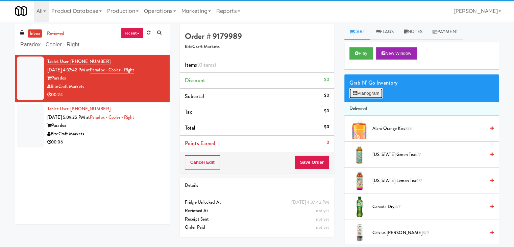
click at [374, 95] on button "Planogram" at bounding box center [365, 93] width 33 height 10
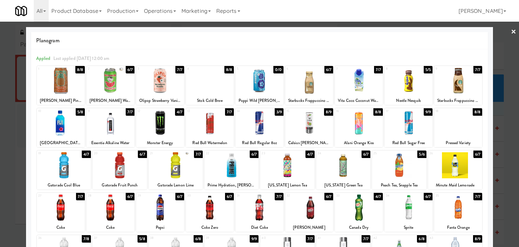
click at [410, 118] on div at bounding box center [408, 123] width 48 height 26
click at [511, 28] on link "×" at bounding box center [513, 32] width 5 height 21
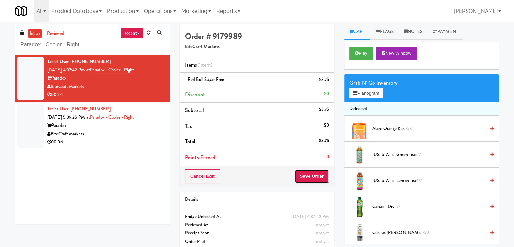
click at [311, 176] on button "Save Order" at bounding box center [311, 176] width 34 height 14
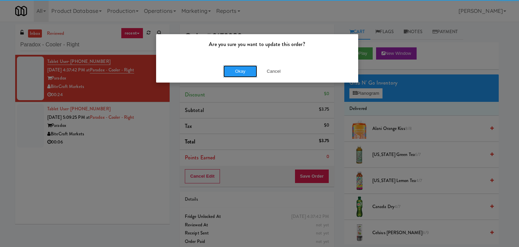
drag, startPoint x: 238, startPoint y: 75, endPoint x: 233, endPoint y: 77, distance: 5.5
click at [238, 74] on button "Okay" at bounding box center [240, 71] width 34 height 12
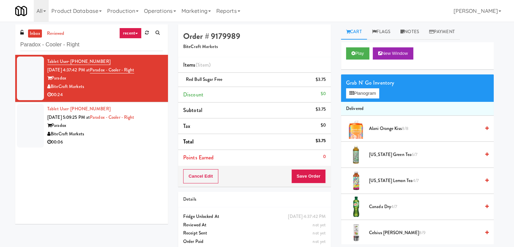
click at [138, 143] on div "00:06" at bounding box center [105, 142] width 116 height 8
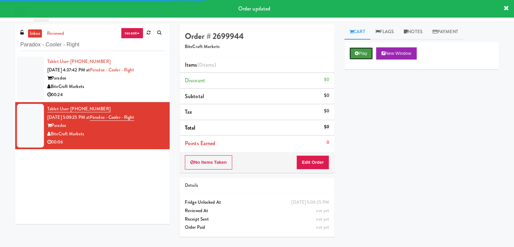
click at [366, 55] on button "Play" at bounding box center [360, 53] width 23 height 12
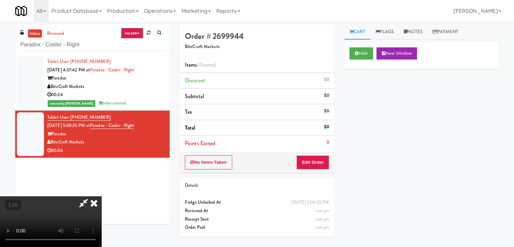
click at [101, 196] on video at bounding box center [50, 221] width 101 height 51
click at [422, 36] on link "Notes" at bounding box center [413, 31] width 29 height 15
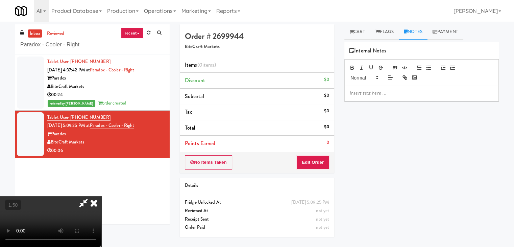
click at [368, 89] on p at bounding box center [422, 92] width 144 height 7
drag, startPoint x: 3, startPoint y: 11, endPoint x: 6, endPoint y: 14, distance: 4.6
click at [3, 11] on div "Toggle navigation All 325 Vending [URL][DOMAIN_NAME] 901 Smrt Mrkt [URL][DOMAIN…" at bounding box center [257, 11] width 514 height 22
click at [359, 89] on p at bounding box center [422, 92] width 144 height 7
paste div
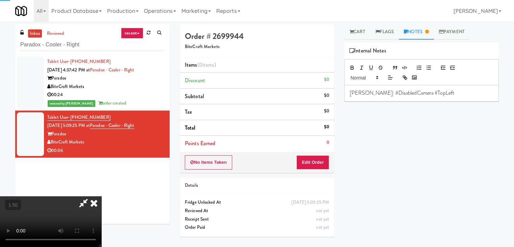
click at [101, 196] on video at bounding box center [50, 221] width 101 height 51
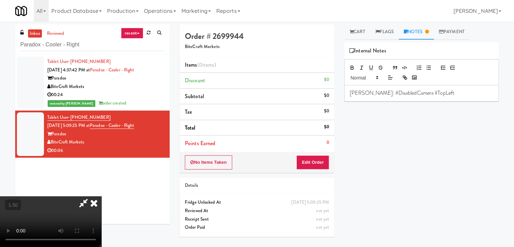
click at [101, 196] on video at bounding box center [50, 221] width 101 height 51
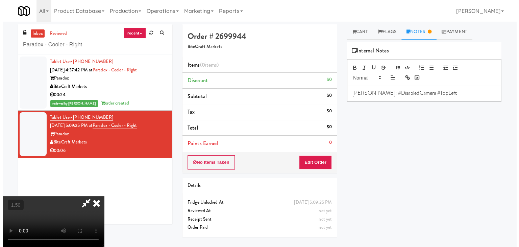
scroll to position [0, 0]
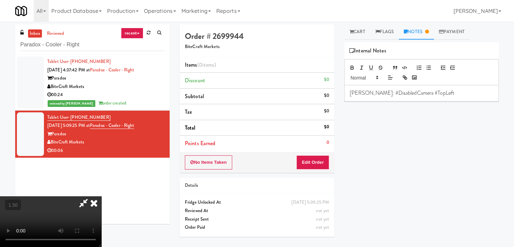
click at [101, 196] on icon at bounding box center [93, 203] width 15 height 14
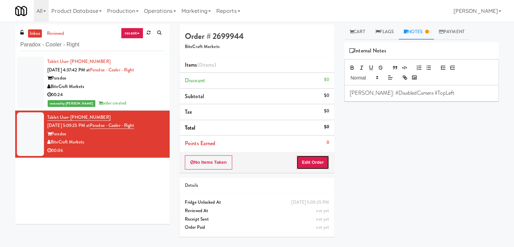
drag, startPoint x: 307, startPoint y: 163, endPoint x: 337, endPoint y: 145, distance: 35.0
click at [307, 163] on button "Edit Order" at bounding box center [312, 162] width 33 height 14
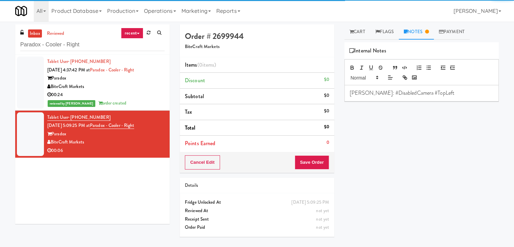
click at [353, 33] on link "Cart" at bounding box center [357, 31] width 26 height 15
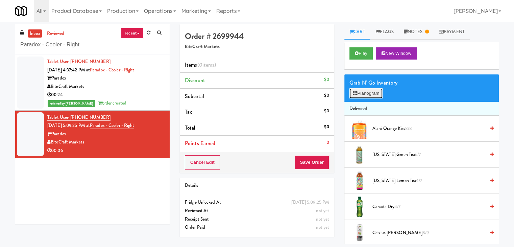
click at [365, 93] on button "Planogram" at bounding box center [365, 93] width 33 height 10
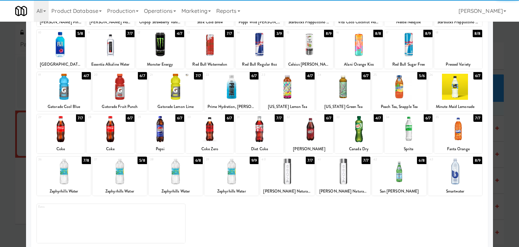
scroll to position [85, 0]
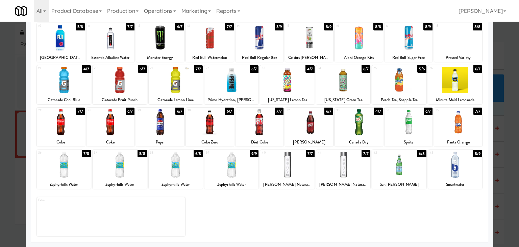
click at [454, 122] on div at bounding box center [458, 122] width 48 height 26
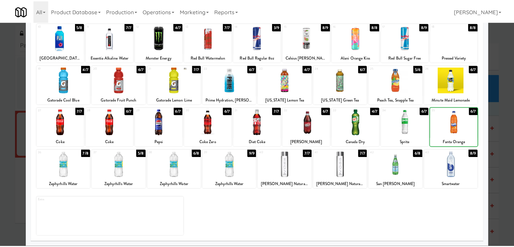
scroll to position [0, 0]
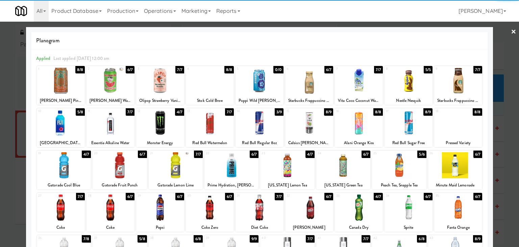
click at [511, 33] on link "×" at bounding box center [513, 32] width 5 height 21
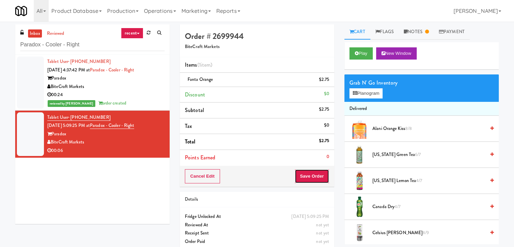
click at [309, 172] on button "Save Order" at bounding box center [311, 176] width 34 height 14
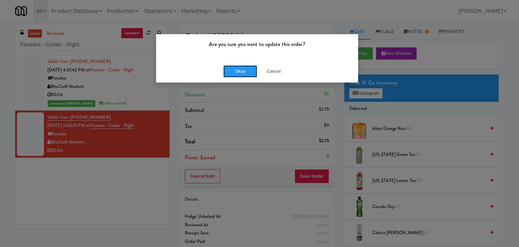
drag, startPoint x: 237, startPoint y: 67, endPoint x: 246, endPoint y: 21, distance: 47.2
click at [236, 66] on button "Okay" at bounding box center [240, 71] width 34 height 12
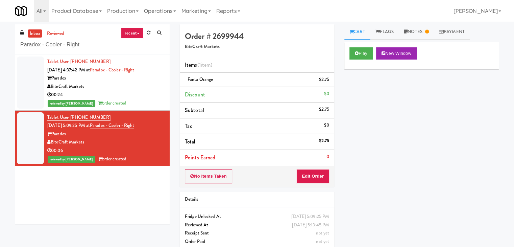
click at [106, 38] on div "Paradox - Cooler - Right" at bounding box center [92, 44] width 144 height 13
click at [102, 46] on input "Paradox - Cooler - Right" at bounding box center [92, 45] width 144 height 12
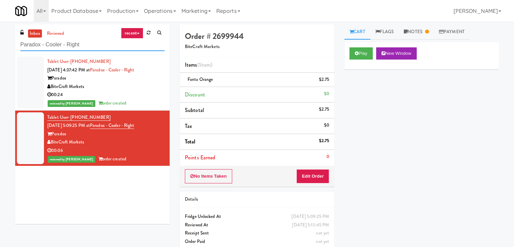
paste input "Cosmopolitan at [GEOGRAPHIC_DATA] - Cooler #2"
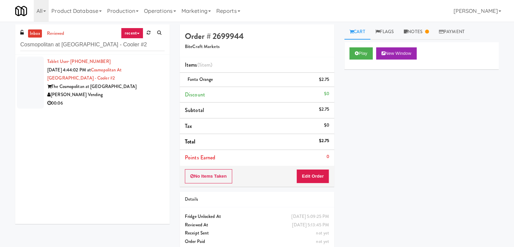
click at [136, 82] on div "The Cosmopolitan at [GEOGRAPHIC_DATA]" at bounding box center [105, 86] width 117 height 8
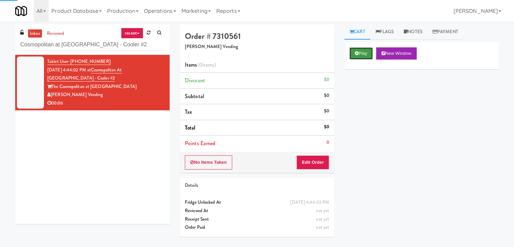
click at [358, 50] on button "Play" at bounding box center [360, 53] width 23 height 12
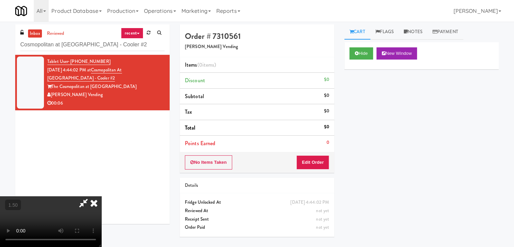
click at [101, 196] on video at bounding box center [50, 221] width 101 height 51
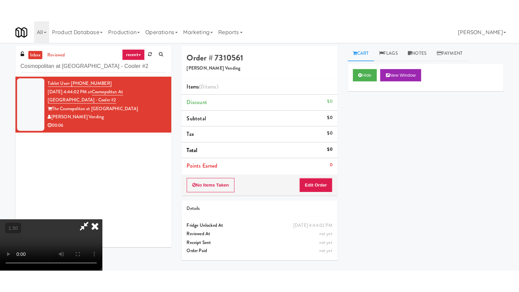
scroll to position [68, 0]
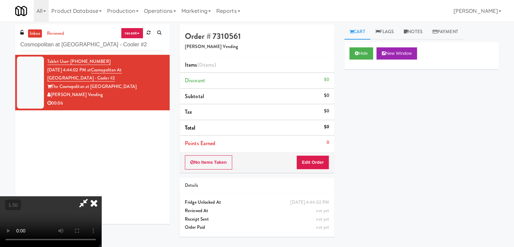
click at [101, 196] on video at bounding box center [50, 221] width 101 height 51
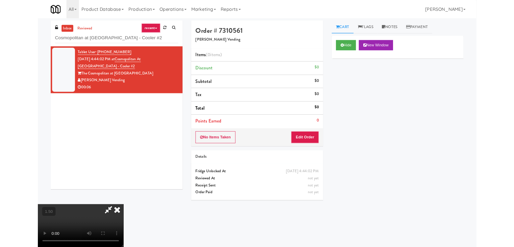
scroll to position [14, 0]
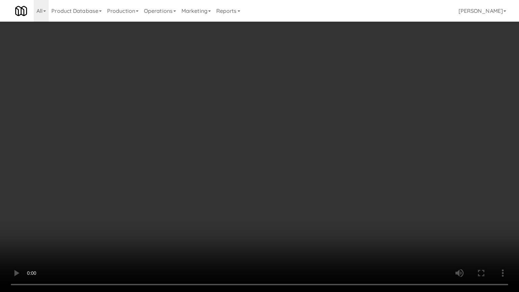
click at [150, 154] on video at bounding box center [259, 146] width 519 height 292
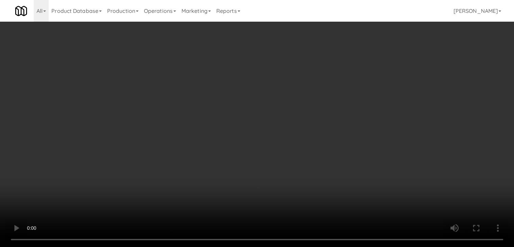
scroll to position [95, 0]
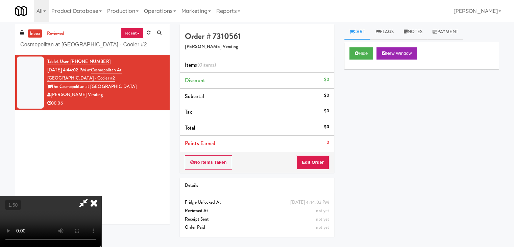
click at [101, 196] on video at bounding box center [50, 221] width 101 height 51
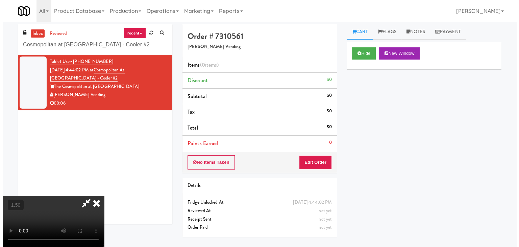
scroll to position [0, 0]
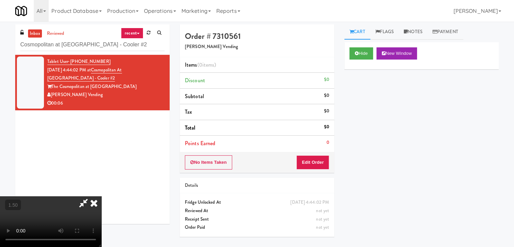
click at [101, 196] on icon at bounding box center [93, 203] width 15 height 14
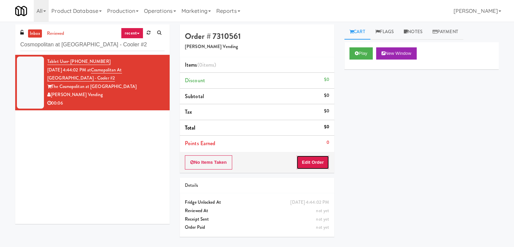
click at [313, 164] on button "Edit Order" at bounding box center [312, 162] width 33 height 14
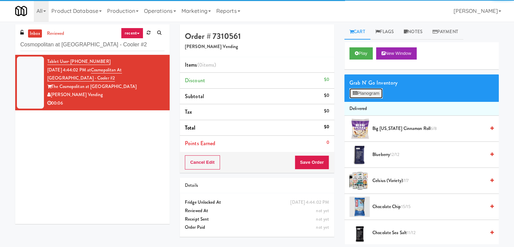
click at [369, 97] on button "Planogram" at bounding box center [365, 93] width 33 height 10
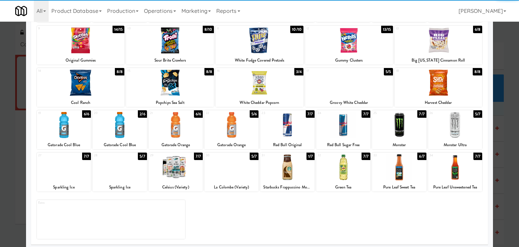
scroll to position [85, 0]
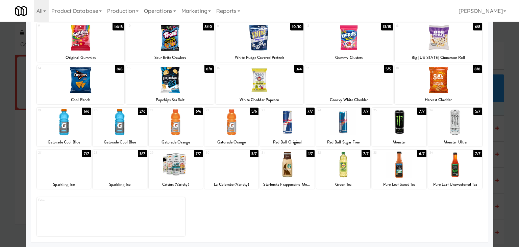
click at [463, 121] on div at bounding box center [455, 122] width 54 height 26
click at [175, 81] on div at bounding box center [170, 80] width 88 height 26
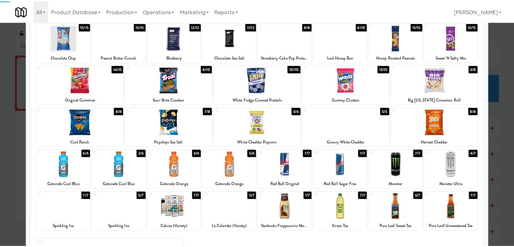
scroll to position [0, 0]
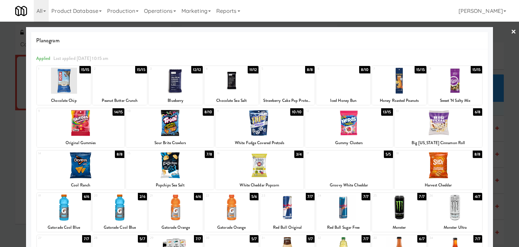
click at [511, 30] on link "×" at bounding box center [513, 32] width 5 height 21
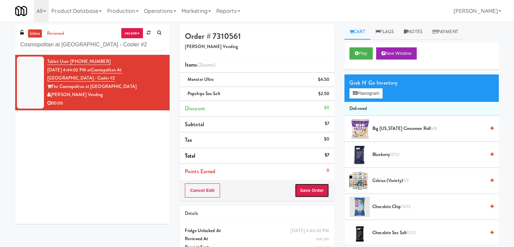
click at [321, 184] on button "Save Order" at bounding box center [311, 190] width 34 height 14
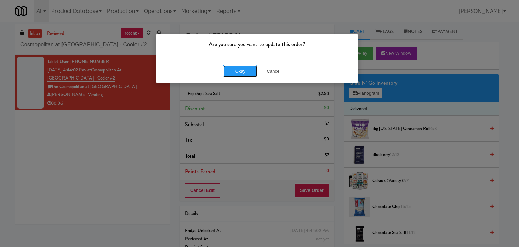
drag, startPoint x: 247, startPoint y: 71, endPoint x: 248, endPoint y: 22, distance: 48.7
click at [246, 69] on button "Okay" at bounding box center [240, 71] width 34 height 12
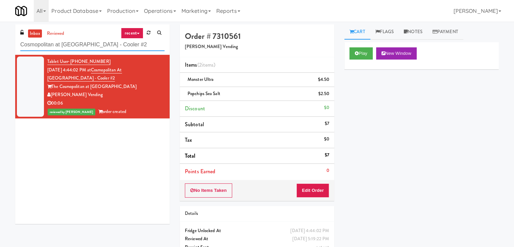
click at [86, 48] on input "Cosmopolitan at [GEOGRAPHIC_DATA] - Cooler #2" at bounding box center [92, 45] width 144 height 12
paste input "[PERSON_NAME] - Cooler - Left"
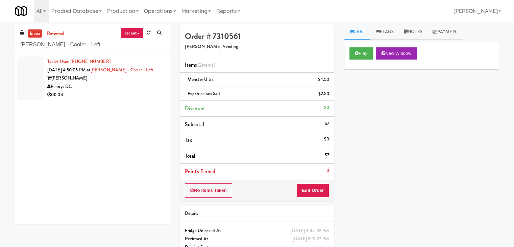
click at [145, 94] on div "00:04" at bounding box center [105, 95] width 117 height 8
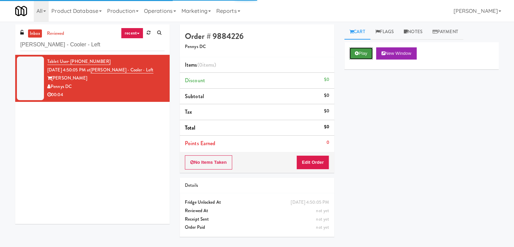
click at [357, 49] on button "Play" at bounding box center [360, 53] width 23 height 12
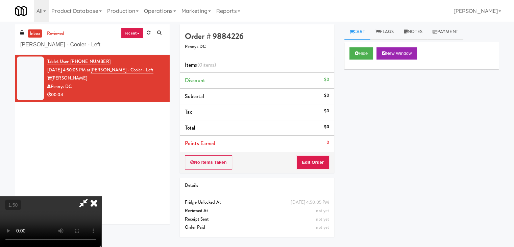
click at [101, 196] on video at bounding box center [50, 221] width 101 height 51
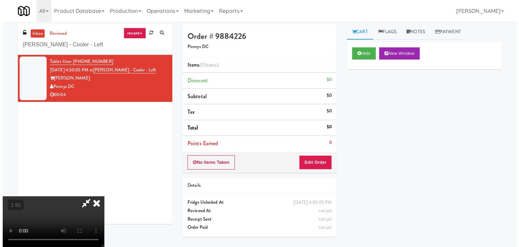
scroll to position [0, 0]
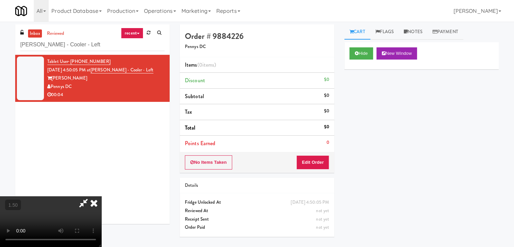
click at [101, 196] on icon at bounding box center [93, 203] width 15 height 14
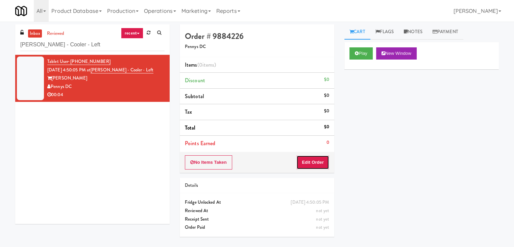
click at [306, 159] on button "Edit Order" at bounding box center [312, 162] width 33 height 14
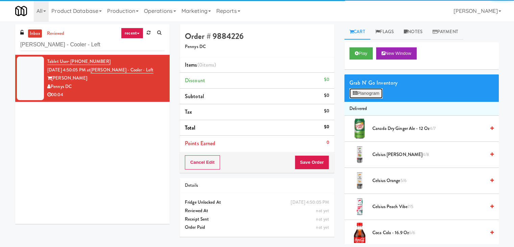
click at [357, 91] on button "Planogram" at bounding box center [365, 93] width 33 height 10
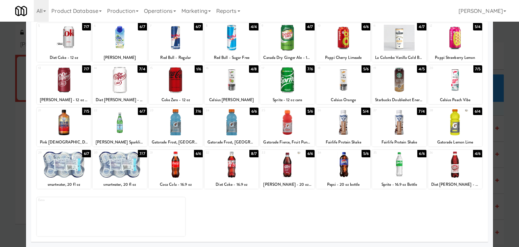
click at [126, 164] on div at bounding box center [120, 164] width 54 height 26
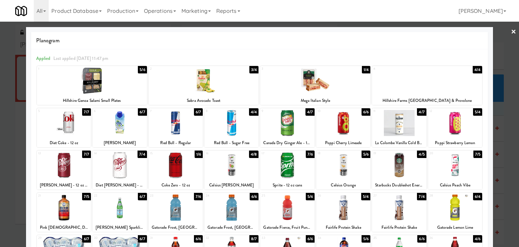
drag, startPoint x: 511, startPoint y: 32, endPoint x: 482, endPoint y: 35, distance: 29.6
click at [511, 32] on div at bounding box center [259, 123] width 519 height 247
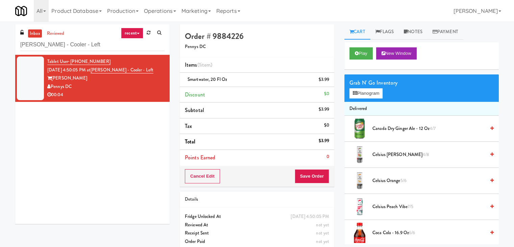
click at [417, 33] on link "Notes" at bounding box center [413, 31] width 29 height 15
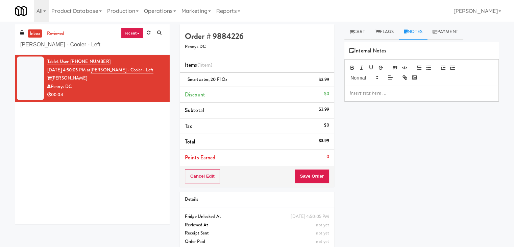
click at [392, 99] on div at bounding box center [421, 93] width 154 height 16
drag, startPoint x: 39, startPoint y: 143, endPoint x: 152, endPoint y: 147, distance: 112.5
click at [41, 143] on div "Tablet User · (202) 818-9745 [DATE] 4:50:05 PM at [PERSON_NAME][GEOGRAPHIC_DATA…" at bounding box center [92, 139] width 154 height 169
click at [377, 95] on p at bounding box center [422, 92] width 144 height 7
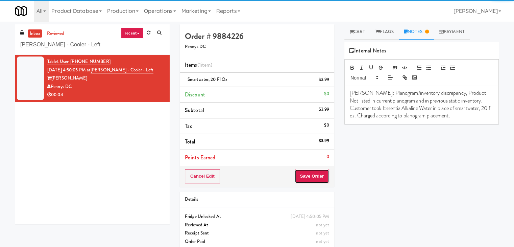
click at [303, 177] on button "Save Order" at bounding box center [311, 176] width 34 height 14
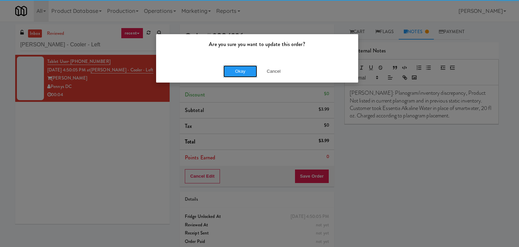
drag, startPoint x: 236, startPoint y: 72, endPoint x: 245, endPoint y: 37, distance: 35.5
click at [236, 71] on button "Okay" at bounding box center [240, 71] width 34 height 12
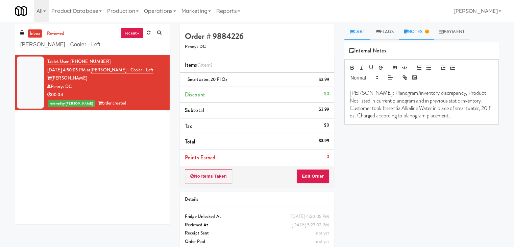
click at [363, 32] on link "Cart" at bounding box center [357, 31] width 26 height 15
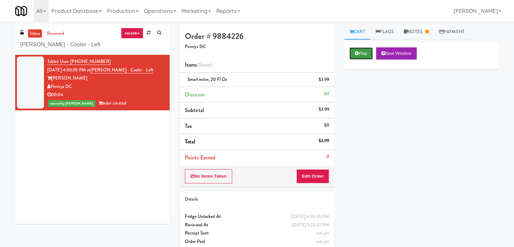
click at [365, 54] on button "Play" at bounding box center [360, 53] width 23 height 12
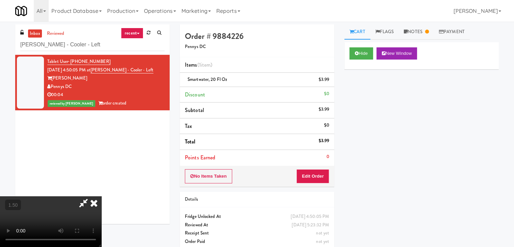
click at [101, 196] on video at bounding box center [50, 221] width 101 height 51
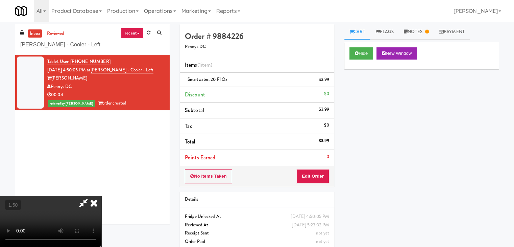
click at [101, 196] on video at bounding box center [50, 221] width 101 height 51
click at [101, 196] on icon at bounding box center [93, 203] width 15 height 14
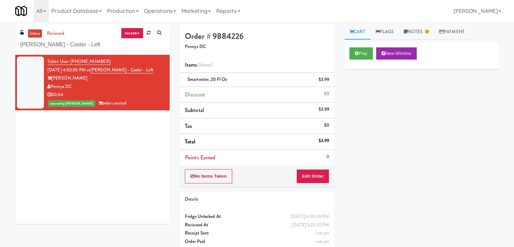
click at [106, 34] on div "inbox reviewed recent all unclear take inventory issue suspicious failed recent…" at bounding box center [92, 39] width 154 height 30
click at [106, 35] on div "inbox reviewed recent all unclear take inventory issue suspicious failed recent…" at bounding box center [92, 39] width 154 height 30
click at [98, 48] on input "[PERSON_NAME] - Cooler - Left" at bounding box center [92, 45] width 144 height 12
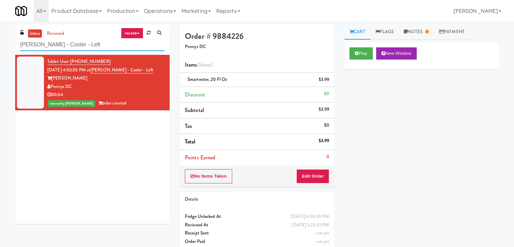
click at [98, 48] on input "[PERSON_NAME] - Cooler - Left" at bounding box center [92, 45] width 144 height 12
paste input "Eleven North Fridge"
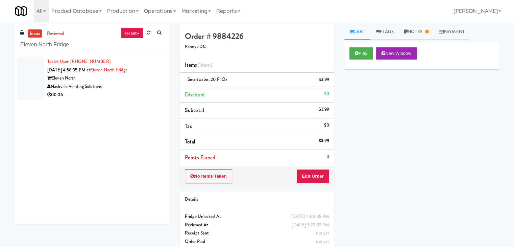
drag, startPoint x: 142, startPoint y: 97, endPoint x: 216, endPoint y: 91, distance: 74.6
click at [142, 97] on div "00:06" at bounding box center [105, 95] width 117 height 8
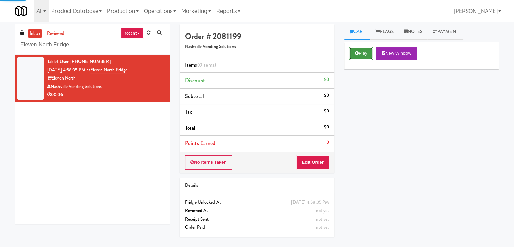
click at [369, 50] on button "Play" at bounding box center [360, 53] width 23 height 12
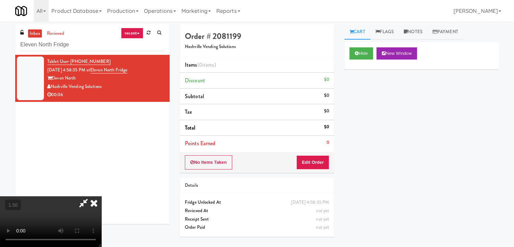
click at [101, 196] on video at bounding box center [50, 221] width 101 height 51
click at [101, 196] on icon at bounding box center [93, 203] width 15 height 14
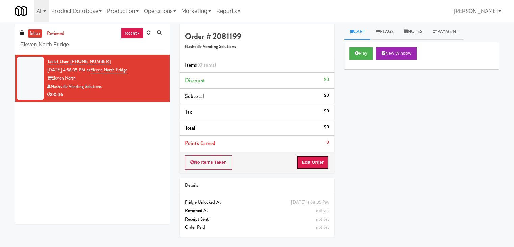
click at [314, 160] on button "Edit Order" at bounding box center [312, 162] width 33 height 14
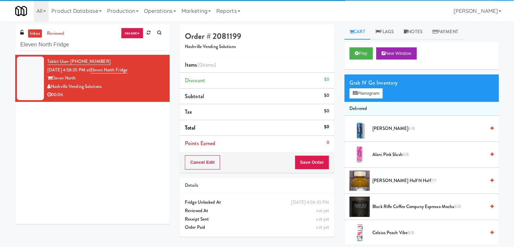
click at [366, 87] on div "Grab N' Go Inventory" at bounding box center [421, 83] width 144 height 10
click at [366, 94] on button "Planogram" at bounding box center [365, 93] width 33 height 10
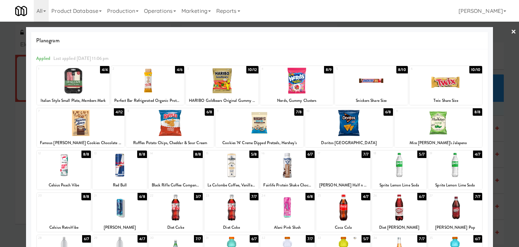
drag, startPoint x: 441, startPoint y: 83, endPoint x: 494, endPoint y: 59, distance: 58.0
click at [441, 83] on div at bounding box center [445, 81] width 73 height 26
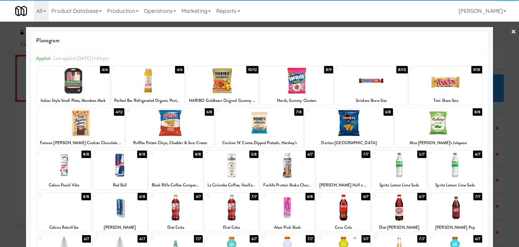
click at [511, 32] on link "×" at bounding box center [513, 32] width 5 height 21
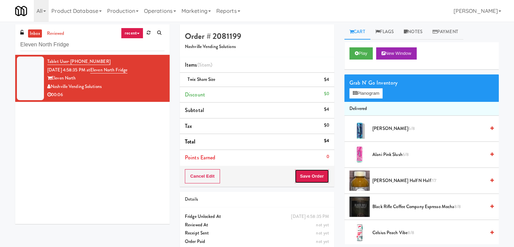
click at [304, 174] on button "Save Order" at bounding box center [311, 176] width 34 height 14
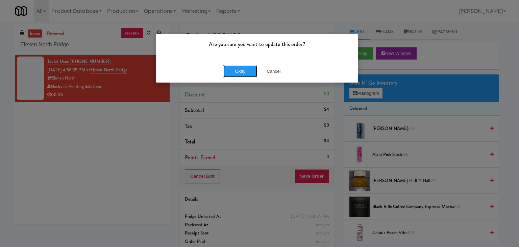
drag, startPoint x: 243, startPoint y: 67, endPoint x: 245, endPoint y: 44, distance: 23.0
click at [242, 67] on button "Okay" at bounding box center [240, 71] width 34 height 12
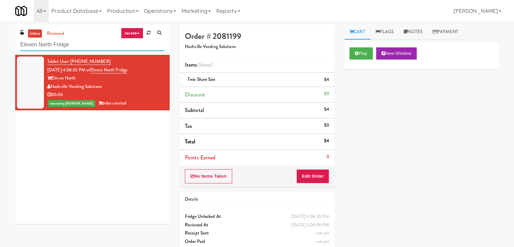
click at [94, 49] on input "Eleven North Fridge" at bounding box center [92, 45] width 144 height 12
paste input "IKEA [GEOGRAPHIC_DATA]"
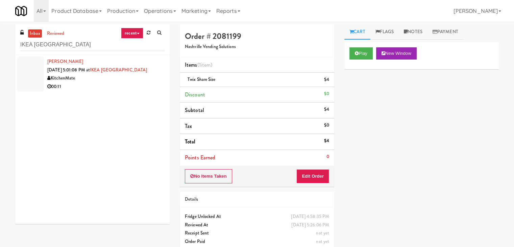
click at [156, 78] on div "KitchenMate" at bounding box center [105, 78] width 117 height 8
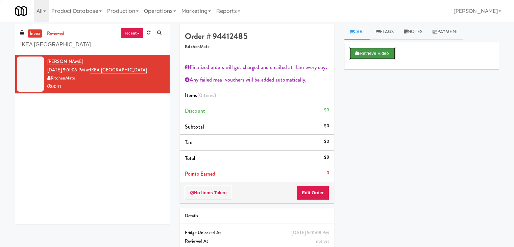
click at [351, 50] on button "Retrieve Video" at bounding box center [372, 53] width 46 height 12
click at [319, 188] on button "Edit Order" at bounding box center [312, 192] width 33 height 14
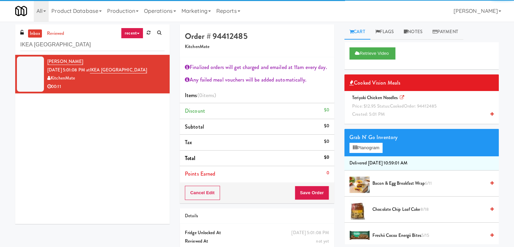
click at [379, 99] on span "Teriyaki Chicken Noodles Price: $12.95 Status: cooked Order: 94412485 Created: …" at bounding box center [395, 105] width 92 height 23
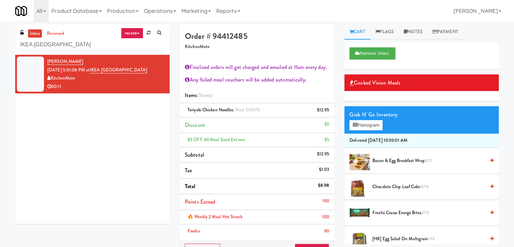
drag, startPoint x: 413, startPoint y: 31, endPoint x: 395, endPoint y: 82, distance: 53.6
click at [413, 32] on link "Notes" at bounding box center [413, 31] width 29 height 15
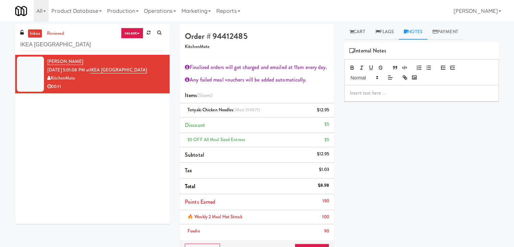
click at [384, 102] on div "Retrieve Video Cooked Vision Meals Grab N' Go Inventory Planogram Delivered [DA…" at bounding box center [421, 168] width 154 height 253
click at [380, 94] on p at bounding box center [422, 92] width 144 height 7
drag, startPoint x: 0, startPoint y: 37, endPoint x: 37, endPoint y: 49, distance: 38.6
click at [1, 38] on div "inbox reviewed recent all unclear take inventory issue suspicious failed recent…" at bounding box center [257, 176] width 514 height 305
click at [376, 90] on p at bounding box center [422, 92] width 144 height 7
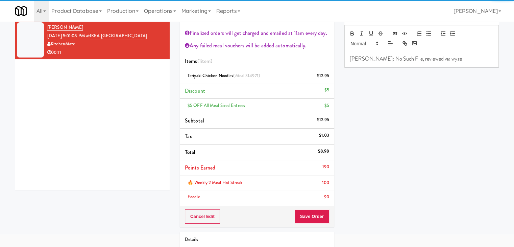
scroll to position [68, 0]
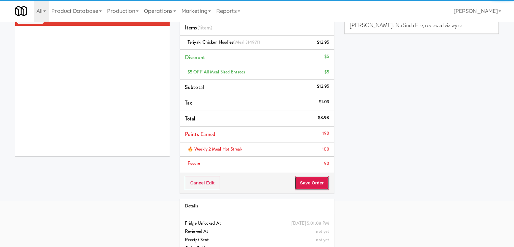
click at [315, 181] on button "Save Order" at bounding box center [311, 183] width 34 height 14
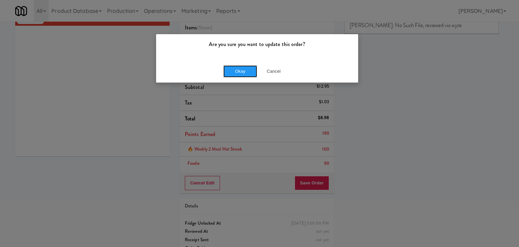
drag, startPoint x: 245, startPoint y: 70, endPoint x: 195, endPoint y: 35, distance: 60.5
click at [244, 70] on button "Okay" at bounding box center [240, 71] width 34 height 12
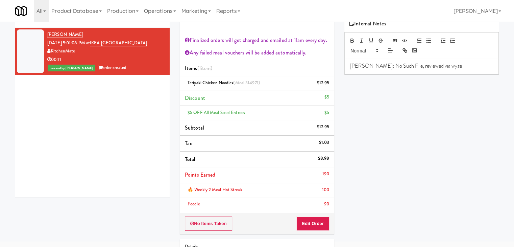
scroll to position [0, 0]
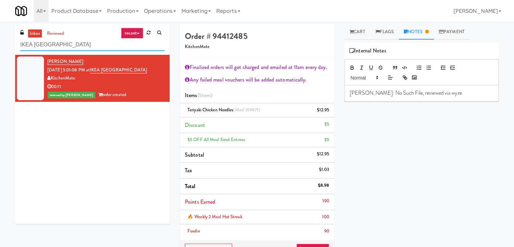
click at [107, 46] on input "IKEA [GEOGRAPHIC_DATA]" at bounding box center [92, 45] width 144 height 12
paste input "Sentral Fridg"
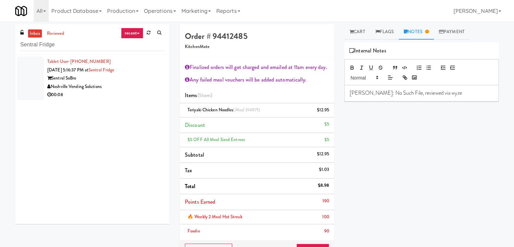
drag, startPoint x: 137, startPoint y: 91, endPoint x: 145, endPoint y: 92, distance: 8.2
click at [137, 91] on div "00:08" at bounding box center [105, 95] width 117 height 8
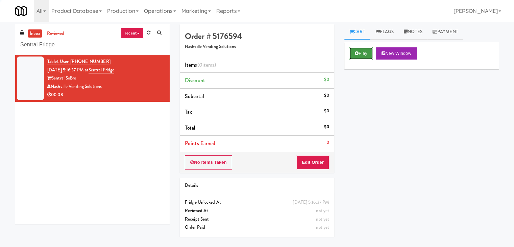
click at [353, 52] on button "Play" at bounding box center [360, 53] width 23 height 12
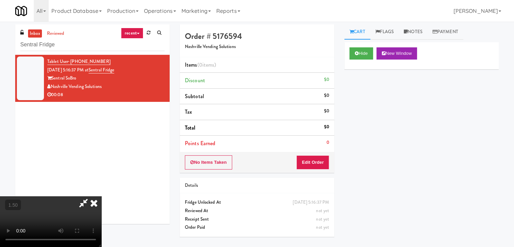
click at [101, 196] on video at bounding box center [50, 221] width 101 height 51
click at [101, 196] on icon at bounding box center [93, 203] width 15 height 14
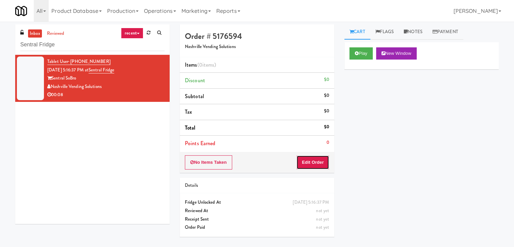
click at [305, 162] on button "Edit Order" at bounding box center [312, 162] width 33 height 14
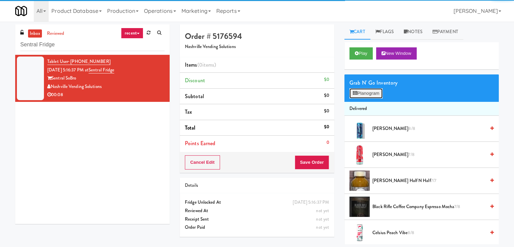
click at [358, 91] on button "Planogram" at bounding box center [365, 93] width 33 height 10
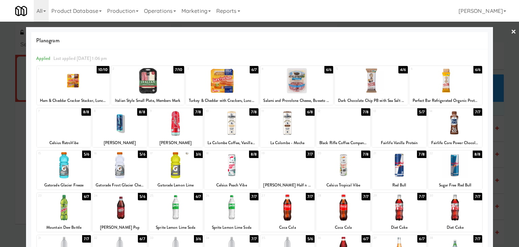
click at [168, 81] on div at bounding box center [147, 81] width 73 height 26
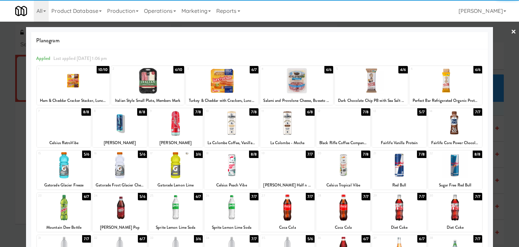
click at [511, 33] on link "×" at bounding box center [513, 32] width 5 height 21
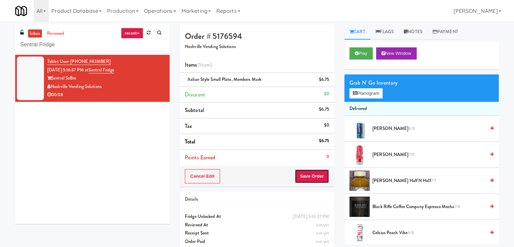
click at [312, 175] on button "Save Order" at bounding box center [311, 176] width 34 height 14
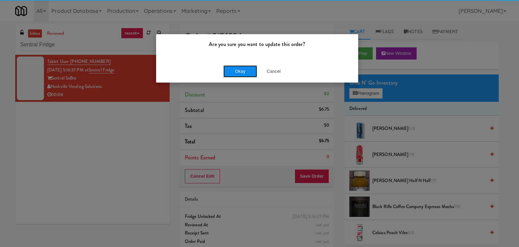
click at [242, 74] on button "Okay" at bounding box center [240, 71] width 34 height 12
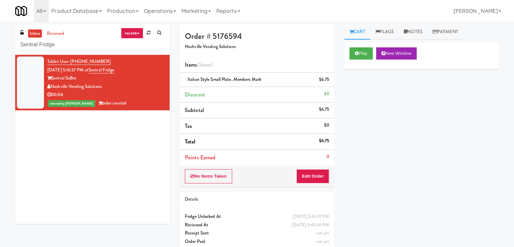
click at [88, 37] on div "inbox reviewed recent all unclear take inventory issue suspicious failed recent…" at bounding box center [92, 39] width 154 height 30
click at [87, 46] on input "Sentral Fridge" at bounding box center [92, 45] width 144 height 12
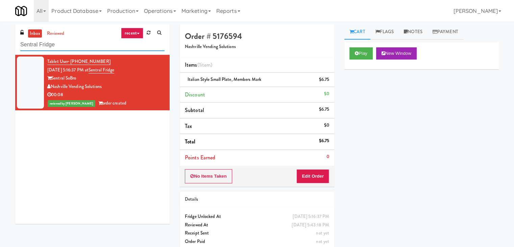
paste input "Fine - Employee Lounge-Cooler-Right"
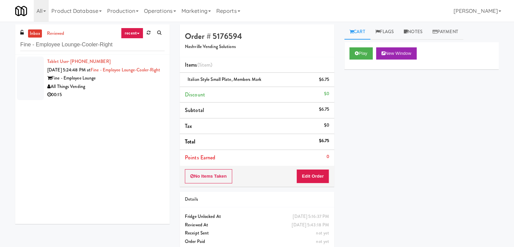
drag, startPoint x: 144, startPoint y: 87, endPoint x: 224, endPoint y: 83, distance: 80.5
click at [145, 82] on div "Fine - Employee Lounge" at bounding box center [105, 78] width 117 height 8
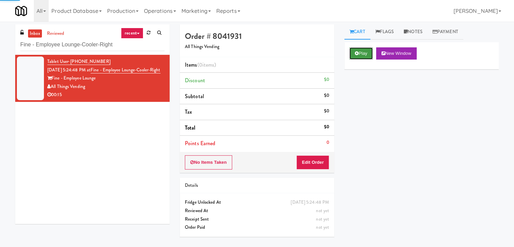
click at [355, 51] on icon at bounding box center [357, 53] width 4 height 4
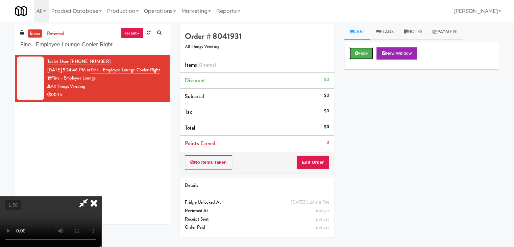
scroll to position [95, 0]
click at [101, 196] on video at bounding box center [50, 221] width 101 height 51
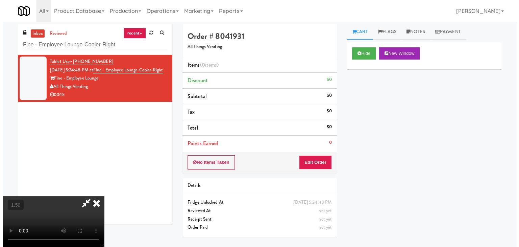
scroll to position [0, 0]
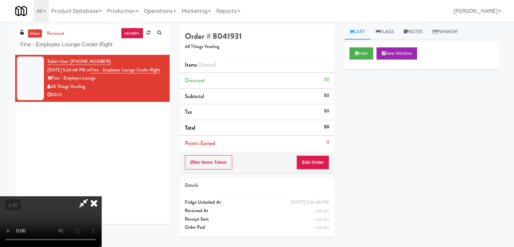
click at [101, 196] on icon at bounding box center [93, 203] width 15 height 14
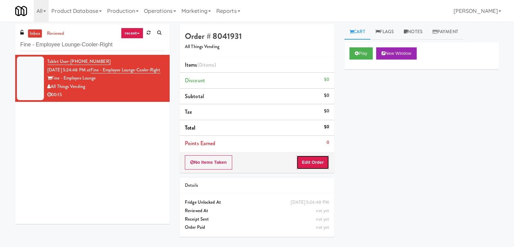
drag, startPoint x: 308, startPoint y: 156, endPoint x: 321, endPoint y: 146, distance: 16.4
click at [308, 157] on button "Edit Order" at bounding box center [312, 162] width 33 height 14
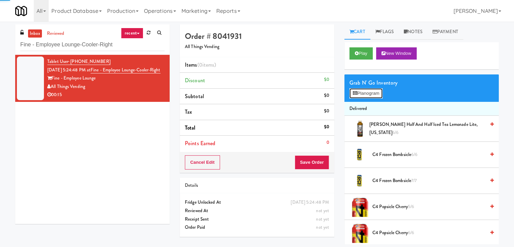
drag, startPoint x: 370, startPoint y: 95, endPoint x: 370, endPoint y: 91, distance: 3.4
click at [370, 94] on button "Planogram" at bounding box center [365, 93] width 33 height 10
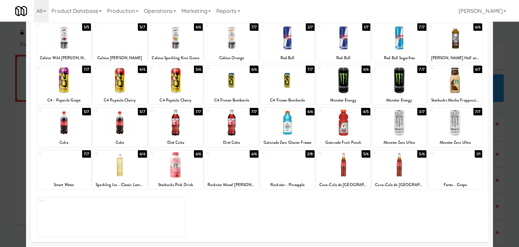
scroll to position [85, 0]
click at [173, 164] on div at bounding box center [176, 164] width 54 height 26
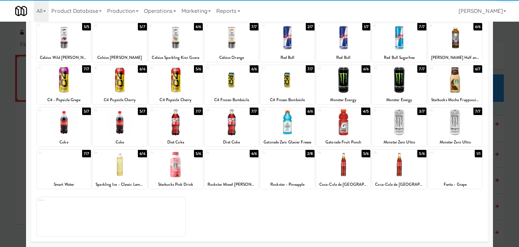
click at [285, 169] on div at bounding box center [287, 164] width 54 height 26
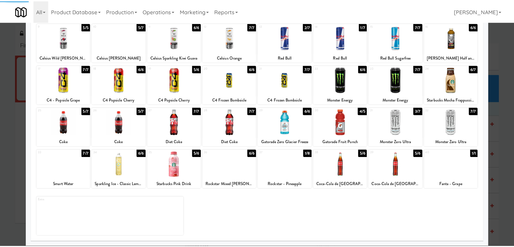
scroll to position [0, 0]
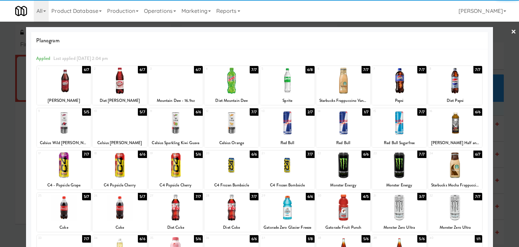
click at [511, 34] on link "×" at bounding box center [513, 32] width 5 height 21
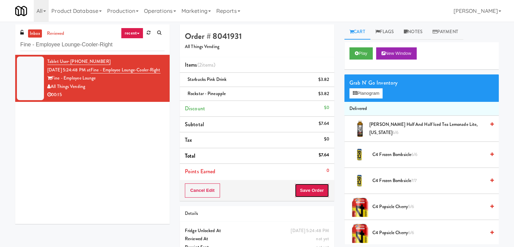
click at [311, 191] on button "Save Order" at bounding box center [311, 190] width 34 height 14
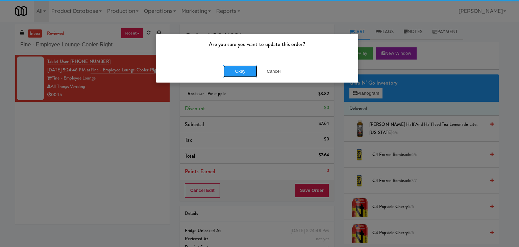
drag, startPoint x: 244, startPoint y: 72, endPoint x: 244, endPoint y: 46, distance: 26.3
click at [243, 71] on button "Okay" at bounding box center [240, 71] width 34 height 12
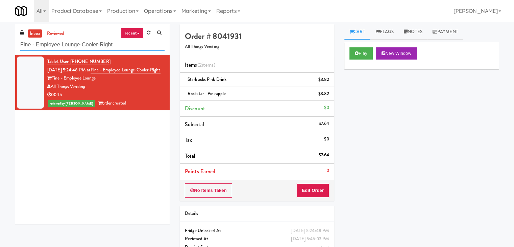
click at [84, 48] on input "Fine - Employee Lounge-Cooler-Right" at bounding box center [92, 45] width 144 height 12
click at [84, 49] on input "Fine - Employee Lounge-Cooler-Right" at bounding box center [92, 45] width 144 height 12
paste input "(Snack & Drink) EWR 6-TB-2ND FLOOR-PRIVATE"
type input "(Snack & Drink) EWR 6-TB-2ND FLOOR-PRIVATE"
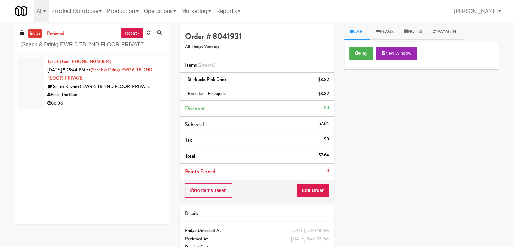
click at [153, 87] on div "(Snack & Drink) EWR 6-TB-2ND FLOOR-PRIVATE" at bounding box center [105, 86] width 117 height 8
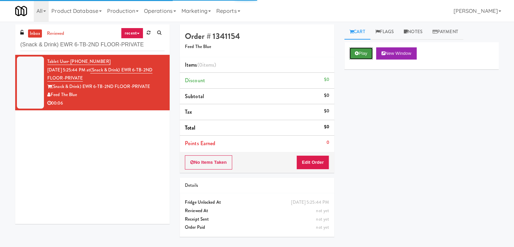
click at [360, 51] on button "Play" at bounding box center [360, 53] width 23 height 12
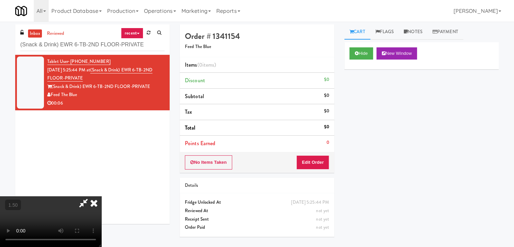
click at [101, 196] on video at bounding box center [50, 221] width 101 height 51
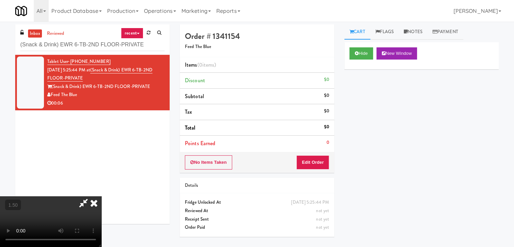
click at [101, 196] on video at bounding box center [50, 221] width 101 height 51
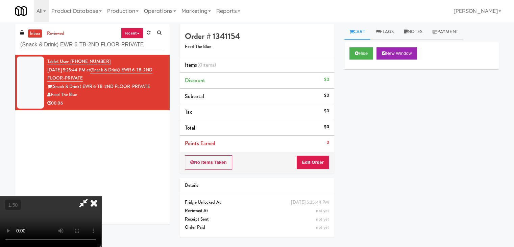
drag, startPoint x: 296, startPoint y: 25, endPoint x: 303, endPoint y: 132, distance: 107.0
click at [101, 196] on icon at bounding box center [93, 203] width 15 height 14
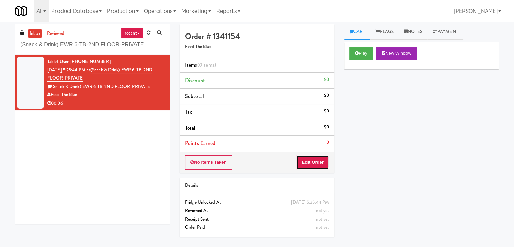
drag, startPoint x: 307, startPoint y: 162, endPoint x: 334, endPoint y: 139, distance: 35.2
click at [307, 161] on button "Edit Order" at bounding box center [312, 162] width 33 height 14
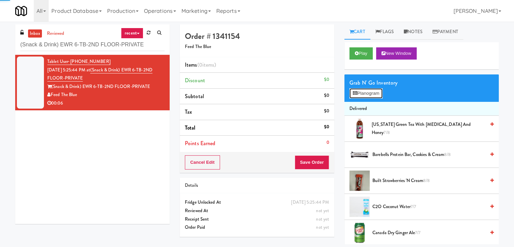
click at [365, 96] on button "Planogram" at bounding box center [365, 93] width 33 height 10
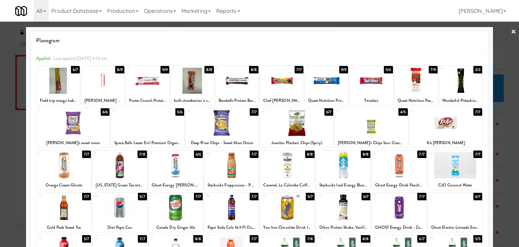
click at [337, 210] on div at bounding box center [343, 207] width 54 height 26
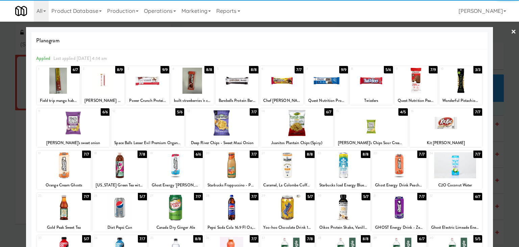
drag, startPoint x: 508, startPoint y: 31, endPoint x: 376, endPoint y: 72, distance: 138.9
click at [511, 31] on link "×" at bounding box center [513, 32] width 5 height 21
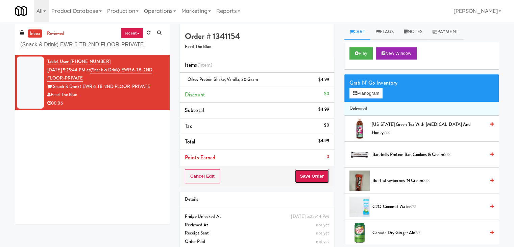
click at [302, 175] on button "Save Order" at bounding box center [311, 176] width 34 height 14
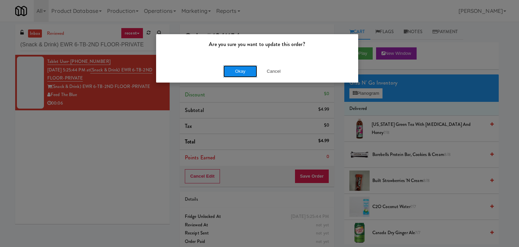
click at [247, 68] on button "Okay" at bounding box center [240, 71] width 34 height 12
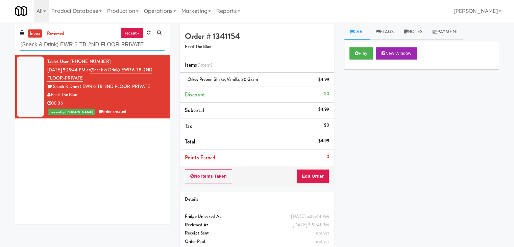
click at [108, 45] on input "(Snack & Drink) EWR 6-TB-2ND FLOOR-PRIVATE" at bounding box center [92, 45] width 144 height 12
paste input "The 87 - Fridge - Left"
type input "The 87 - Fridge - Left"
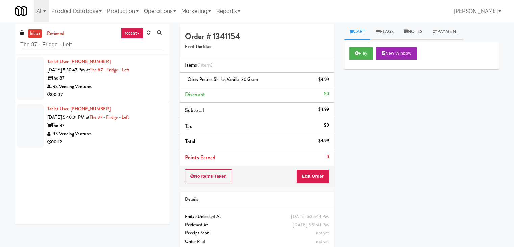
click at [149, 94] on div "00:07" at bounding box center [105, 95] width 117 height 8
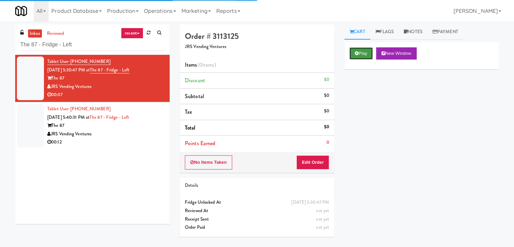
click at [360, 56] on button "Play" at bounding box center [360, 53] width 23 height 12
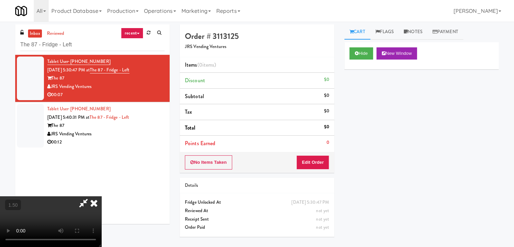
click at [101, 196] on video at bounding box center [50, 221] width 101 height 51
click at [101, 196] on icon at bounding box center [93, 203] width 15 height 14
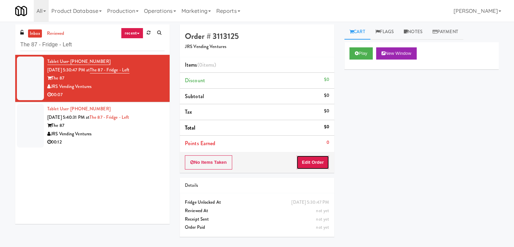
click at [315, 157] on button "Edit Order" at bounding box center [312, 162] width 33 height 14
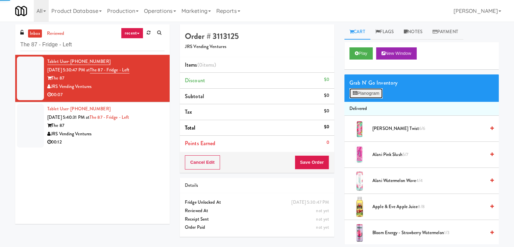
click at [377, 92] on button "Planogram" at bounding box center [365, 93] width 33 height 10
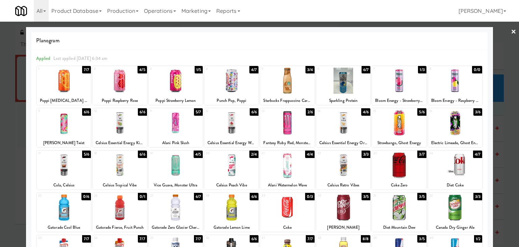
drag, startPoint x: 458, startPoint y: 164, endPoint x: 428, endPoint y: 163, distance: 30.1
click at [458, 164] on div at bounding box center [455, 165] width 54 height 26
click at [404, 162] on div at bounding box center [399, 165] width 54 height 26
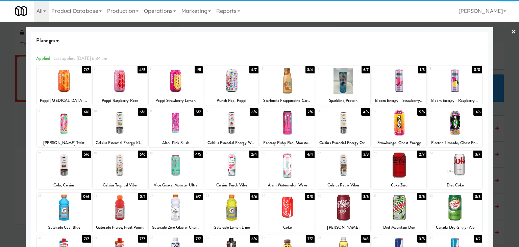
click at [511, 32] on link "×" at bounding box center [513, 32] width 5 height 21
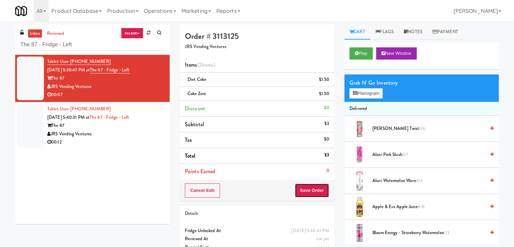
click at [304, 190] on button "Save Order" at bounding box center [311, 190] width 34 height 14
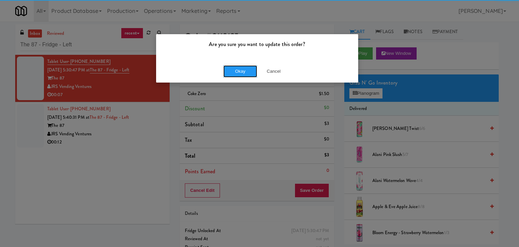
drag, startPoint x: 241, startPoint y: 70, endPoint x: 234, endPoint y: 75, distance: 9.7
click at [240, 70] on button "Okay" at bounding box center [240, 71] width 34 height 12
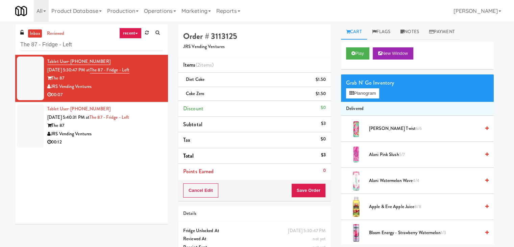
click at [146, 144] on div "00:12" at bounding box center [105, 142] width 116 height 8
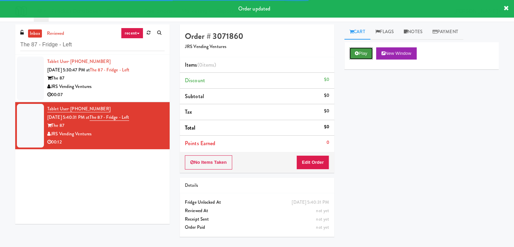
click at [355, 54] on icon at bounding box center [357, 53] width 4 height 4
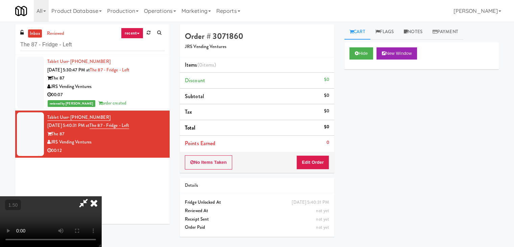
click at [101, 196] on video at bounding box center [50, 221] width 101 height 51
drag, startPoint x: 305, startPoint y: 78, endPoint x: 314, endPoint y: 138, distance: 60.6
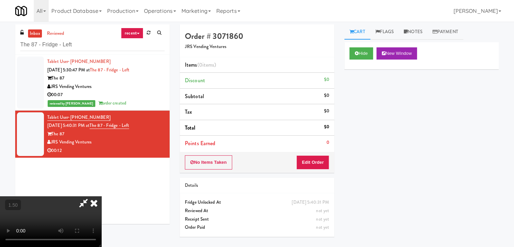
click at [101, 196] on icon at bounding box center [93, 203] width 15 height 14
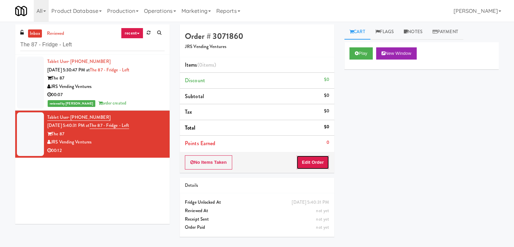
click at [318, 155] on button "Edit Order" at bounding box center [312, 162] width 33 height 14
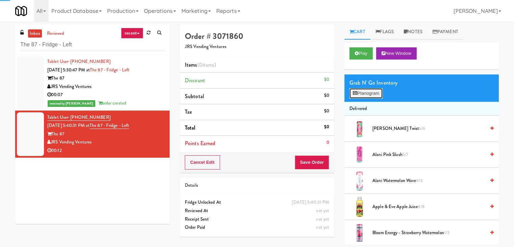
click at [367, 93] on button "Planogram" at bounding box center [365, 93] width 33 height 10
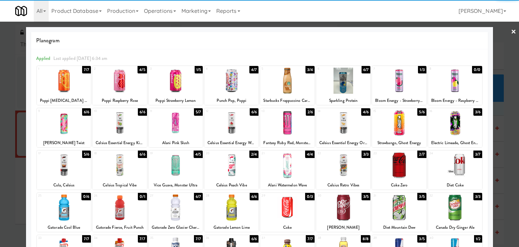
click at [449, 171] on div at bounding box center [455, 165] width 54 height 26
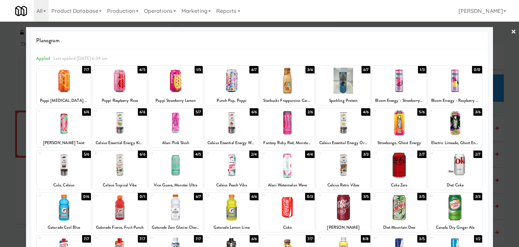
click at [511, 27] on link "×" at bounding box center [513, 32] width 5 height 21
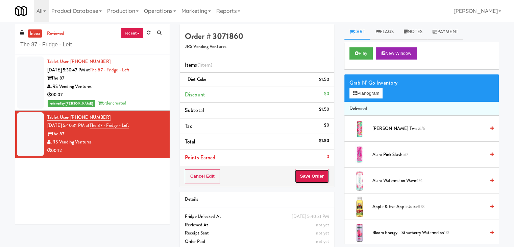
click at [306, 177] on button "Save Order" at bounding box center [311, 176] width 34 height 14
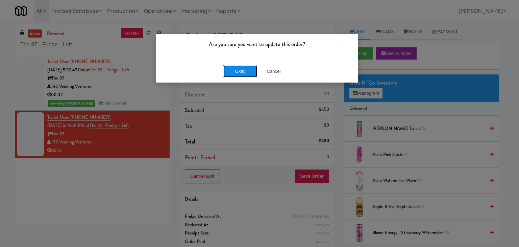
drag, startPoint x: 250, startPoint y: 70, endPoint x: 248, endPoint y: 36, distance: 34.2
click at [250, 70] on button "Okay" at bounding box center [240, 71] width 34 height 12
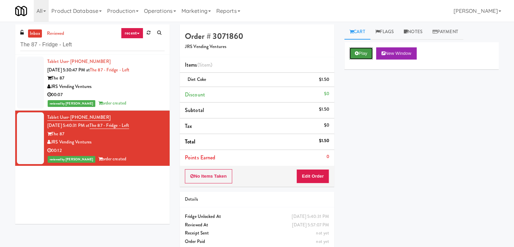
click at [355, 53] on icon at bounding box center [357, 53] width 4 height 4
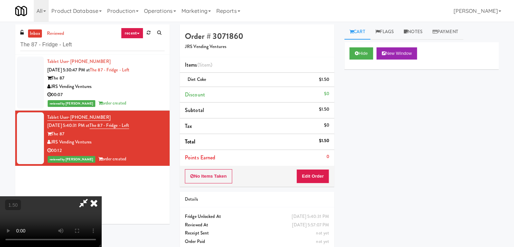
click at [101, 196] on icon at bounding box center [93, 203] width 15 height 14
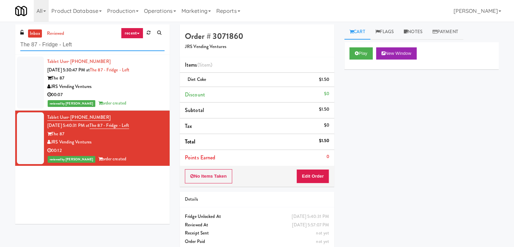
click at [87, 43] on input "The 87 - Fridge - Left" at bounding box center [92, 45] width 144 height 12
paste input "2112 [US_STATE] - [GEOGRAPHIC_DATA] - [GEOGRAPHIC_DATA]"
type input "2112 [US_STATE] - Pantry - Right"
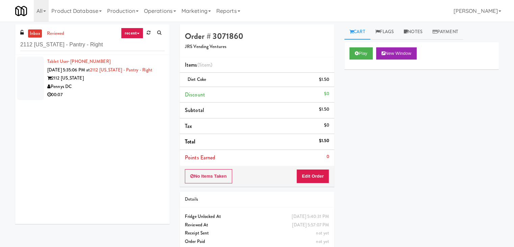
click at [148, 81] on div "Tablet User · (804) 814-3765 [DATE] 5:35:06 PM at 2112 [US_STATE] - [GEOGRAPHIC…" at bounding box center [105, 78] width 117 height 42
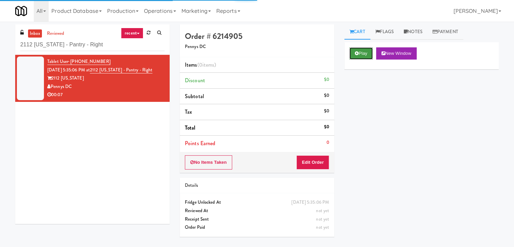
click at [367, 55] on button "Play" at bounding box center [360, 53] width 23 height 12
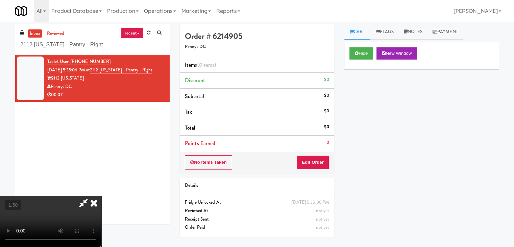
click at [101, 196] on video at bounding box center [50, 221] width 101 height 51
click at [417, 32] on link "Notes" at bounding box center [413, 31] width 29 height 15
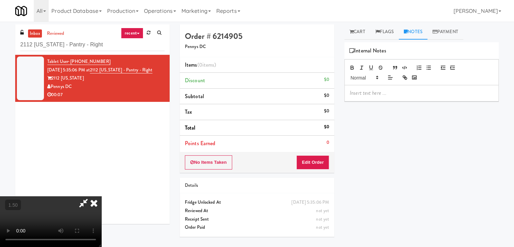
drag, startPoint x: 389, startPoint y: 90, endPoint x: 373, endPoint y: 160, distance: 71.4
click at [389, 91] on p at bounding box center [422, 92] width 144 height 7
click at [12, 57] on div "inbox reviewed recent all unclear take inventory issue suspicious failed recent…" at bounding box center [92, 126] width 164 height 204
click at [366, 96] on p at bounding box center [422, 92] width 144 height 7
click at [101, 196] on video at bounding box center [50, 221] width 101 height 51
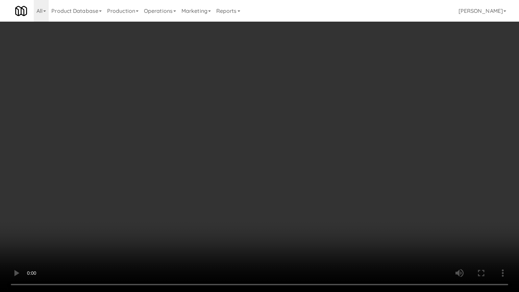
click at [266, 103] on video at bounding box center [259, 146] width 519 height 292
click at [280, 113] on video at bounding box center [259, 146] width 519 height 292
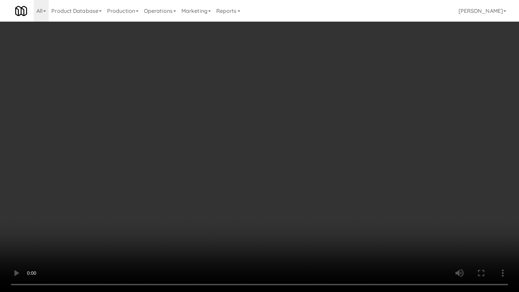
click at [280, 113] on video at bounding box center [259, 146] width 519 height 292
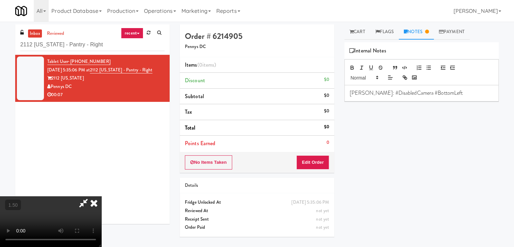
drag, startPoint x: 303, startPoint y: 79, endPoint x: 312, endPoint y: 74, distance: 11.1
click at [101, 196] on icon at bounding box center [93, 203] width 15 height 14
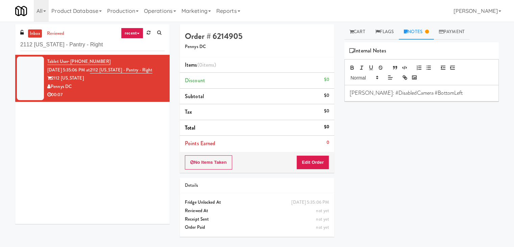
drag, startPoint x: 353, startPoint y: 33, endPoint x: 356, endPoint y: 64, distance: 31.2
click at [353, 34] on link "Cart" at bounding box center [357, 31] width 26 height 15
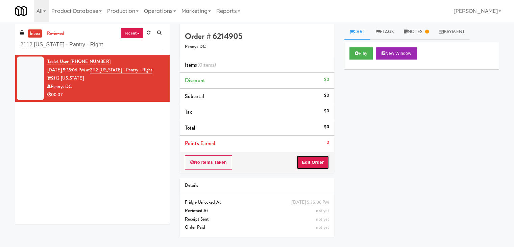
click at [325, 161] on button "Edit Order" at bounding box center [312, 162] width 33 height 14
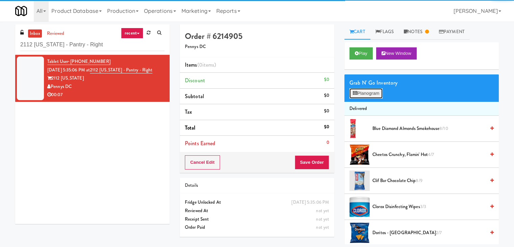
click at [375, 92] on button "Planogram" at bounding box center [365, 93] width 33 height 10
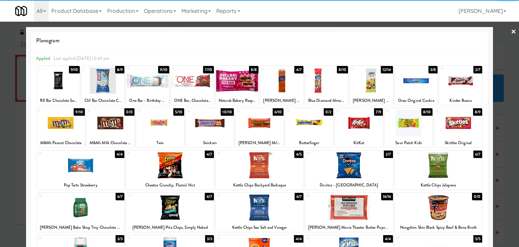
click at [355, 121] on div at bounding box center [359, 123] width 48 height 26
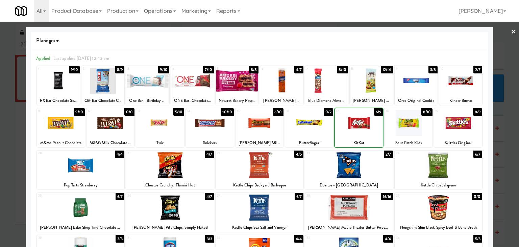
drag, startPoint x: 347, startPoint y: 171, endPoint x: 376, endPoint y: 154, distance: 33.5
click at [347, 171] on div at bounding box center [349, 165] width 88 height 26
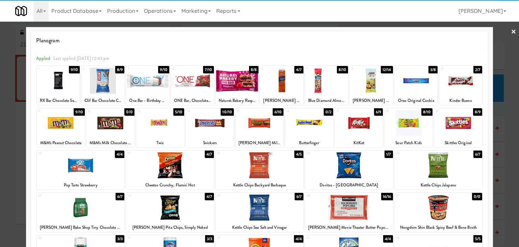
click at [511, 33] on div at bounding box center [259, 123] width 519 height 247
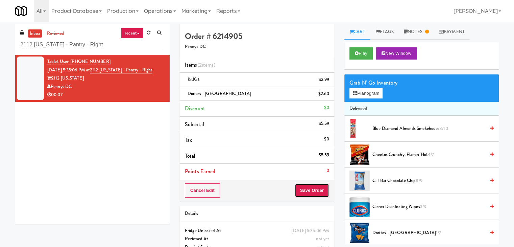
click at [313, 188] on button "Save Order" at bounding box center [311, 190] width 34 height 14
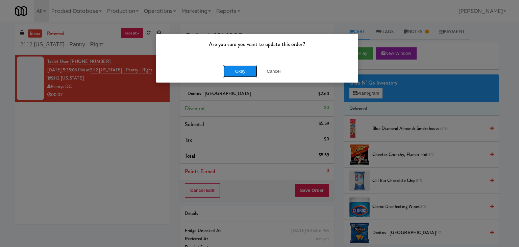
click at [243, 76] on button "Okay" at bounding box center [240, 71] width 34 height 12
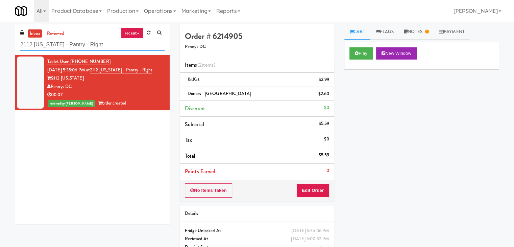
click at [112, 49] on input "2112 [US_STATE] - Pantry - Right" at bounding box center [92, 45] width 144 height 12
paste input "Twelve12 - Cooler - Lef"
type input "Twelve12 - Cooler - Left"
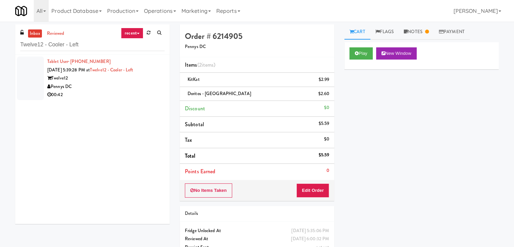
click at [152, 81] on div "Twelve12" at bounding box center [105, 78] width 117 height 8
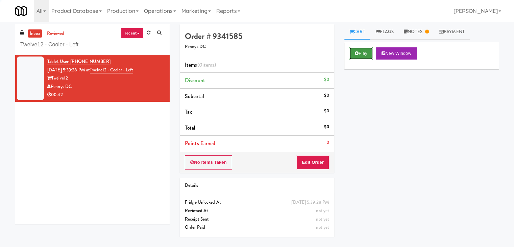
click at [356, 54] on icon at bounding box center [357, 53] width 4 height 4
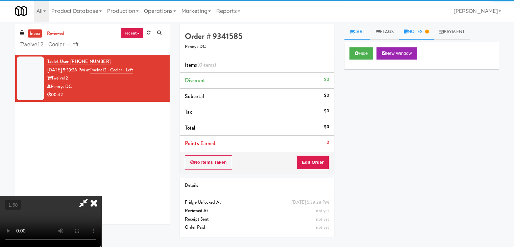
click at [406, 33] on icon at bounding box center [406, 31] width 4 height 4
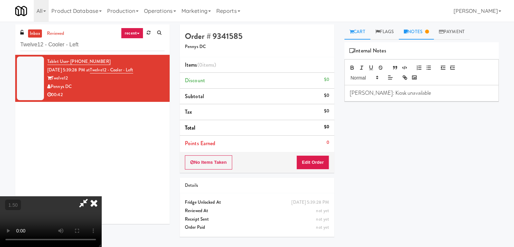
click at [365, 31] on link "Cart" at bounding box center [357, 31] width 26 height 15
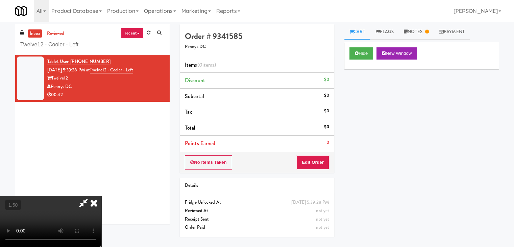
click at [101, 196] on video at bounding box center [50, 221] width 101 height 51
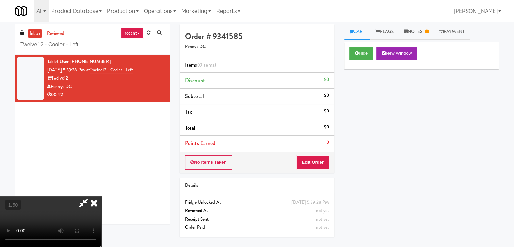
click at [101, 196] on video at bounding box center [50, 221] width 101 height 51
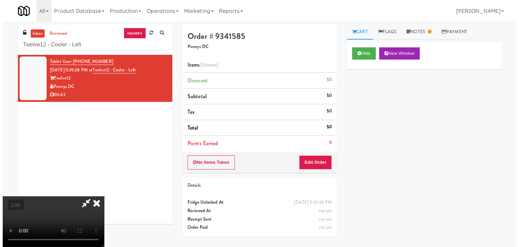
scroll to position [0, 0]
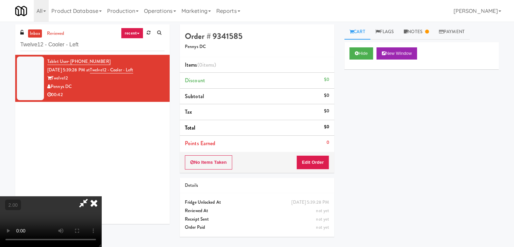
click at [101, 196] on icon at bounding box center [93, 203] width 15 height 14
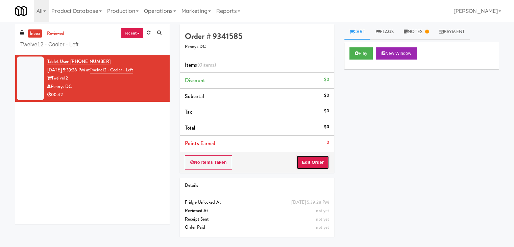
click at [315, 164] on button "Edit Order" at bounding box center [312, 162] width 33 height 14
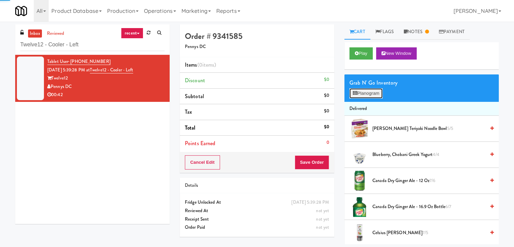
click at [367, 92] on button "Planogram" at bounding box center [365, 93] width 33 height 10
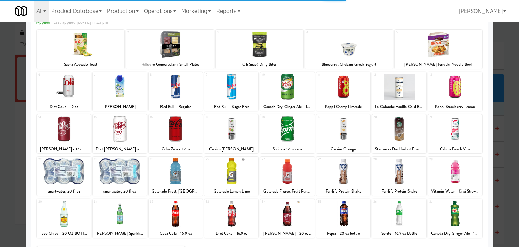
scroll to position [85, 0]
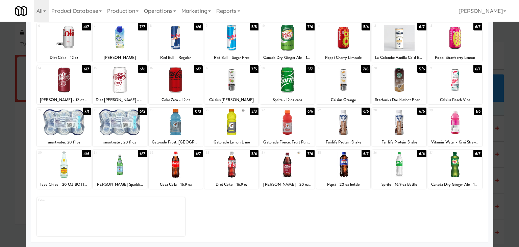
click at [235, 167] on div at bounding box center [231, 164] width 54 height 26
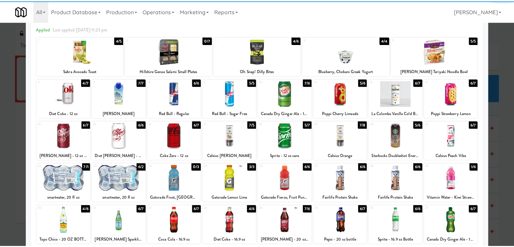
scroll to position [0, 0]
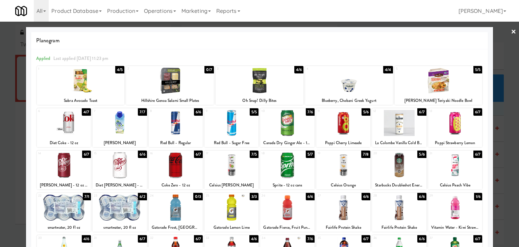
click at [511, 32] on link "×" at bounding box center [513, 32] width 5 height 21
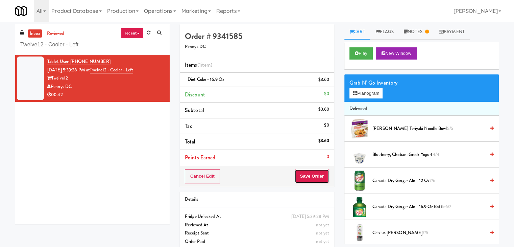
drag, startPoint x: 303, startPoint y: 176, endPoint x: 301, endPoint y: 172, distance: 4.3
click at [302, 175] on button "Save Order" at bounding box center [311, 176] width 34 height 14
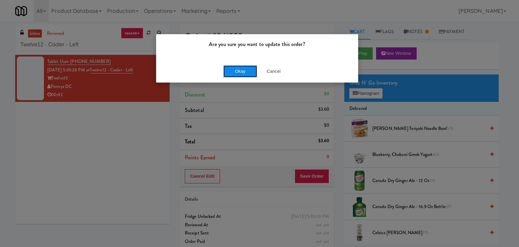
click at [242, 71] on button "Okay" at bounding box center [240, 71] width 34 height 12
